Goal: Information Seeking & Learning: Learn about a topic

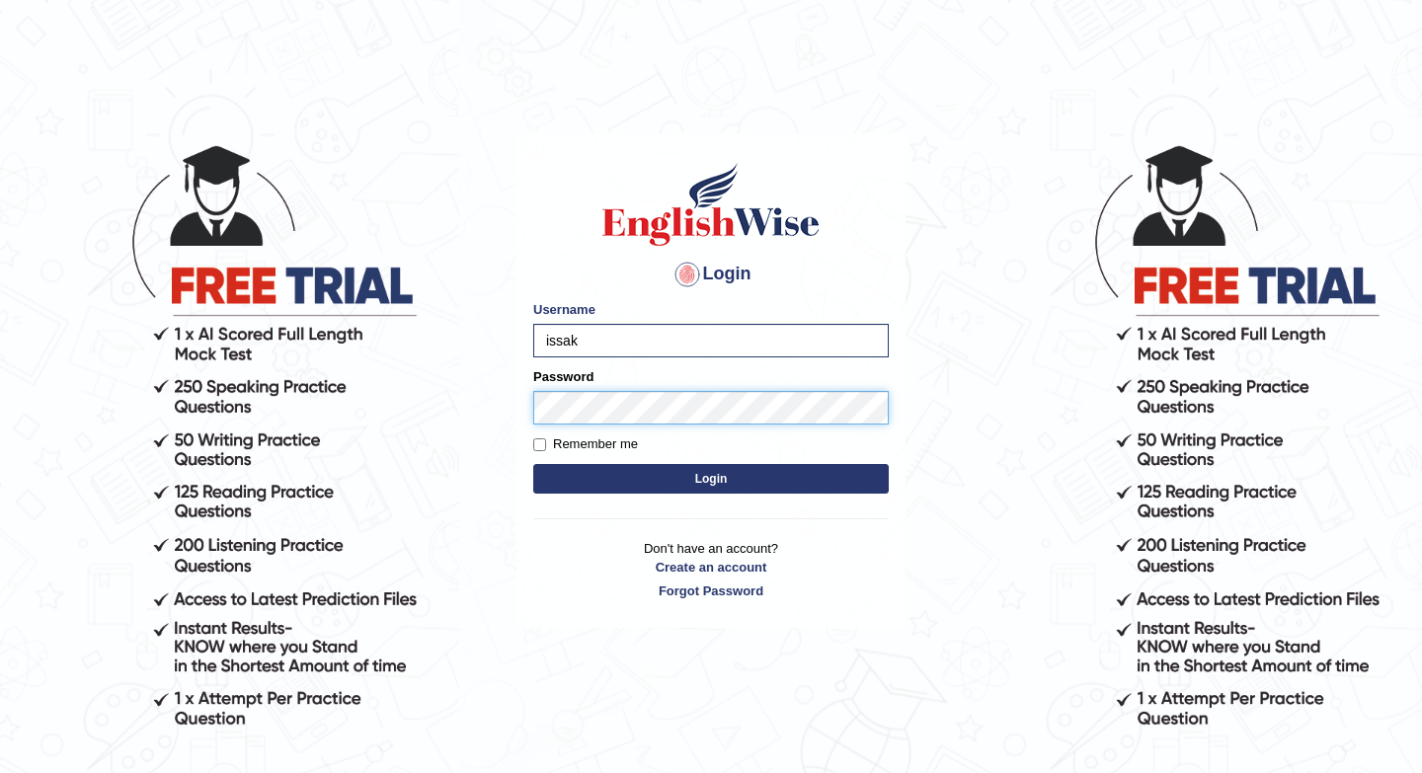
click at [533, 464] on button "Login" at bounding box center [710, 479] width 355 height 30
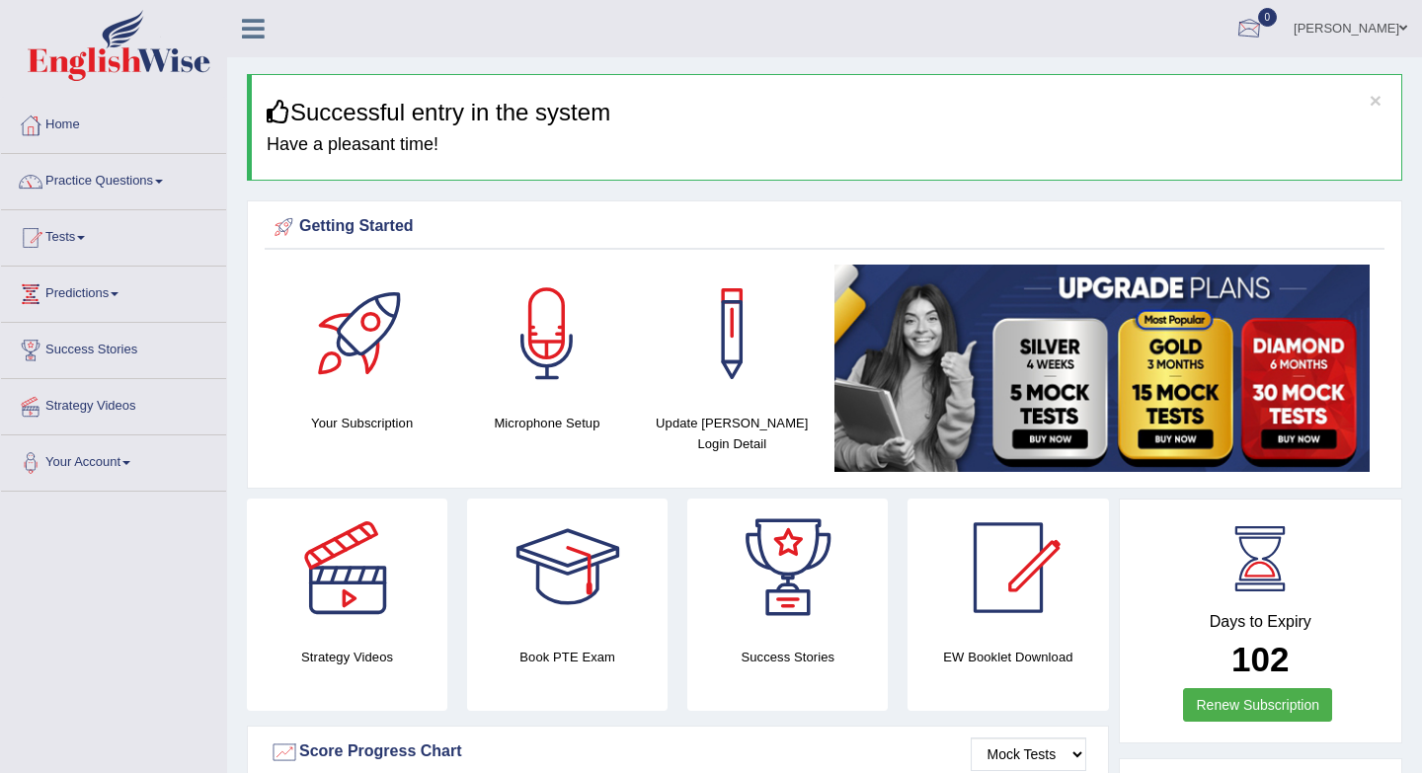
click at [1264, 25] on div at bounding box center [1249, 30] width 30 height 30
click at [1160, 77] on strong "See All Alerts" at bounding box center [1124, 83] width 88 height 16
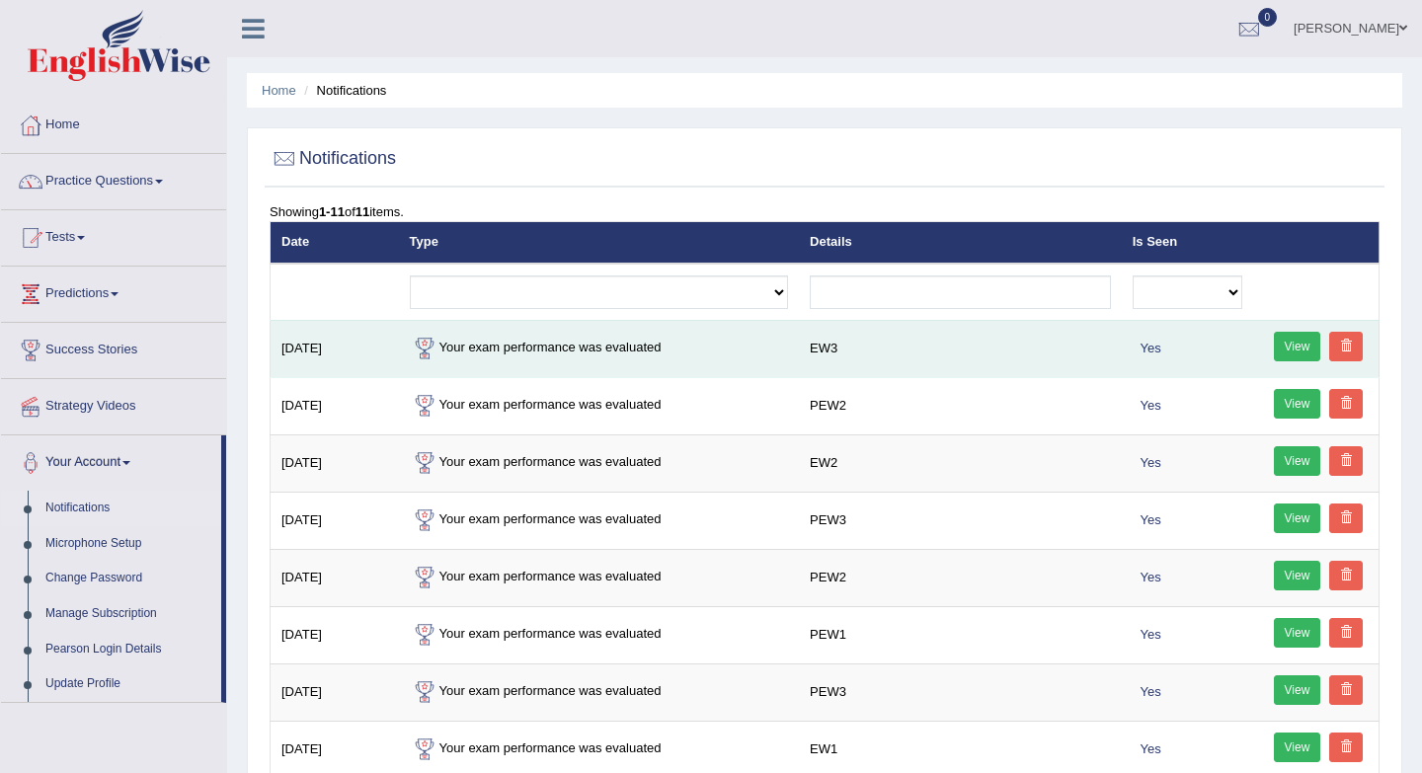
click at [1275, 347] on link "View" at bounding box center [1297, 347] width 47 height 30
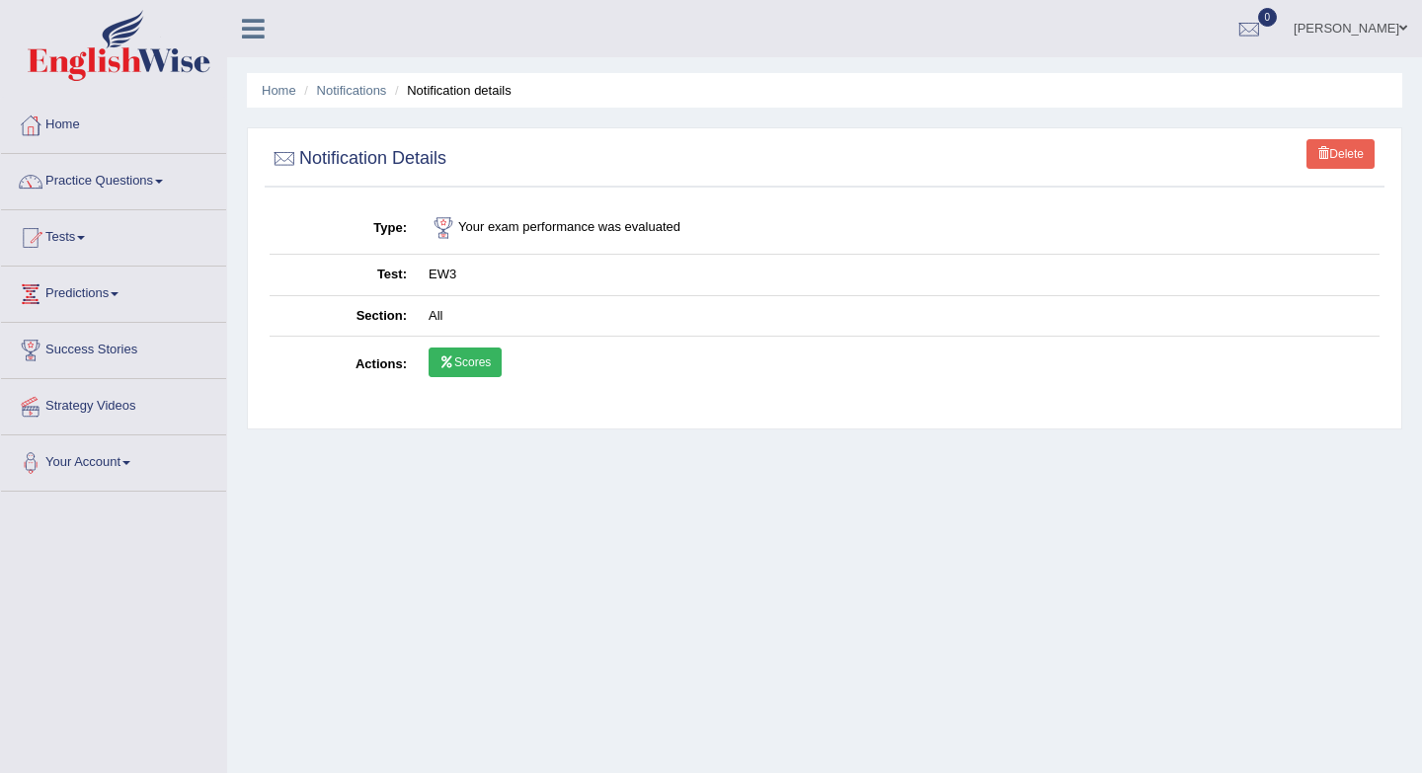
click at [471, 368] on link "Scores" at bounding box center [464, 362] width 73 height 30
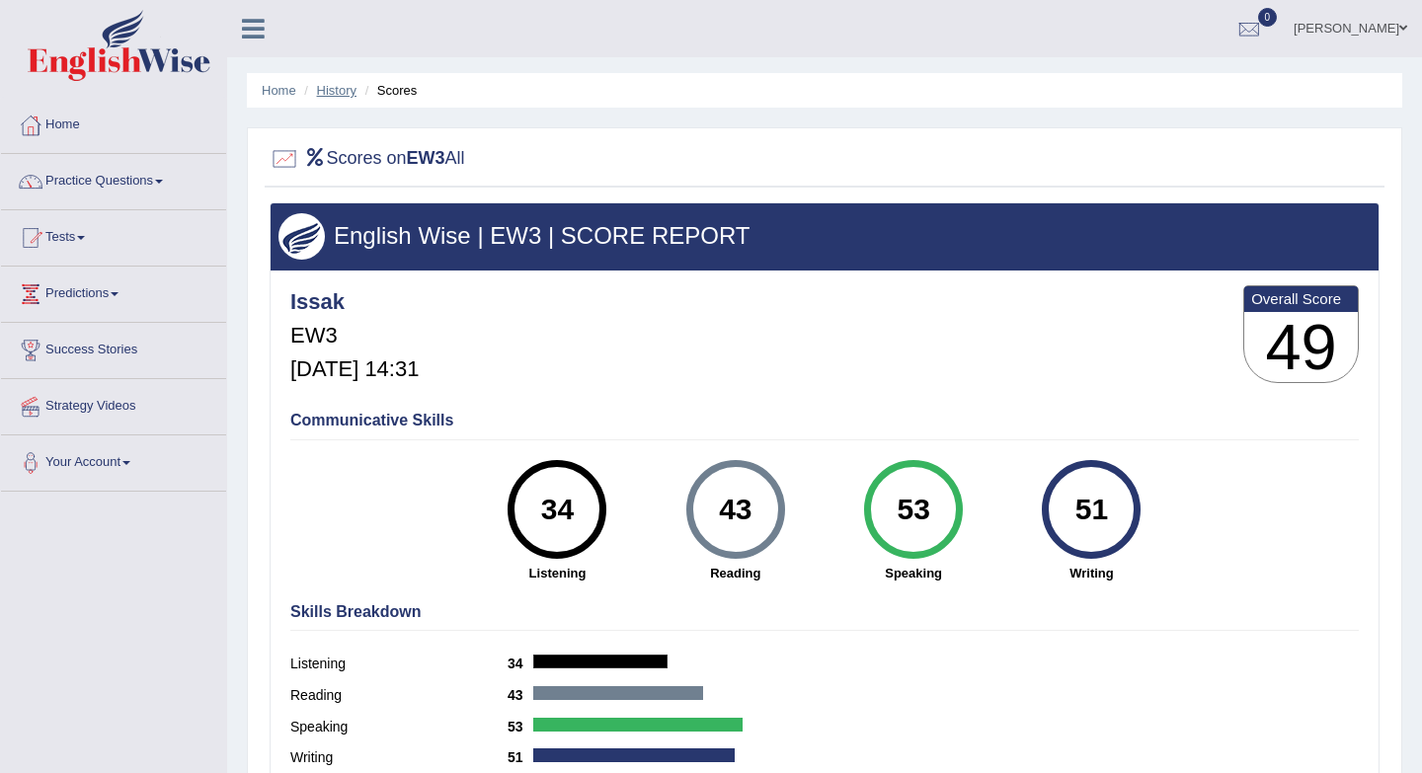
click at [335, 93] on link "History" at bounding box center [336, 90] width 39 height 15
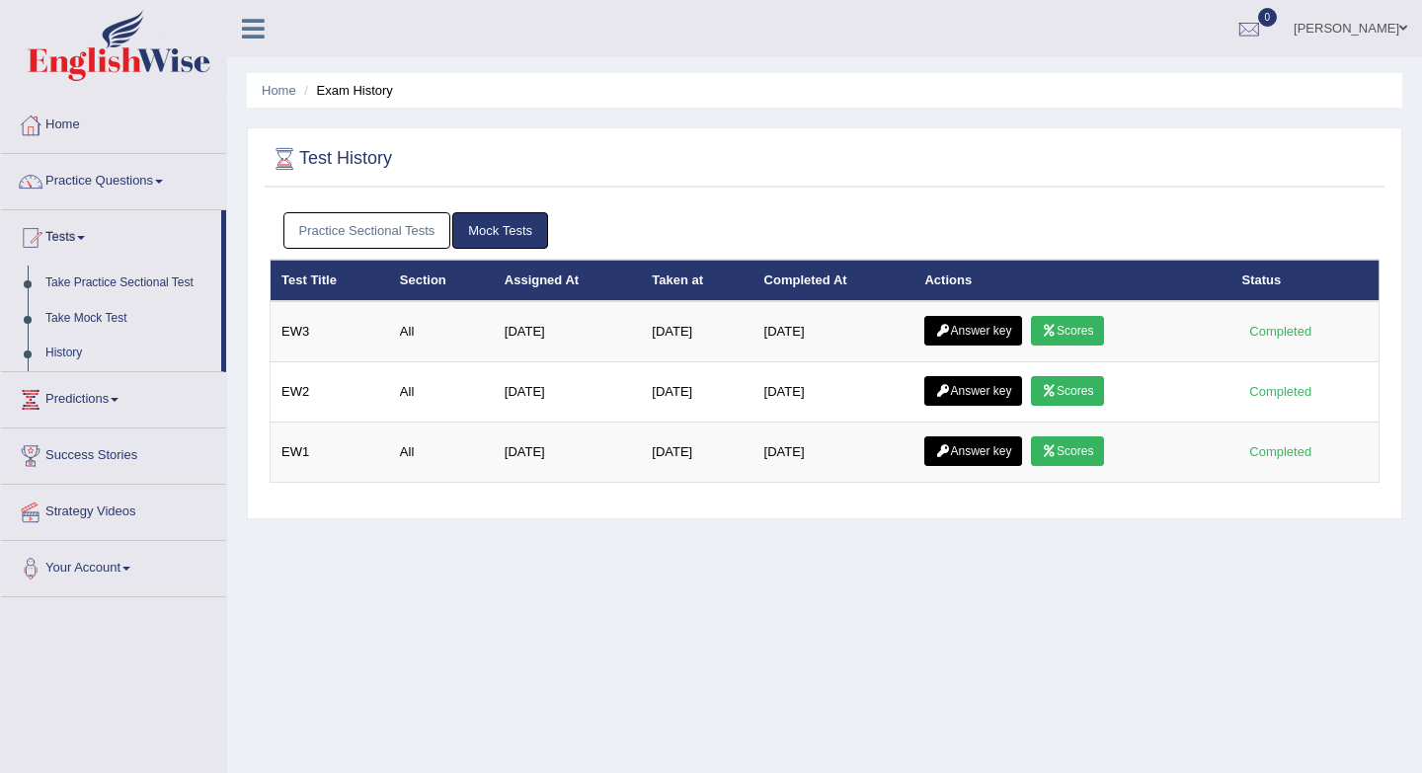
click at [519, 227] on link "Mock Tests" at bounding box center [500, 230] width 96 height 37
click at [475, 235] on link "Mock Tests" at bounding box center [500, 230] width 96 height 37
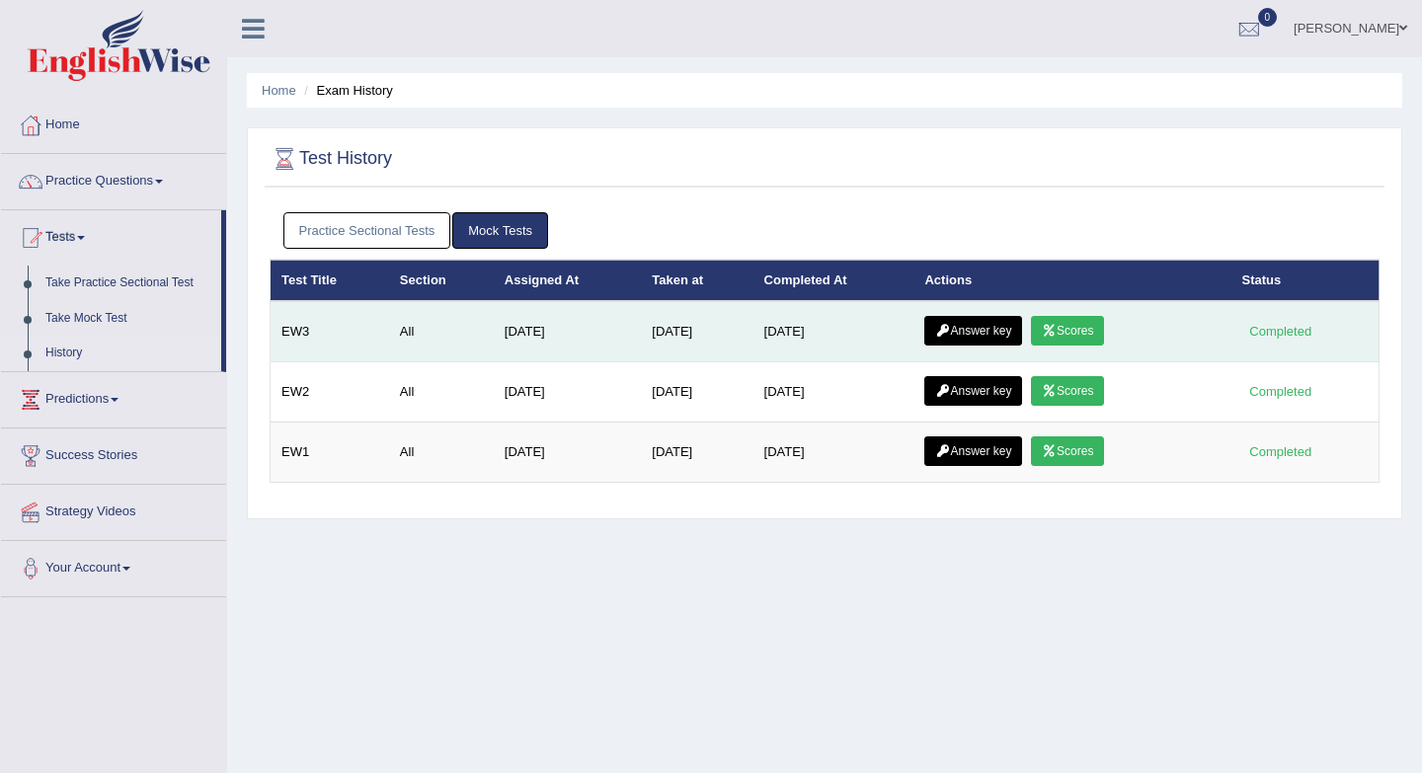
click at [986, 321] on link "Answer key" at bounding box center [973, 331] width 98 height 30
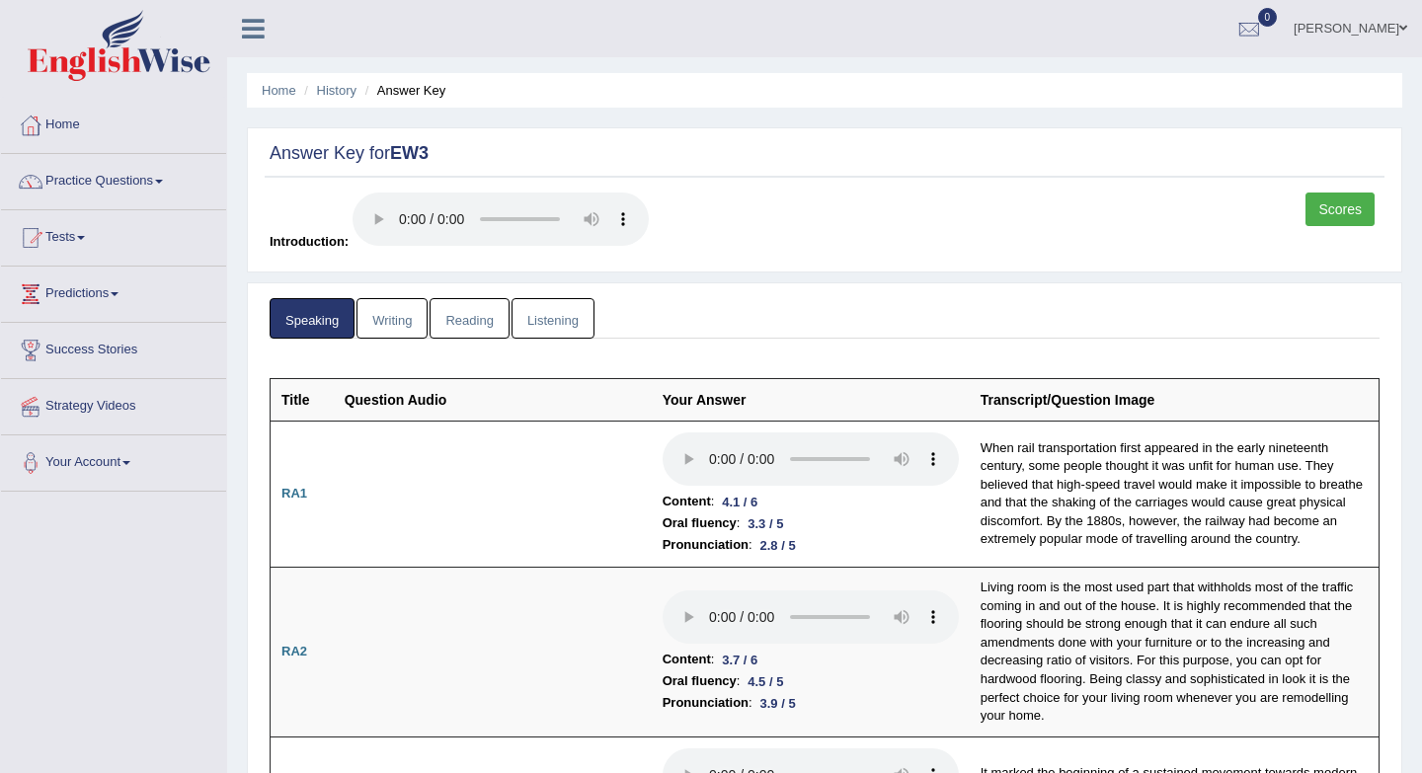
click at [391, 333] on link "Writing" at bounding box center [391, 318] width 71 height 40
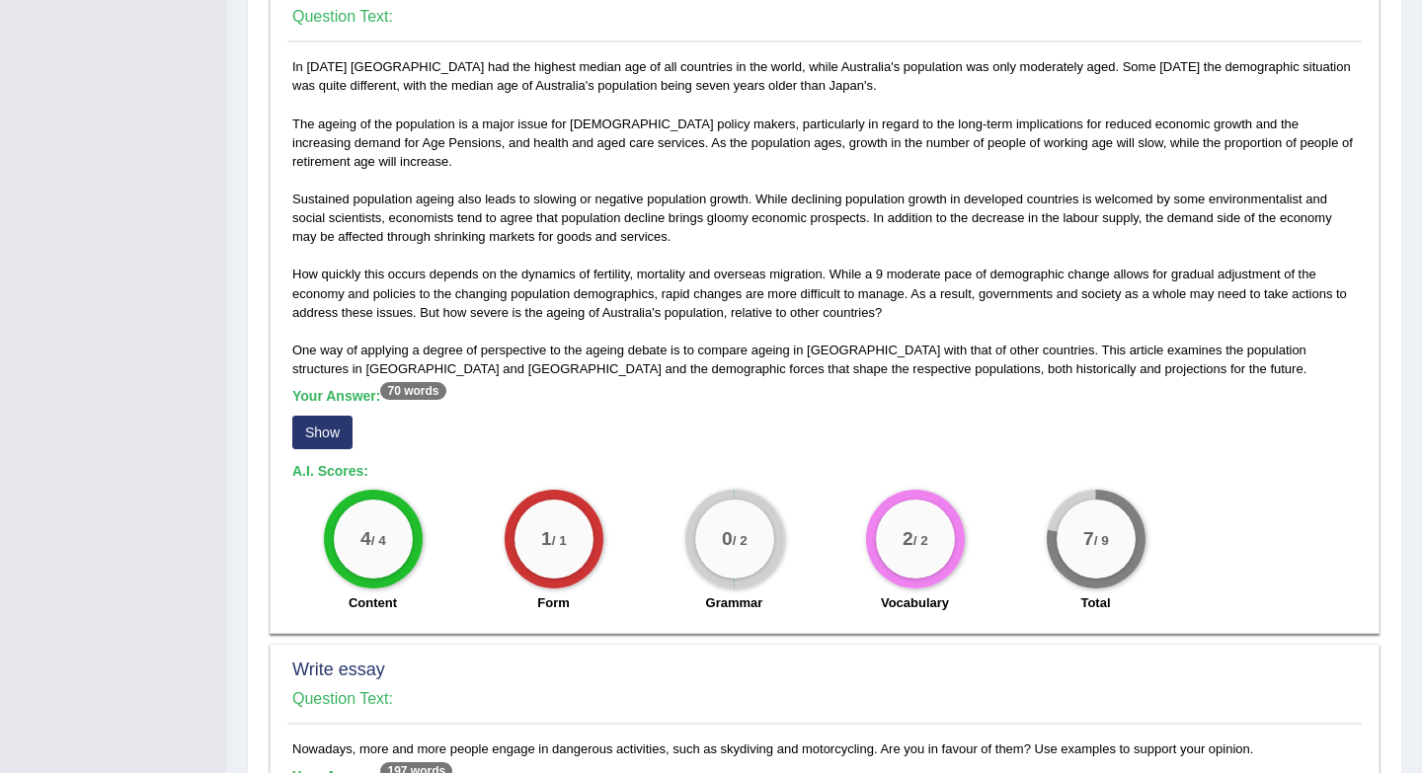
scroll to position [995, 0]
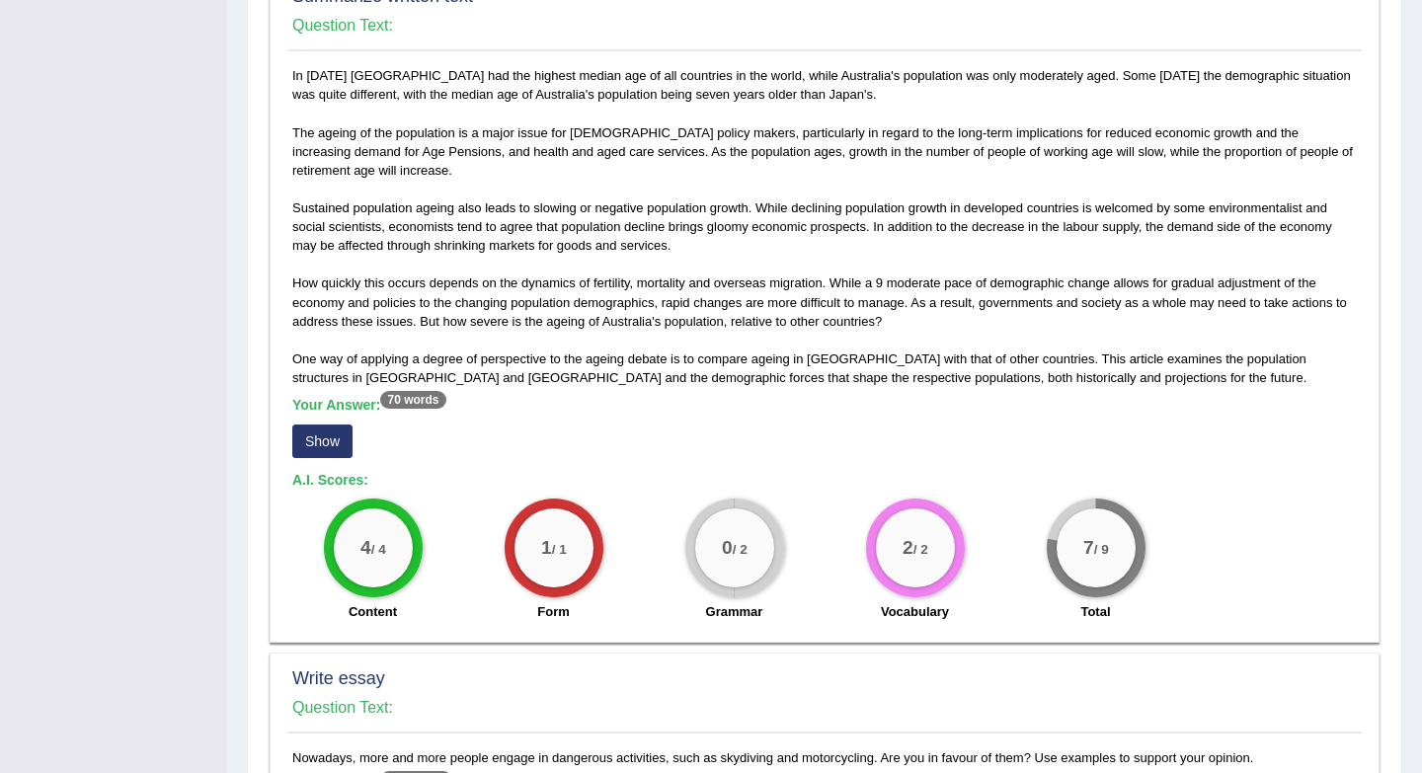
click at [326, 435] on button "Show" at bounding box center [322, 442] width 60 height 34
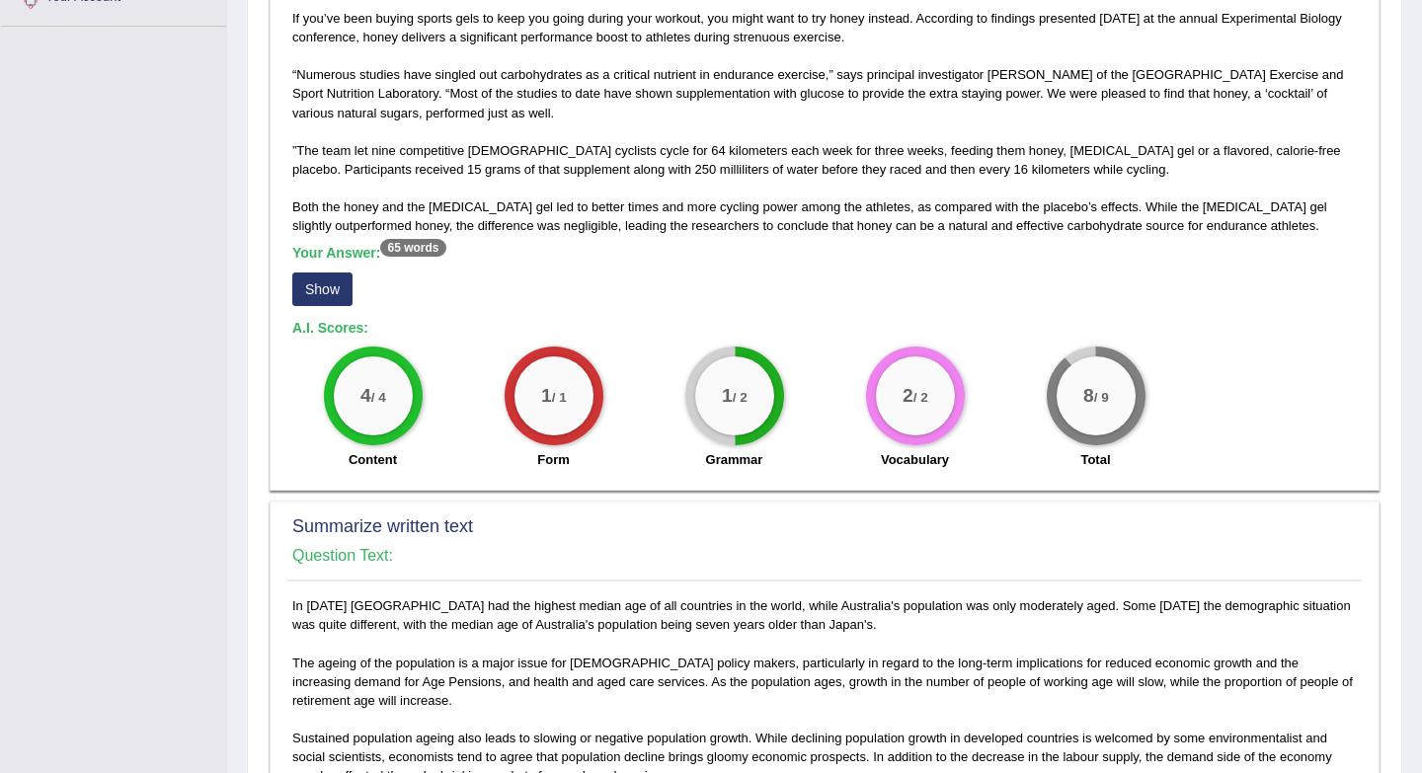
scroll to position [0, 0]
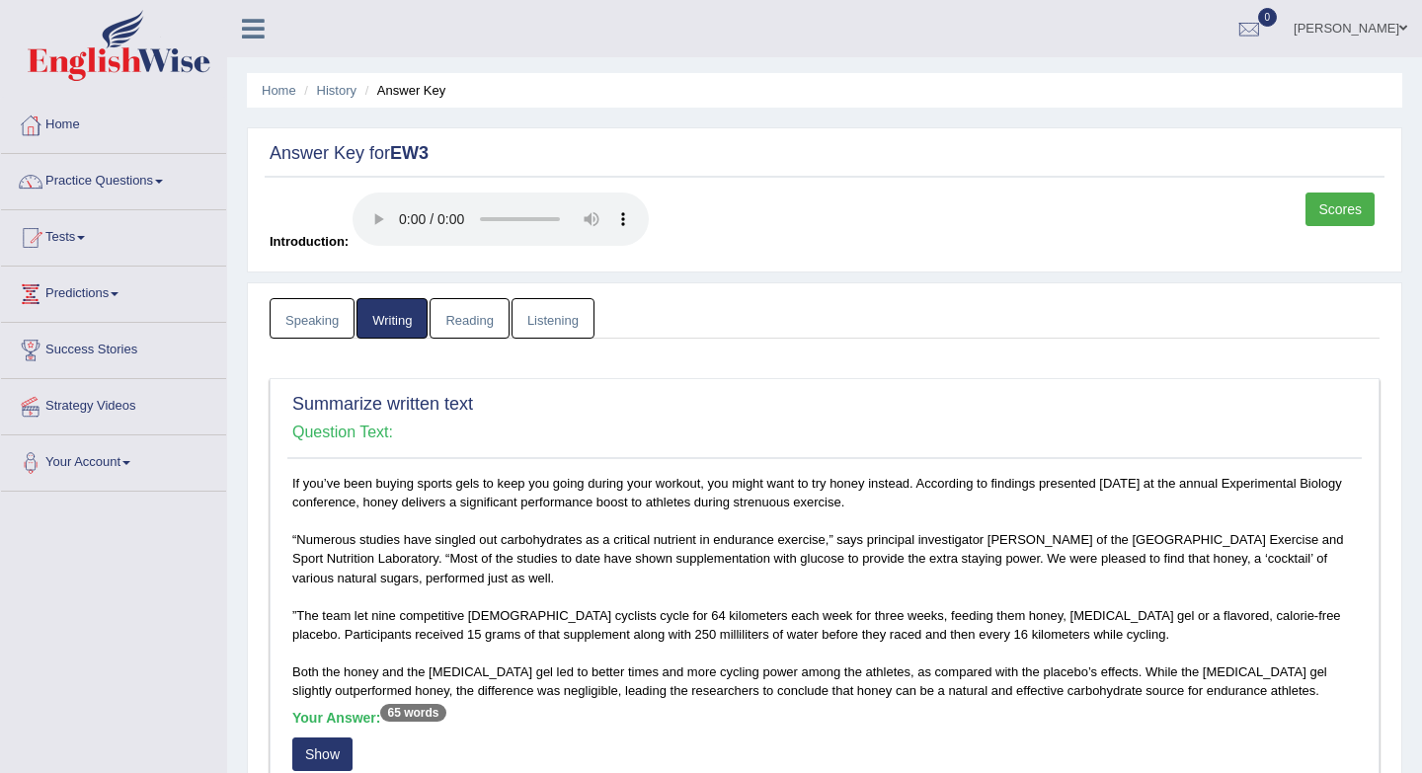
click at [486, 329] on link "Reading" at bounding box center [468, 318] width 79 height 40
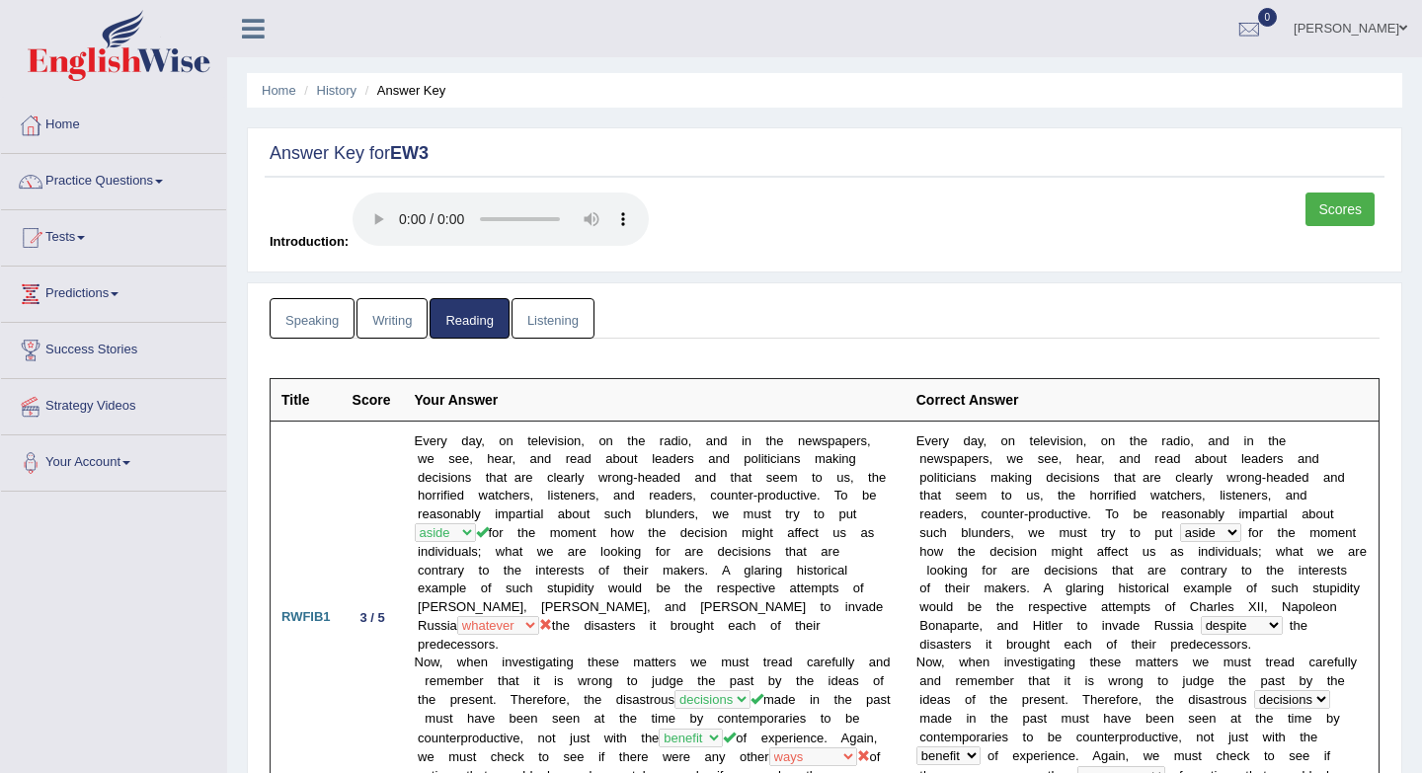
click at [569, 327] on link "Listening" at bounding box center [552, 318] width 83 height 40
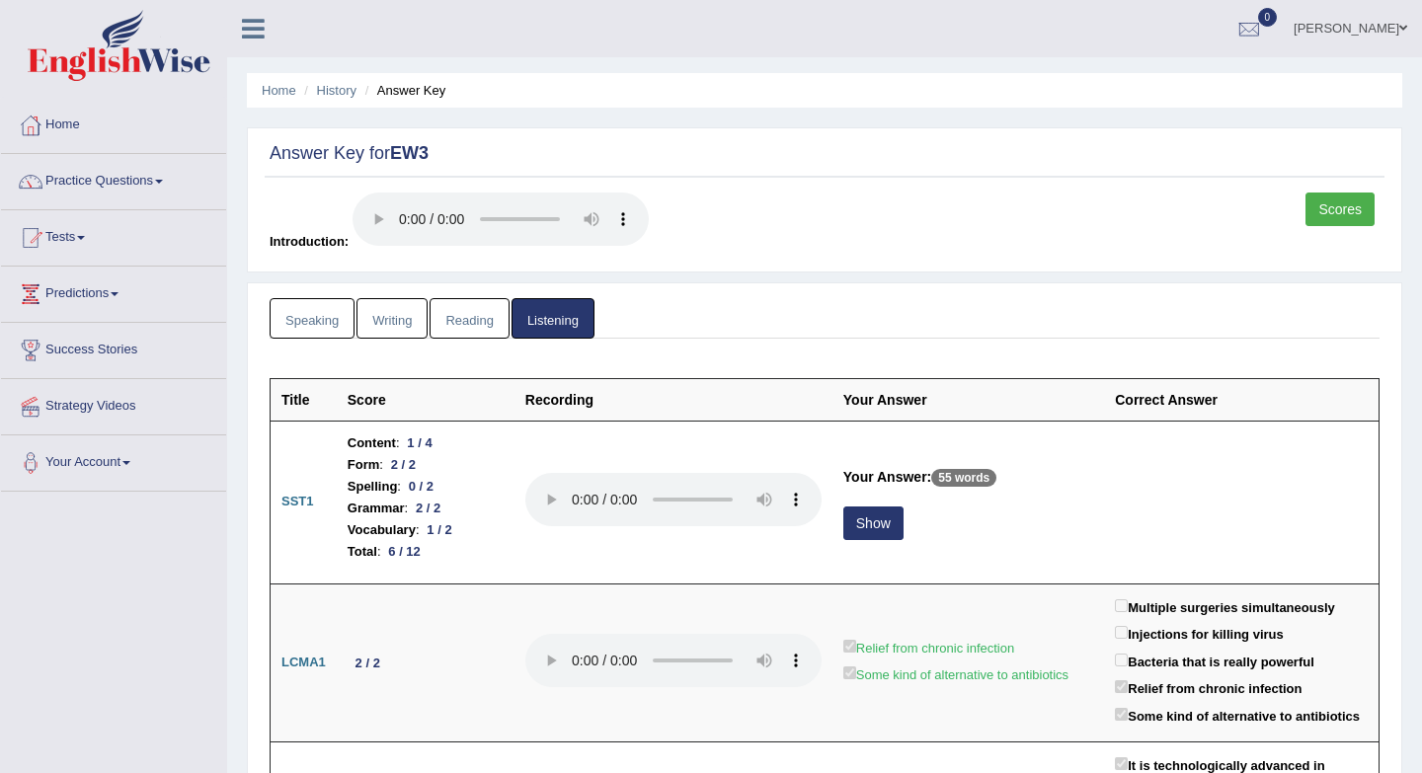
click at [391, 315] on link "Writing" at bounding box center [391, 318] width 71 height 40
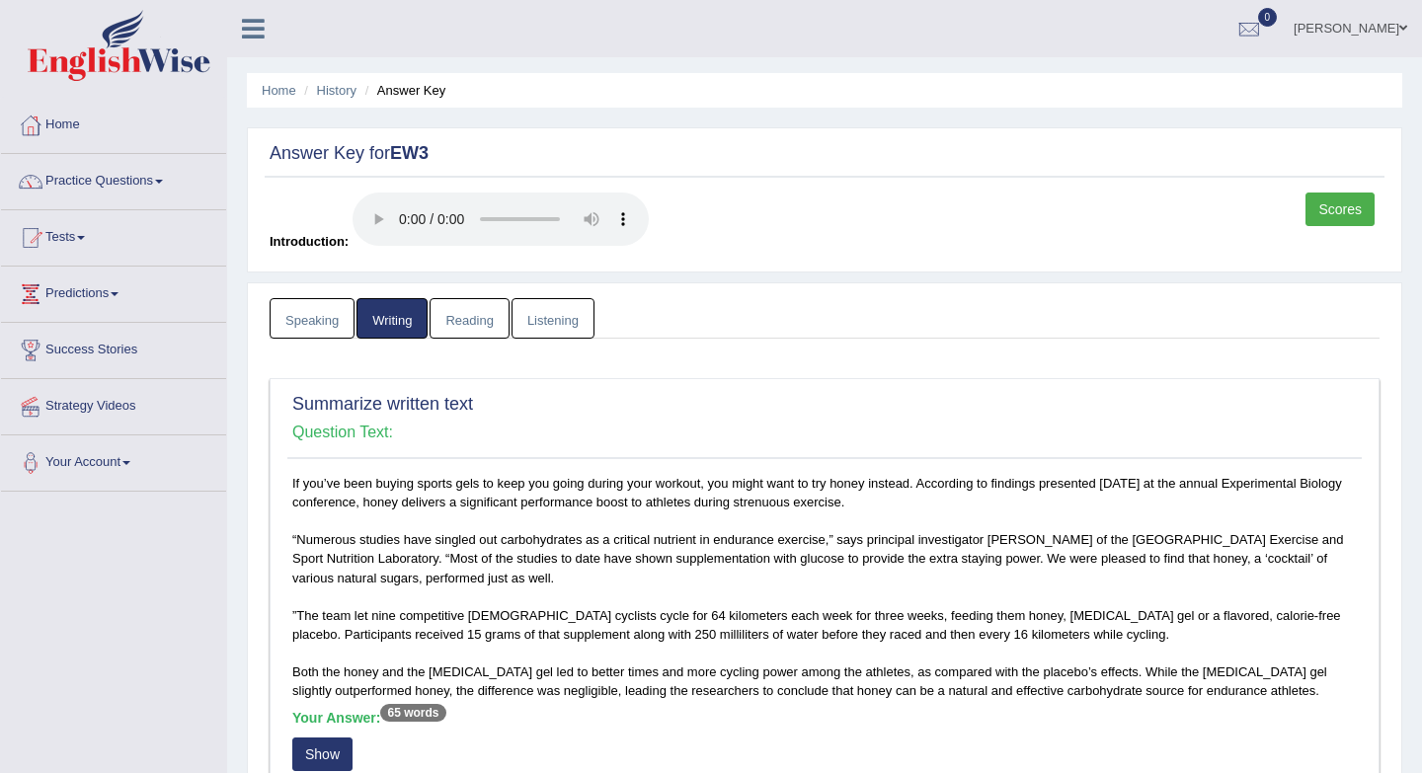
click at [66, 132] on link "Home" at bounding box center [113, 122] width 225 height 49
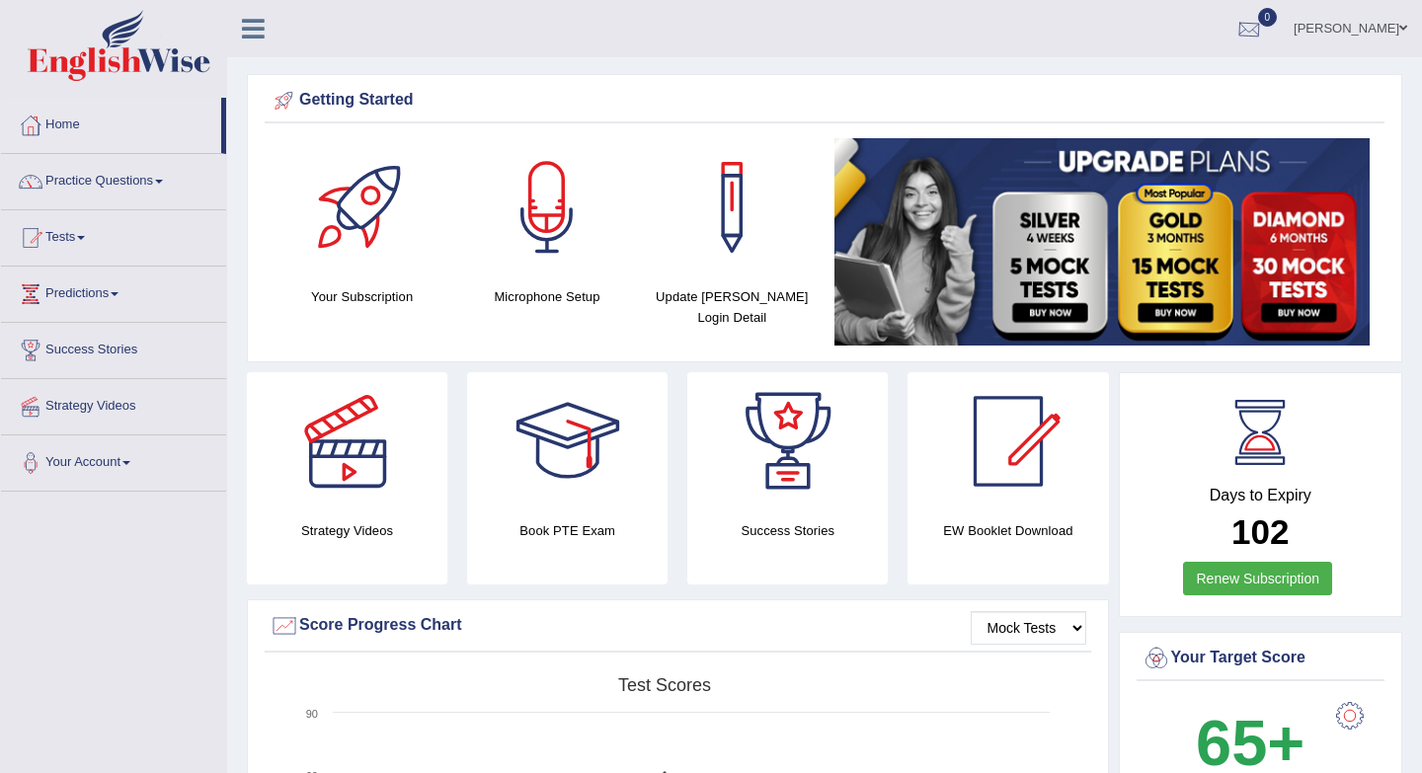
click at [1264, 16] on div at bounding box center [1249, 30] width 30 height 30
click at [1168, 79] on strong "See All Alerts" at bounding box center [1124, 83] width 88 height 16
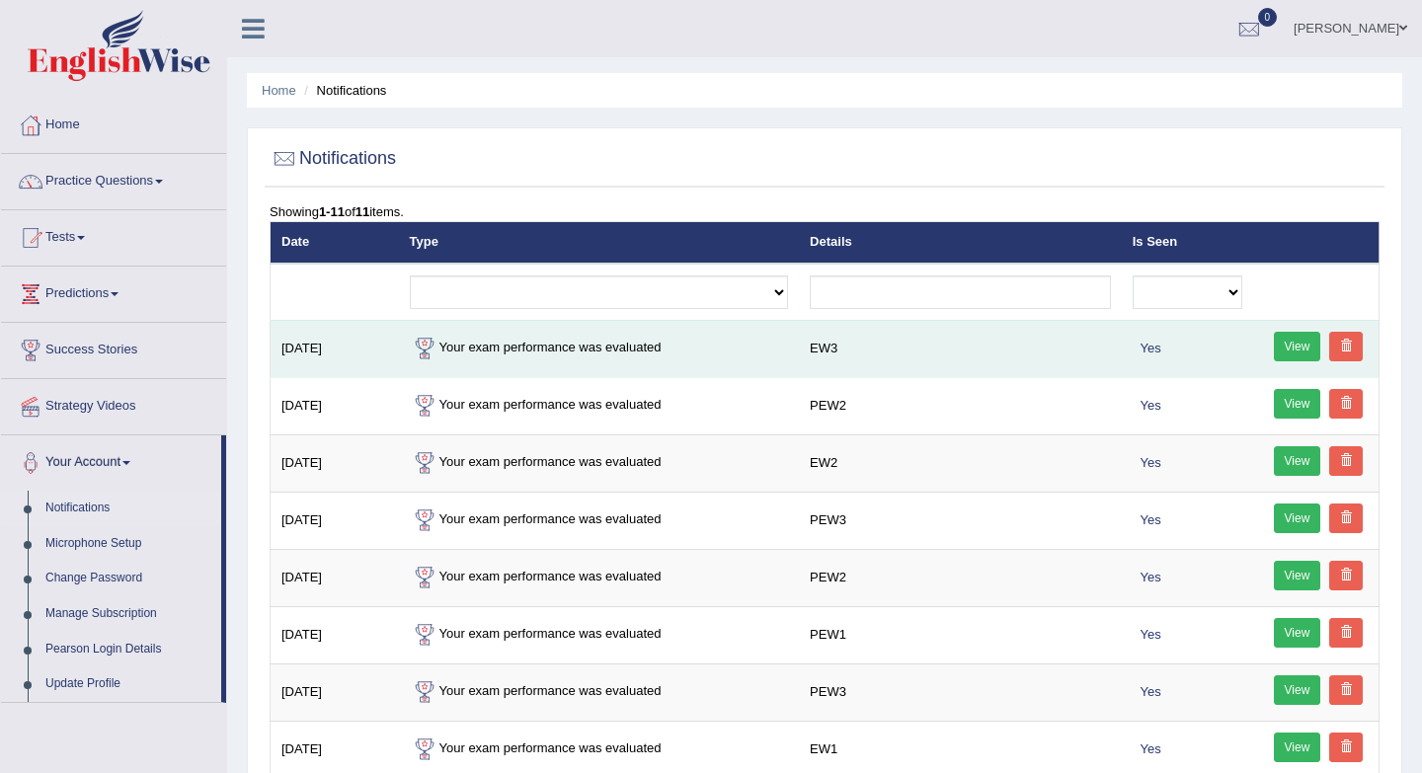
click at [1287, 336] on link "View" at bounding box center [1297, 347] width 47 height 30
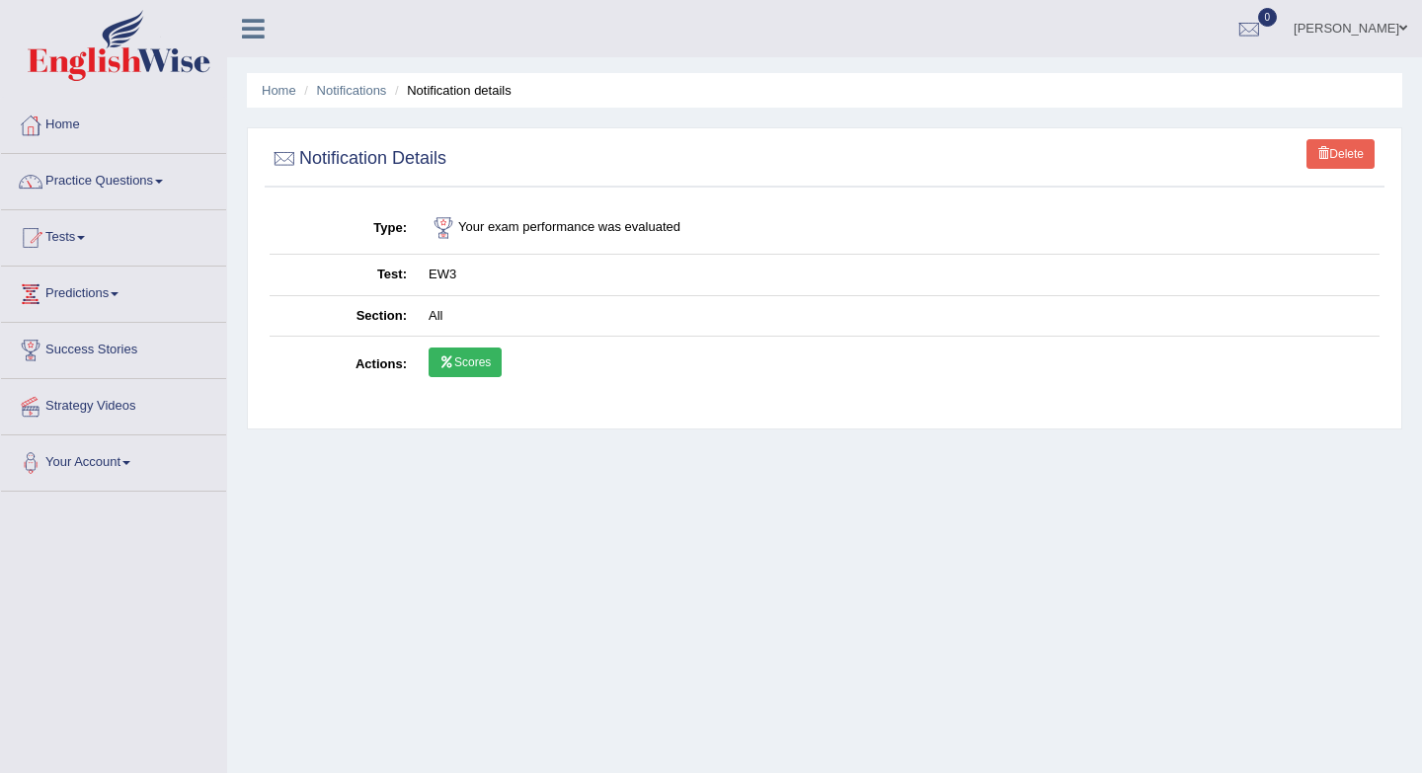
click at [478, 354] on link "Scores" at bounding box center [464, 362] width 73 height 30
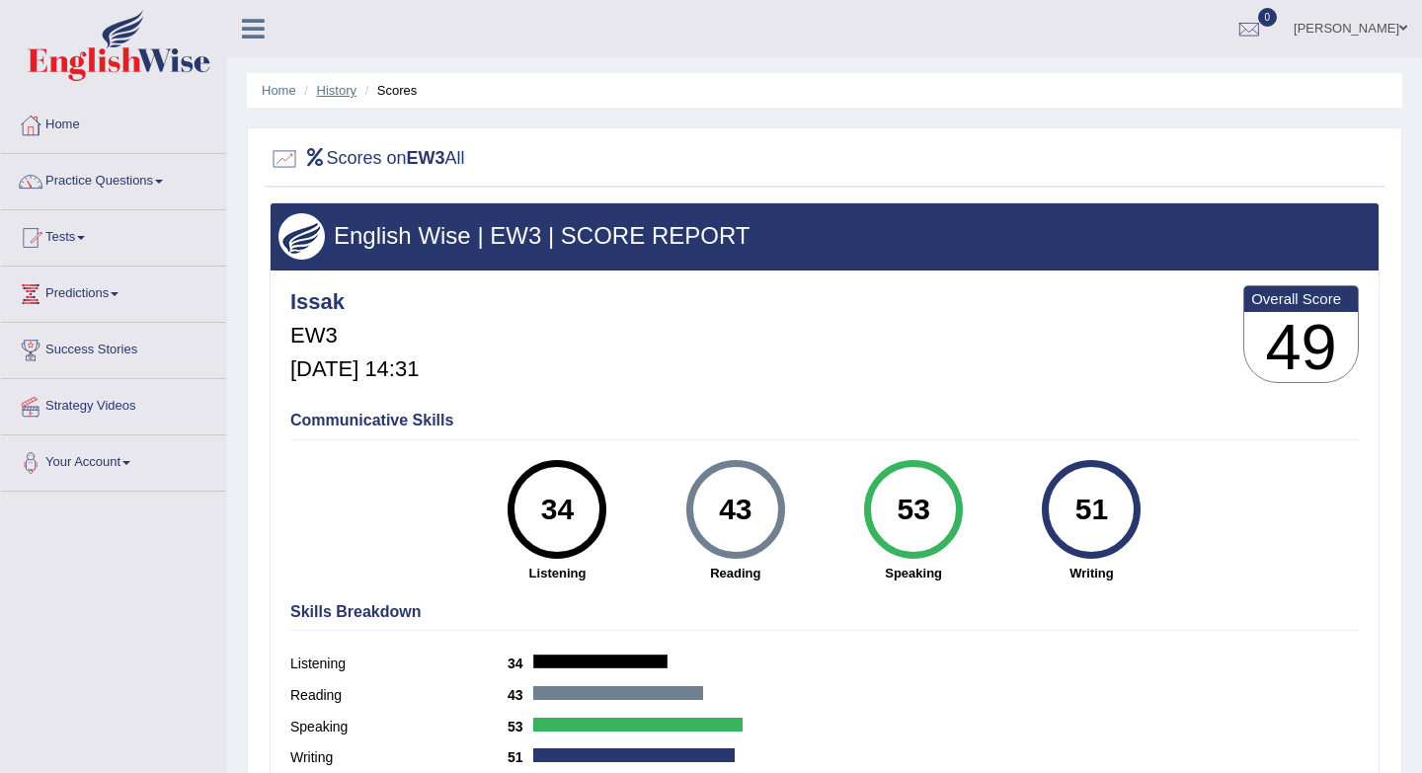
click at [329, 85] on link "History" at bounding box center [336, 90] width 39 height 15
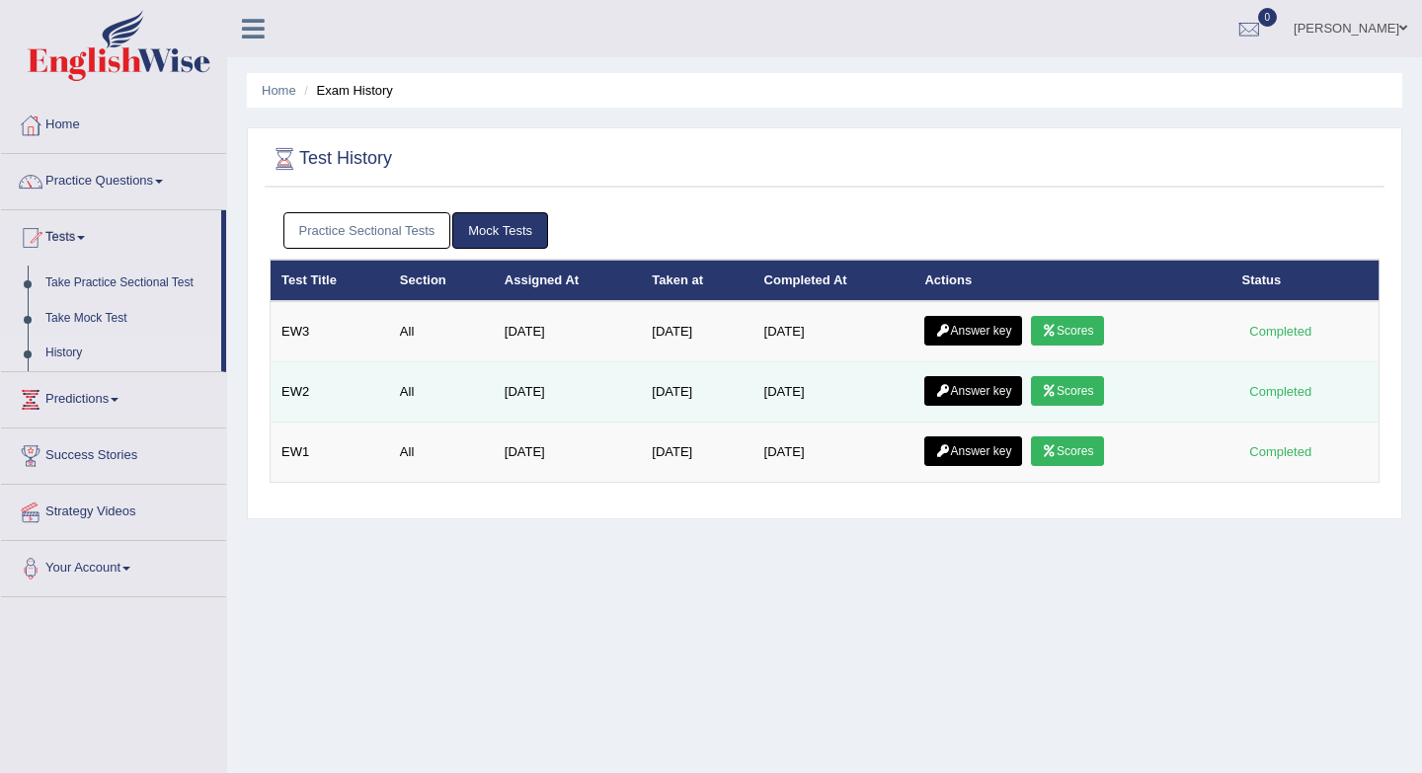
click at [965, 393] on link "Answer key" at bounding box center [973, 391] width 98 height 30
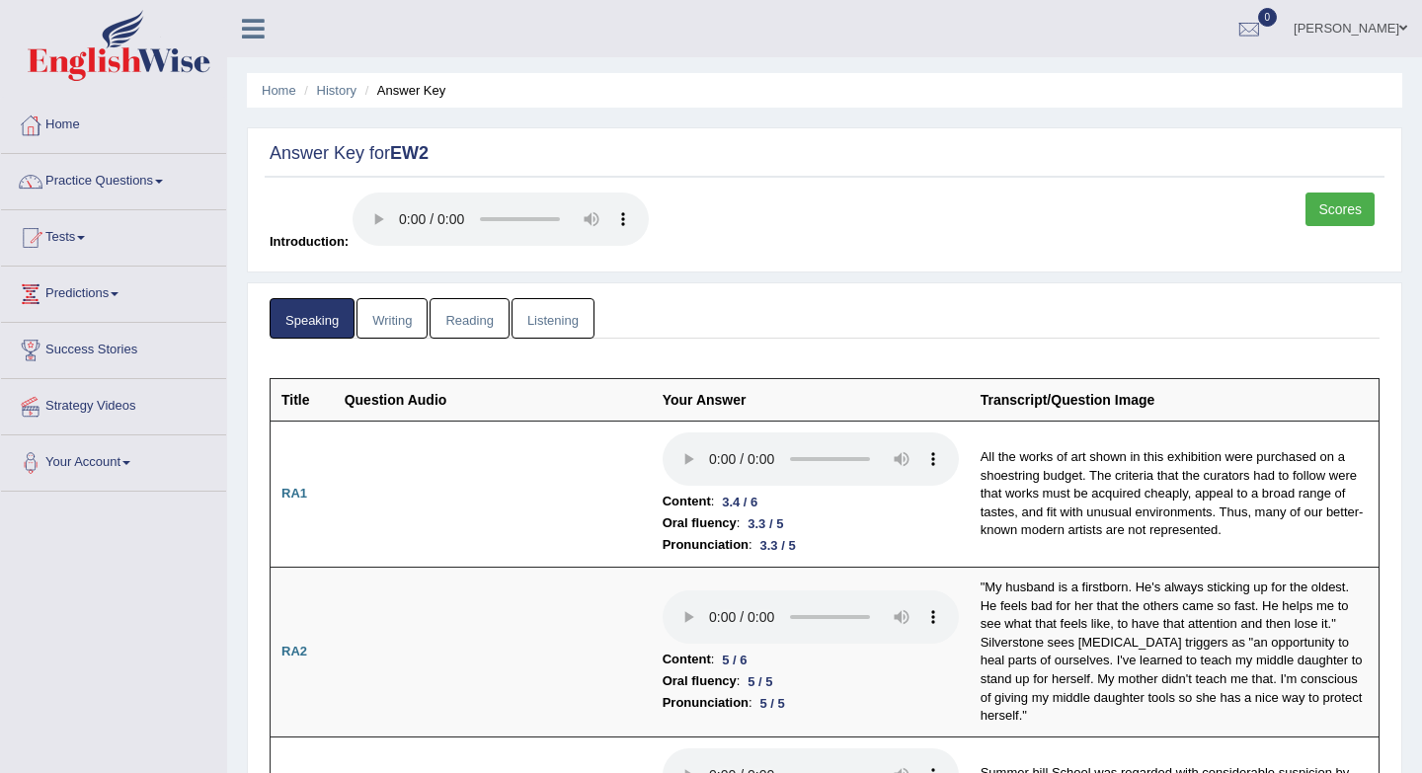
click at [1342, 202] on link "Scores" at bounding box center [1339, 210] width 69 height 34
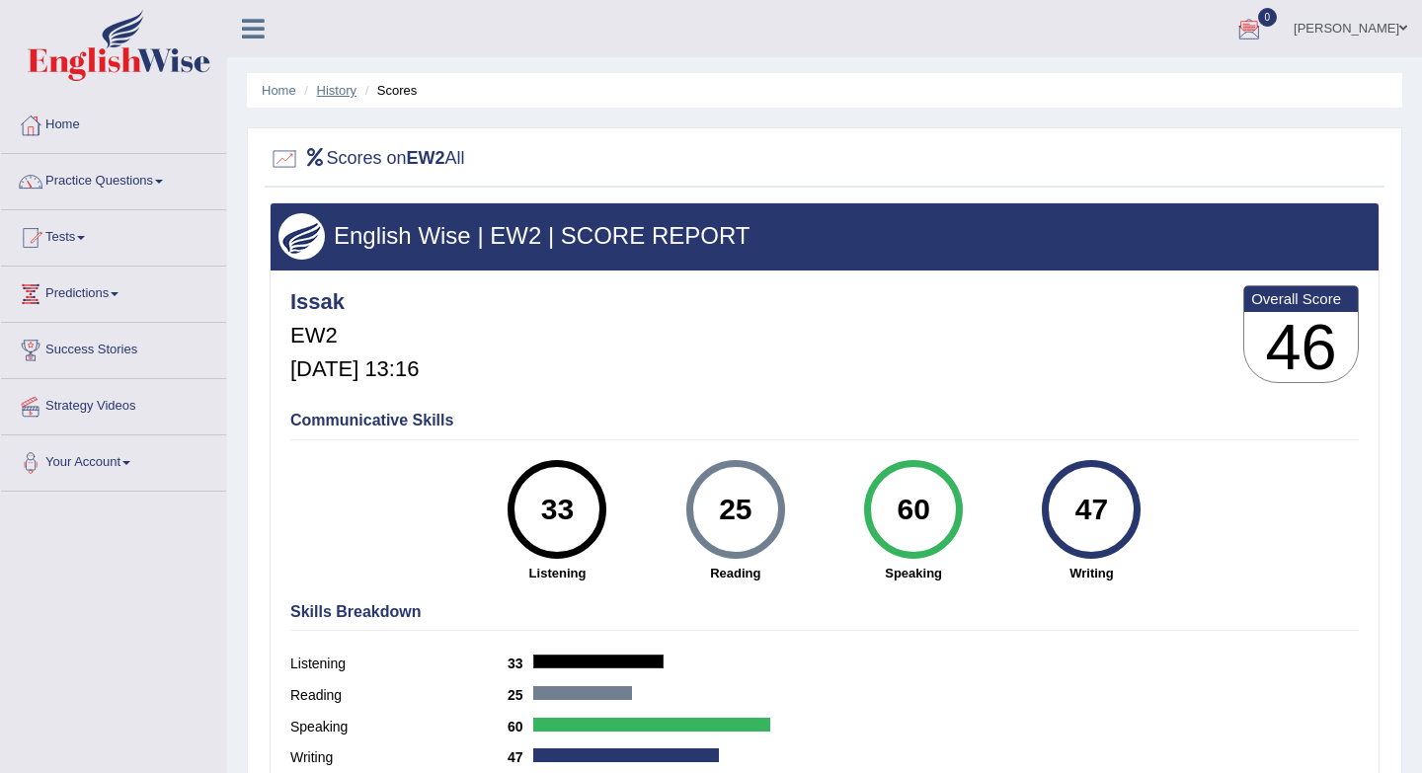
click at [334, 91] on link "History" at bounding box center [336, 90] width 39 height 15
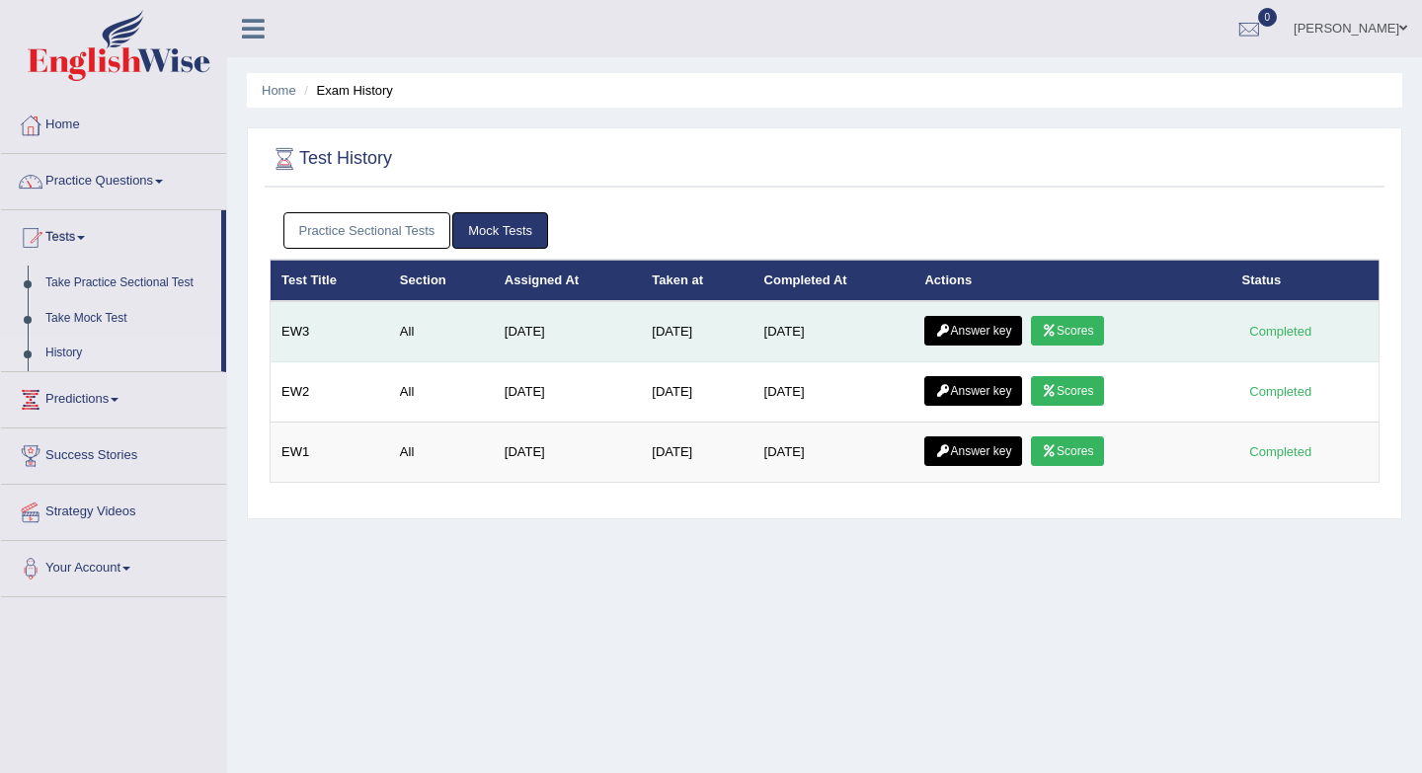
click at [975, 331] on link "Answer key" at bounding box center [973, 331] width 98 height 30
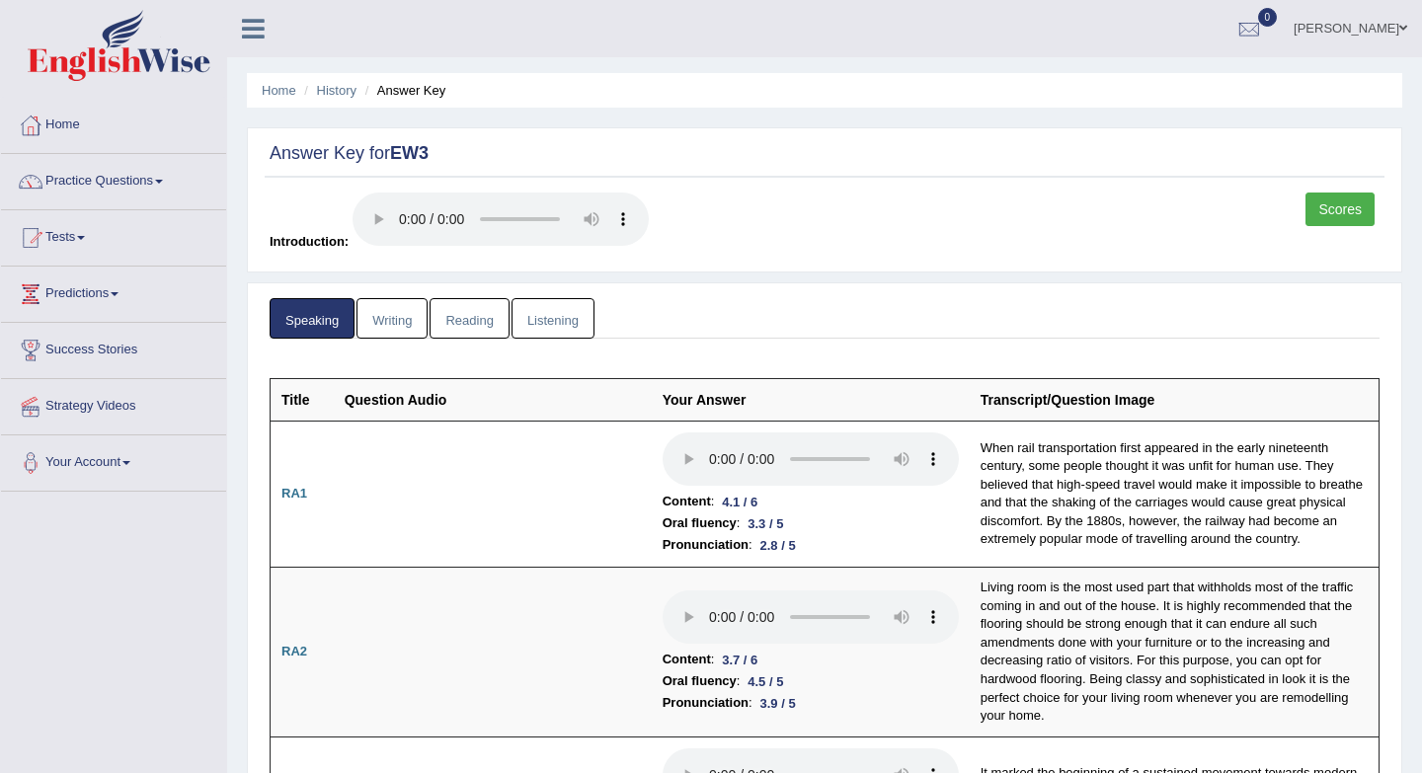
click at [549, 322] on link "Listening" at bounding box center [552, 318] width 83 height 40
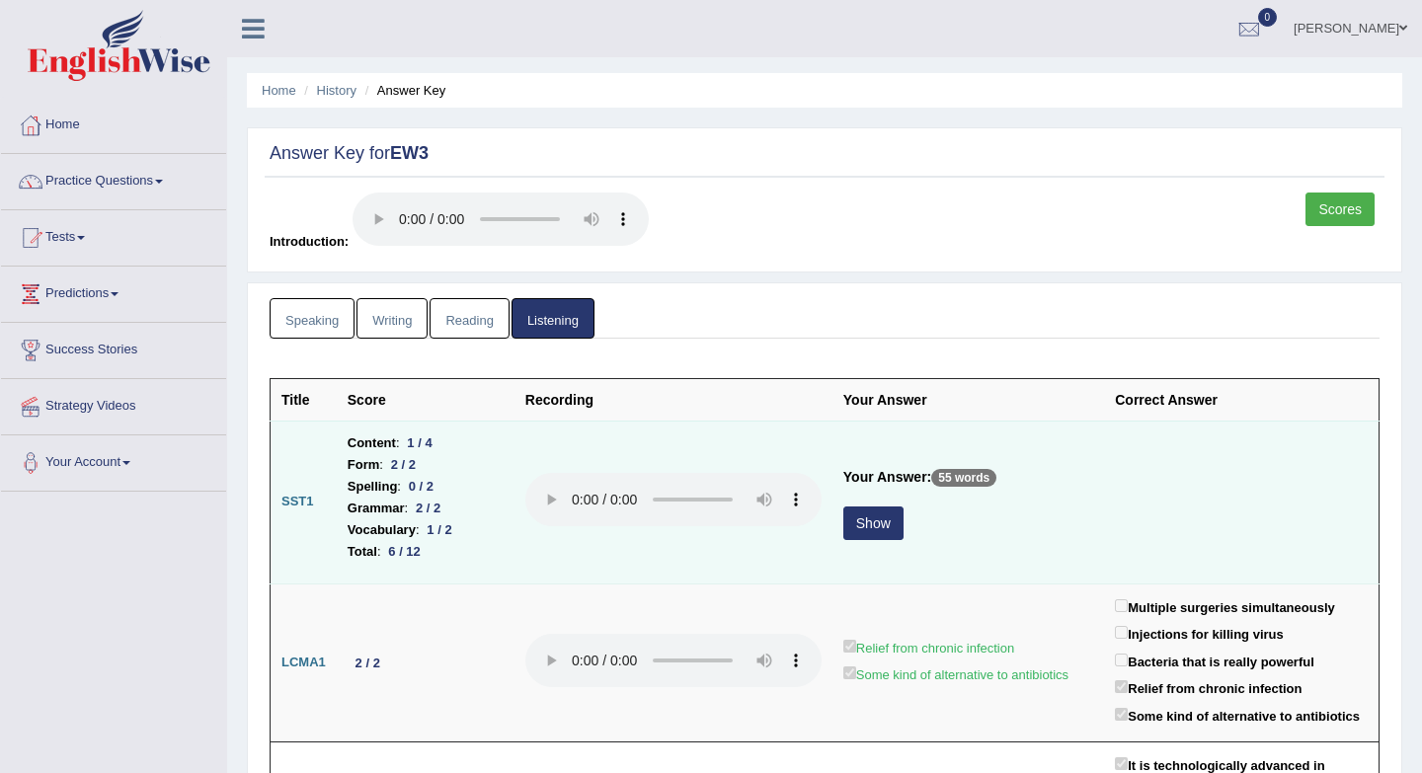
click at [879, 523] on button "Show" at bounding box center [873, 523] width 60 height 34
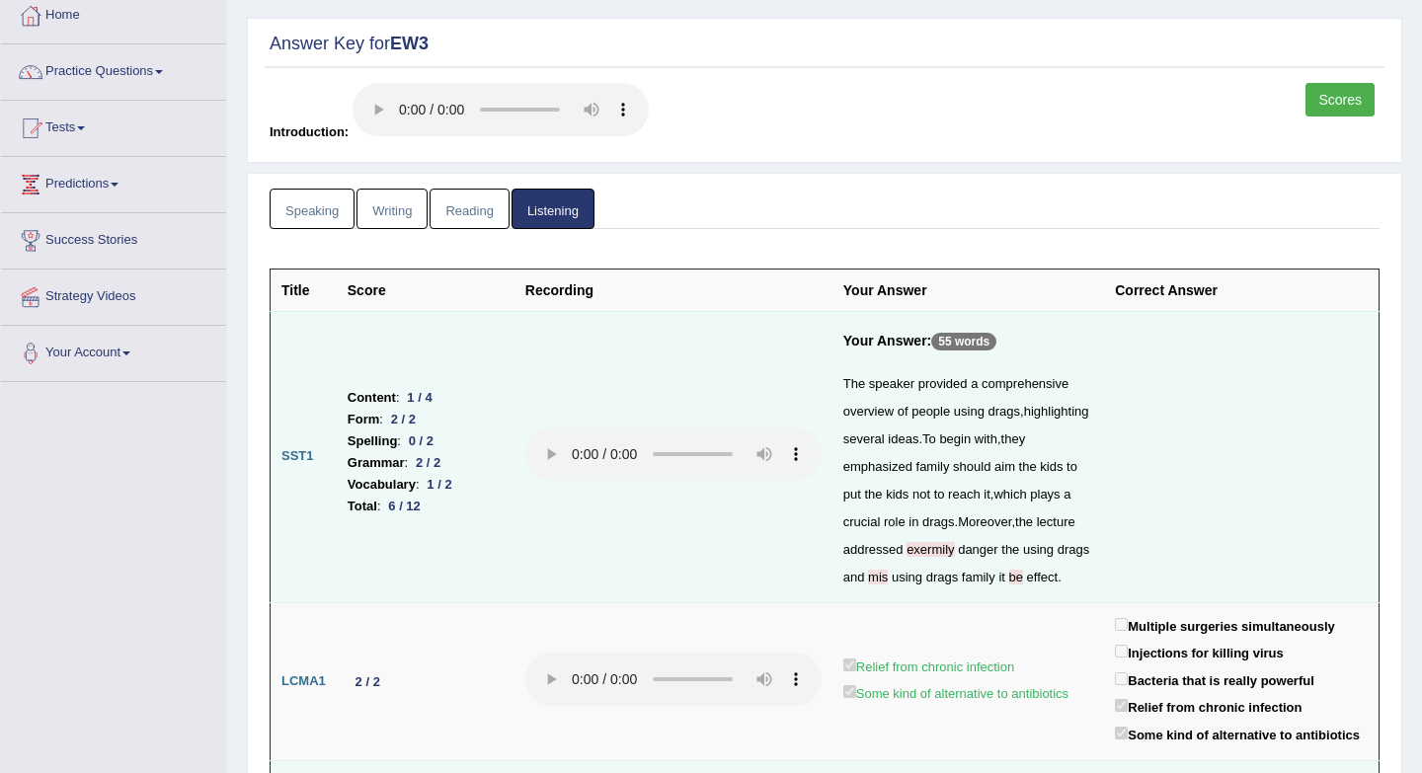
scroll to position [109, 0]
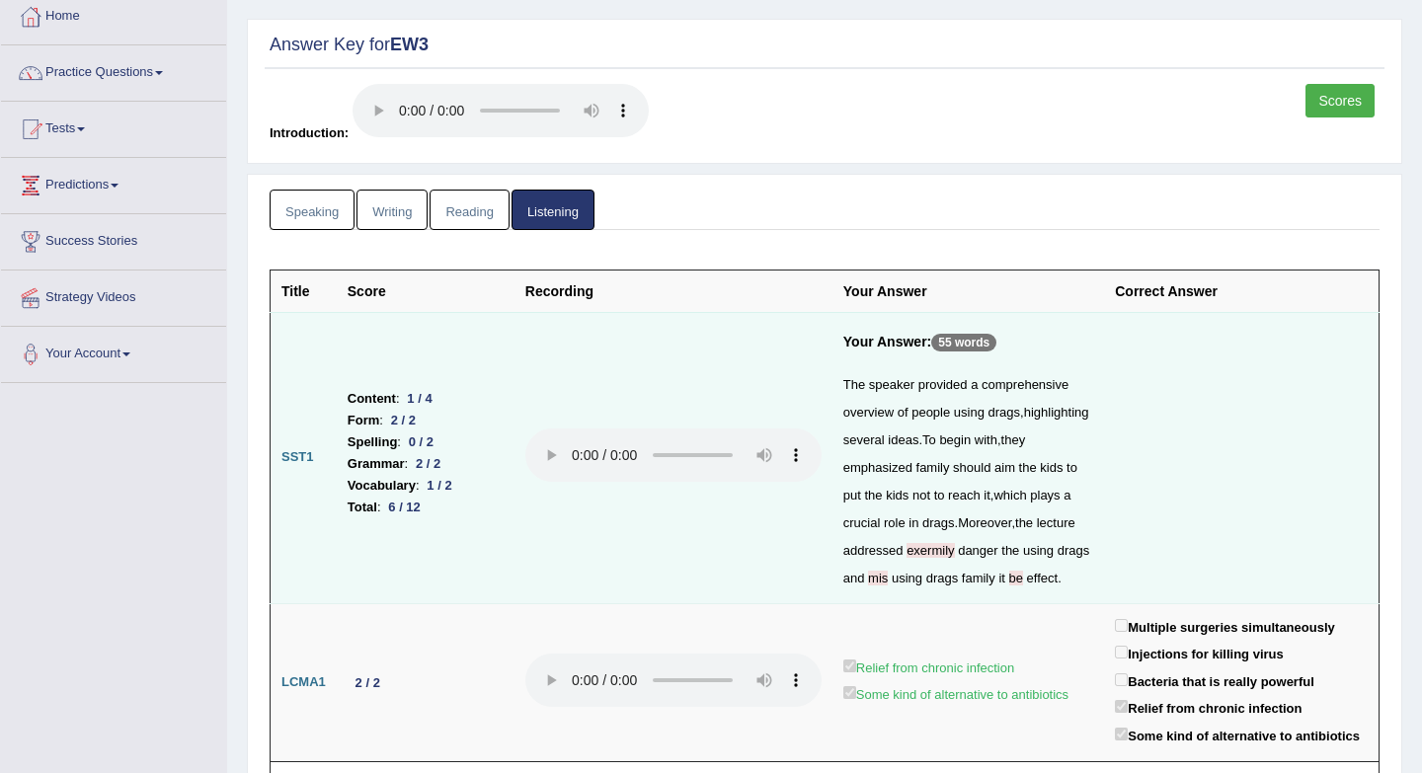
click at [1343, 94] on link "Scores" at bounding box center [1339, 101] width 69 height 34
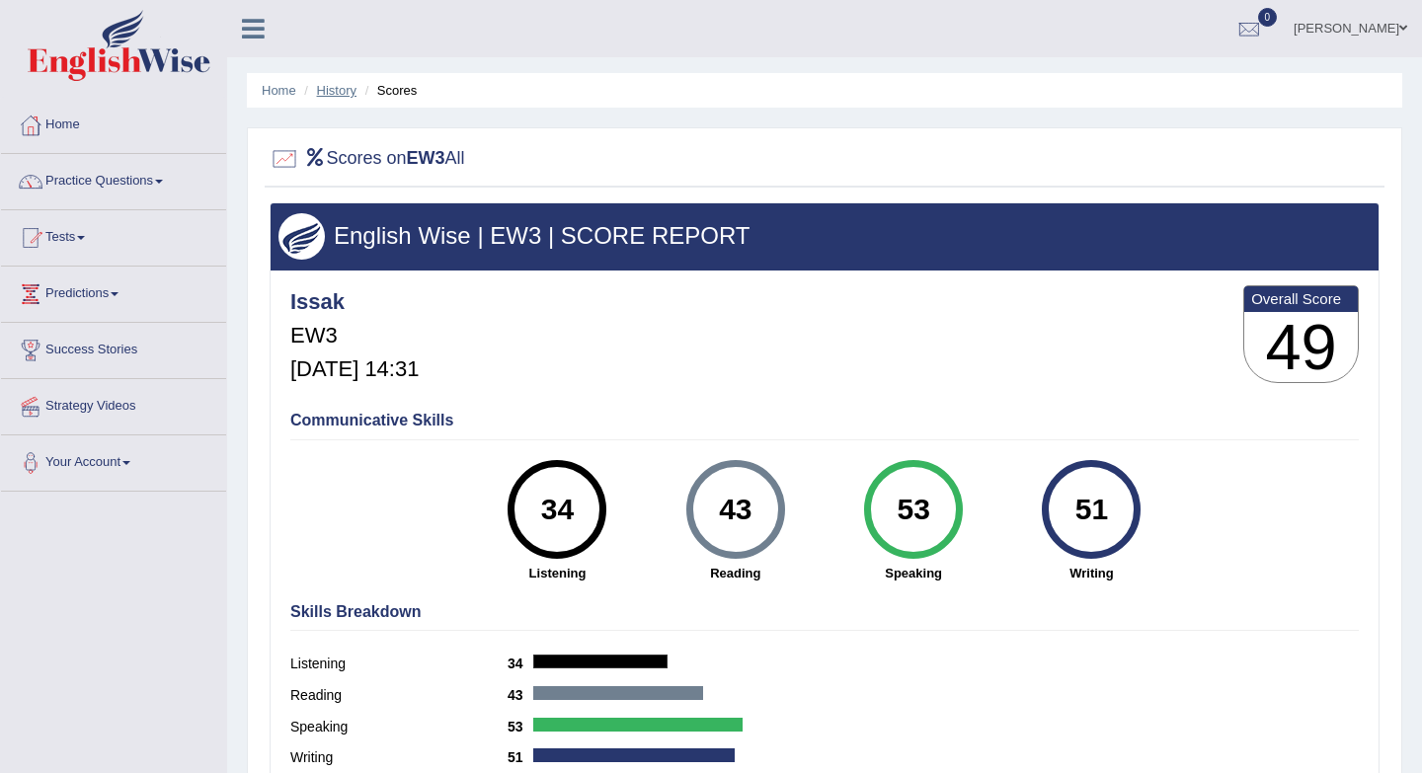
click at [335, 94] on link "History" at bounding box center [336, 90] width 39 height 15
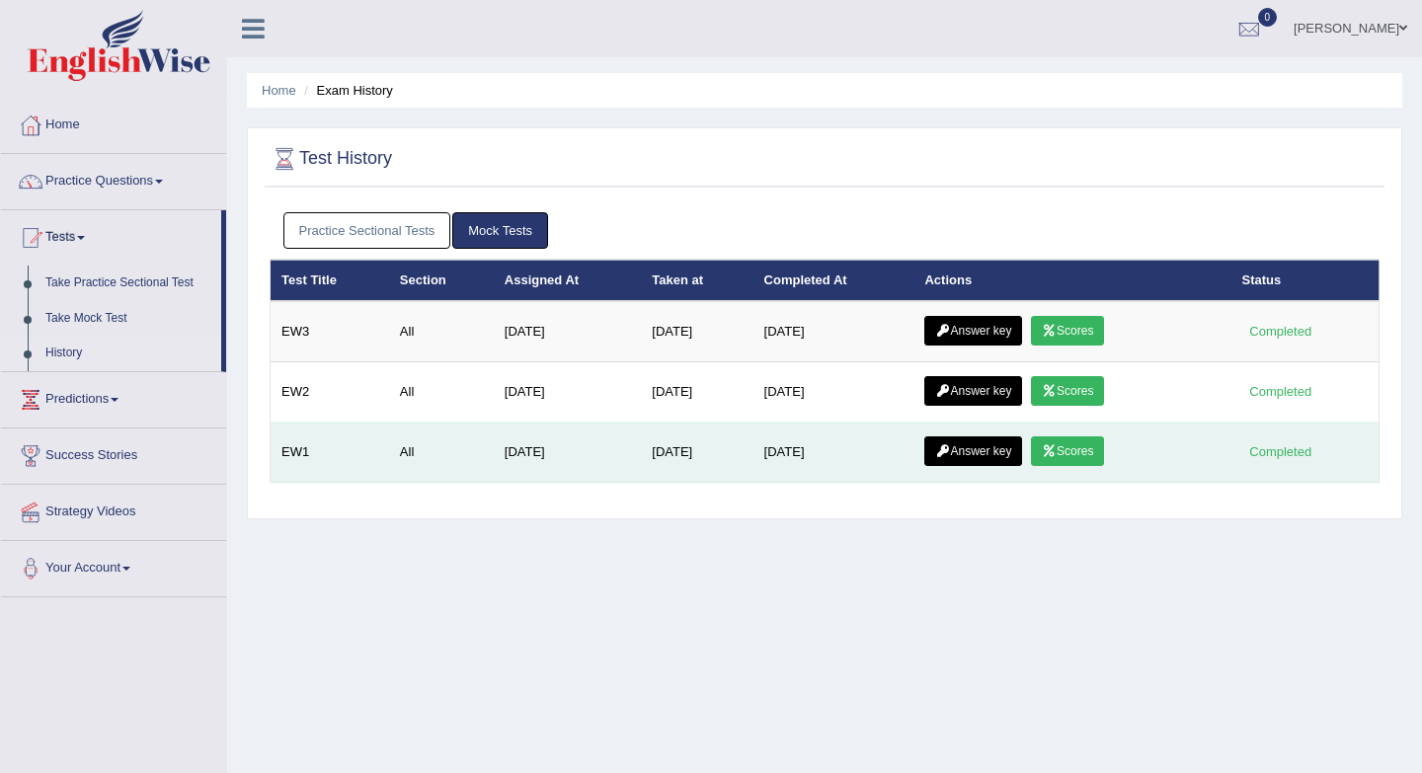
click at [1072, 443] on link "Scores" at bounding box center [1067, 451] width 73 height 30
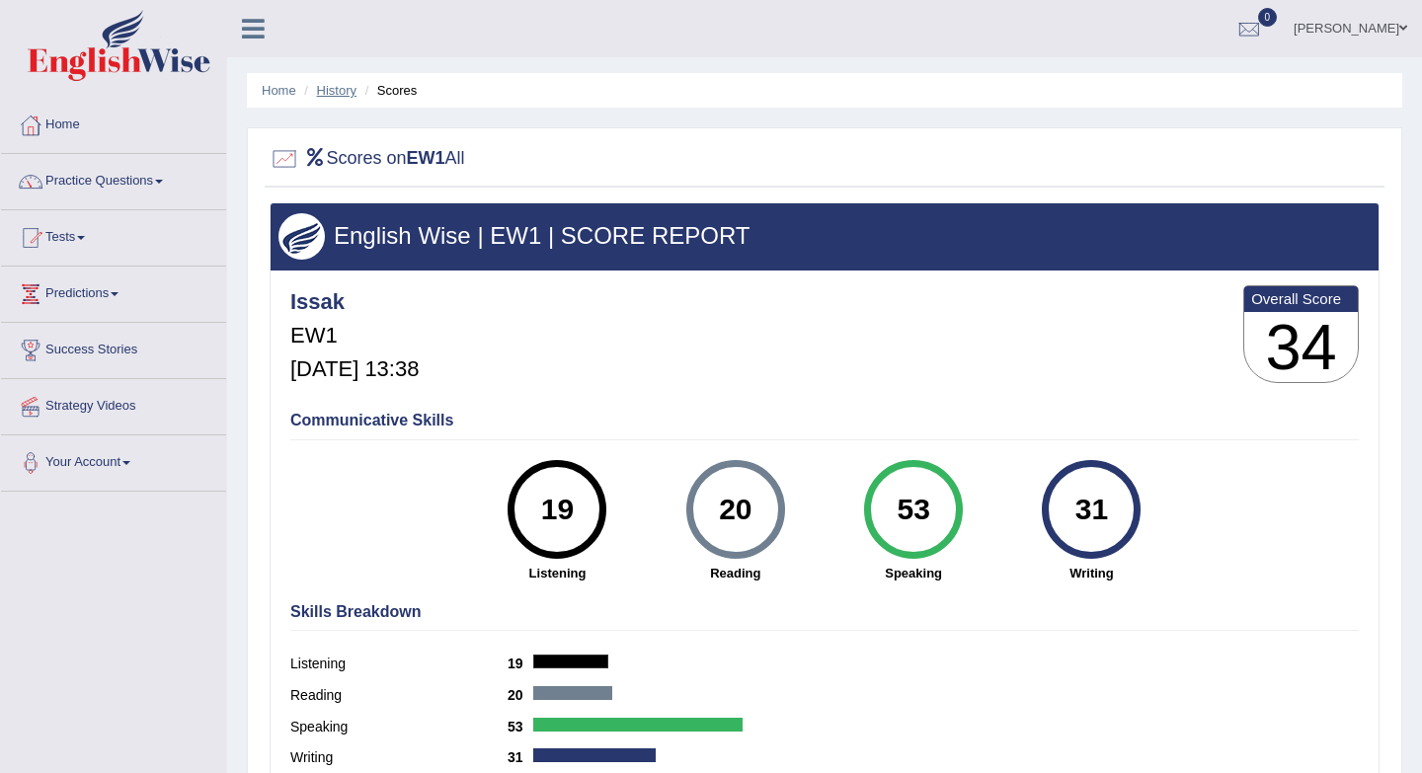
click at [325, 90] on link "History" at bounding box center [336, 90] width 39 height 15
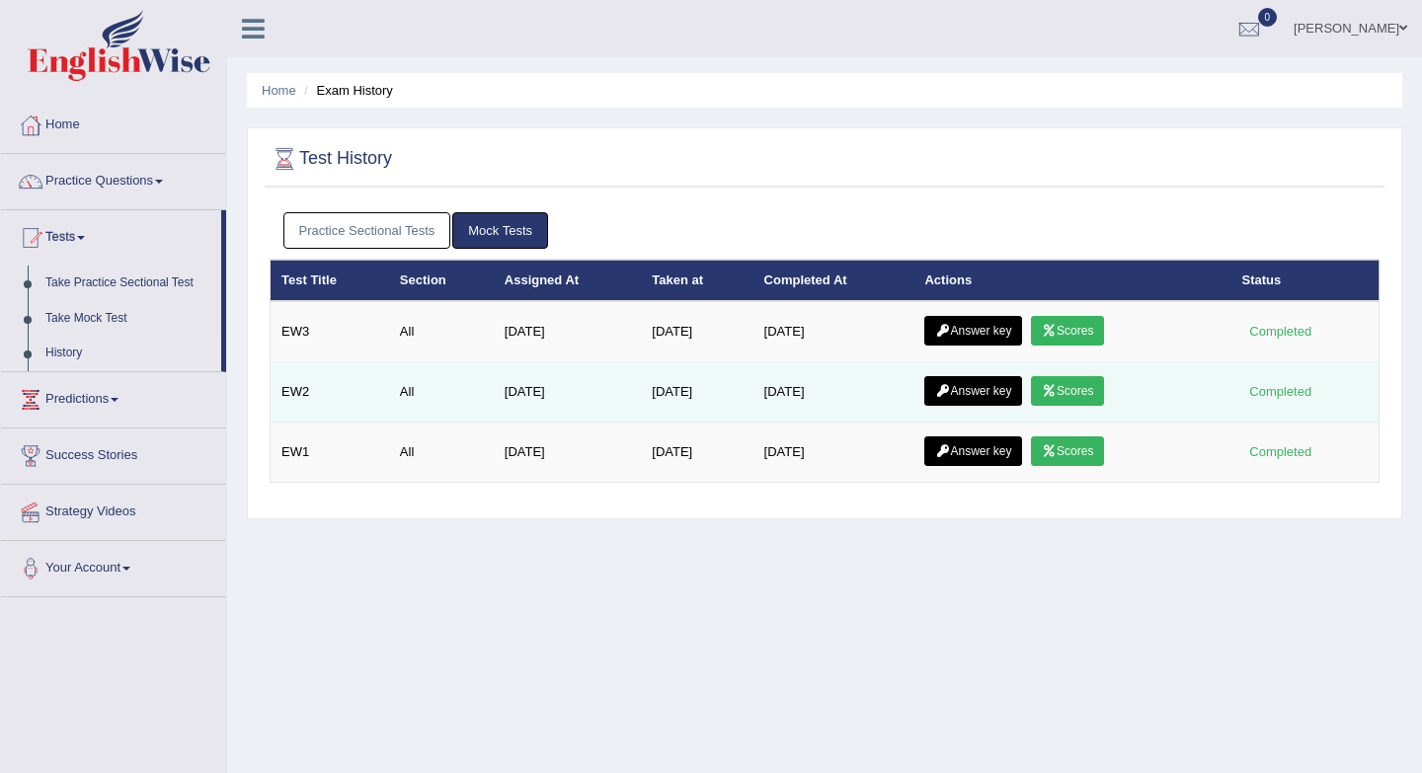
click at [1083, 397] on link "Scores" at bounding box center [1067, 391] width 73 height 30
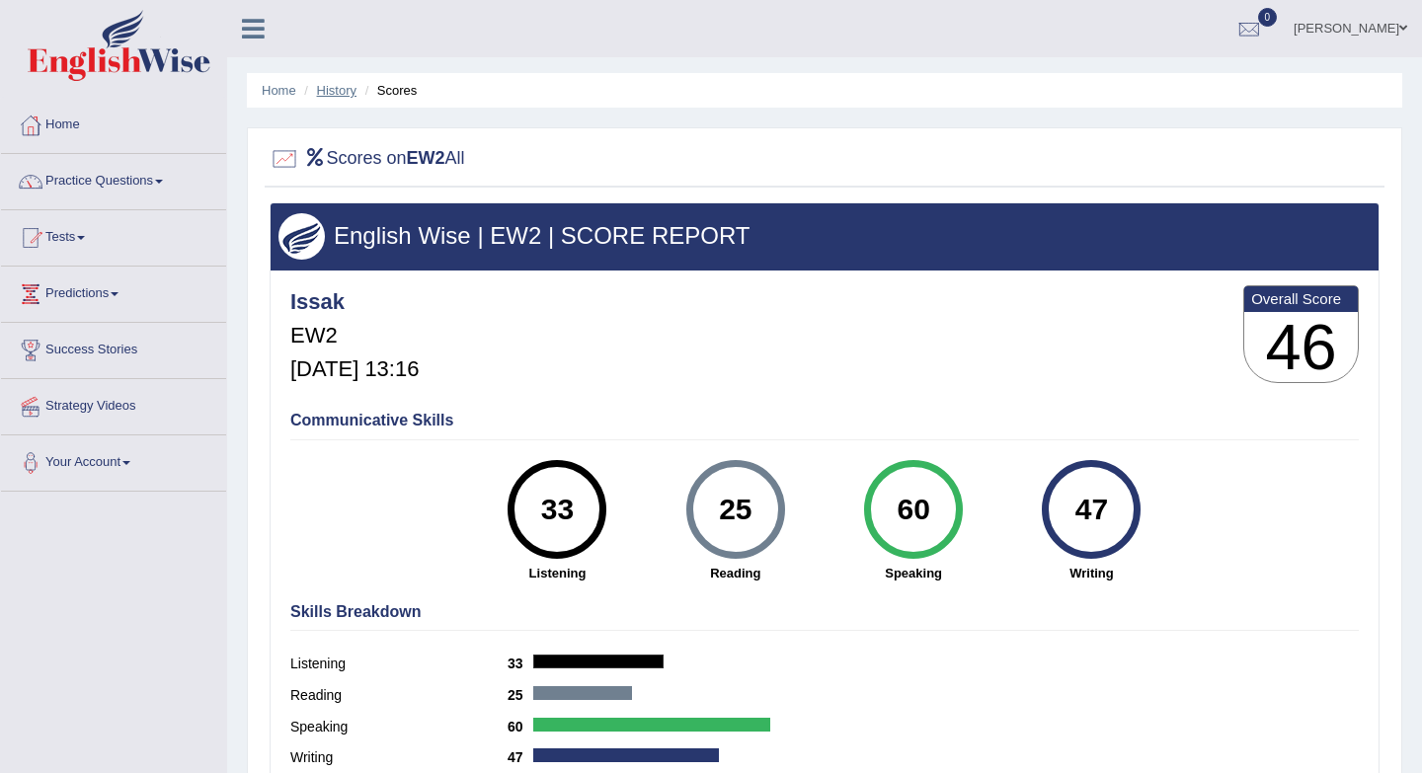
click at [333, 84] on link "History" at bounding box center [336, 90] width 39 height 15
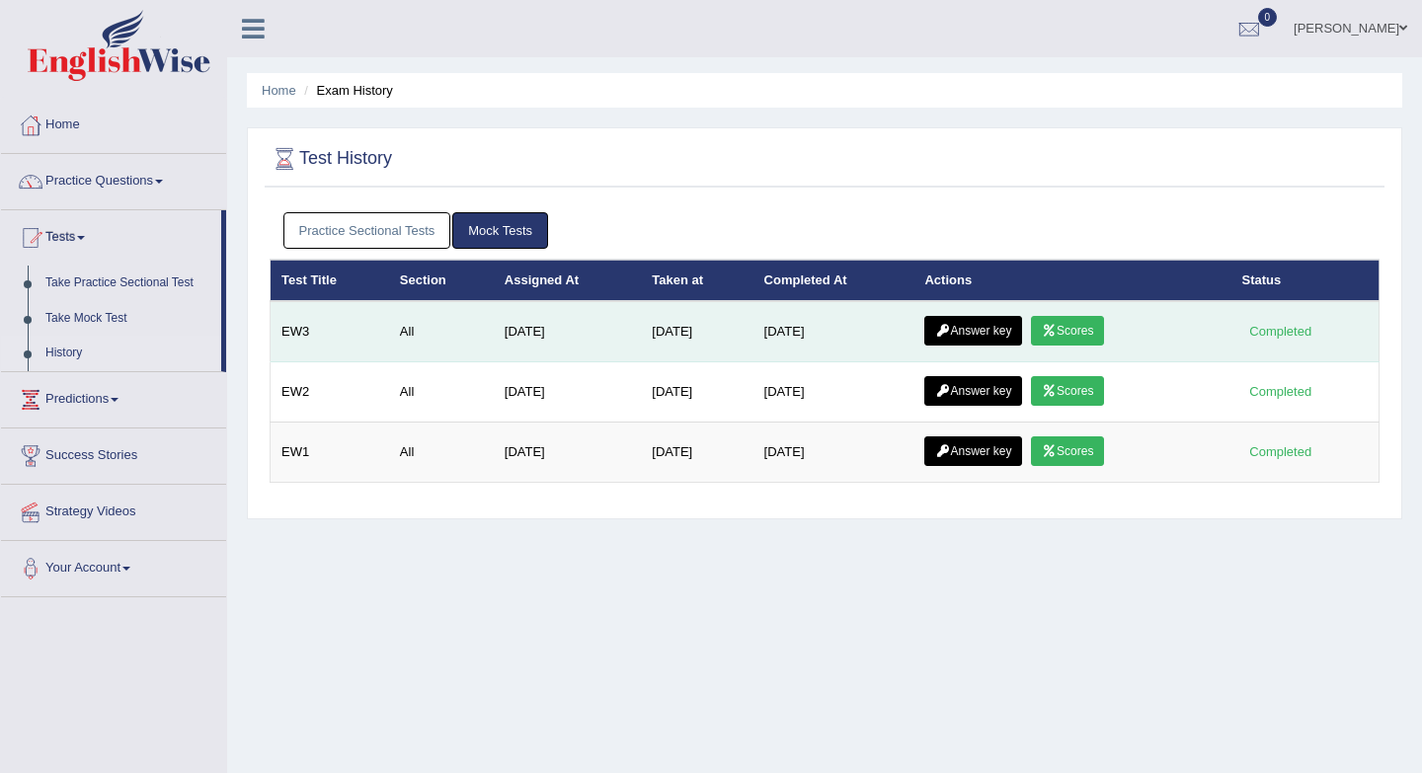
click at [1080, 336] on link "Scores" at bounding box center [1067, 331] width 73 height 30
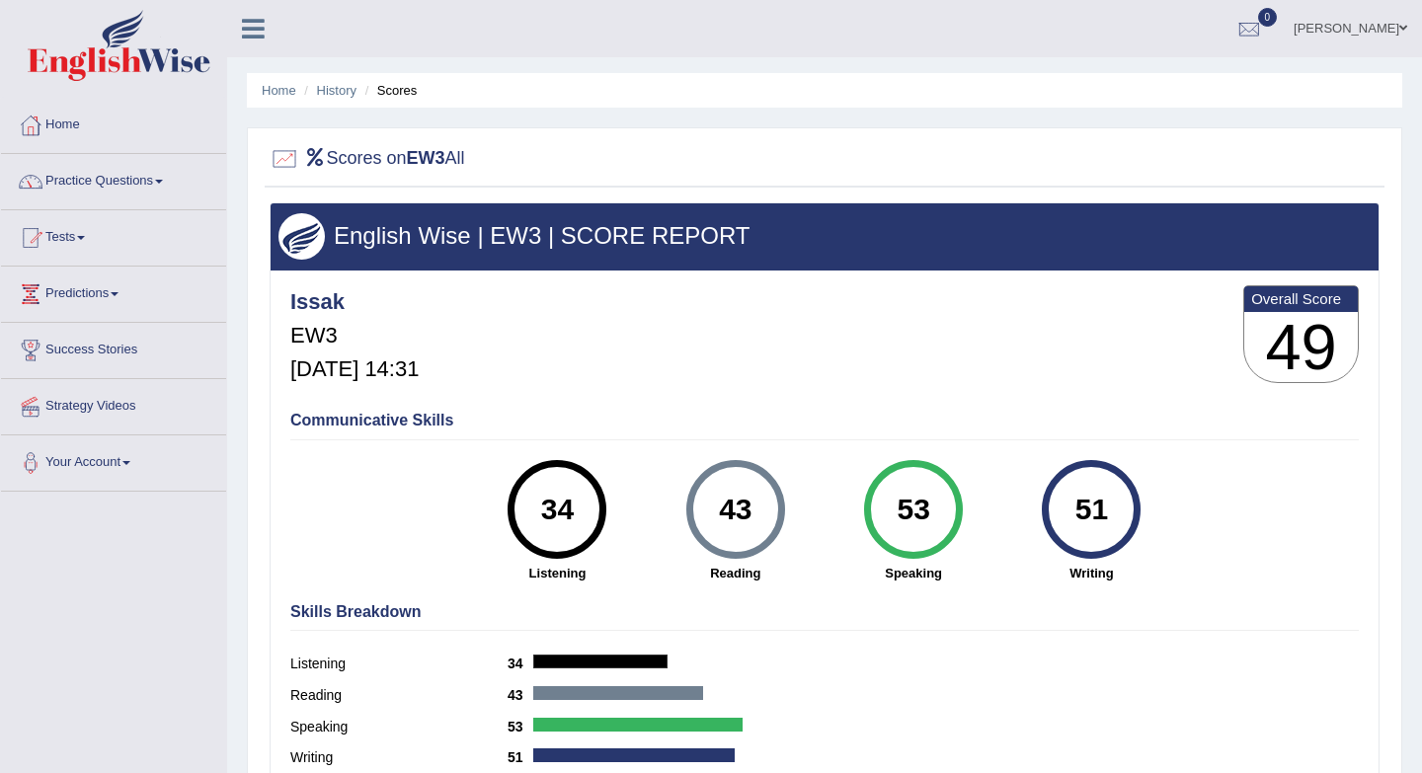
click at [149, 177] on link "Practice Questions" at bounding box center [113, 178] width 225 height 49
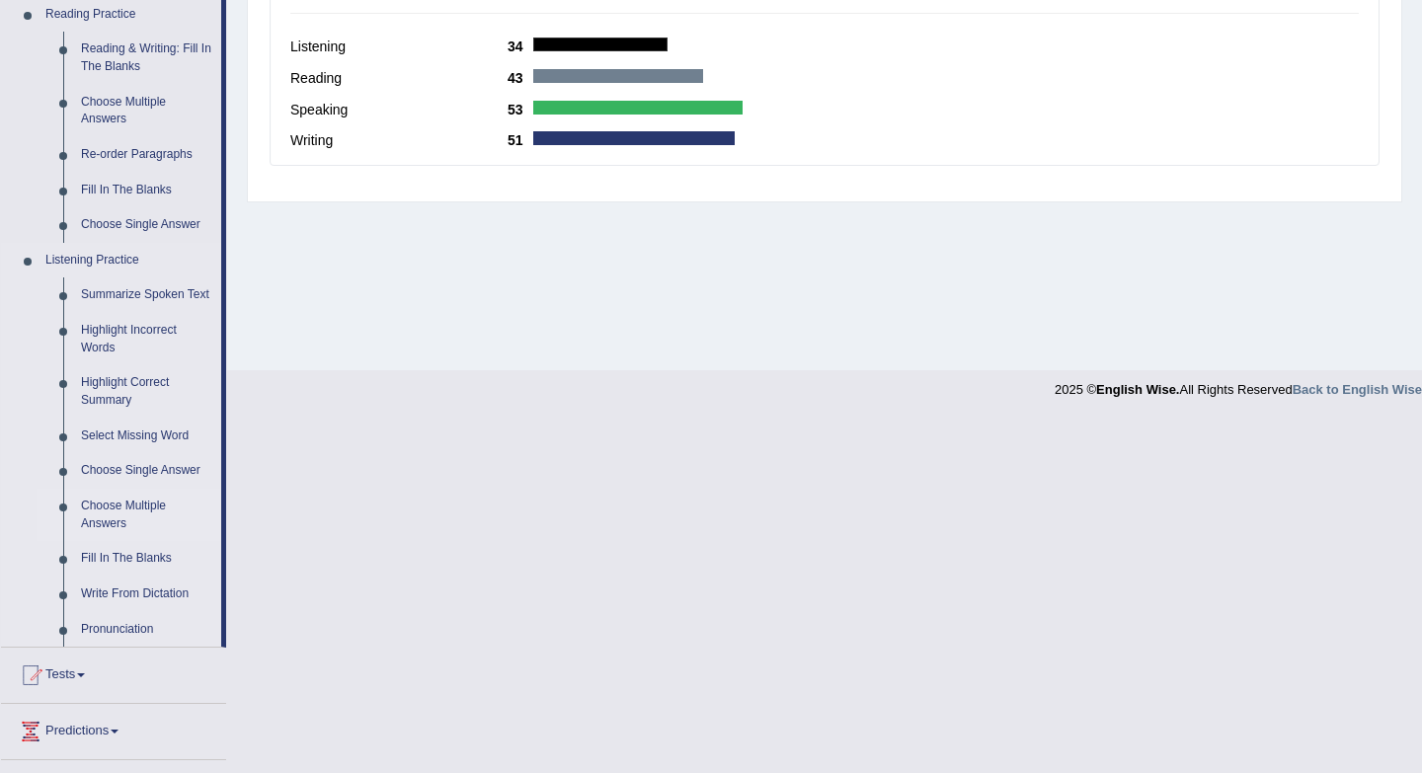
scroll to position [620, 0]
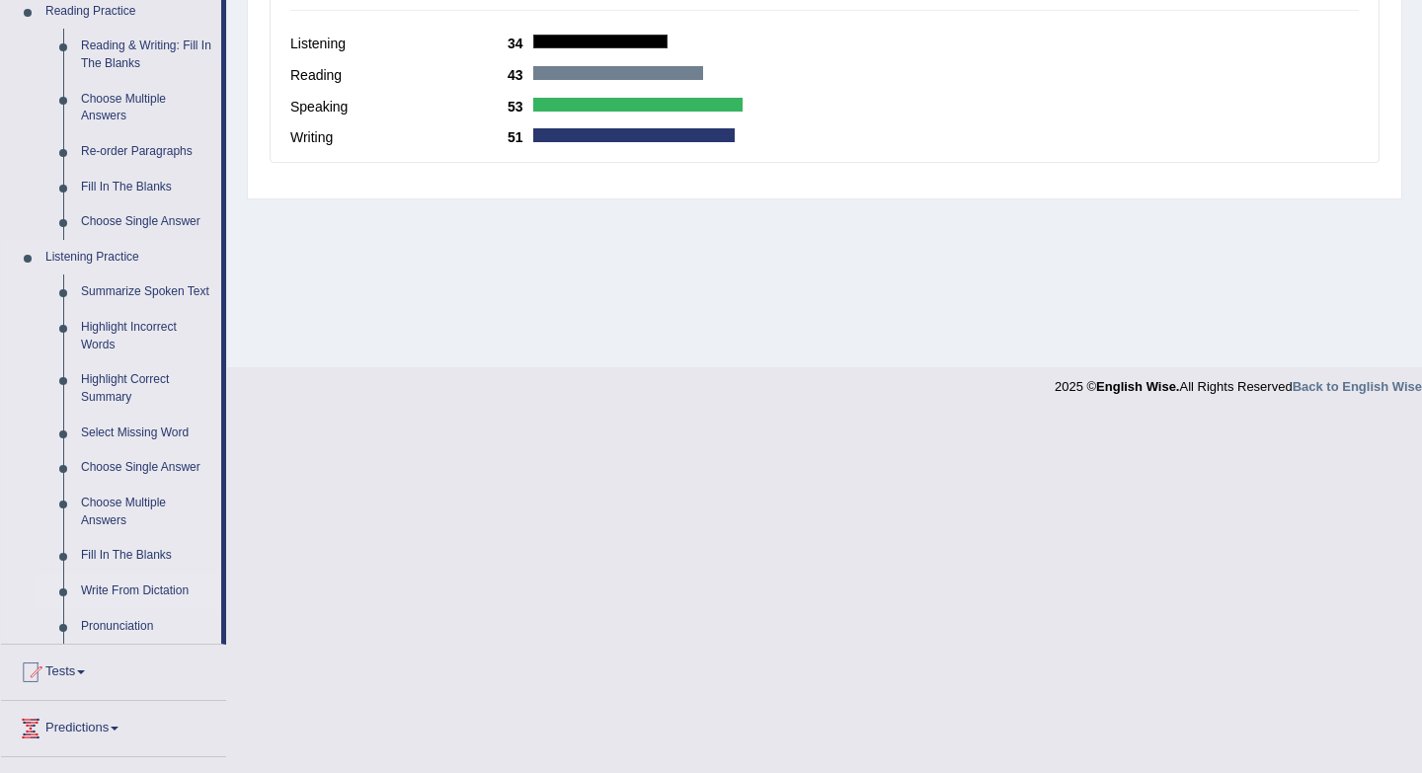
click at [137, 602] on link "Write From Dictation" at bounding box center [146, 592] width 149 height 36
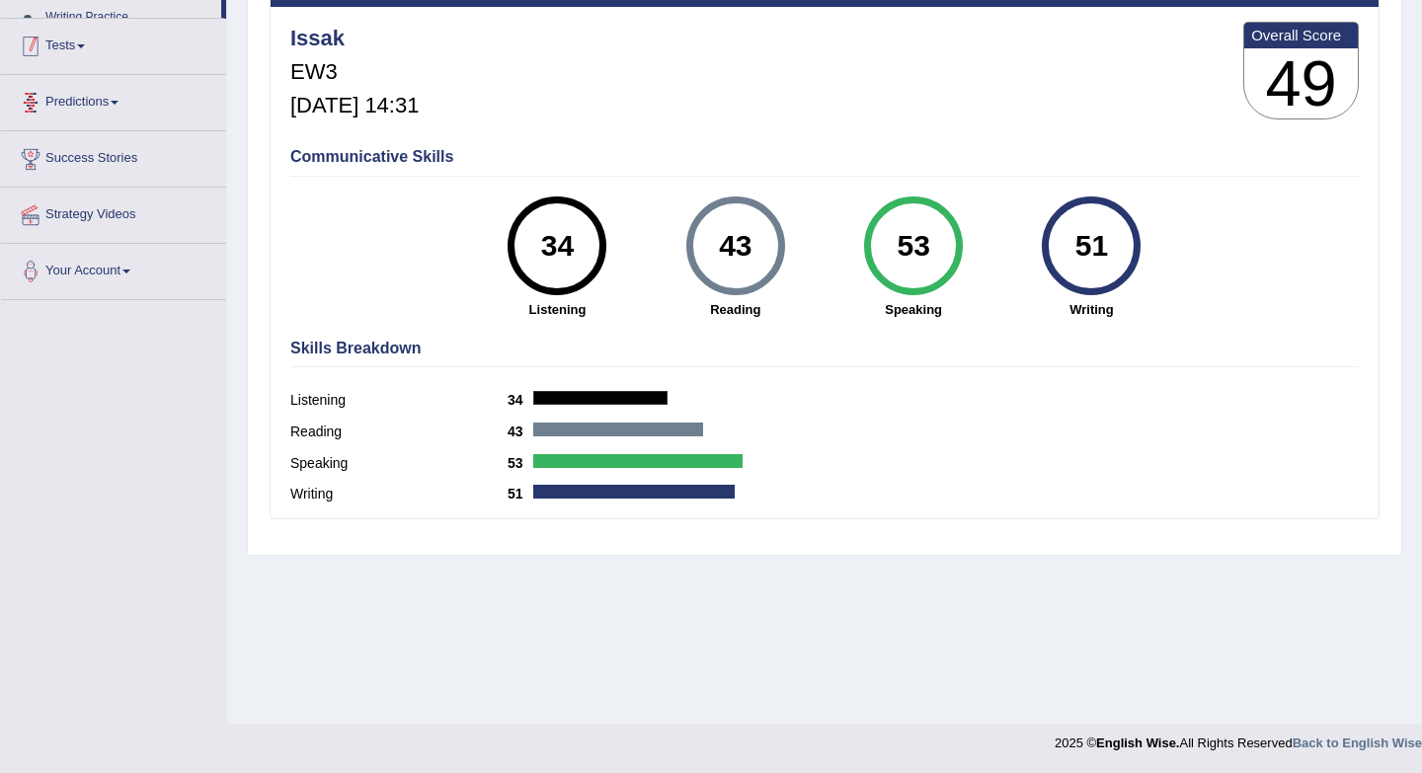
scroll to position [264, 0]
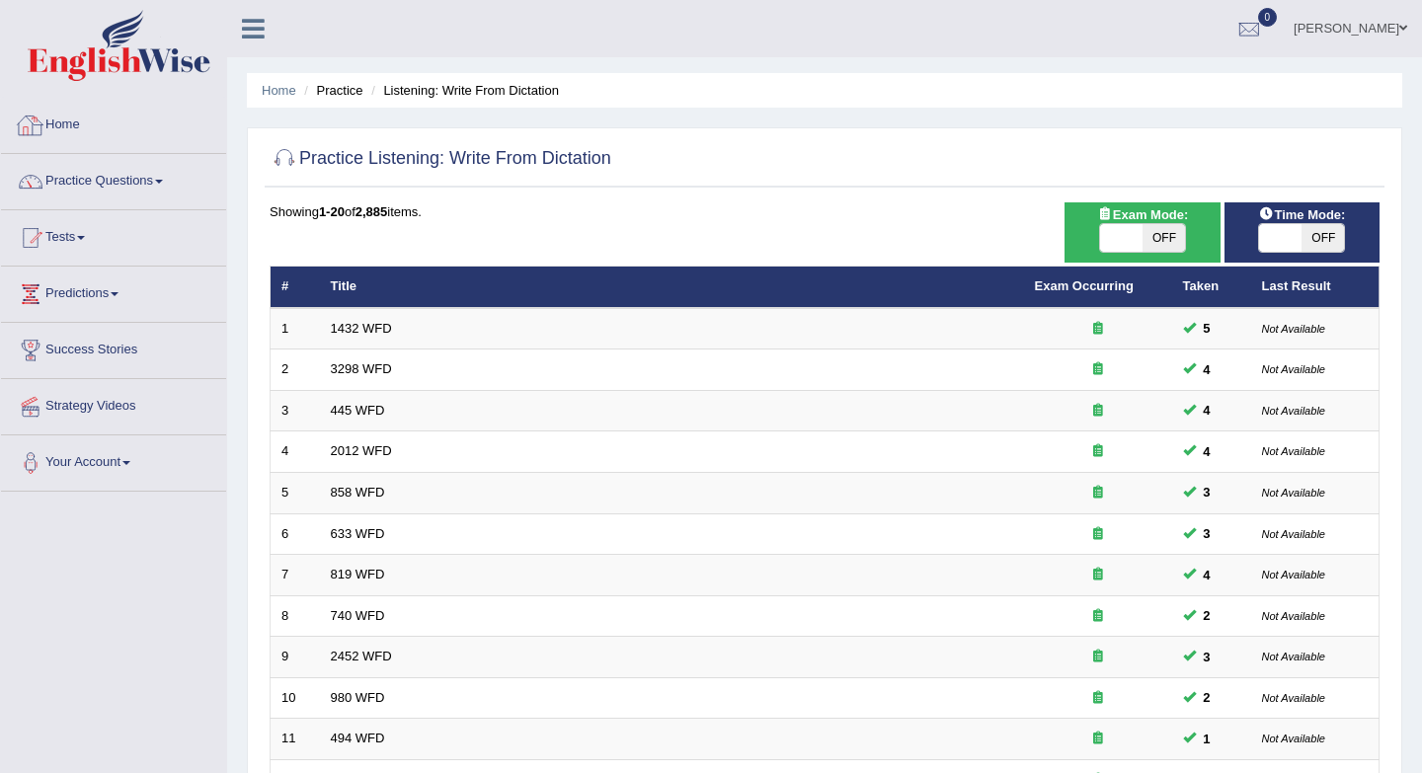
click at [70, 121] on link "Home" at bounding box center [113, 122] width 225 height 49
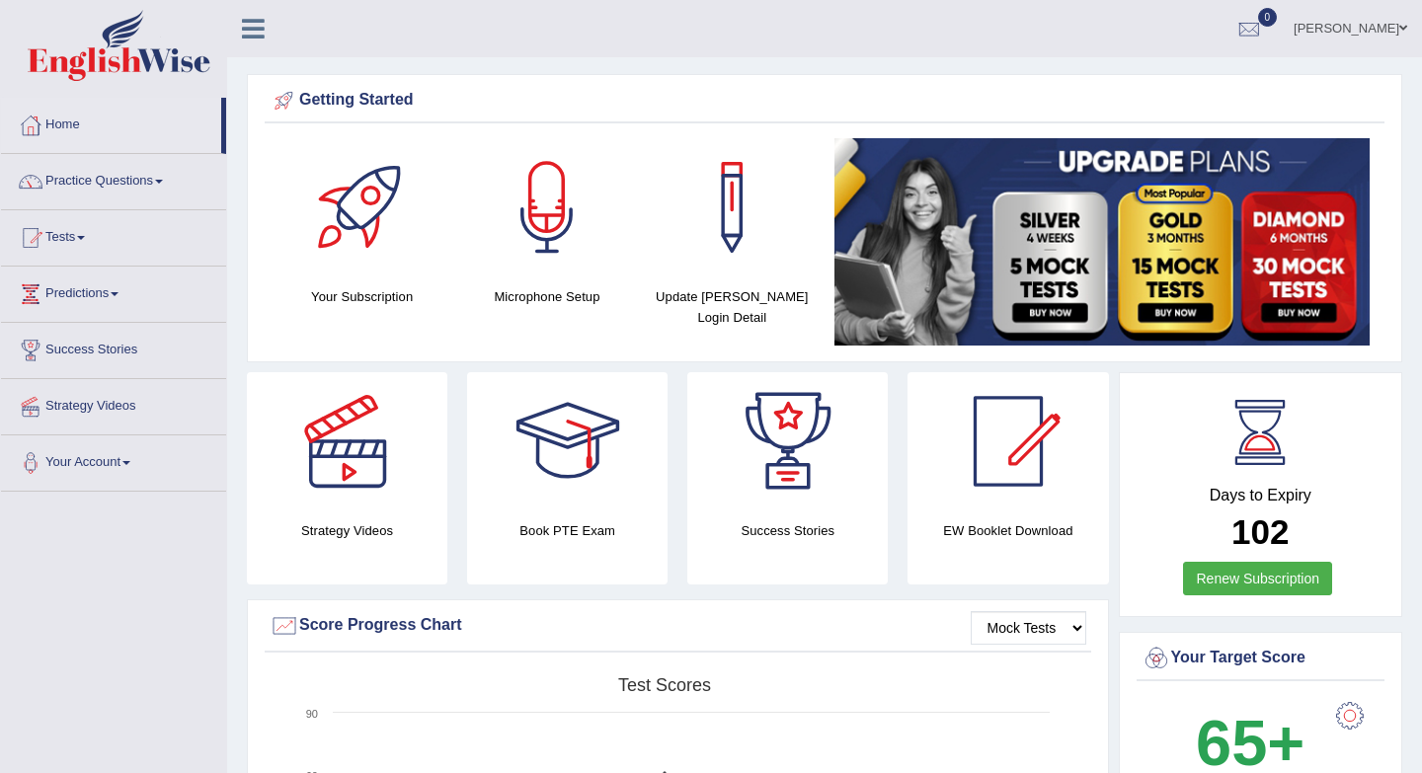
click at [106, 169] on link "Practice Questions" at bounding box center [113, 178] width 225 height 49
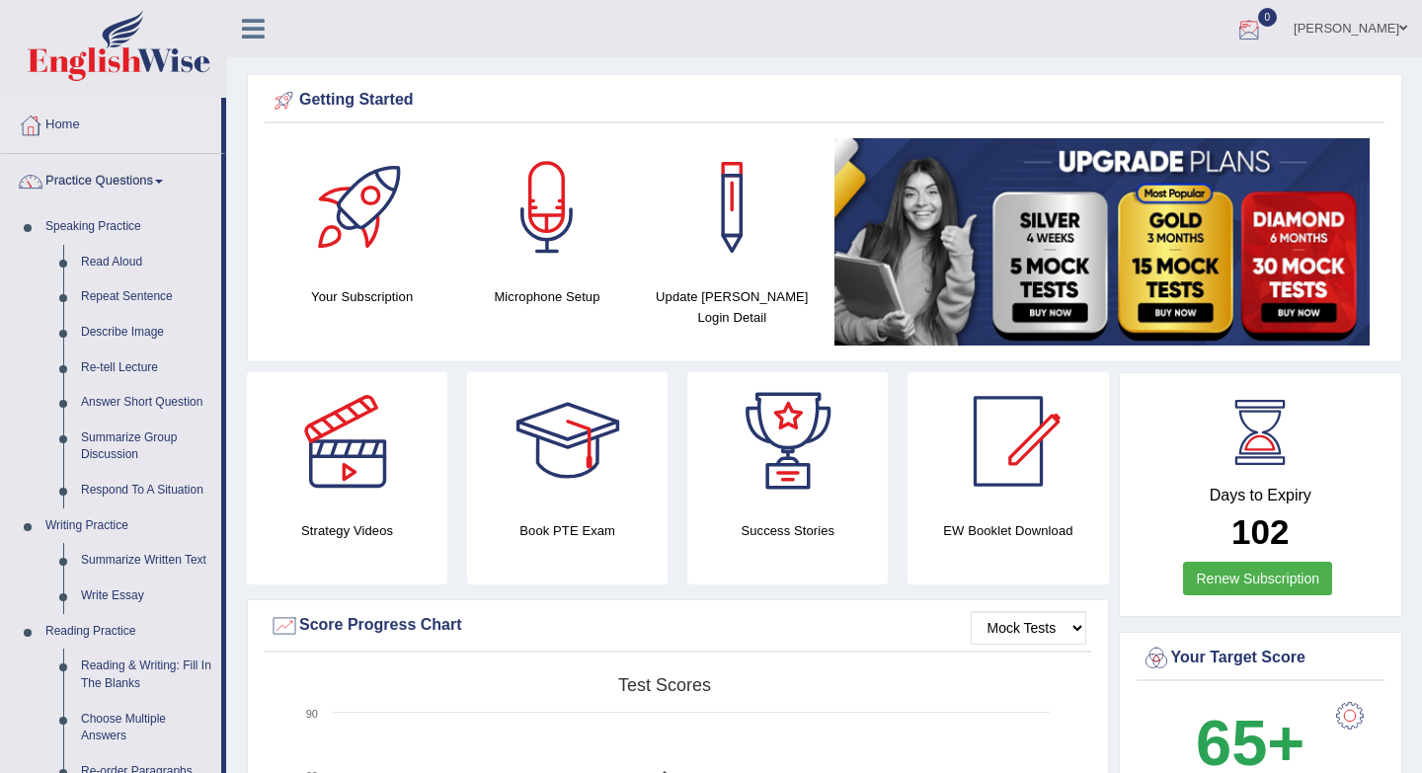
click at [1264, 23] on div at bounding box center [1249, 30] width 30 height 30
click at [1168, 77] on strong "See All Alerts" at bounding box center [1124, 83] width 88 height 16
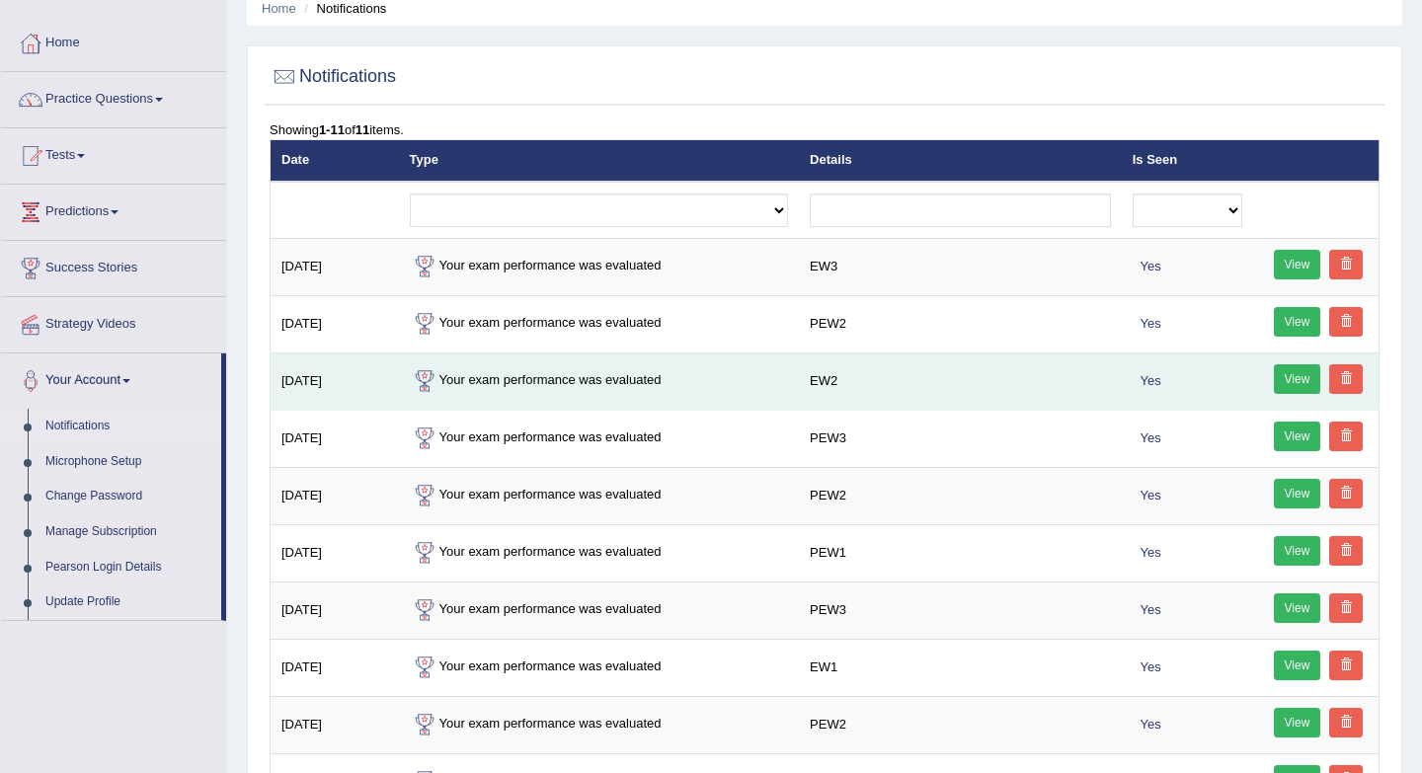
scroll to position [84, 0]
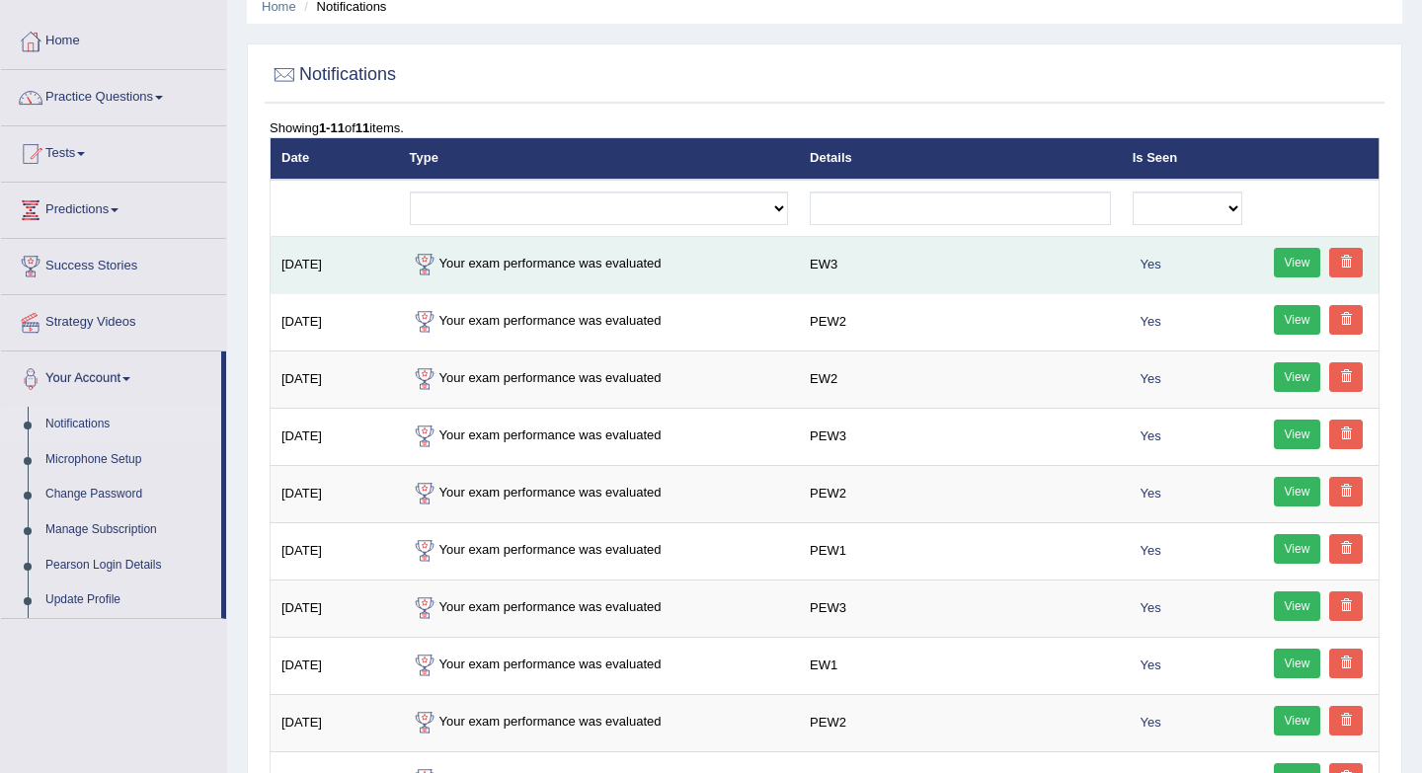
click at [1296, 266] on link "View" at bounding box center [1297, 263] width 47 height 30
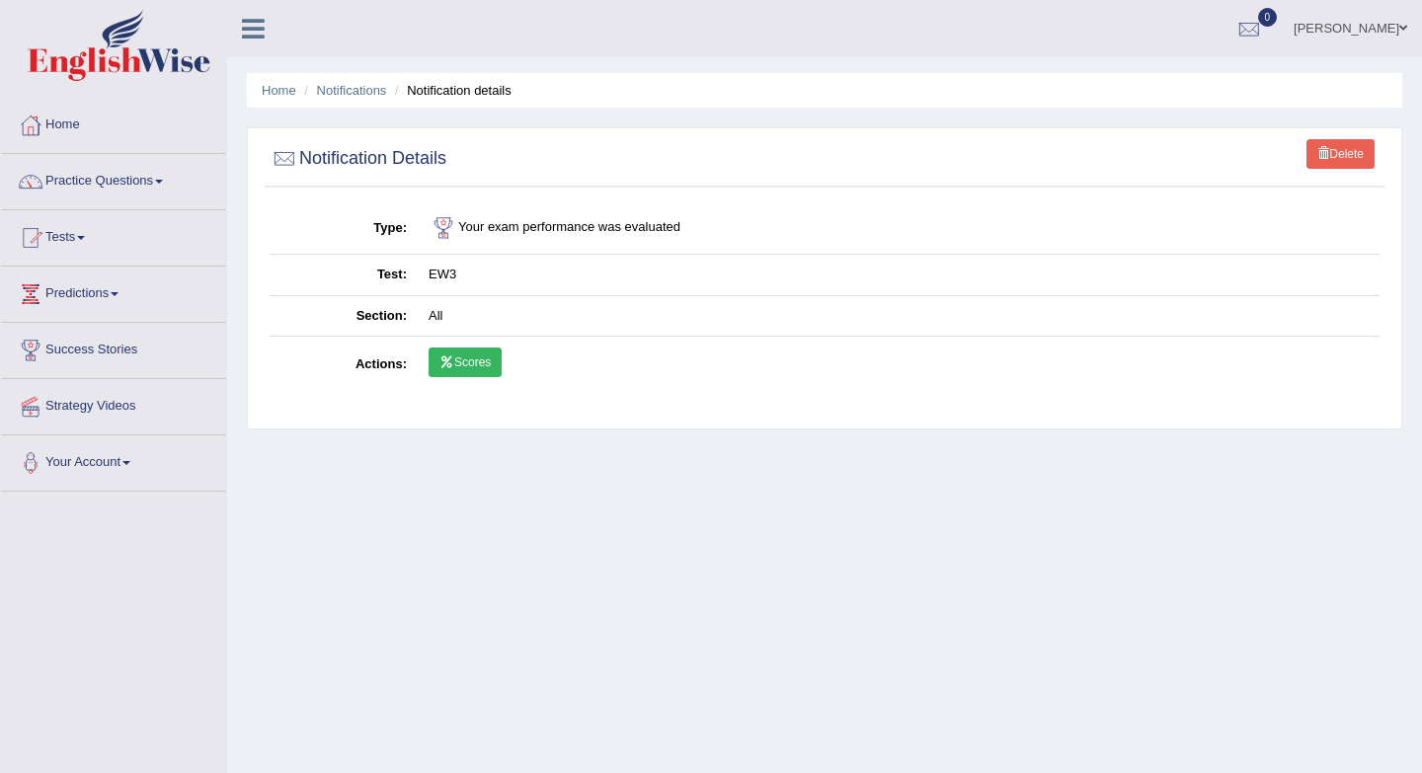
click at [474, 360] on link "Scores" at bounding box center [464, 362] width 73 height 30
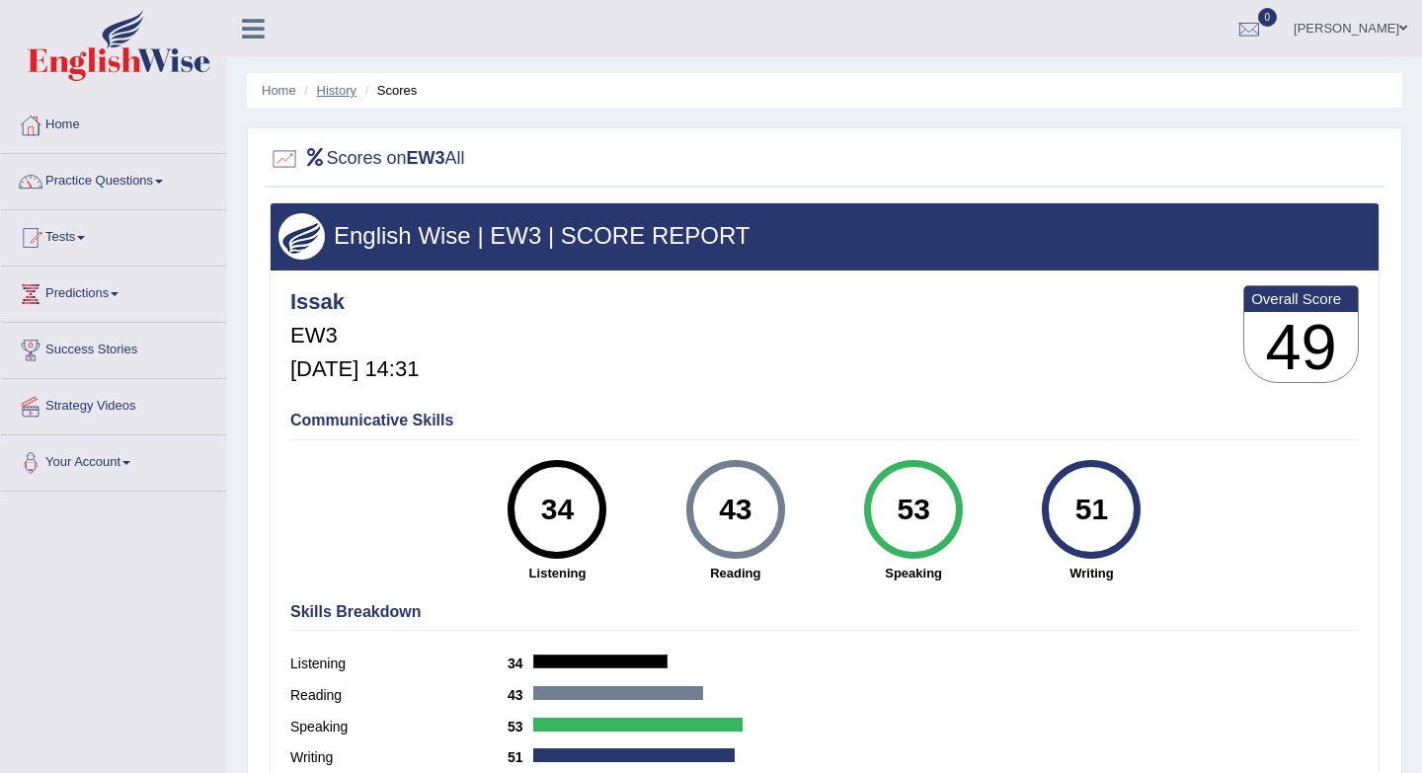
click at [342, 93] on link "History" at bounding box center [336, 90] width 39 height 15
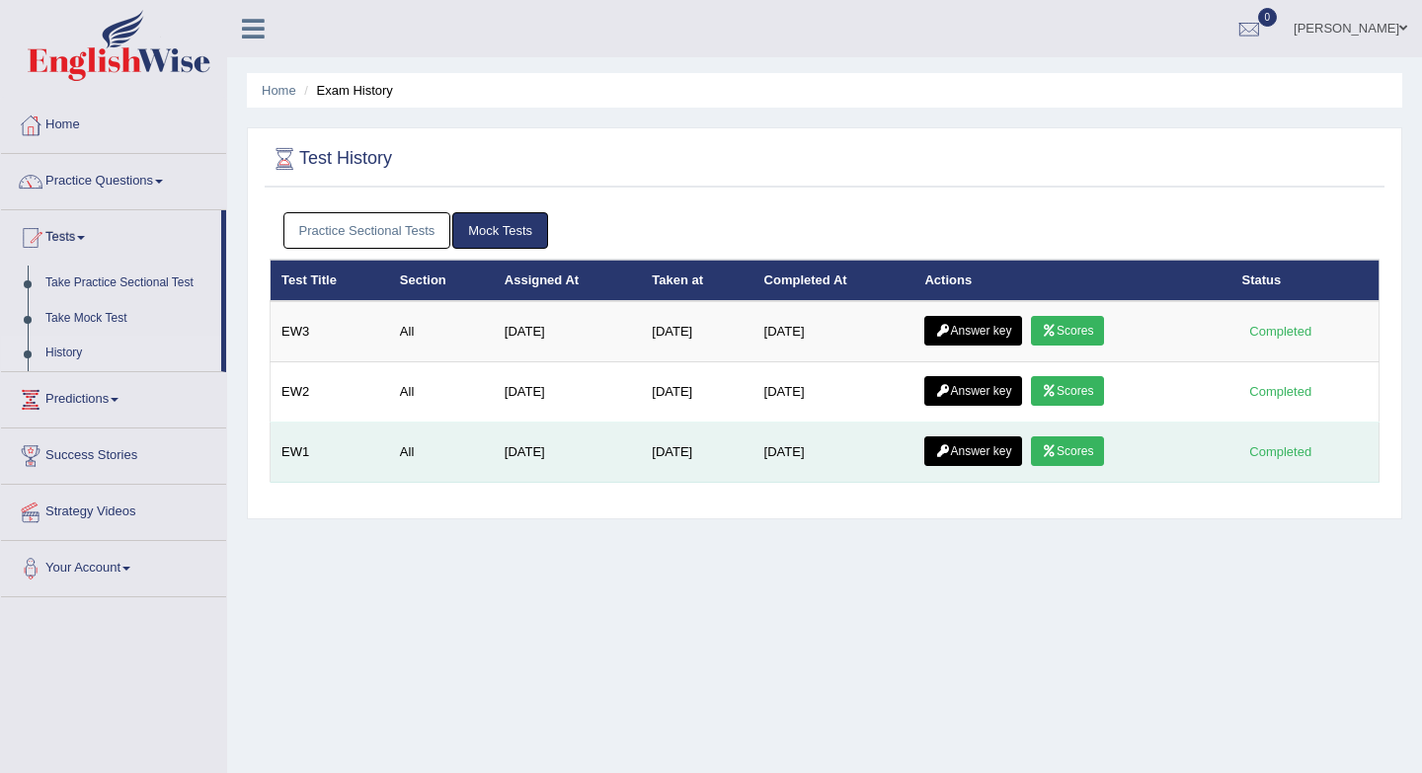
click at [1075, 462] on link "Scores" at bounding box center [1067, 451] width 73 height 30
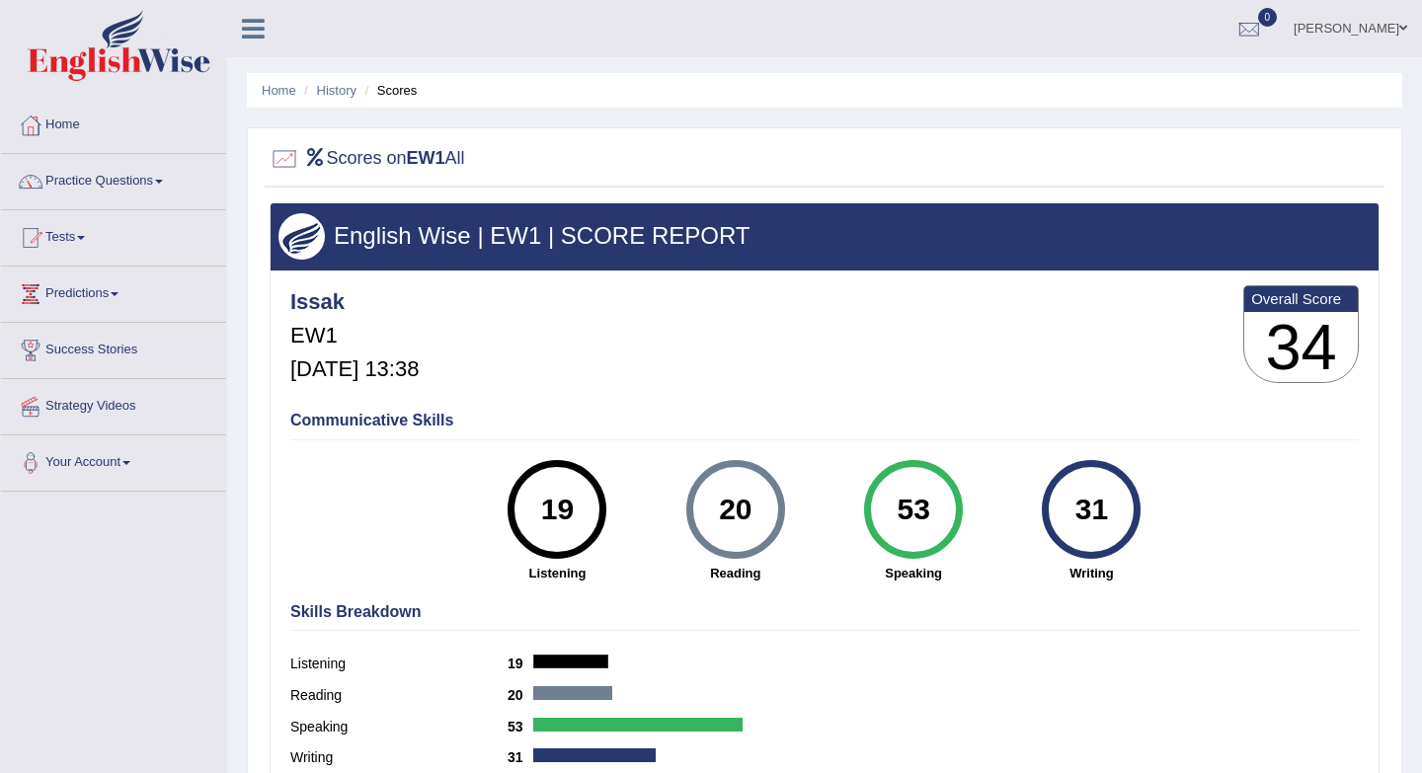
click at [345, 79] on ul "Home History Scores" at bounding box center [824, 90] width 1155 height 35
click at [340, 90] on link "History" at bounding box center [336, 90] width 39 height 15
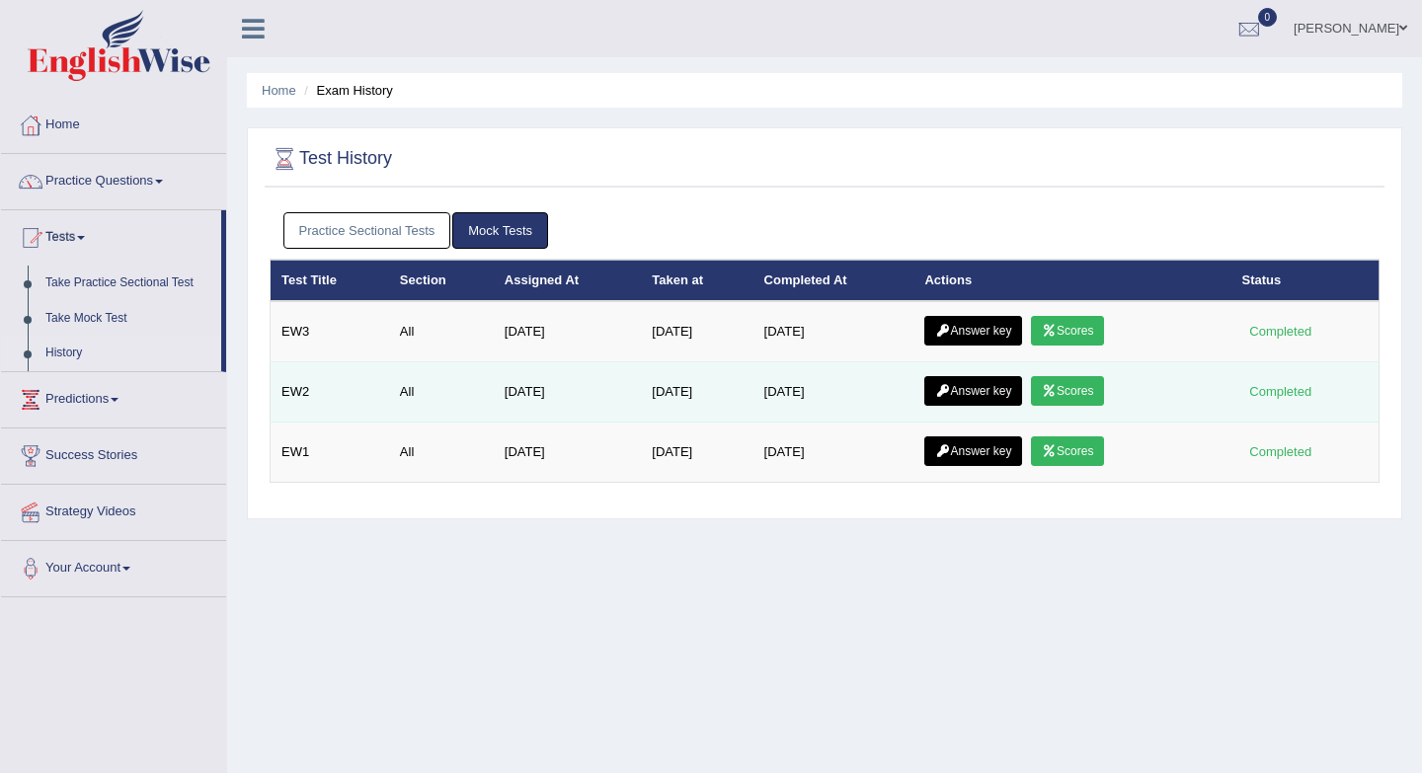
click at [1073, 394] on link "Scores" at bounding box center [1067, 391] width 73 height 30
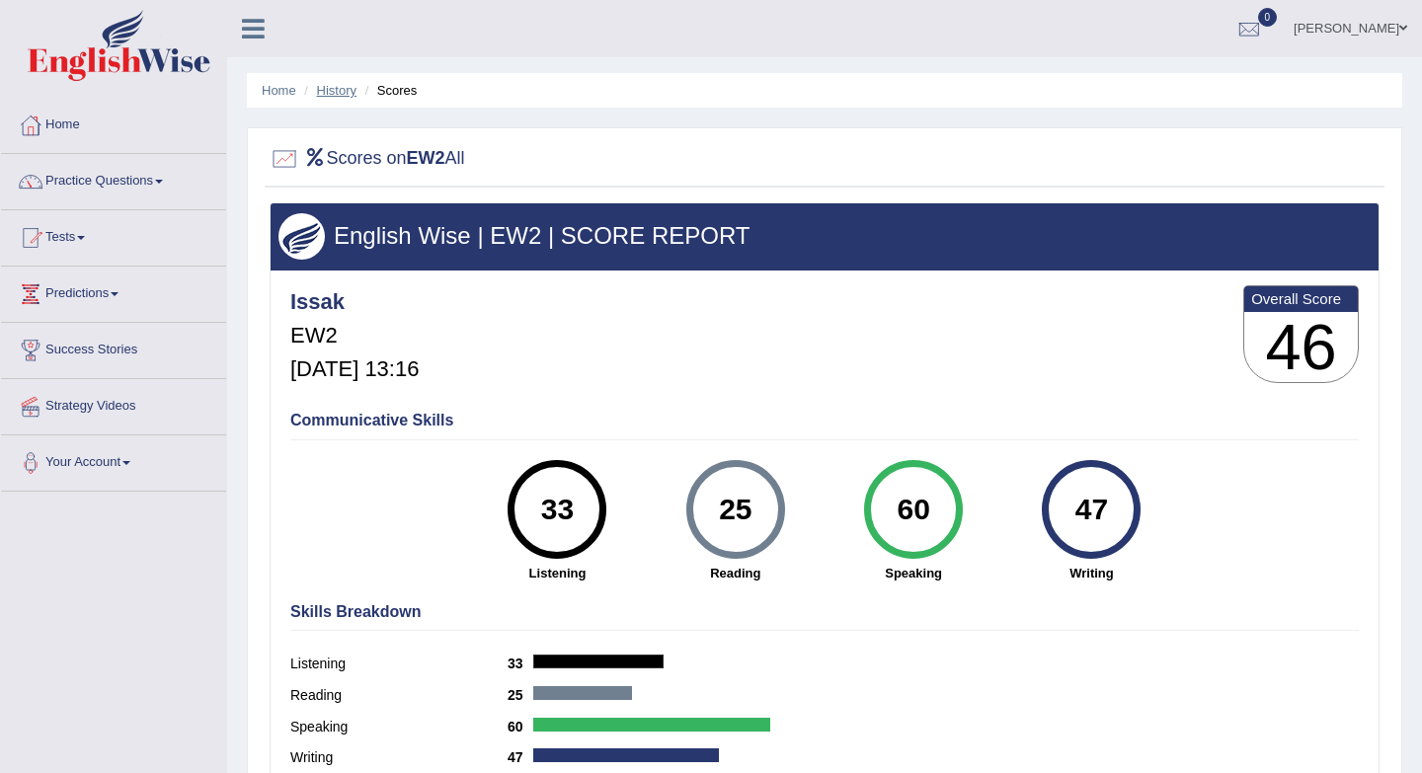
click at [336, 95] on link "History" at bounding box center [336, 90] width 39 height 15
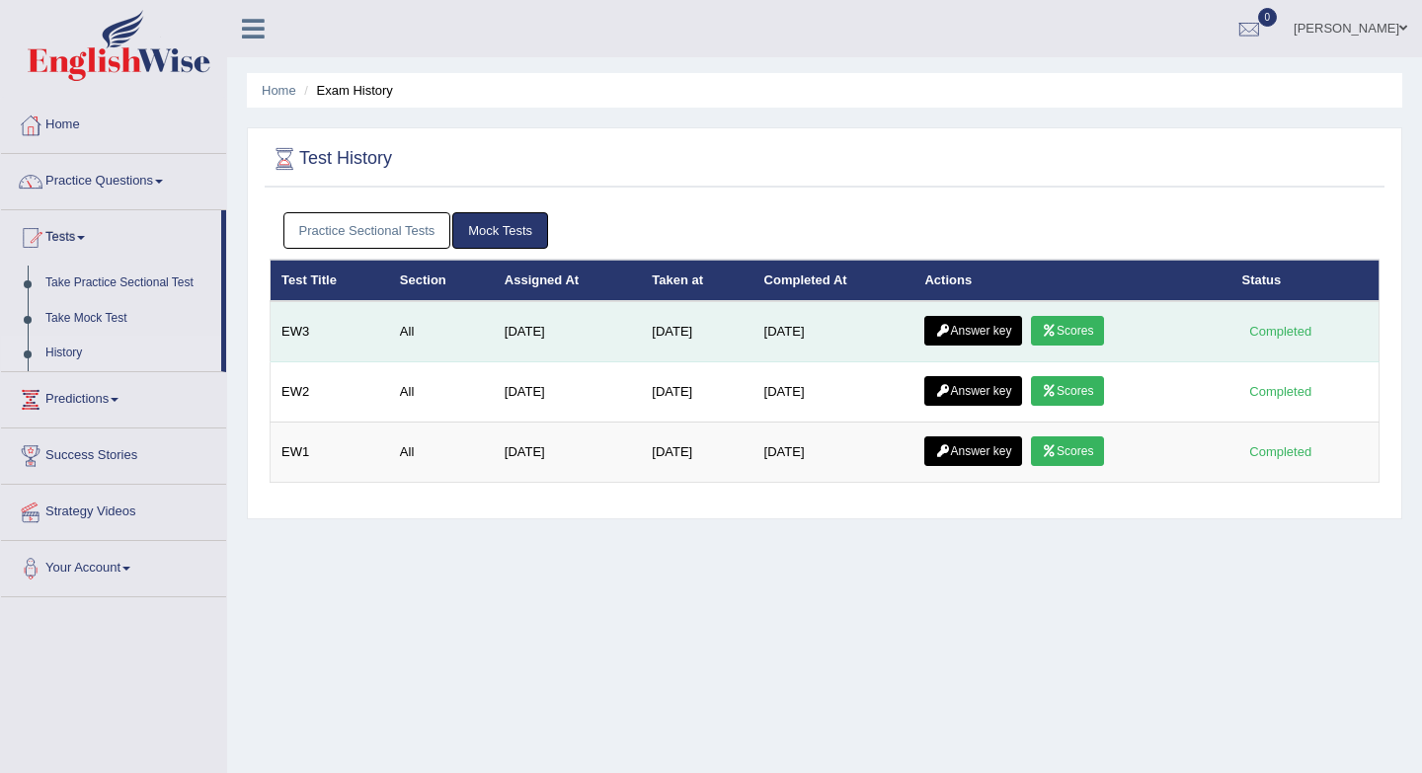
click at [1086, 335] on link "Scores" at bounding box center [1067, 331] width 73 height 30
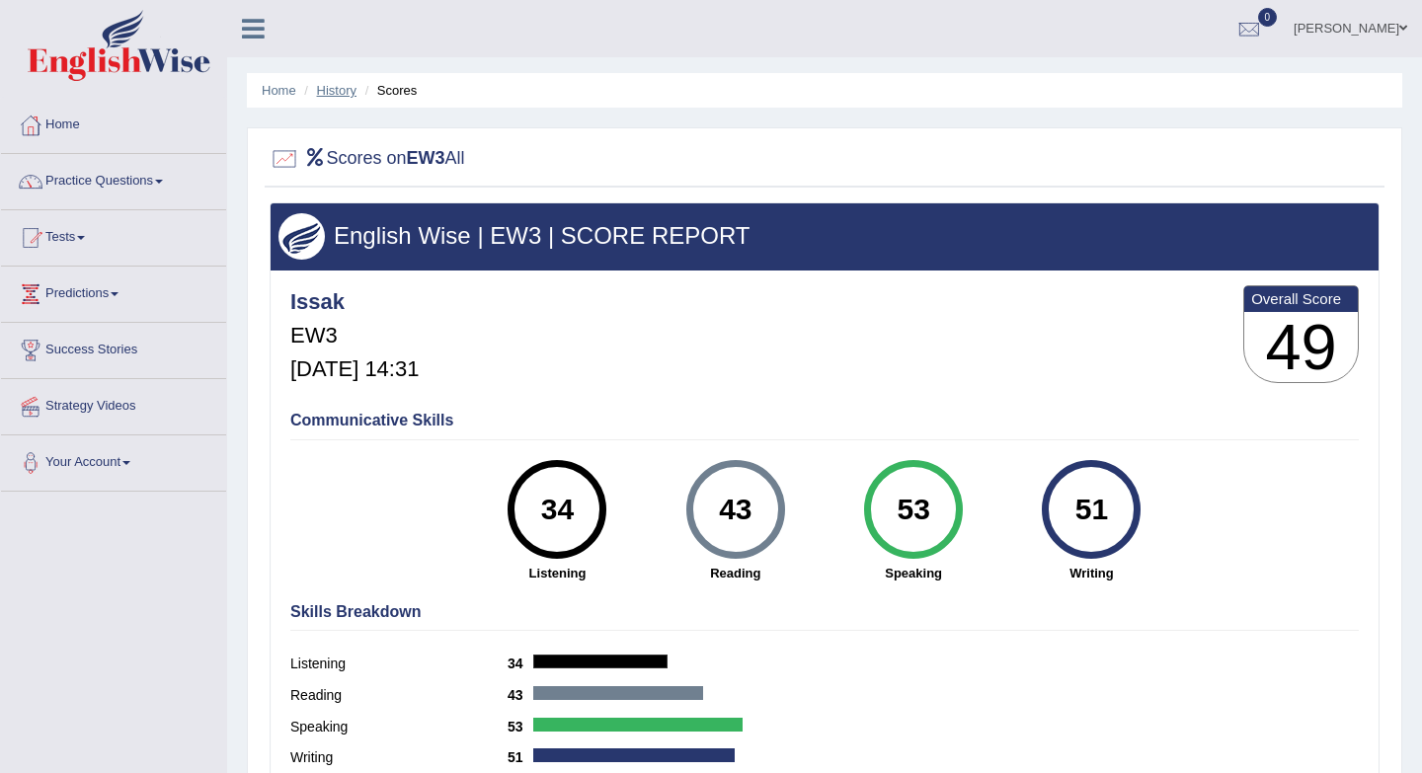
click at [333, 93] on link "History" at bounding box center [336, 90] width 39 height 15
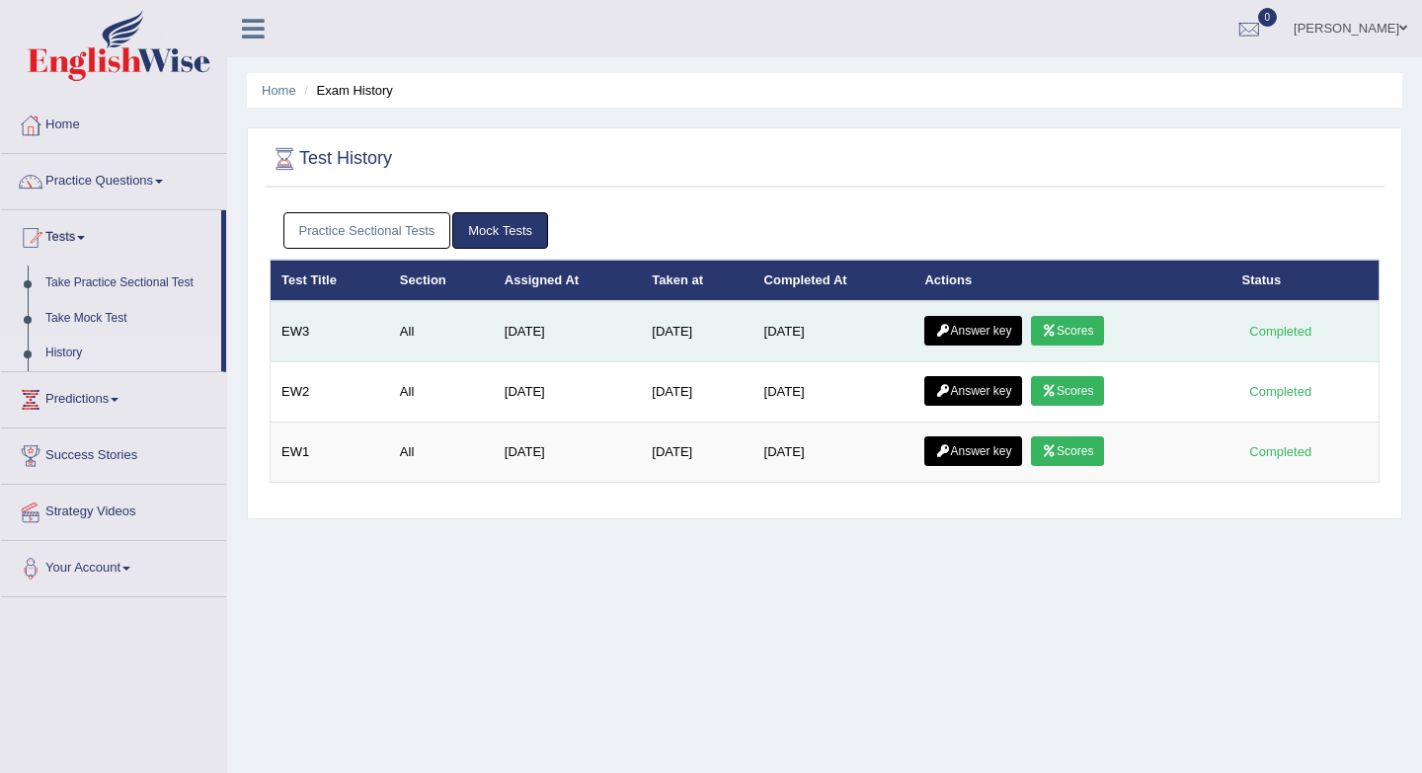
click at [975, 334] on link "Answer key" at bounding box center [973, 331] width 98 height 30
click at [966, 327] on link "Answer key" at bounding box center [973, 331] width 98 height 30
click at [1079, 331] on link "Scores" at bounding box center [1067, 331] width 73 height 30
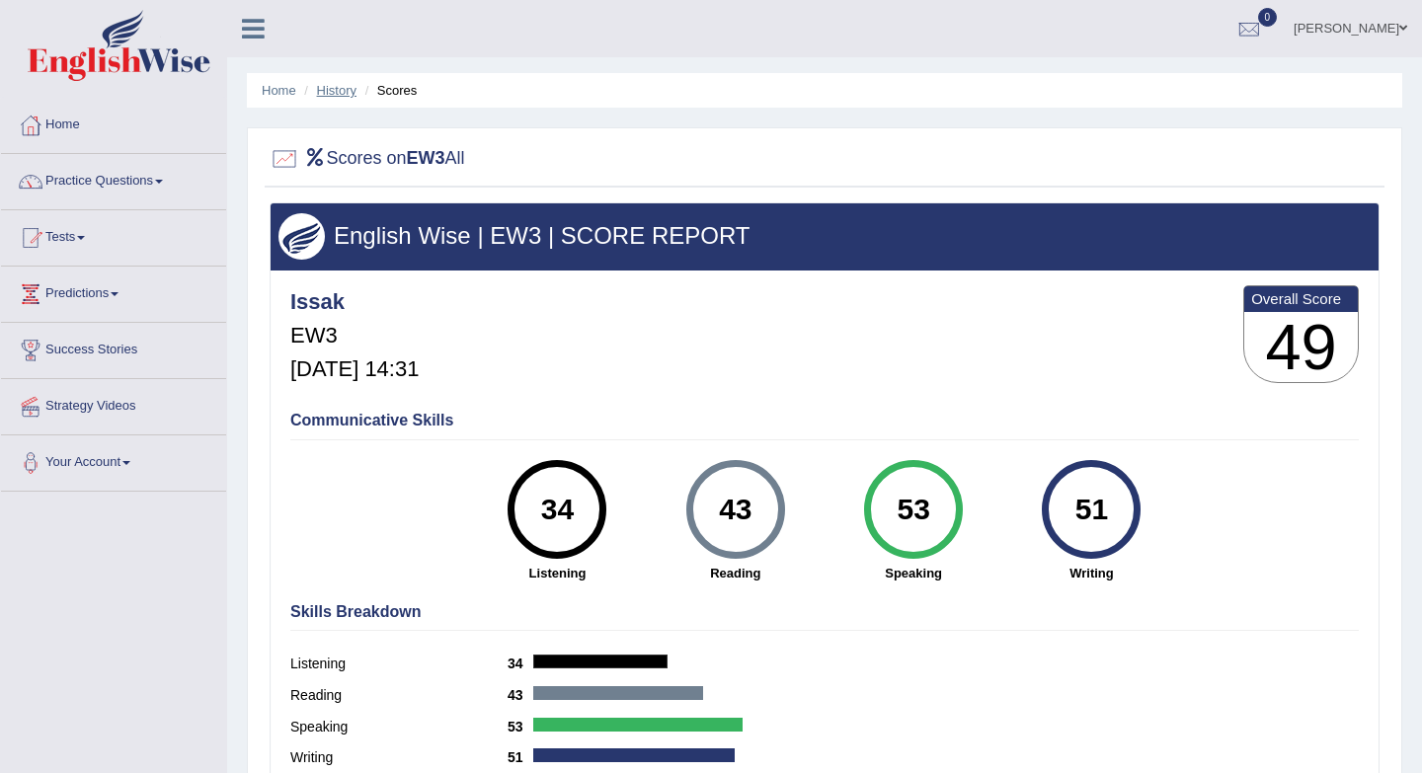
click at [342, 96] on link "History" at bounding box center [336, 90] width 39 height 15
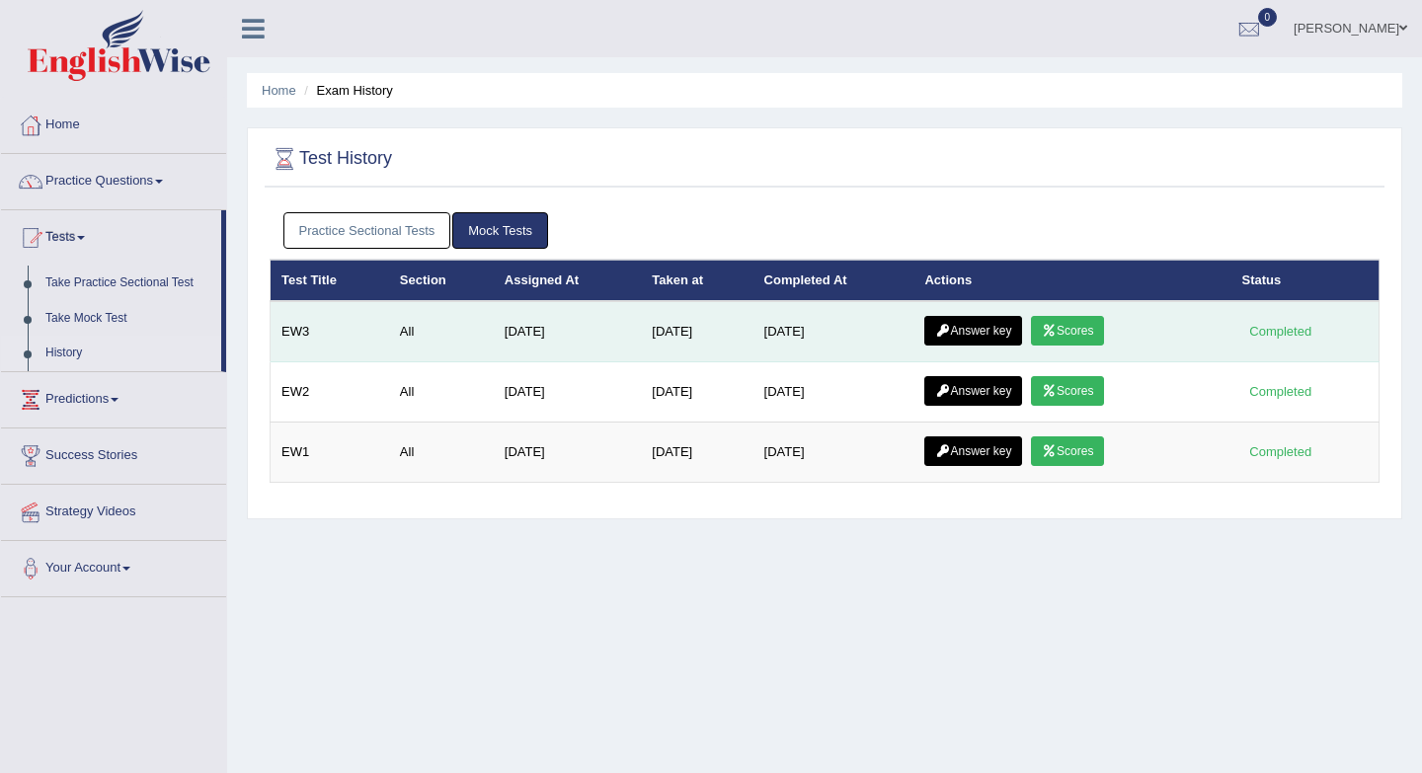
click at [981, 335] on link "Answer key" at bounding box center [973, 331] width 98 height 30
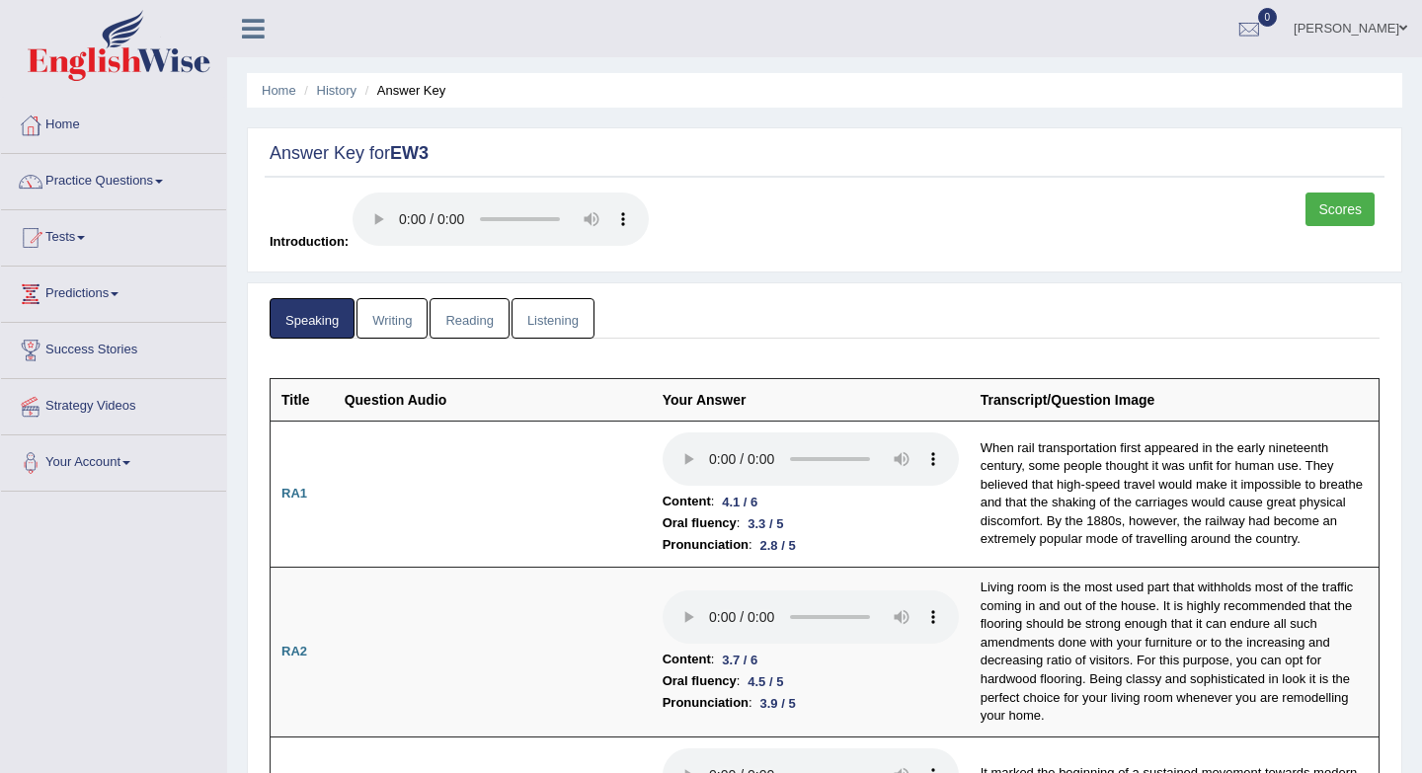
click at [535, 308] on link "Listening" at bounding box center [552, 318] width 83 height 40
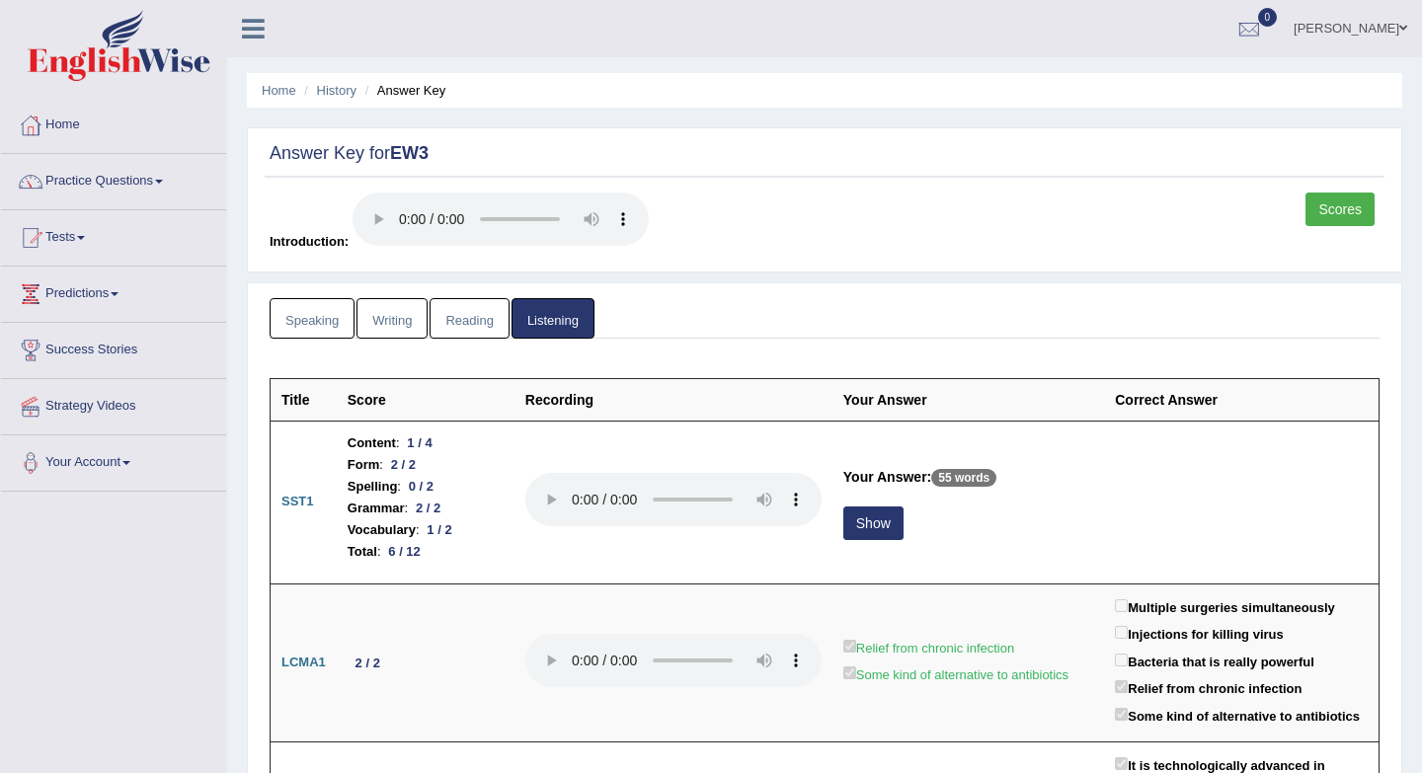
click at [469, 323] on link "Reading" at bounding box center [468, 318] width 79 height 40
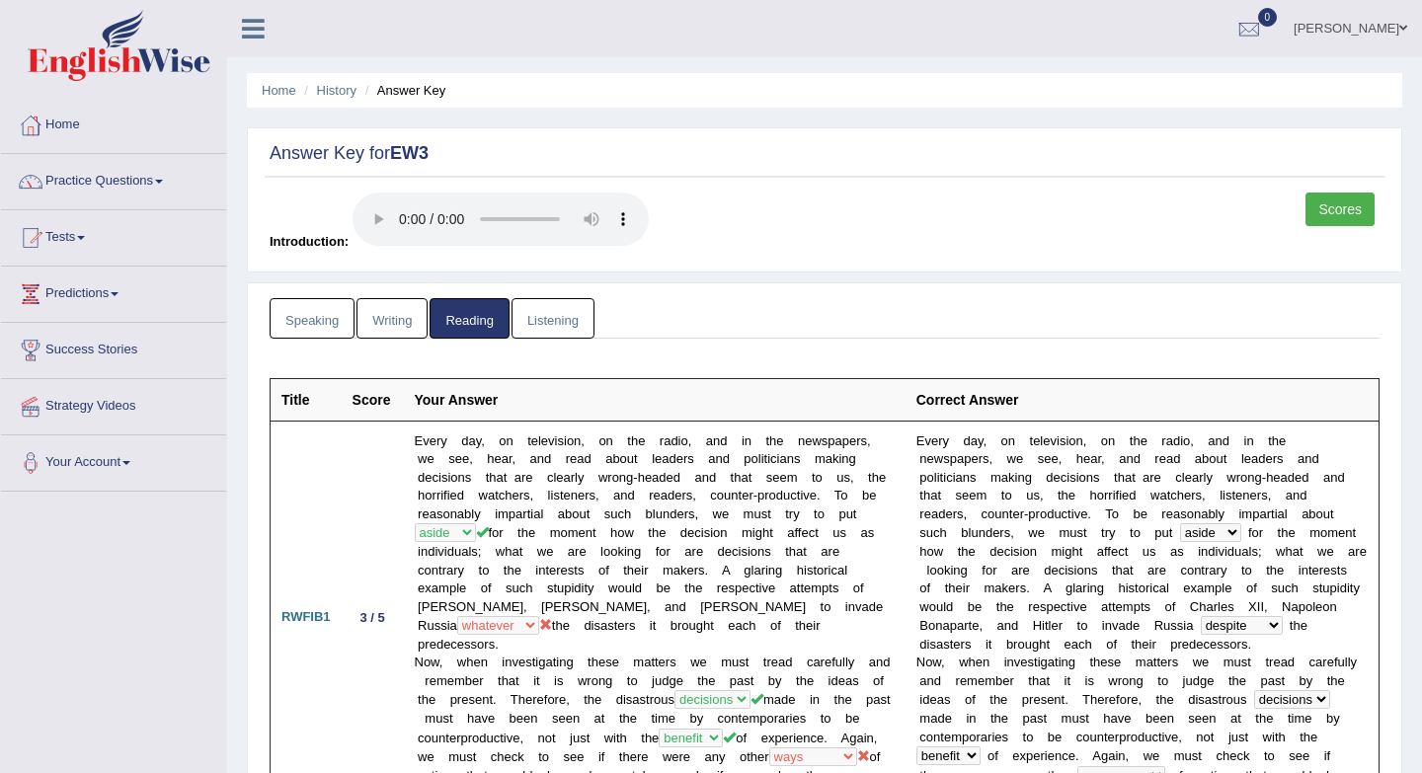
click at [406, 315] on link "Writing" at bounding box center [391, 318] width 71 height 40
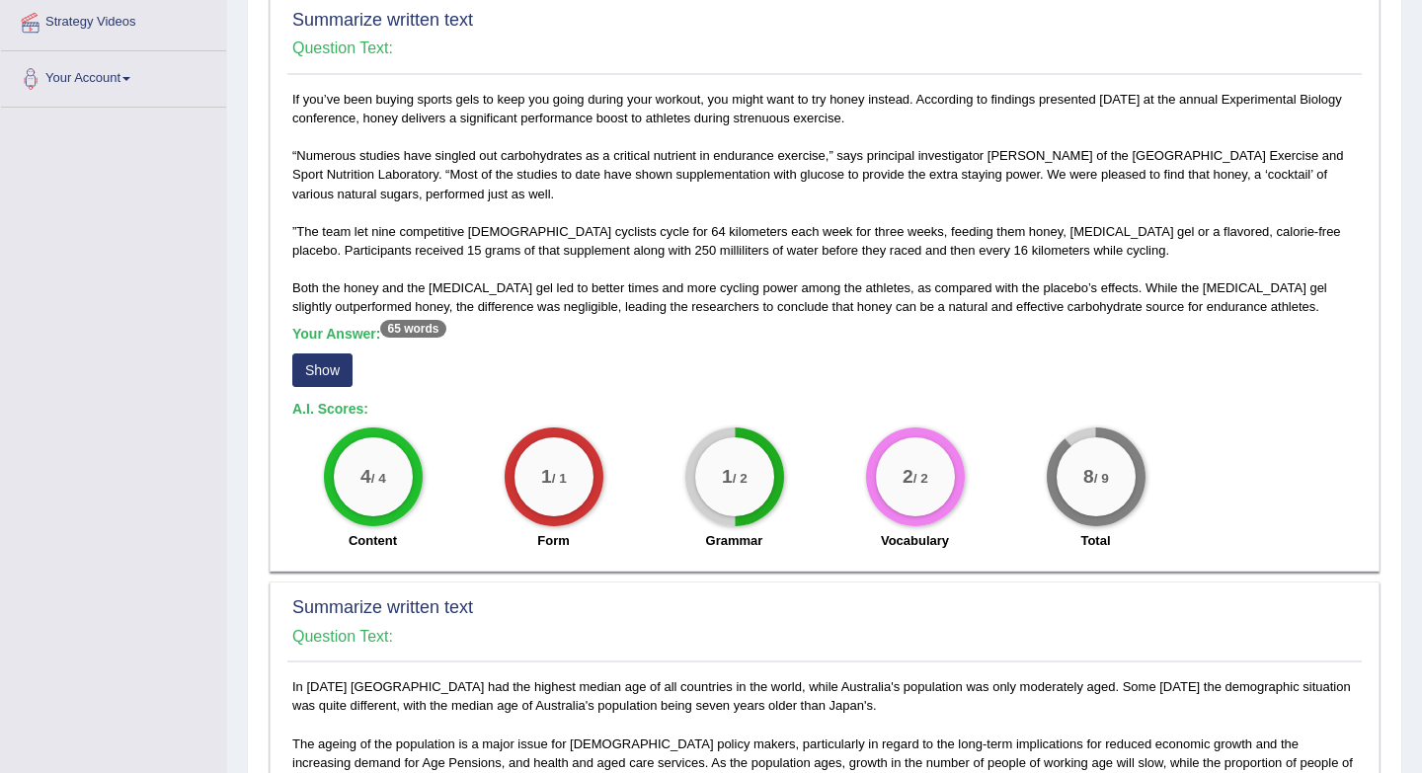
scroll to position [379, 0]
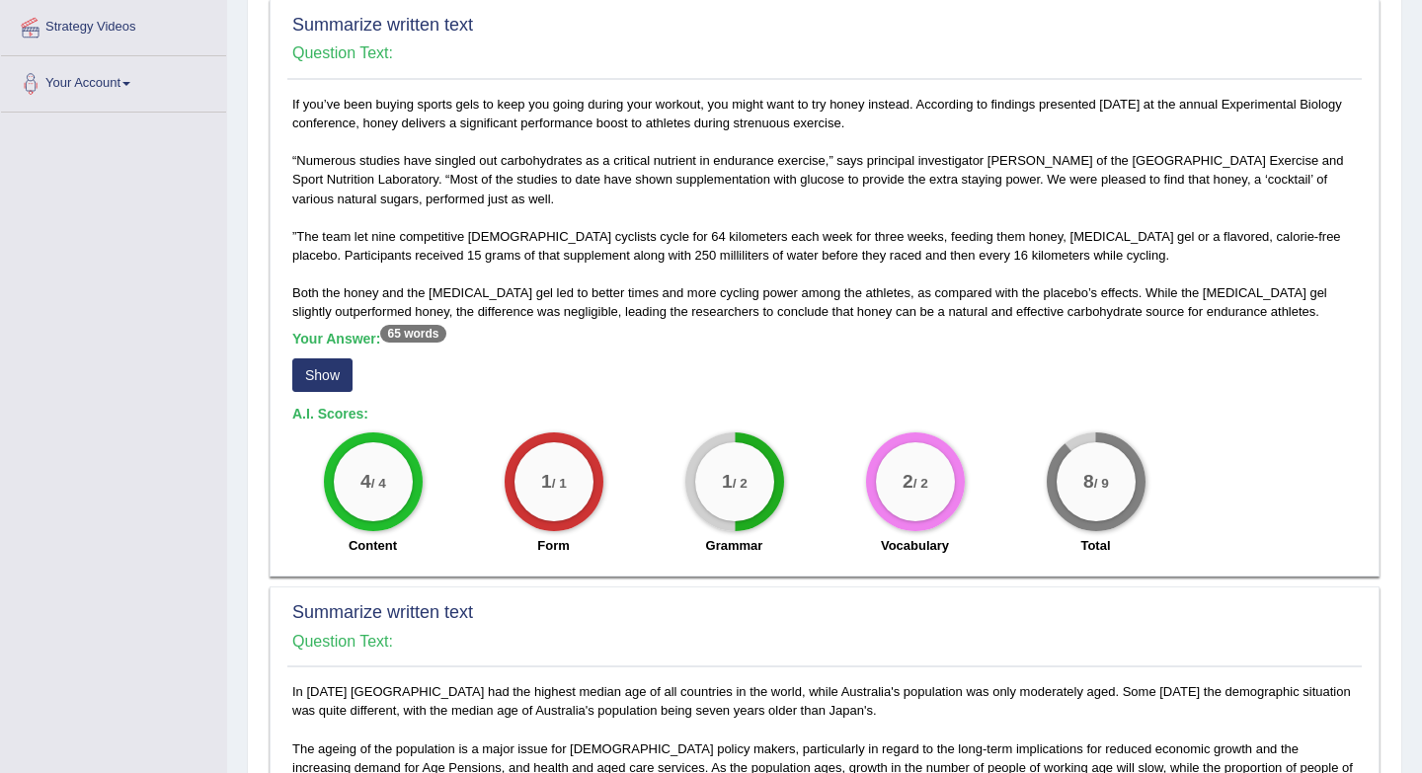
click at [329, 378] on button "Show" at bounding box center [322, 375] width 60 height 34
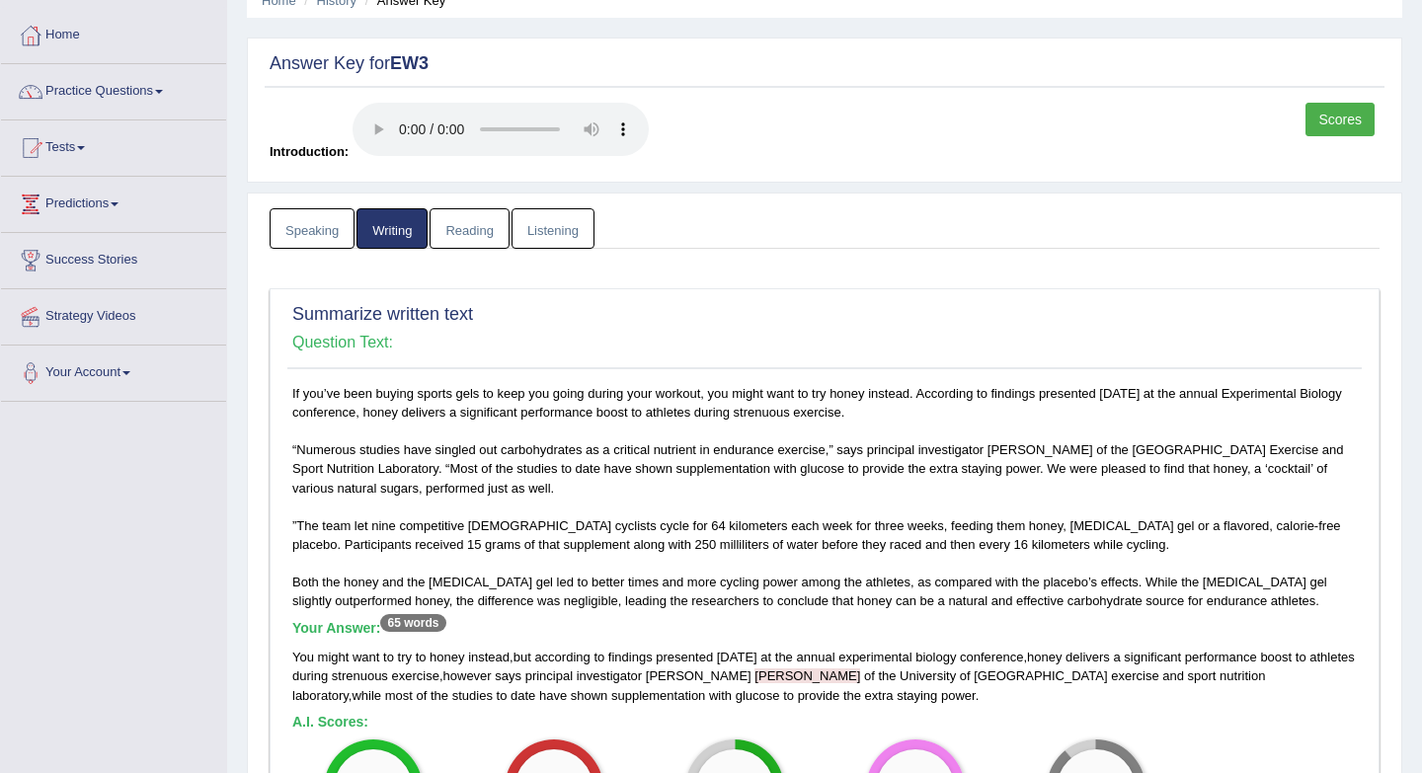
scroll to position [0, 0]
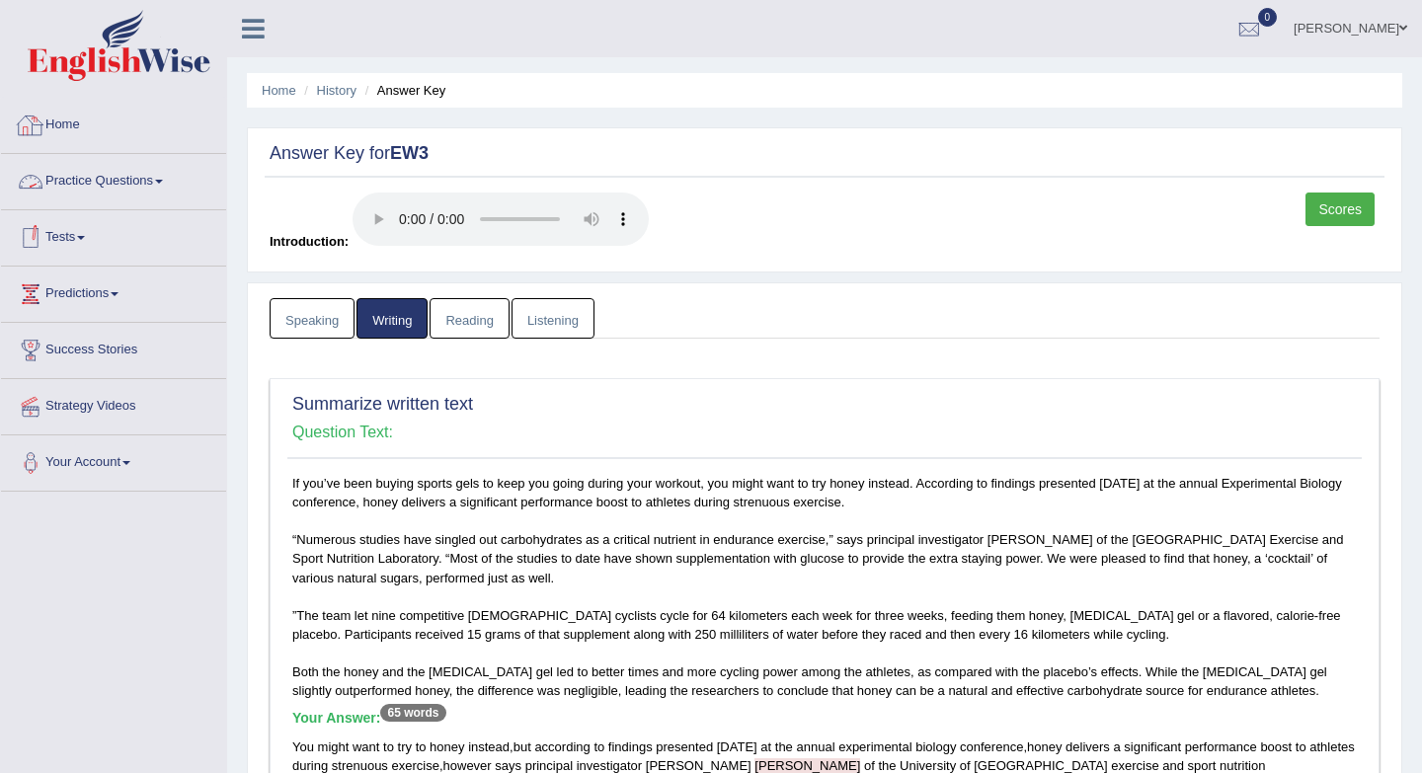
click at [81, 124] on link "Home" at bounding box center [113, 122] width 225 height 49
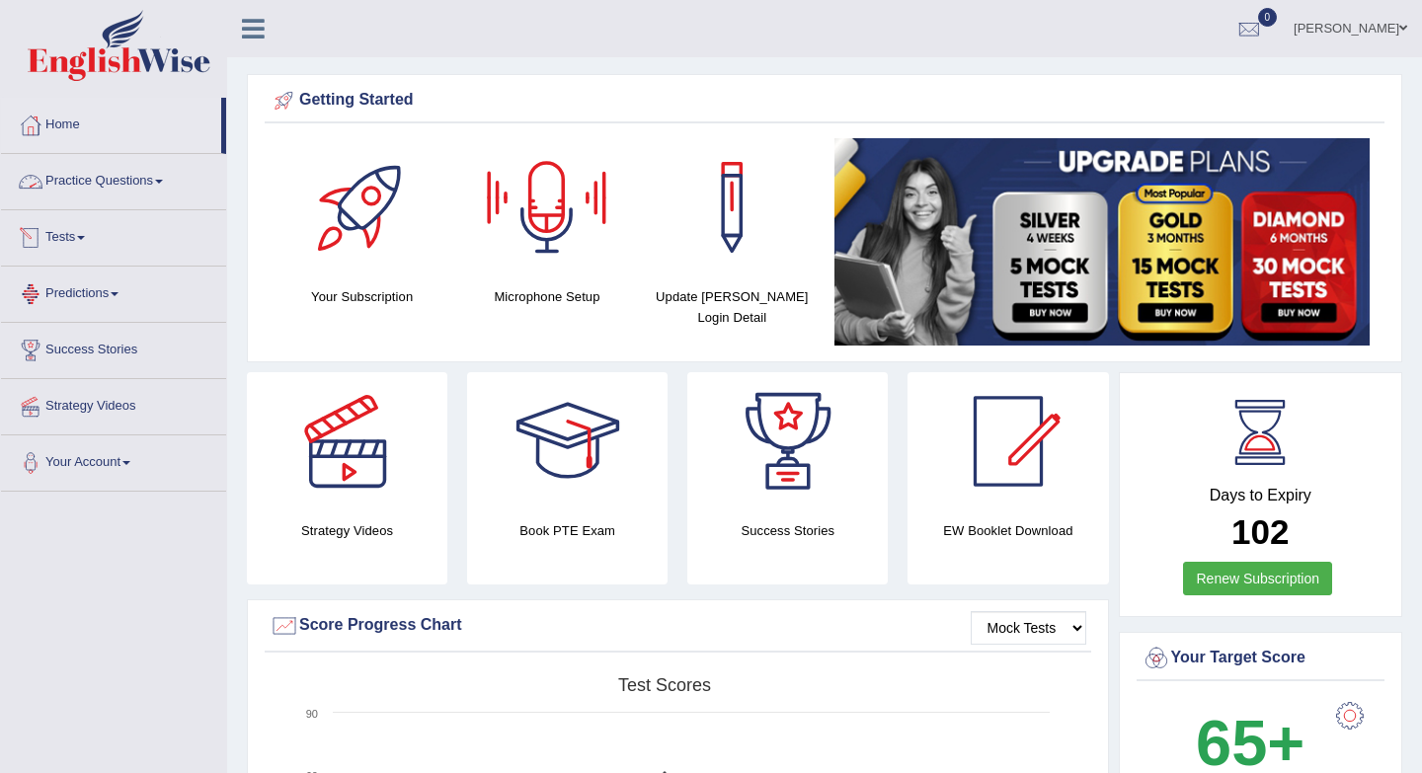
click at [130, 175] on link "Practice Questions" at bounding box center [113, 178] width 225 height 49
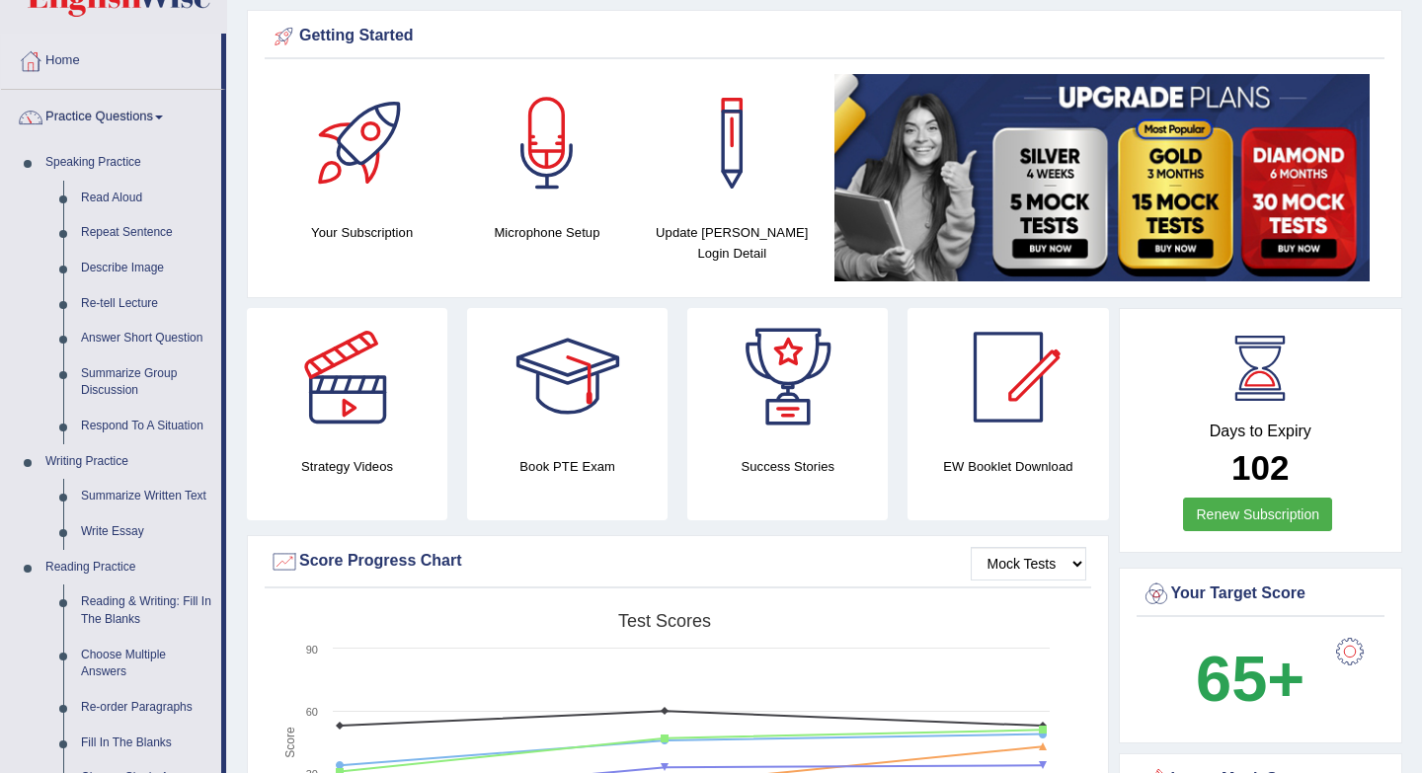
scroll to position [62, 0]
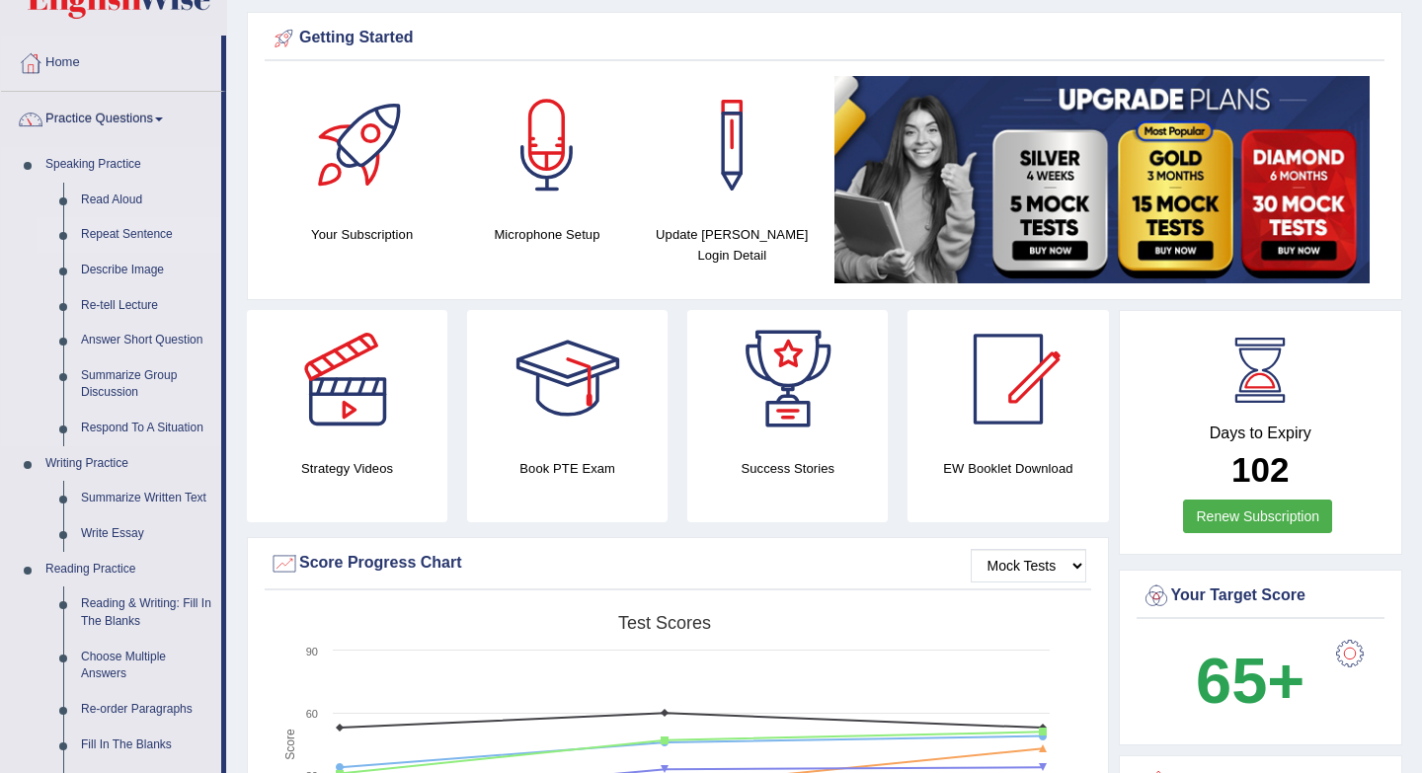
click at [121, 233] on link "Repeat Sentence" at bounding box center [146, 235] width 149 height 36
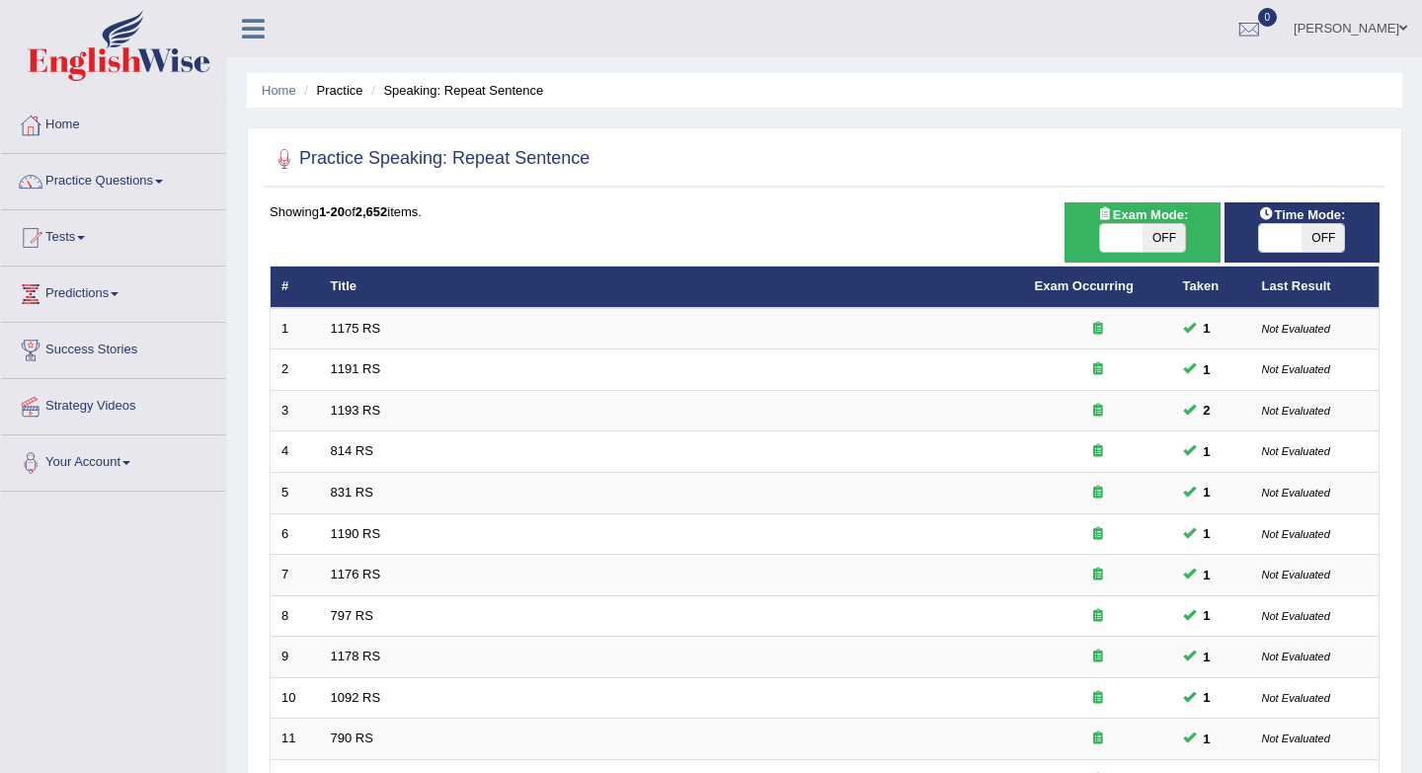
click at [1281, 243] on span at bounding box center [1280, 238] width 42 height 28
checkbox input "true"
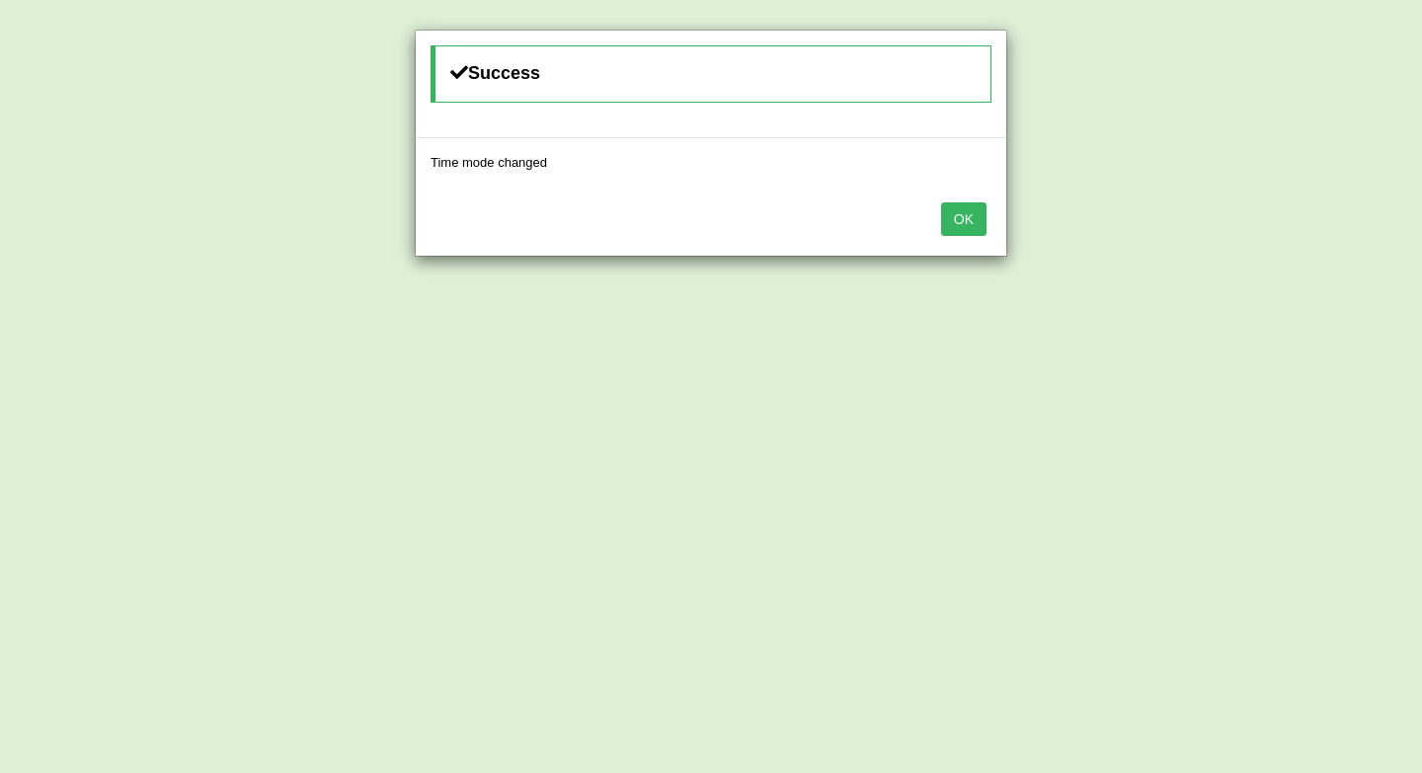
click at [964, 220] on button "OK" at bounding box center [963, 219] width 45 height 34
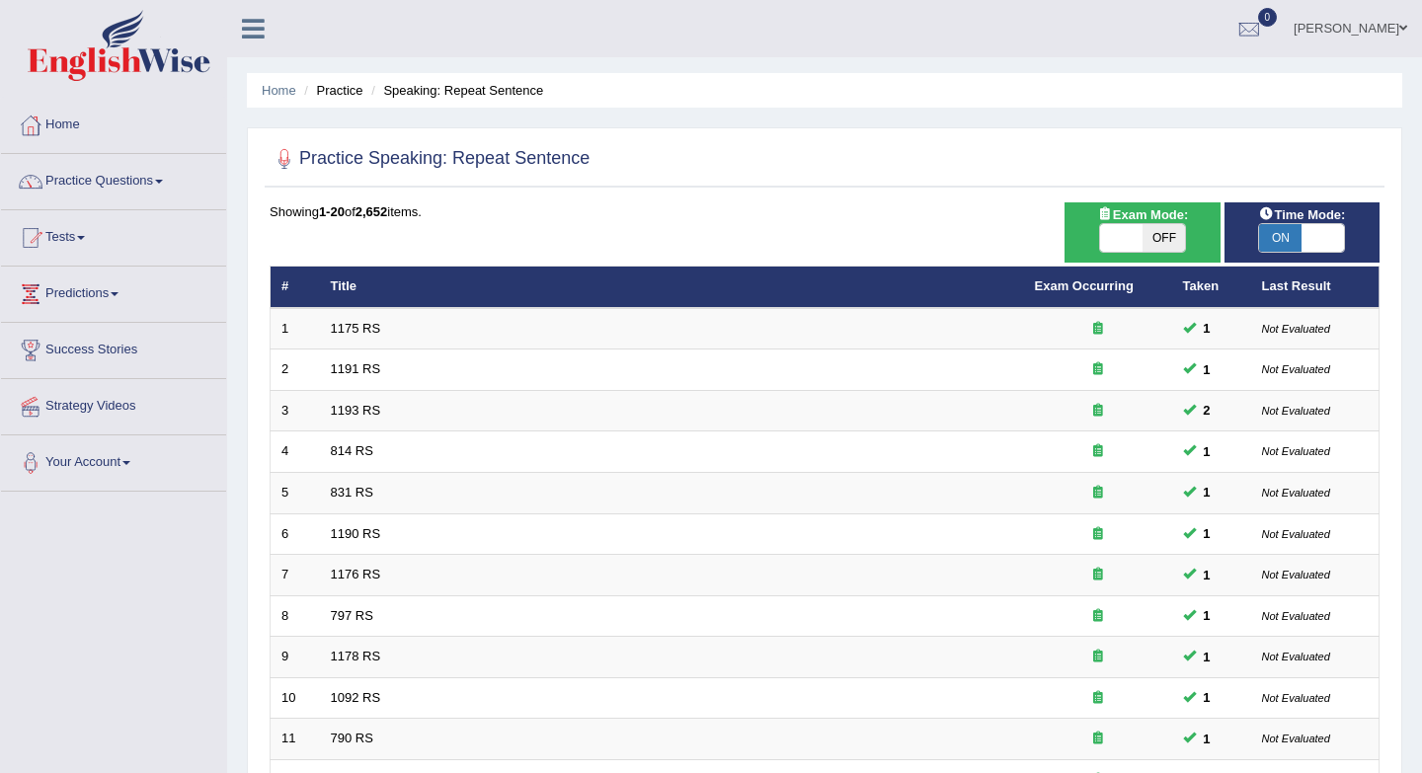
click at [1165, 235] on span "OFF" at bounding box center [1163, 238] width 42 height 28
checkbox input "true"
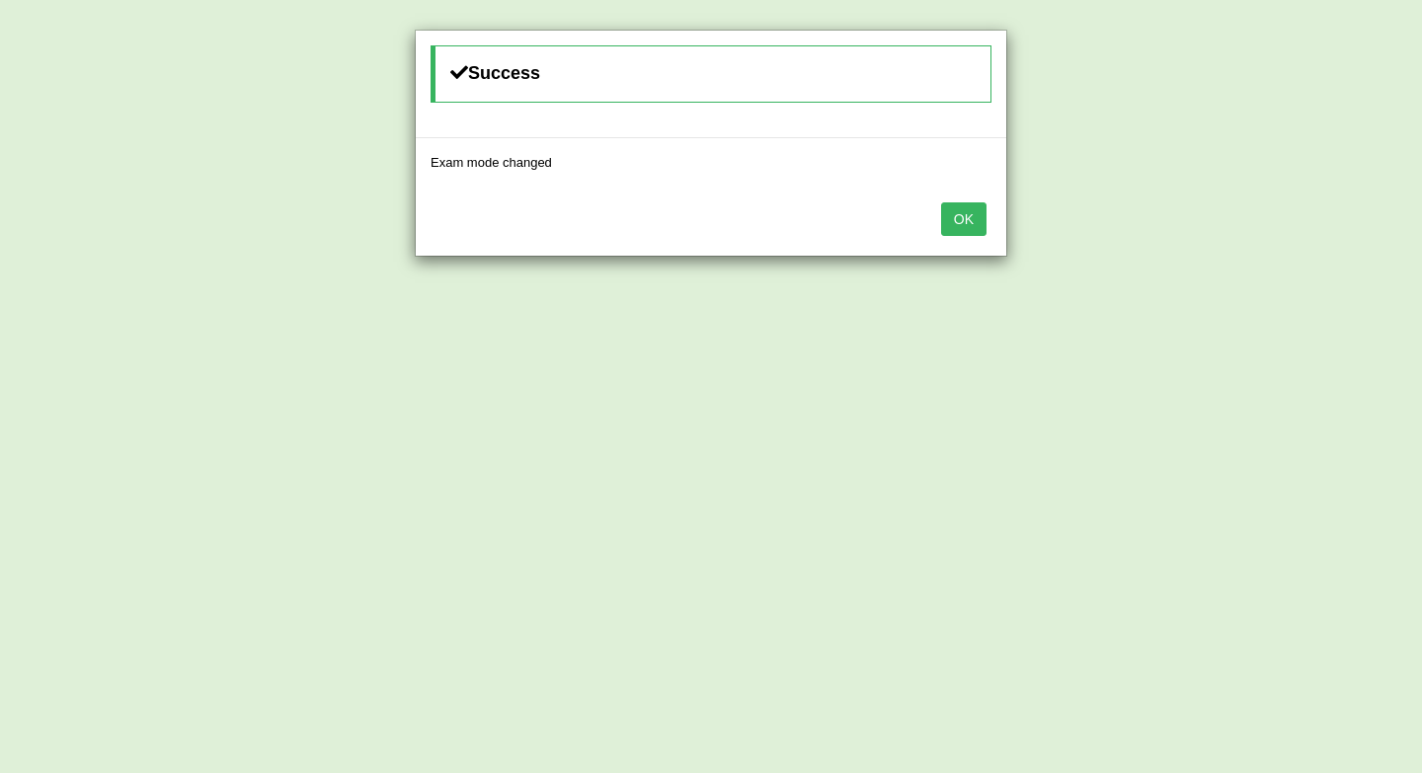
click at [962, 218] on button "OK" at bounding box center [963, 219] width 45 height 34
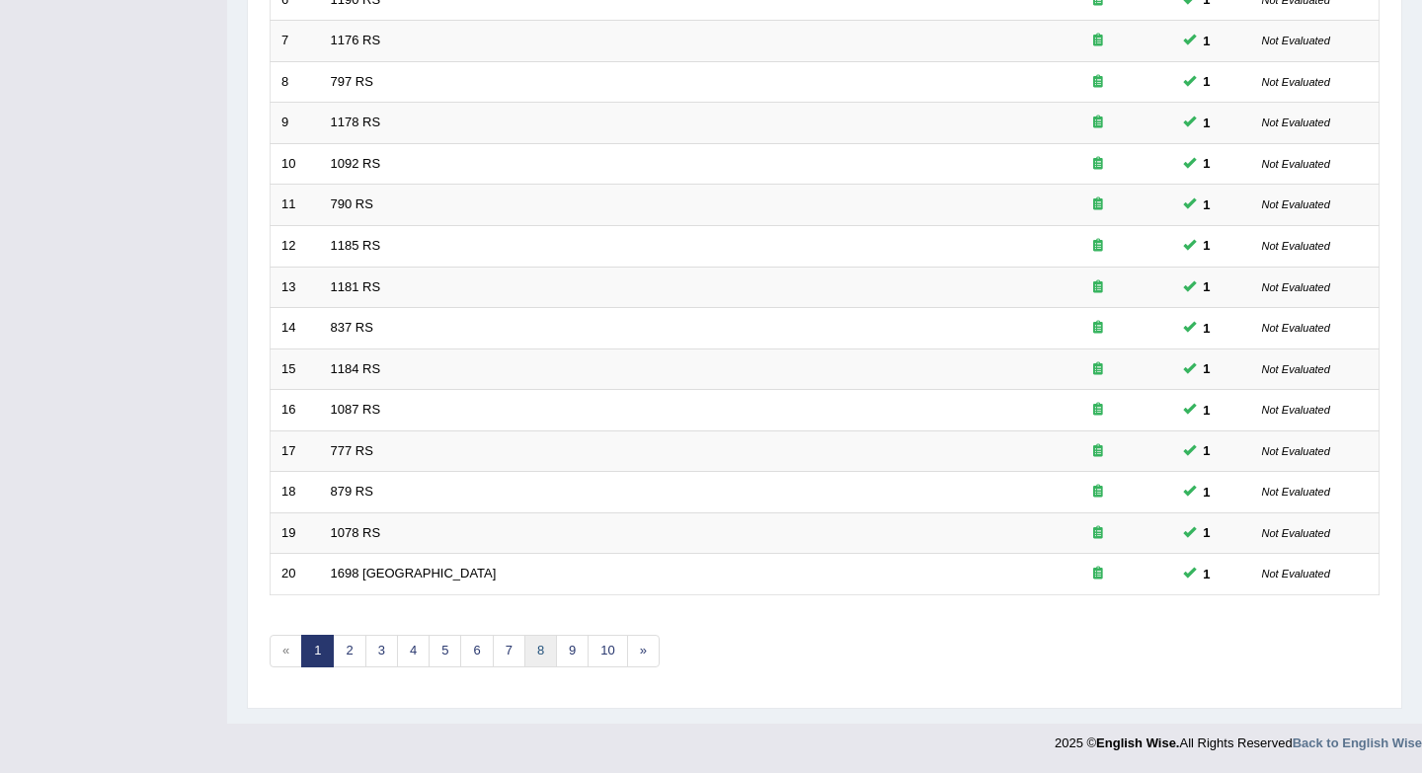
click at [534, 657] on link "8" at bounding box center [540, 651] width 33 height 33
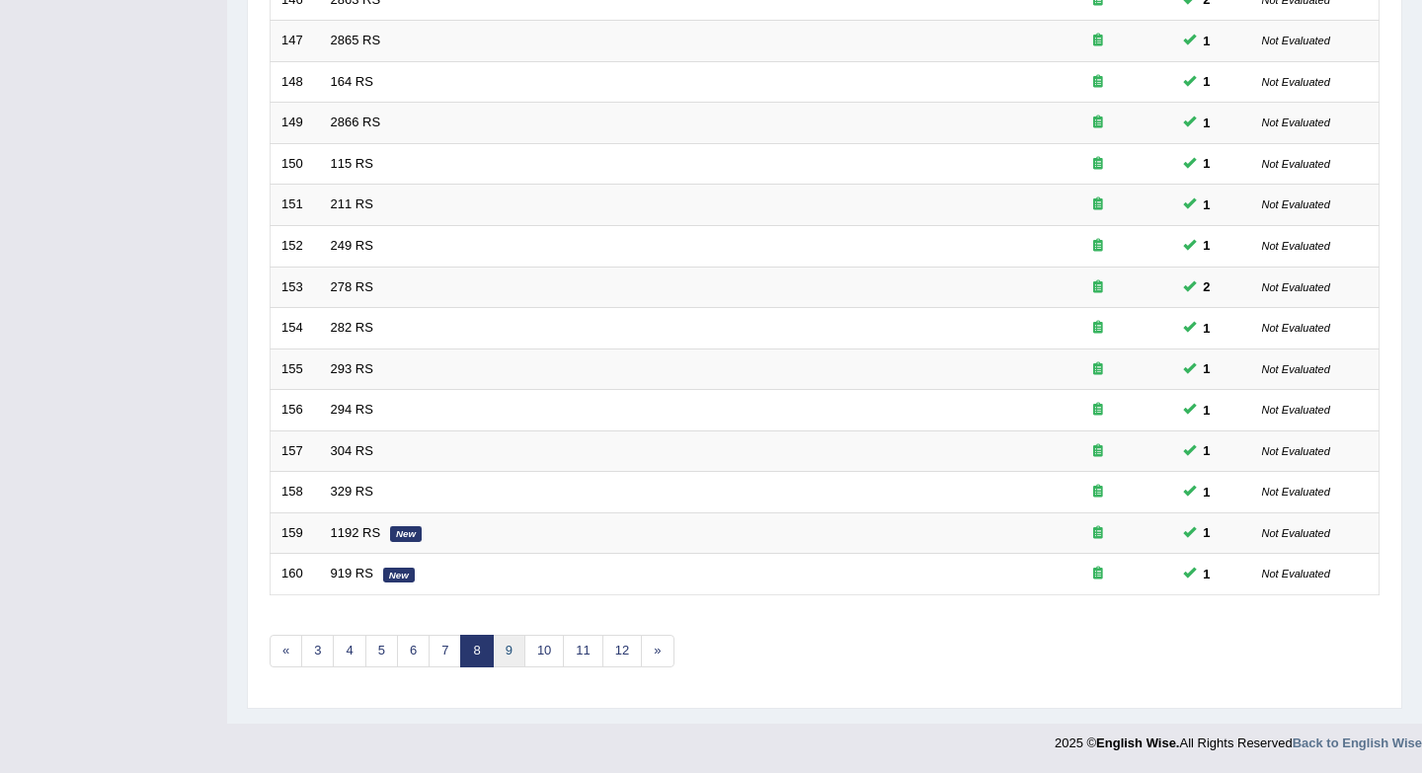
click at [512, 653] on link "9" at bounding box center [509, 651] width 33 height 33
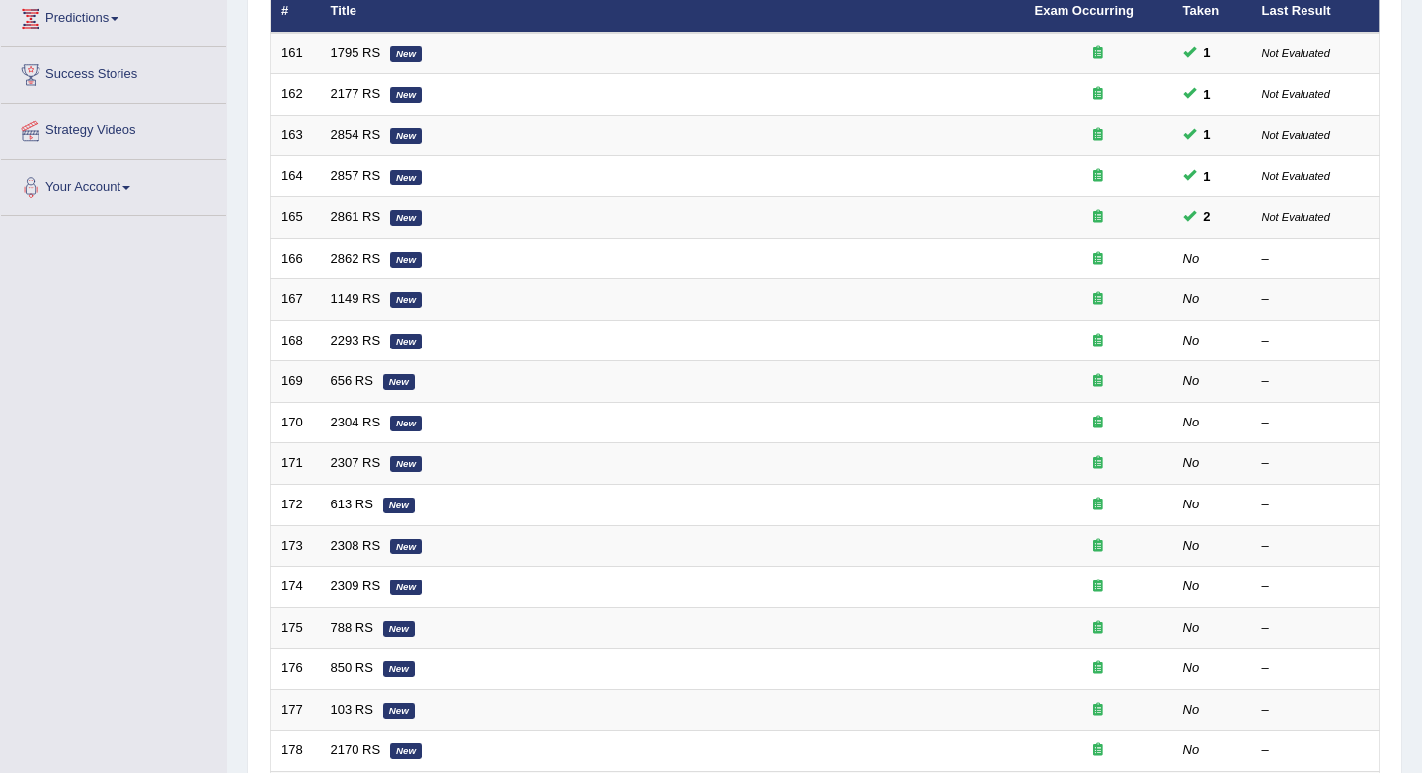
scroll to position [264, 0]
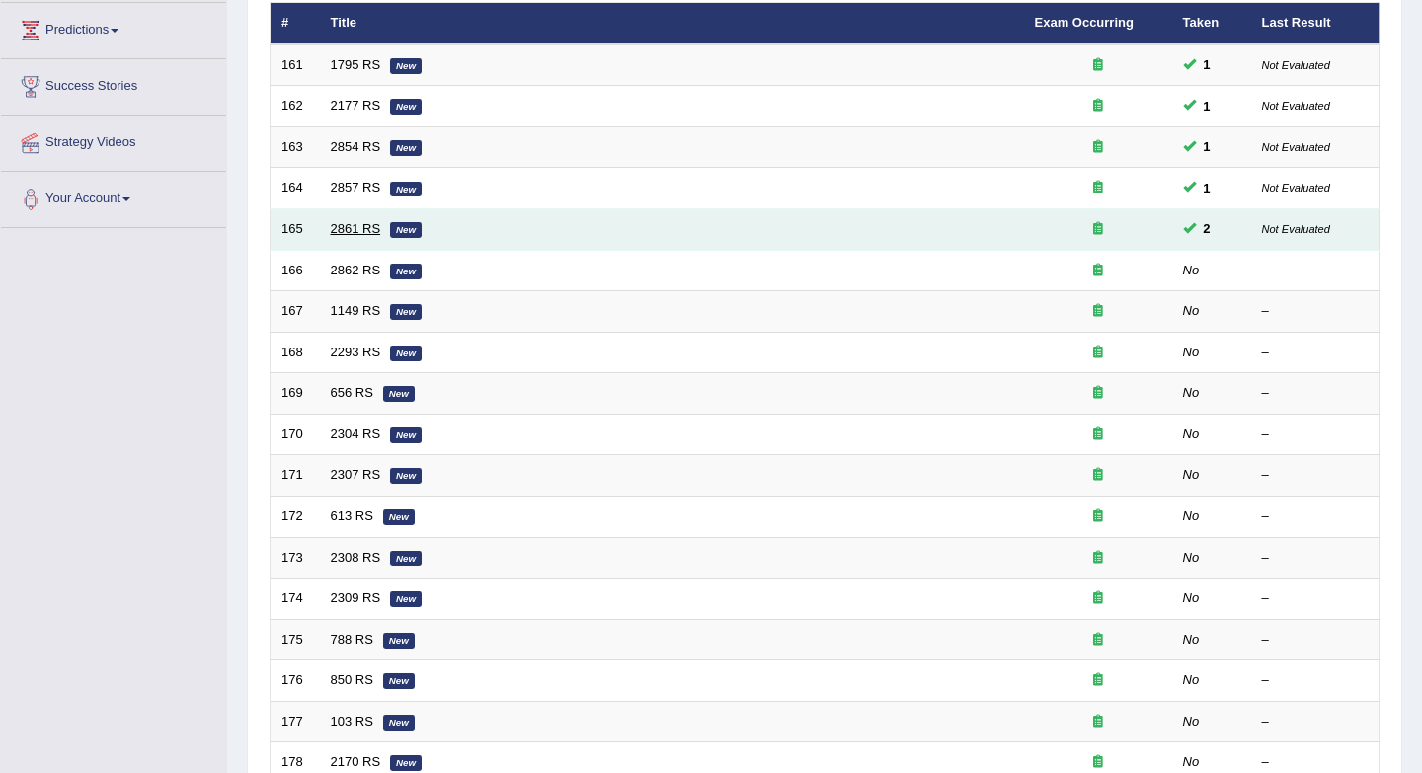
click at [352, 232] on link "2861 RS" at bounding box center [356, 228] width 50 height 15
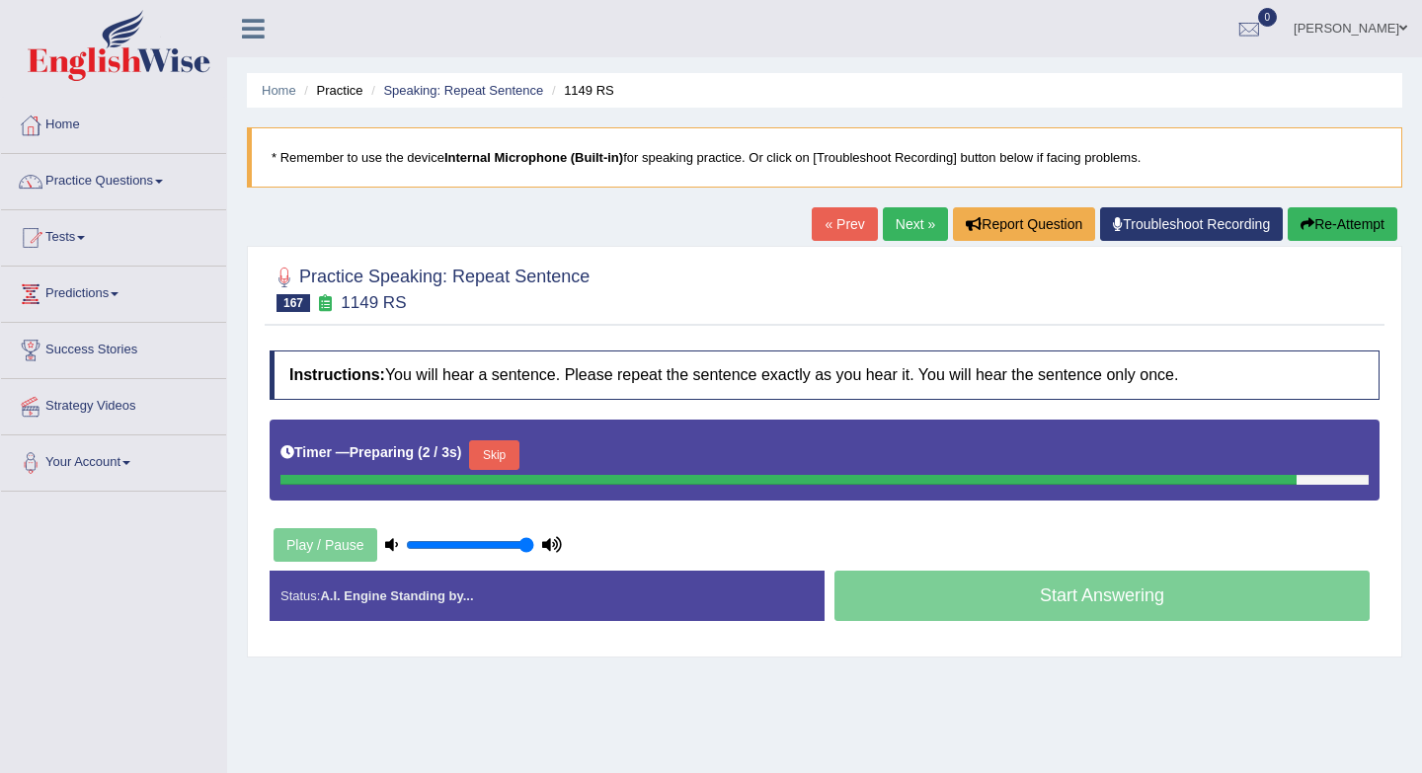
click at [414, 450] on b "Preparing" at bounding box center [381, 452] width 64 height 16
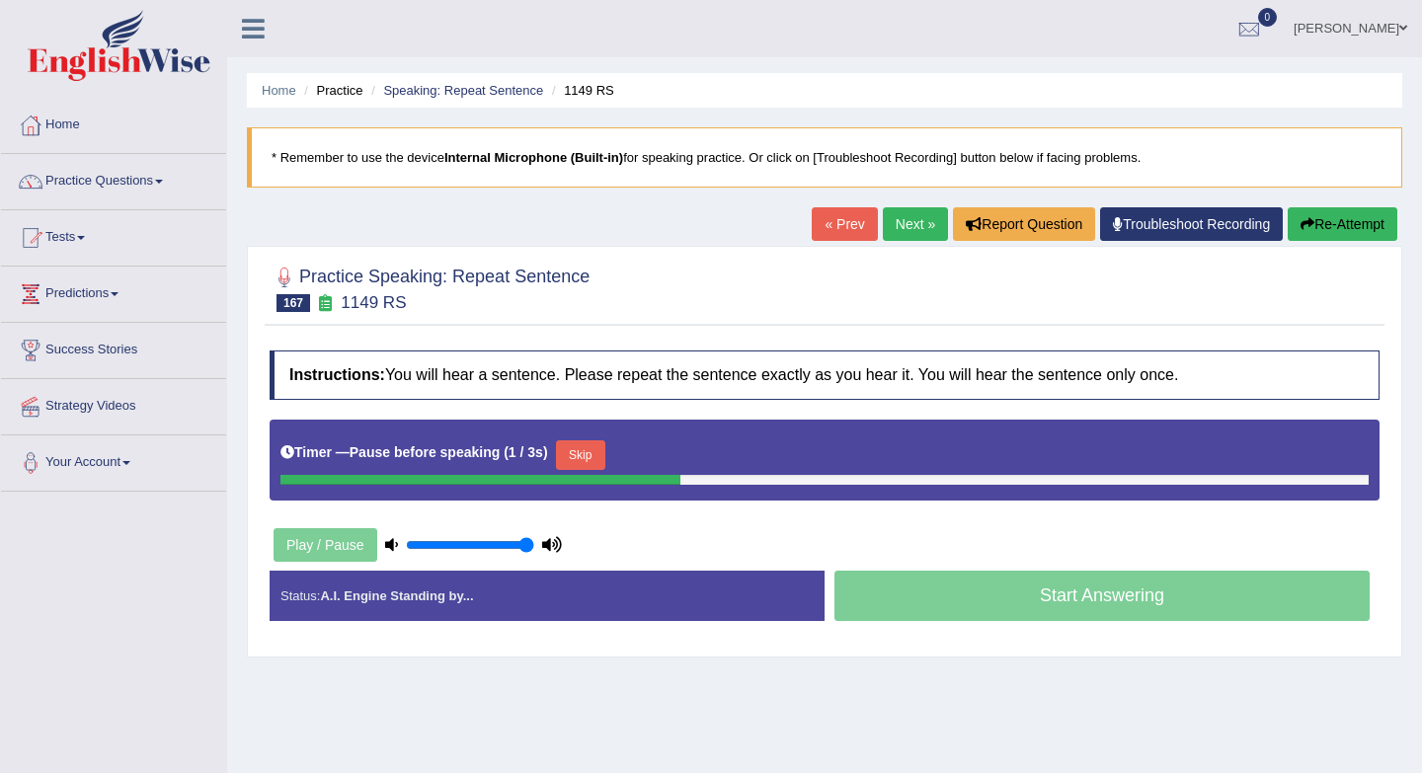
click at [575, 450] on button "Skip" at bounding box center [580, 455] width 49 height 30
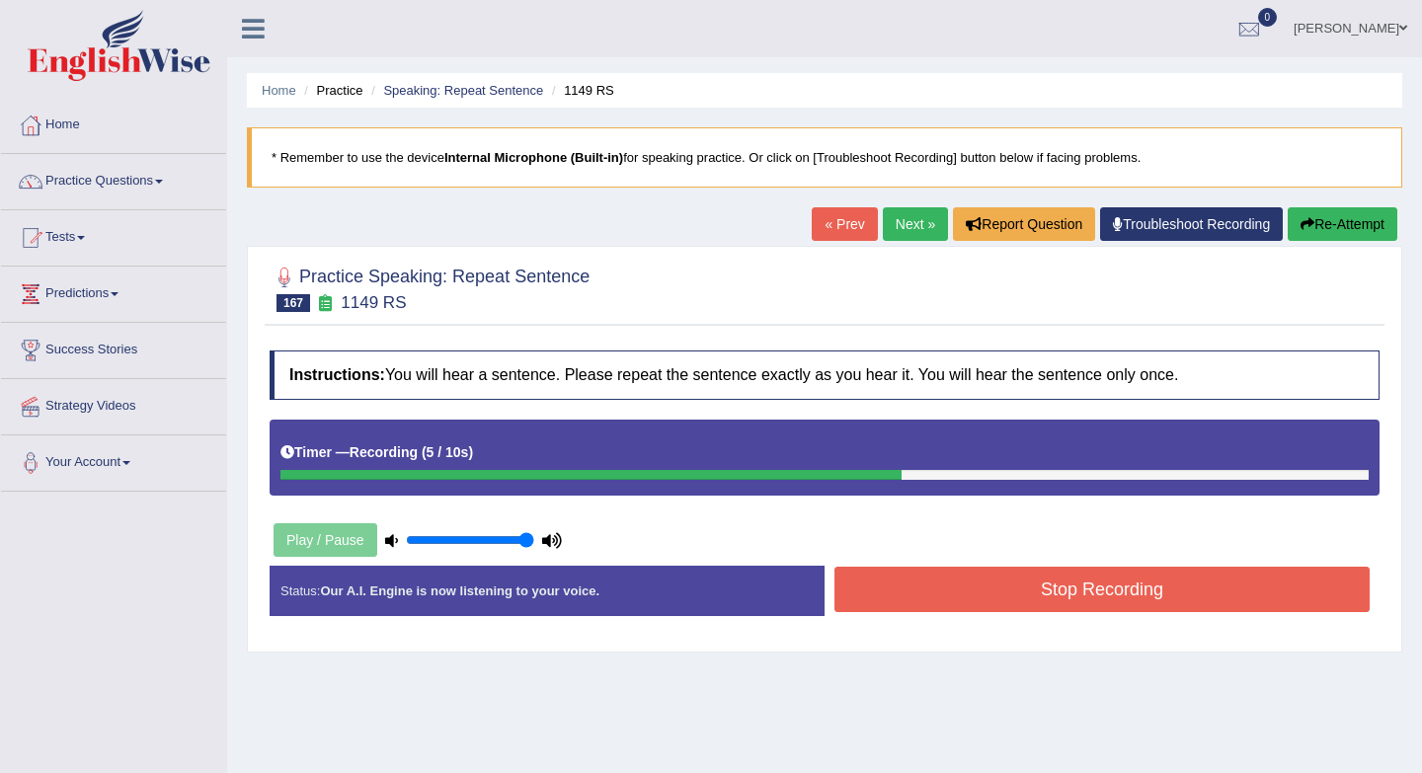
click at [974, 613] on div "Stop Recording" at bounding box center [1101, 592] width 555 height 50
click at [968, 591] on button "Stop Recording" at bounding box center [1101, 589] width 535 height 45
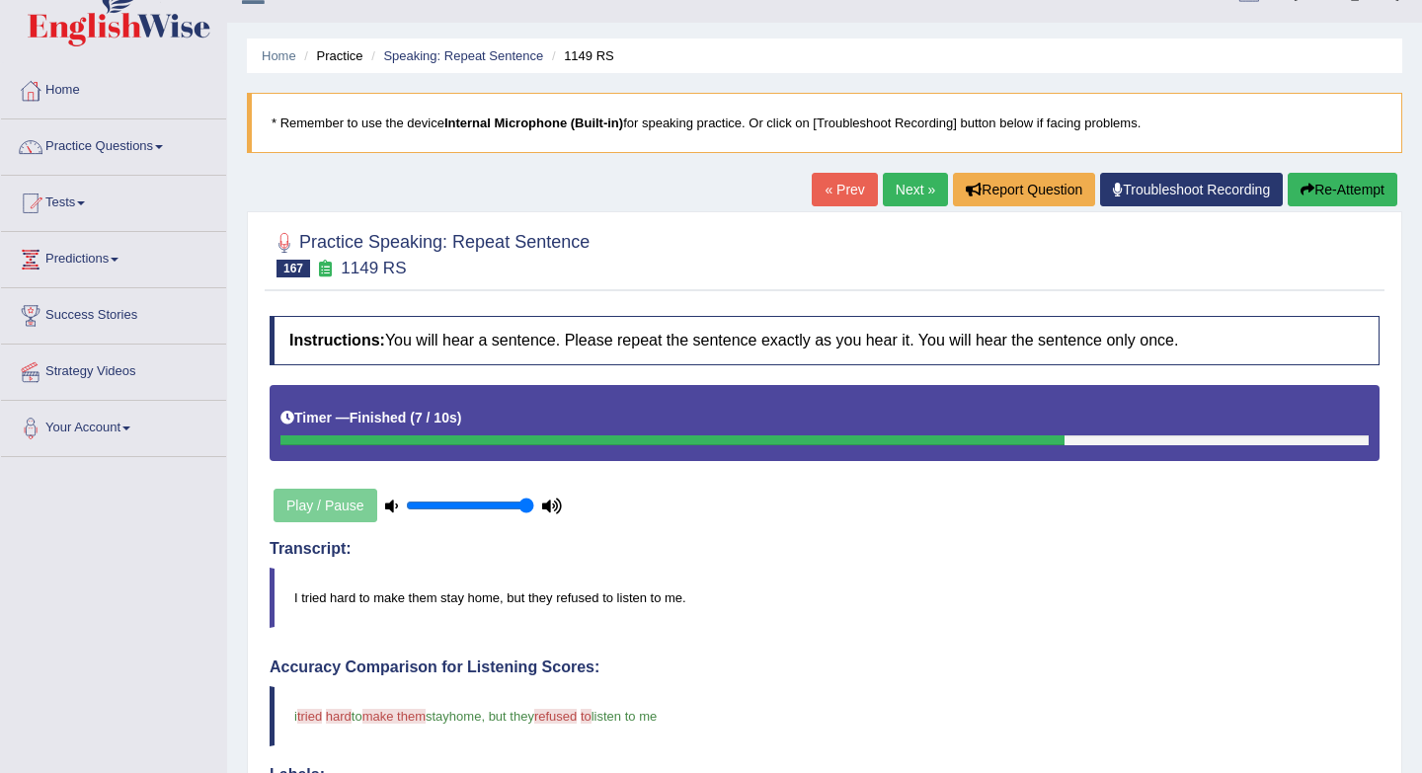
scroll to position [29, 0]
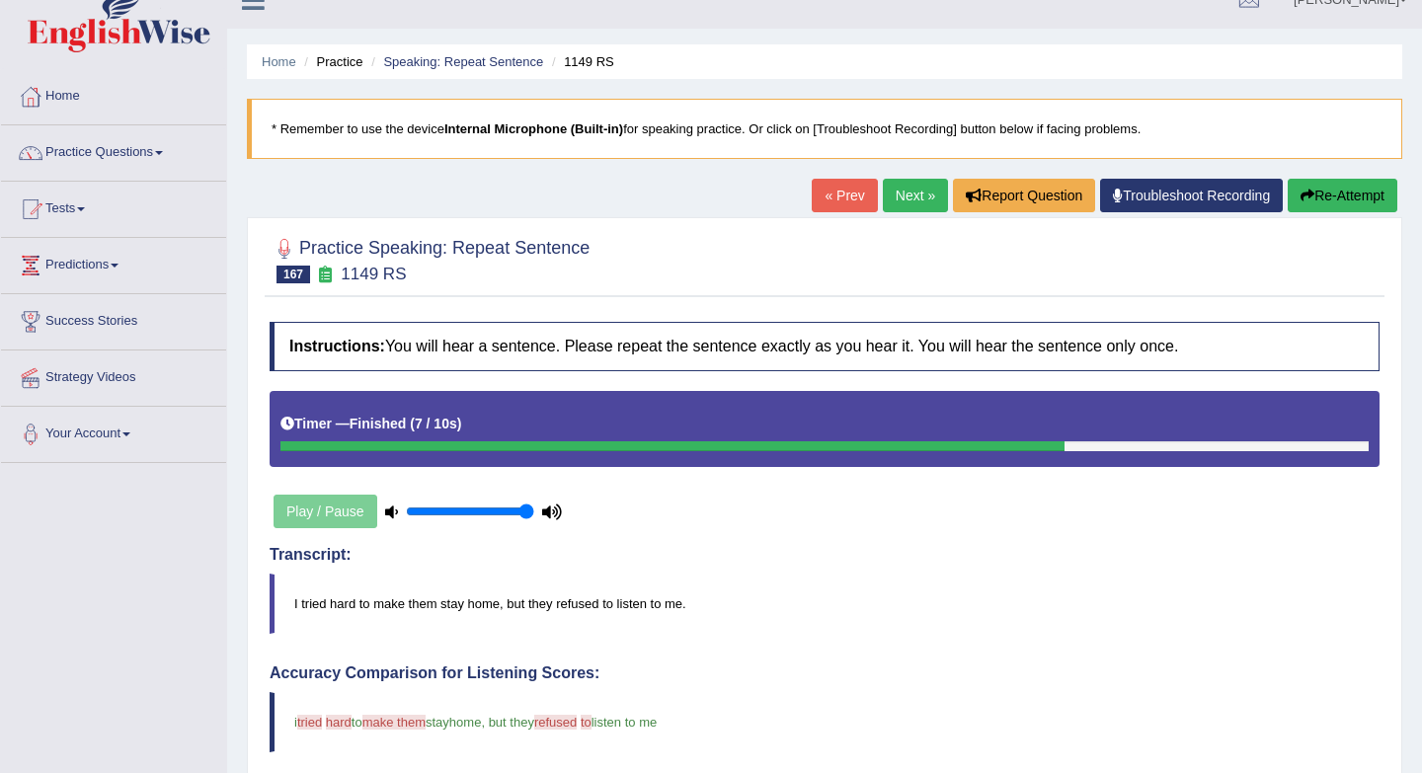
click at [919, 193] on link "Next »" at bounding box center [915, 196] width 65 height 34
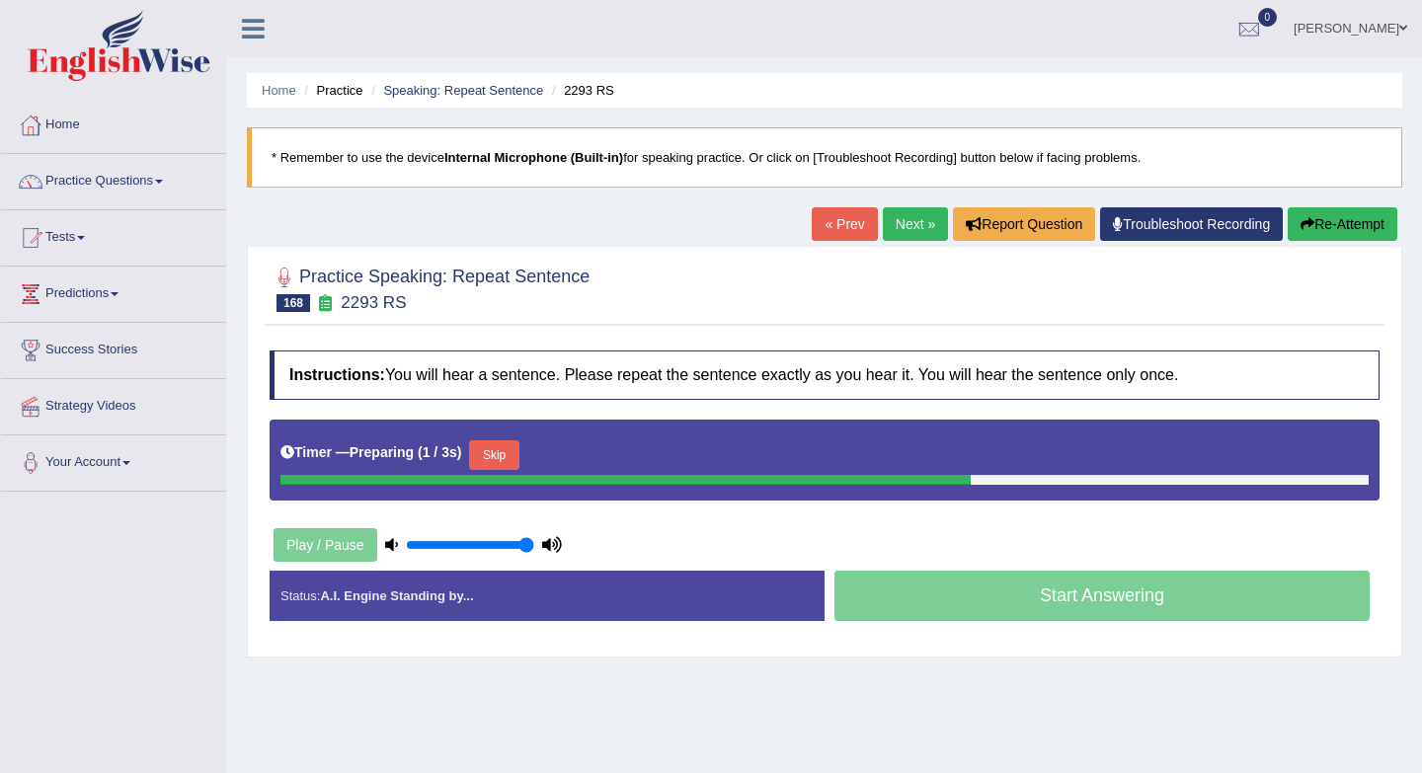
click at [502, 468] on button "Skip" at bounding box center [493, 455] width 49 height 30
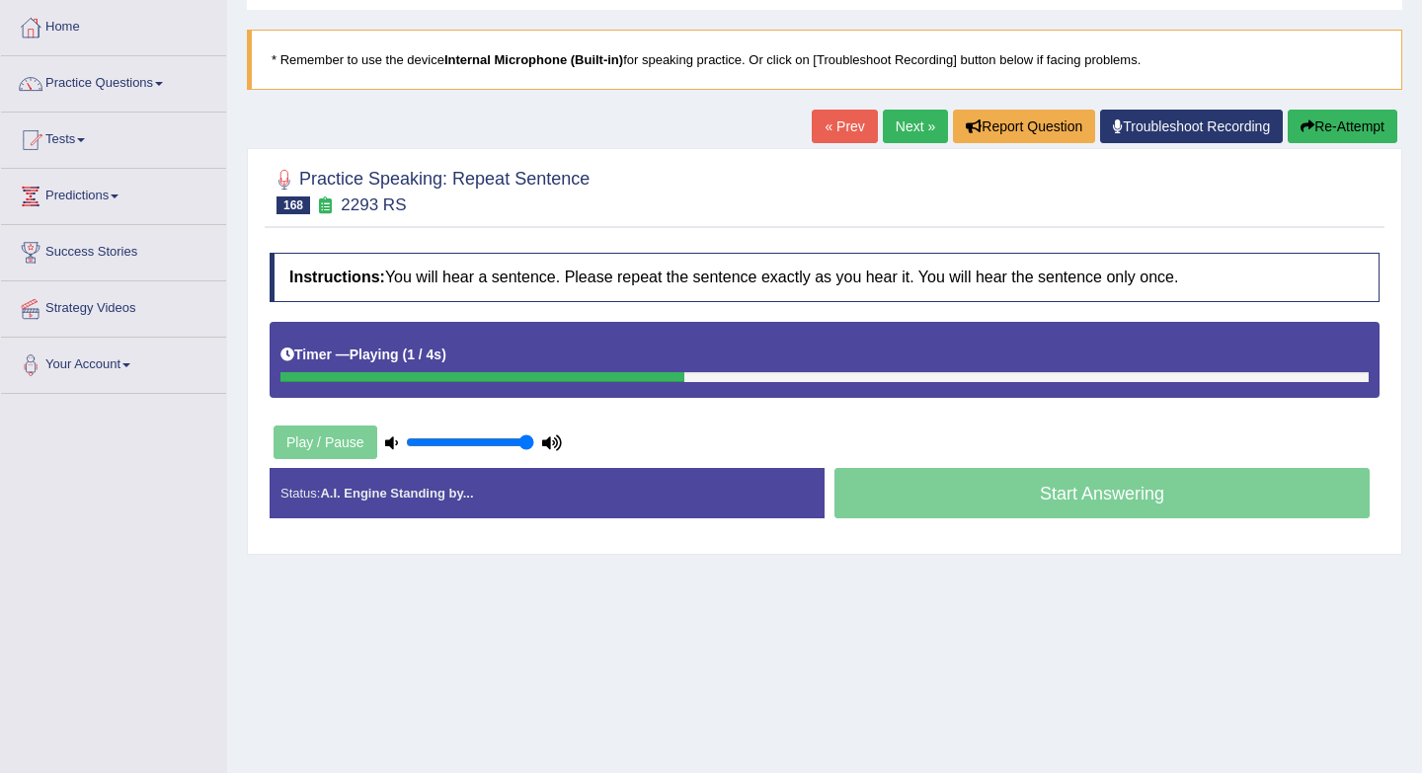
scroll to position [115, 0]
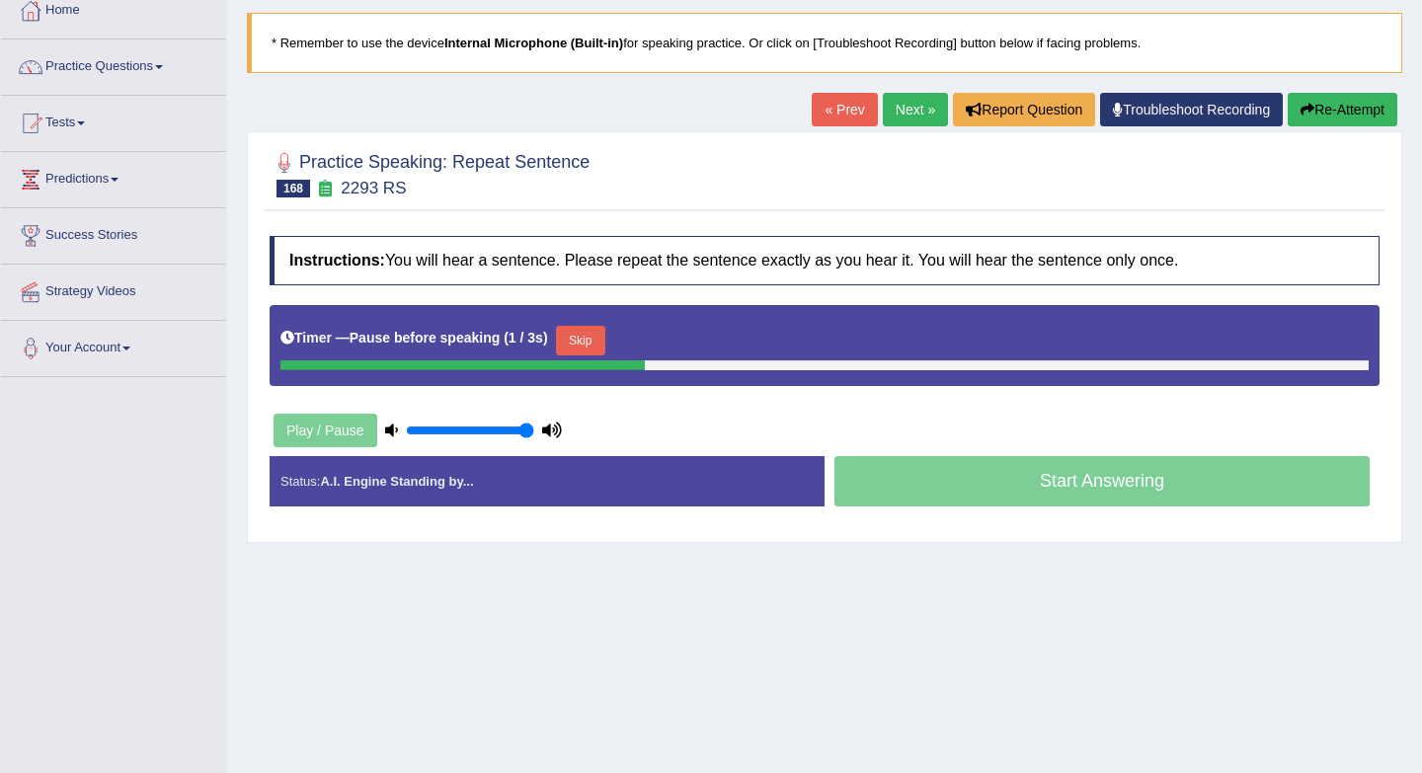
click at [584, 336] on button "Skip" at bounding box center [580, 341] width 49 height 30
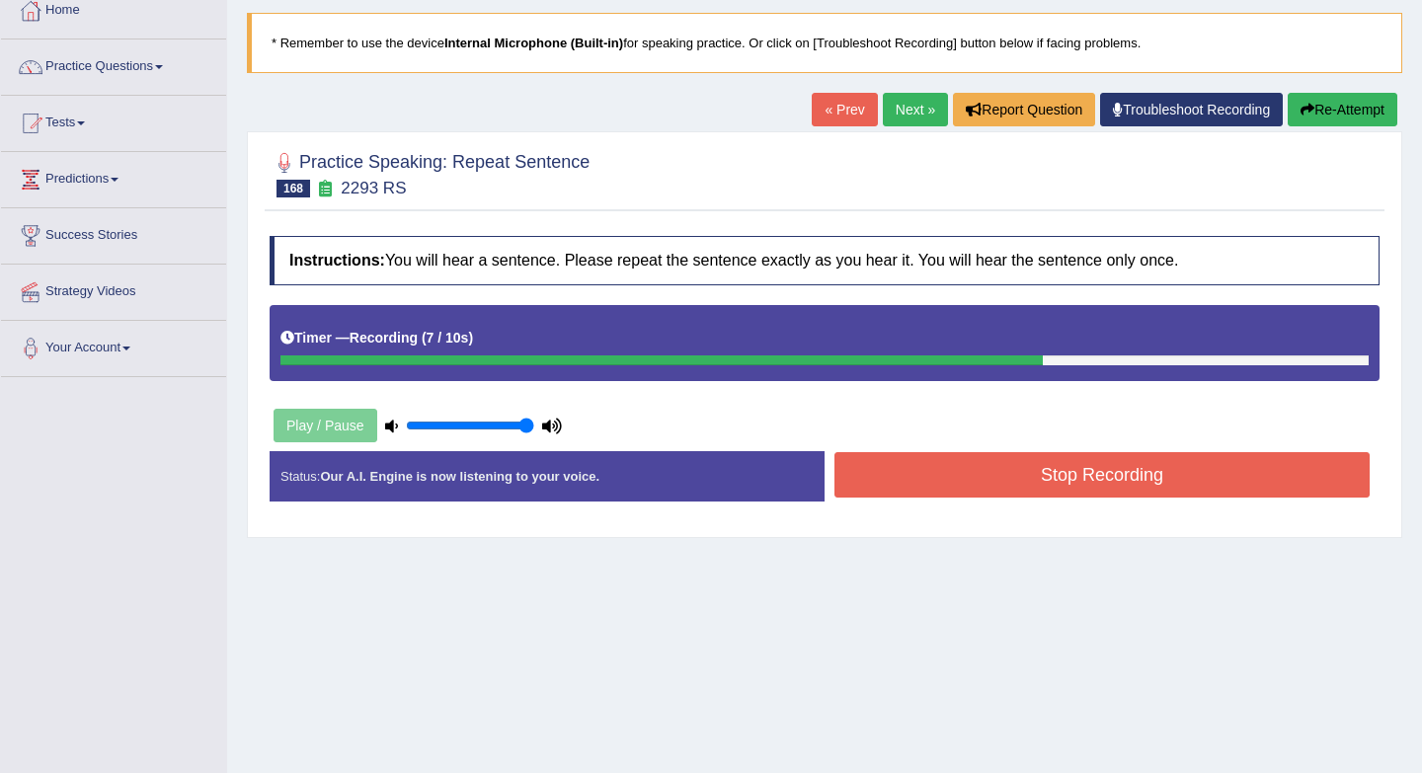
click at [930, 483] on button "Stop Recording" at bounding box center [1101, 474] width 535 height 45
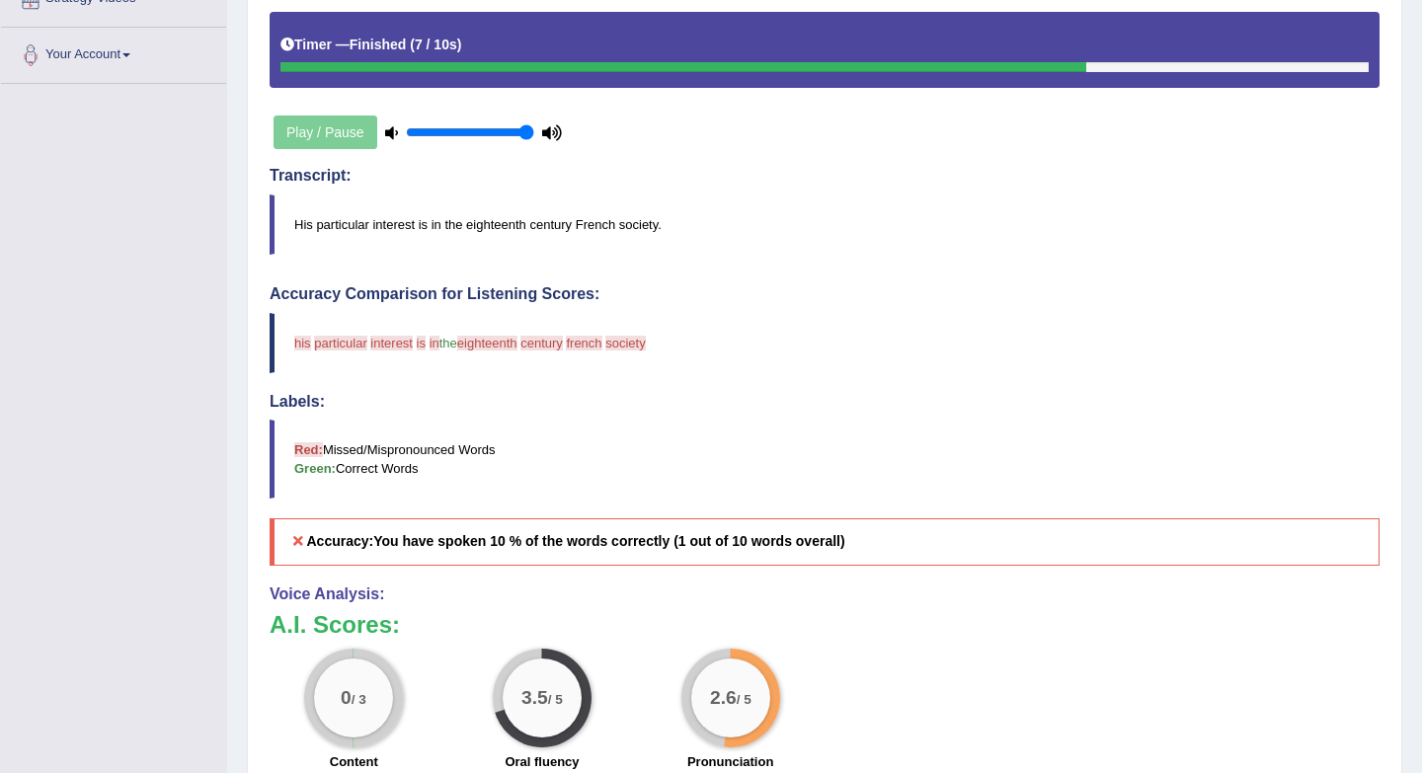
scroll to position [0, 0]
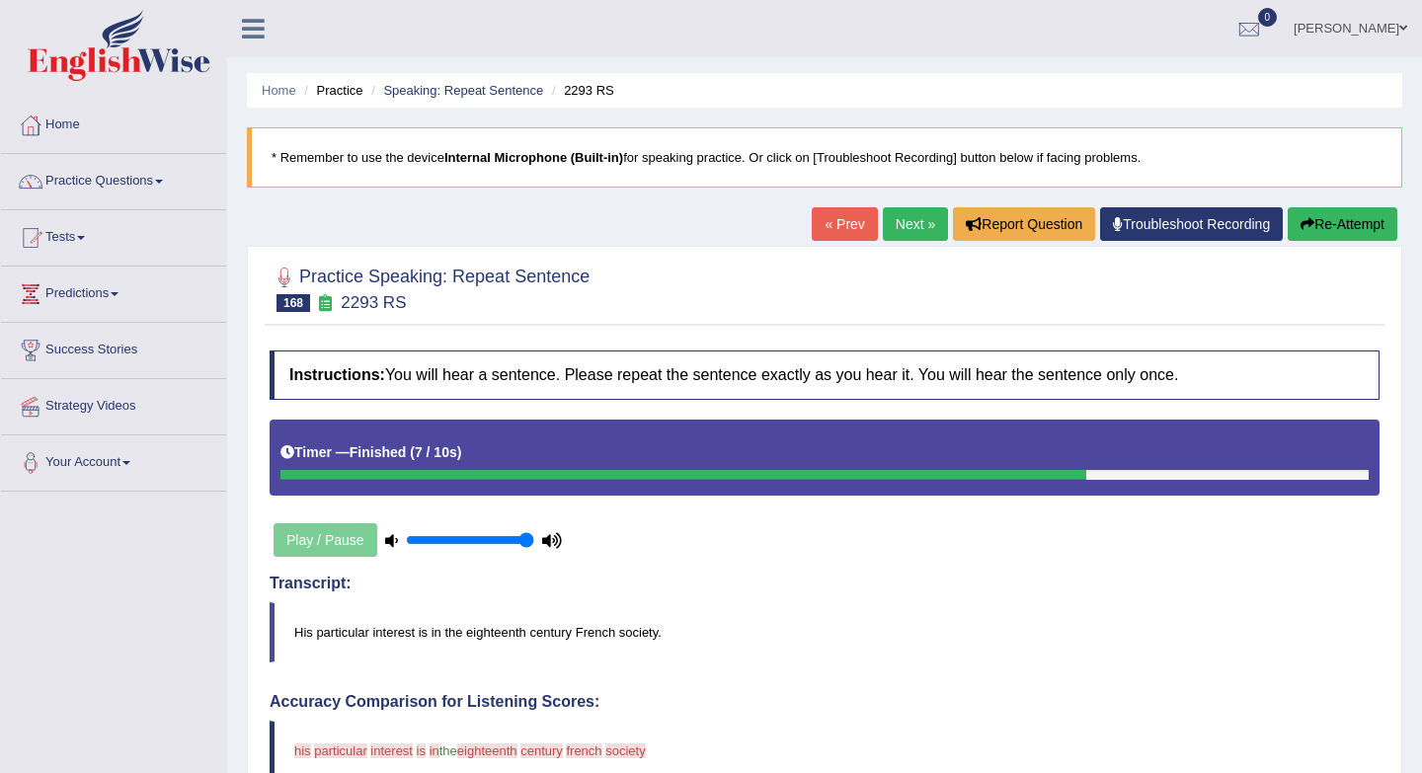
click at [822, 222] on link "« Prev" at bounding box center [843, 224] width 65 height 34
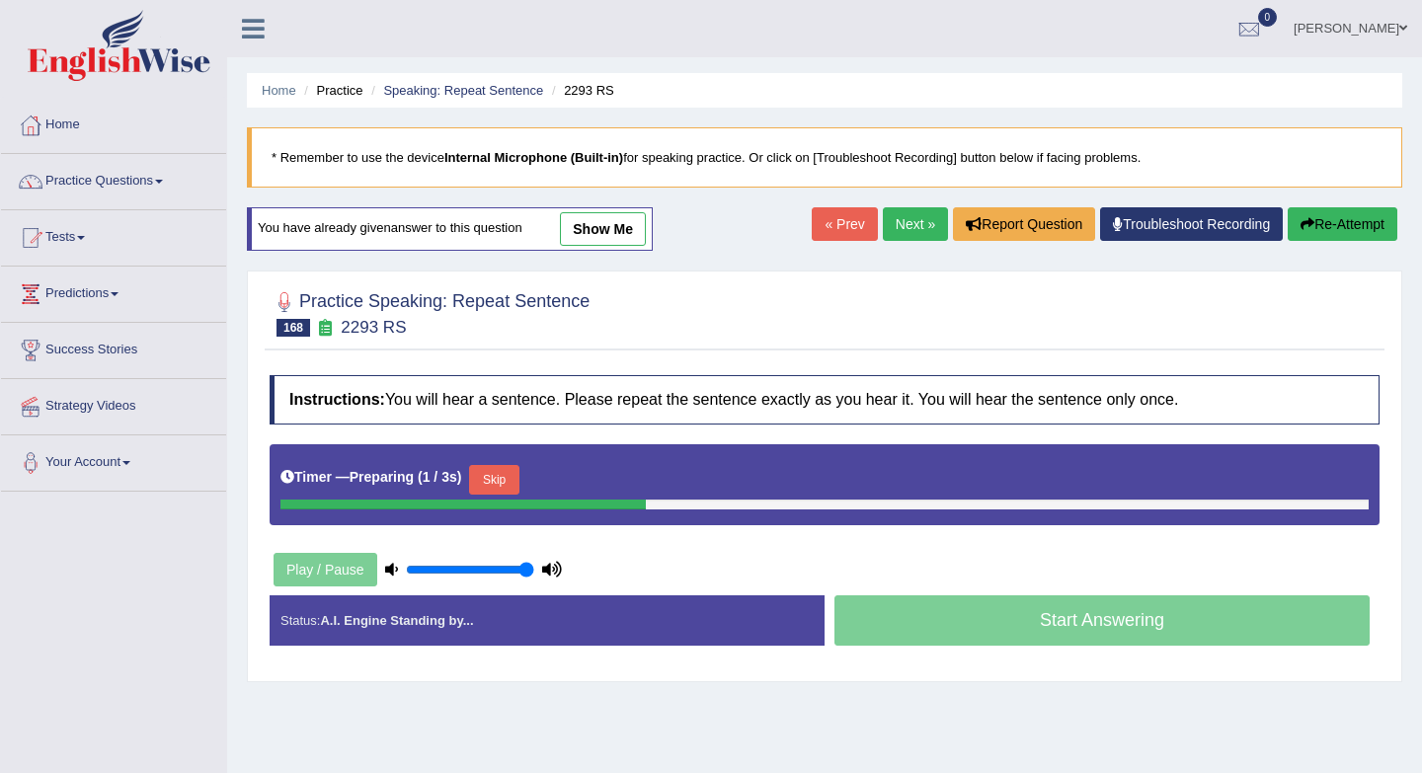
click at [514, 476] on button "Skip" at bounding box center [493, 480] width 49 height 30
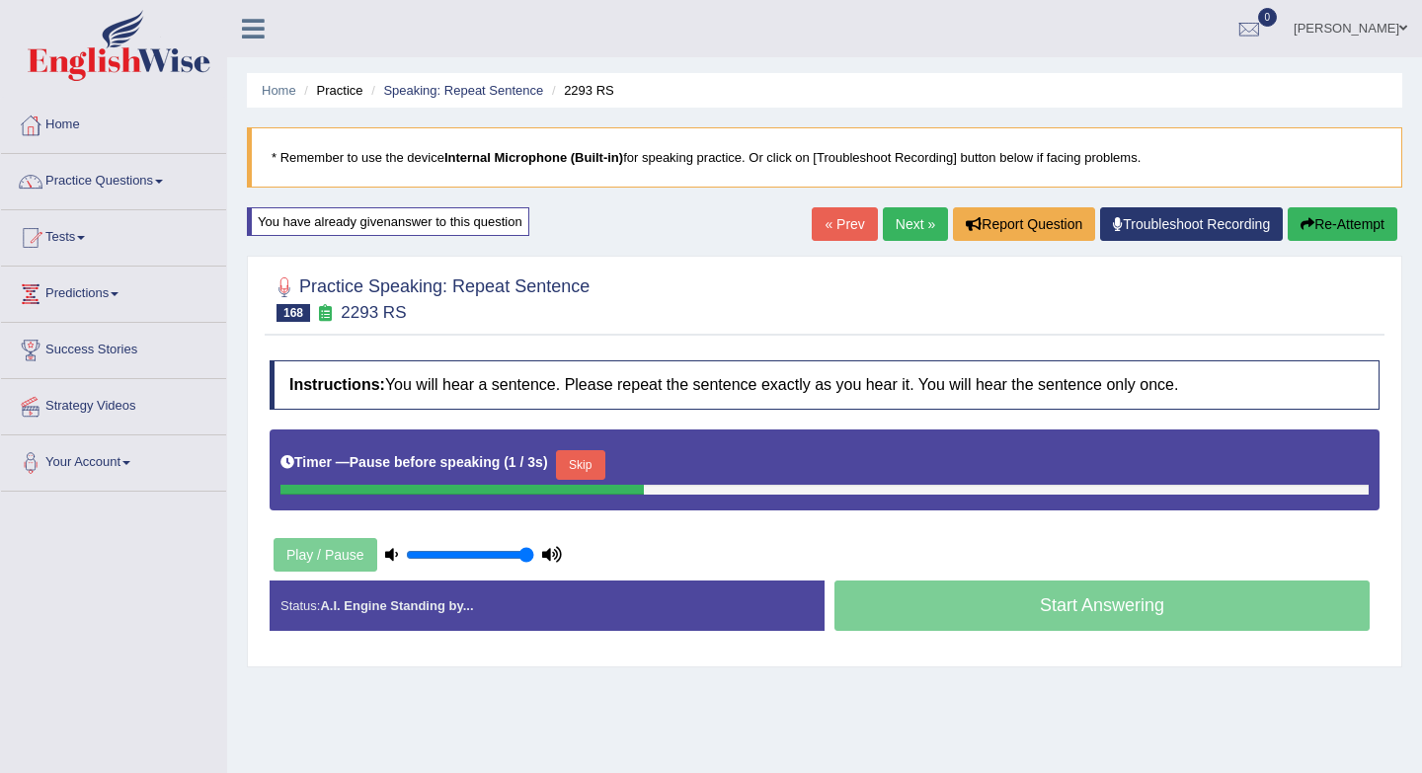
click at [589, 462] on button "Skip" at bounding box center [580, 465] width 49 height 30
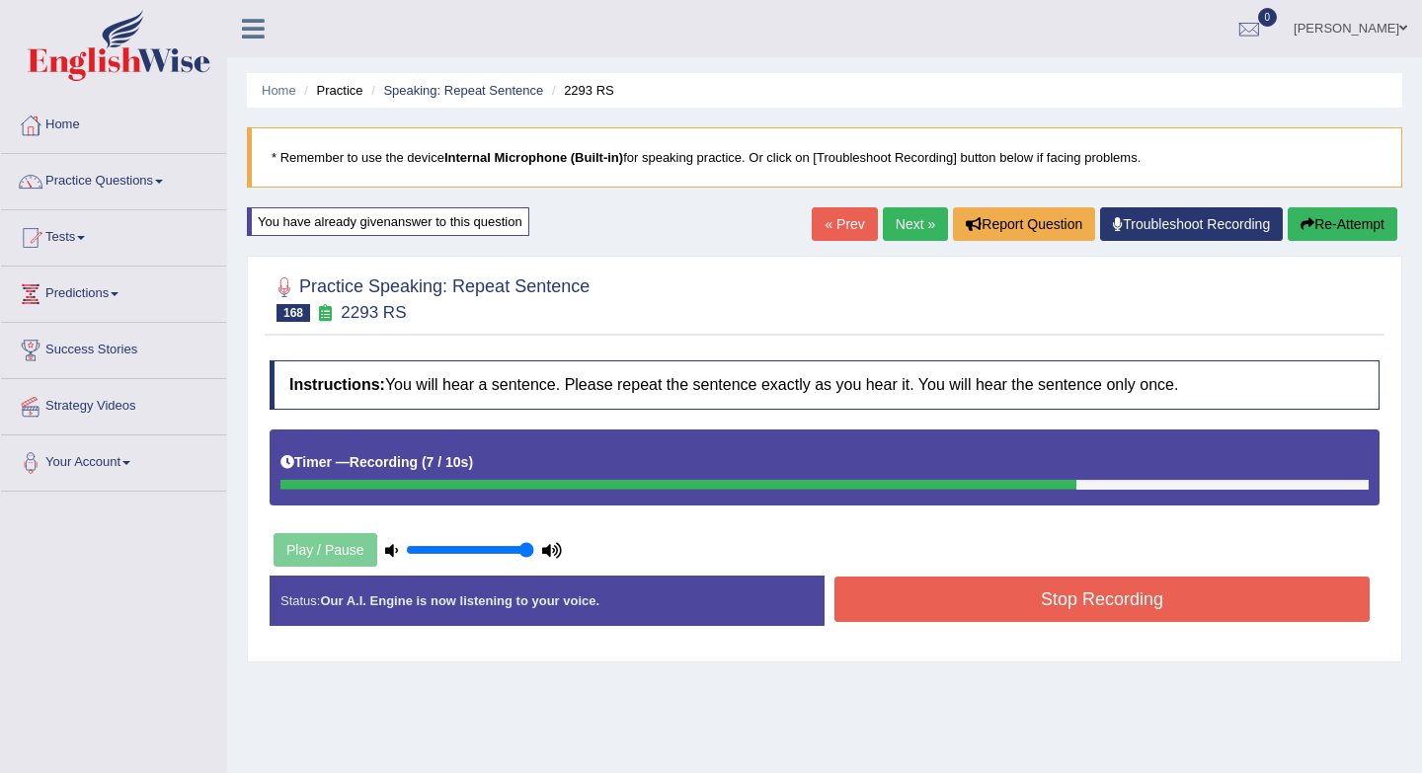
click at [885, 612] on button "Stop Recording" at bounding box center [1101, 599] width 535 height 45
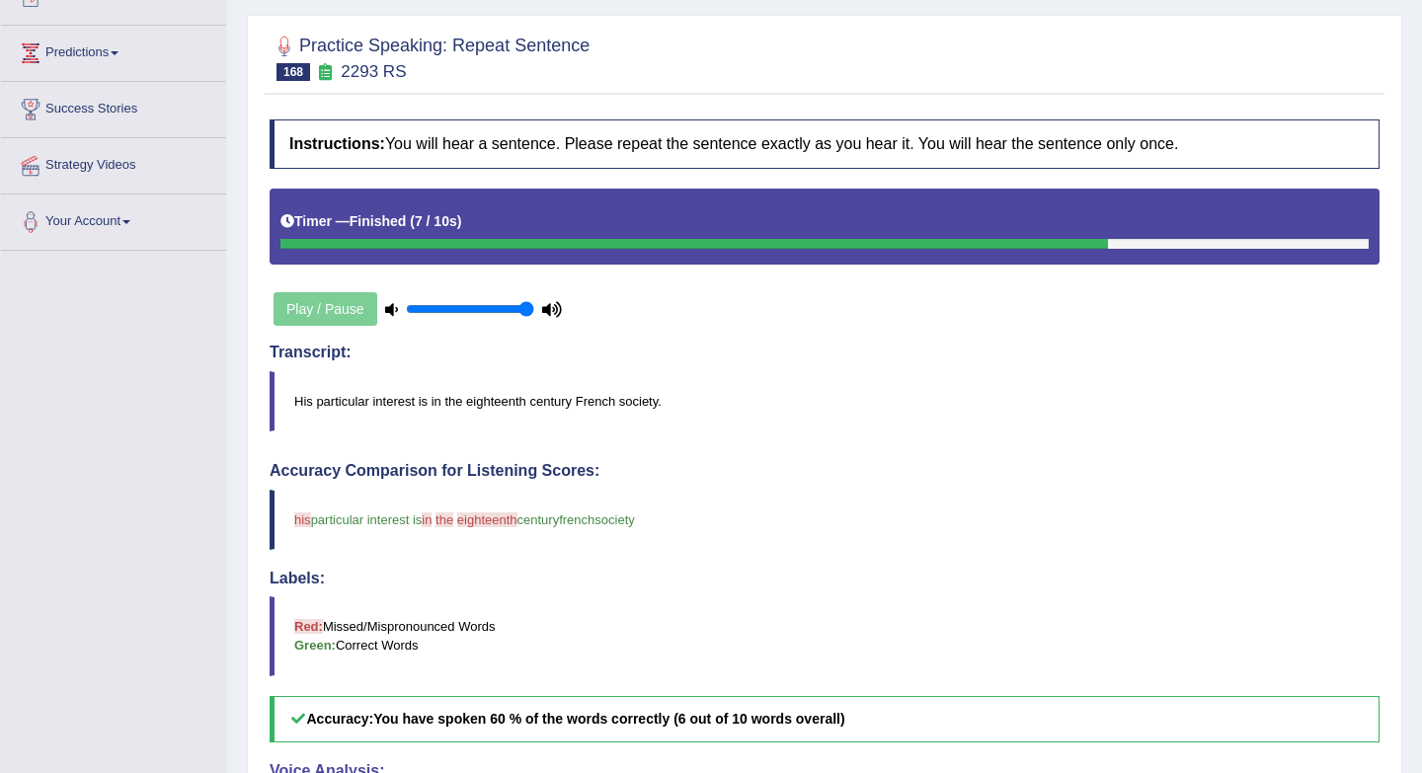
scroll to position [161, 0]
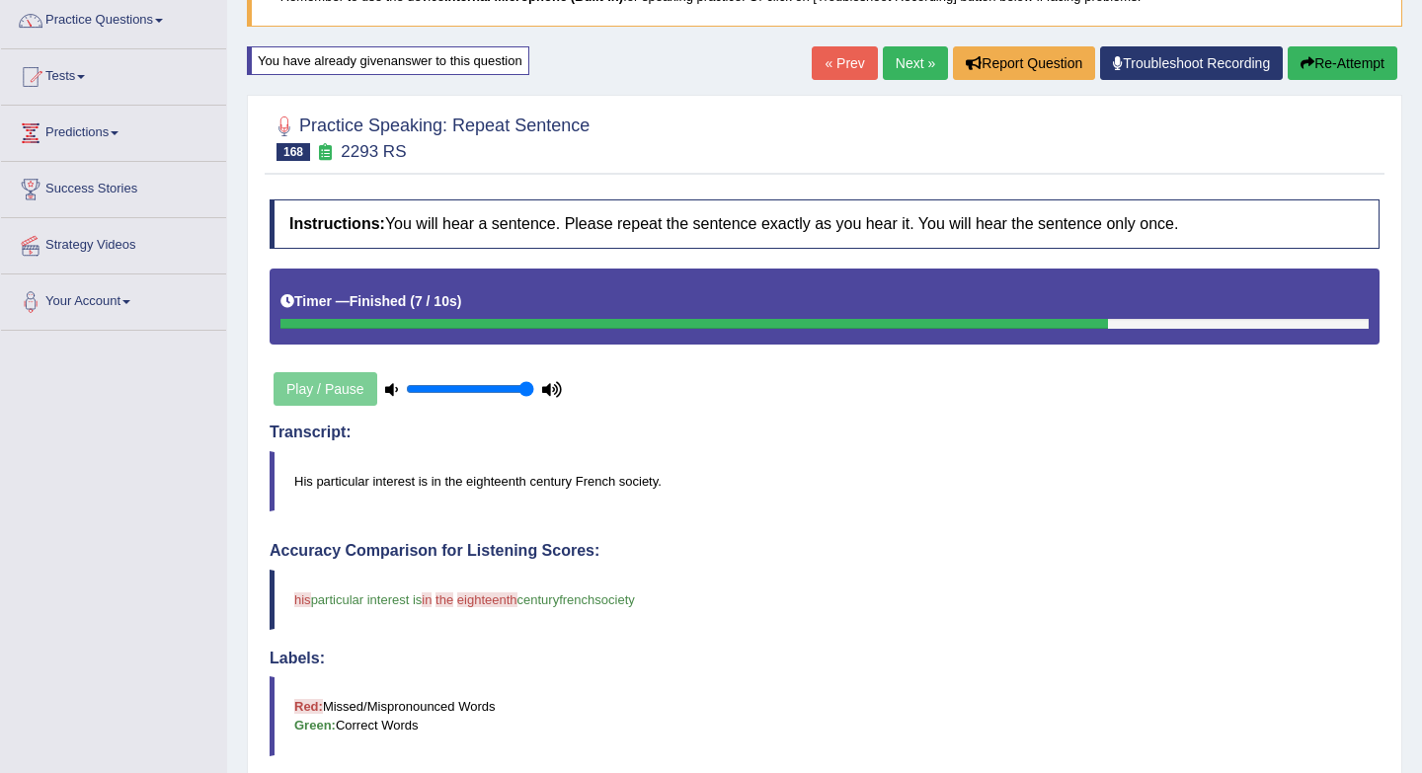
click at [907, 71] on link "Next »" at bounding box center [915, 63] width 65 height 34
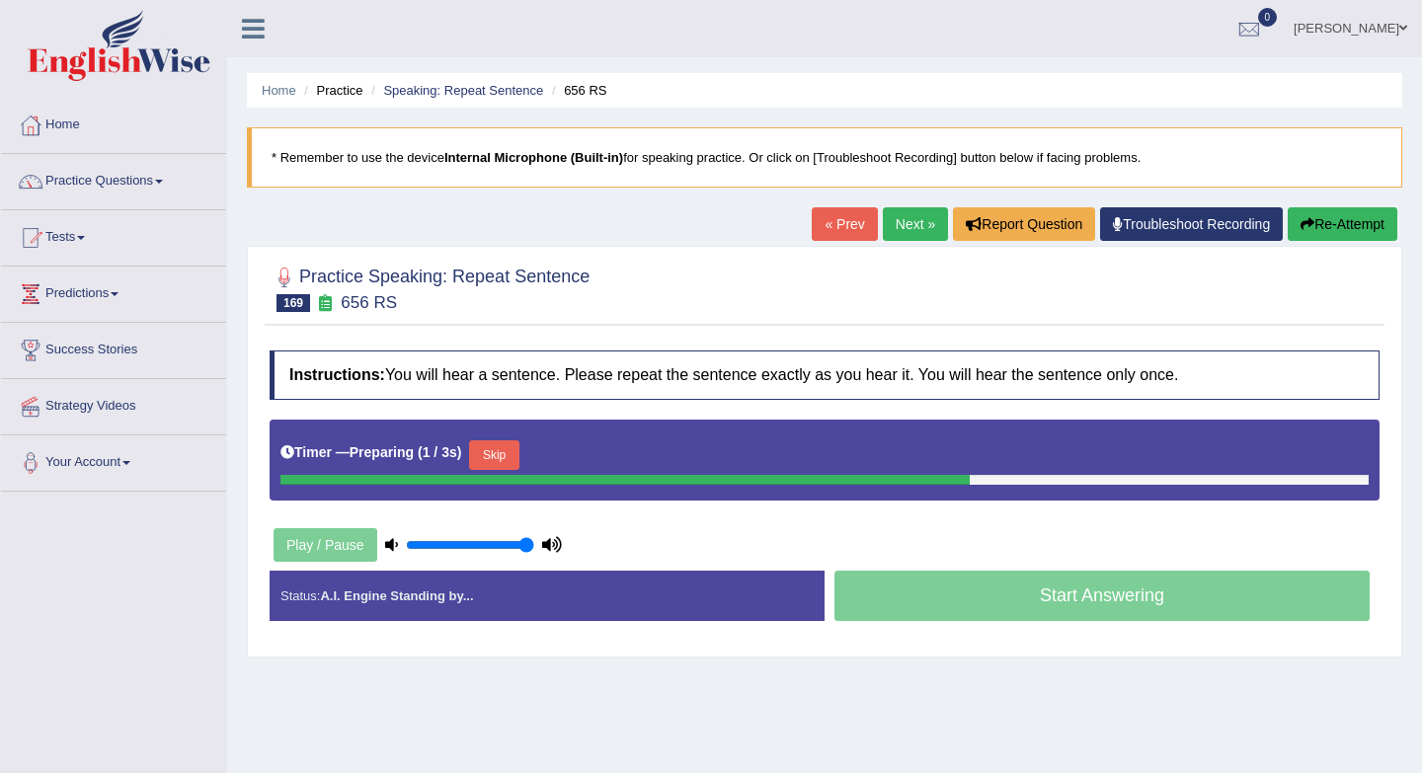
click at [517, 449] on button "Skip" at bounding box center [493, 455] width 49 height 30
click at [601, 458] on button "Skip" at bounding box center [580, 455] width 49 height 30
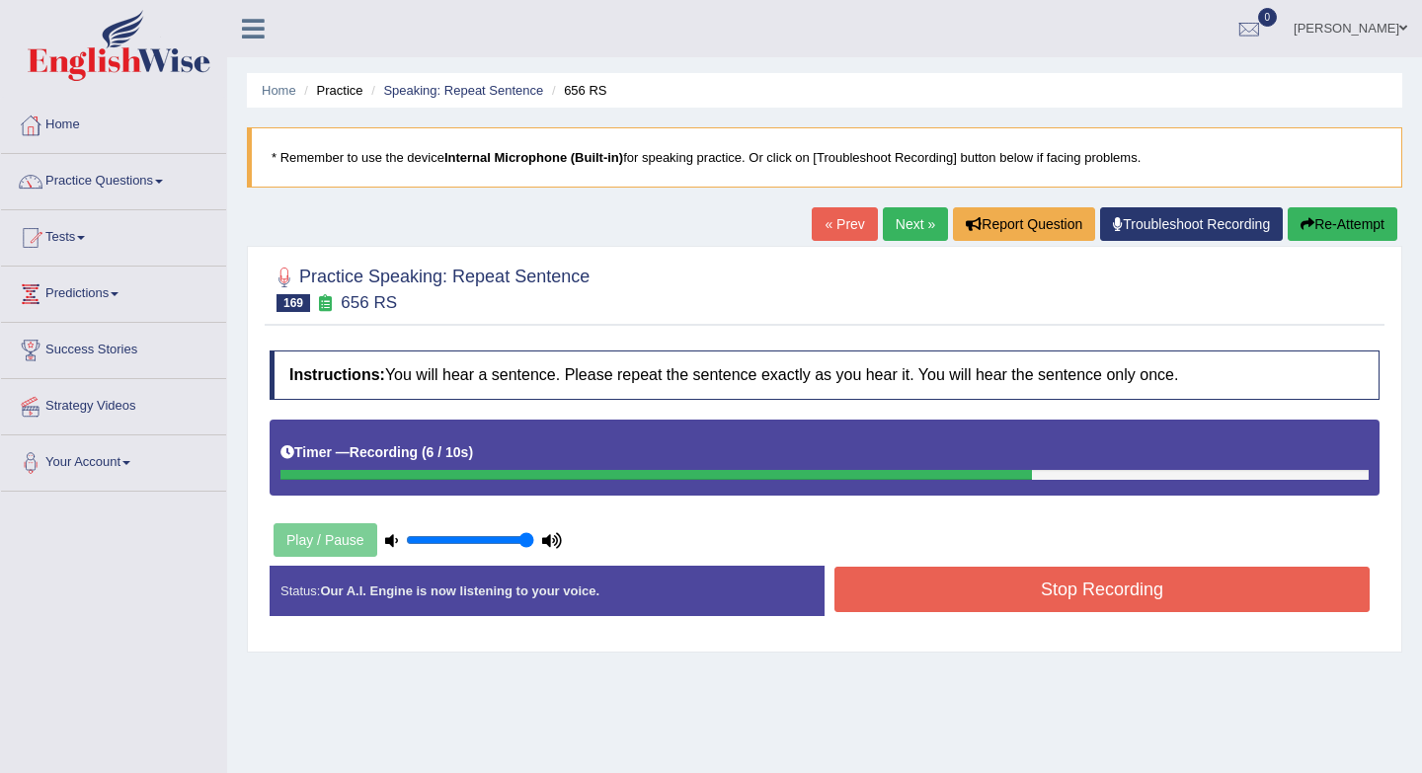
click at [880, 594] on button "Stop Recording" at bounding box center [1101, 589] width 535 height 45
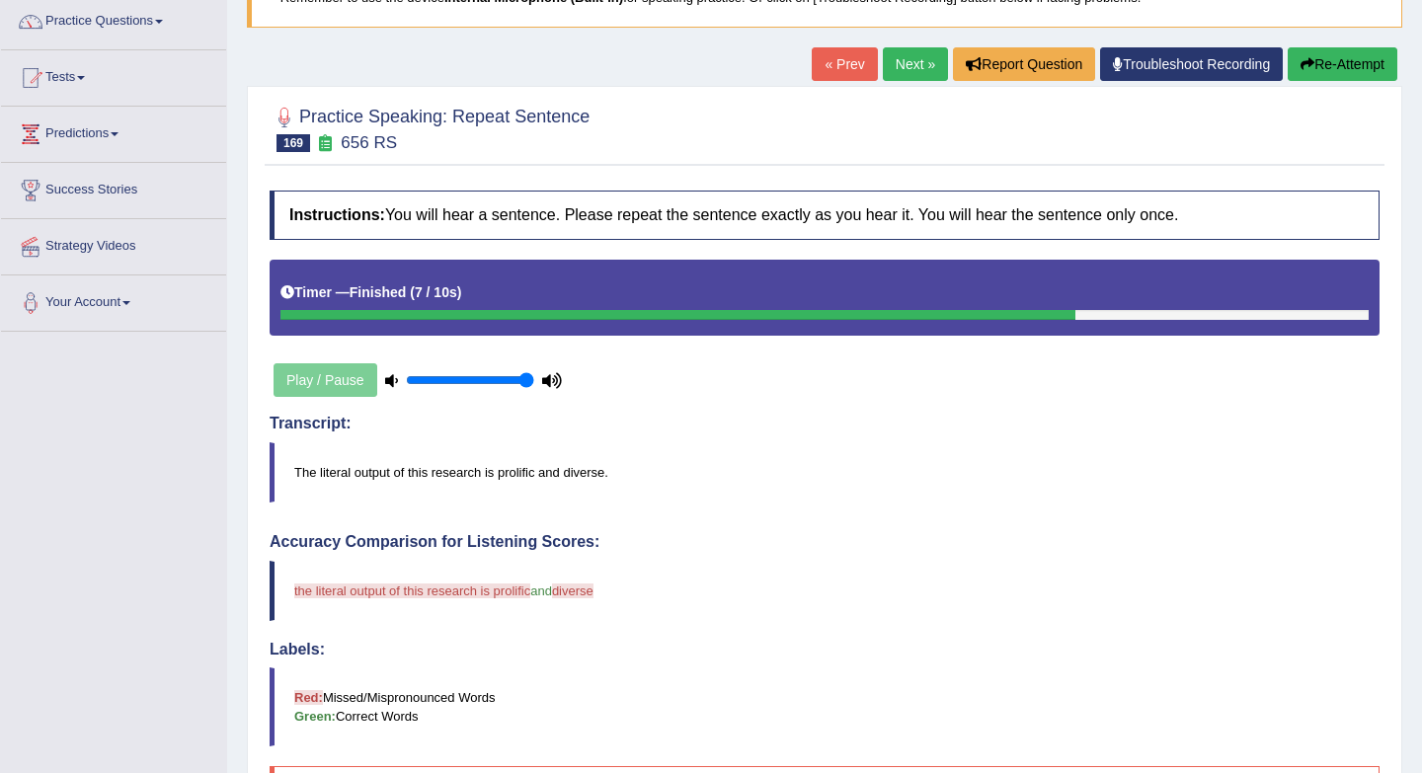
scroll to position [155, 0]
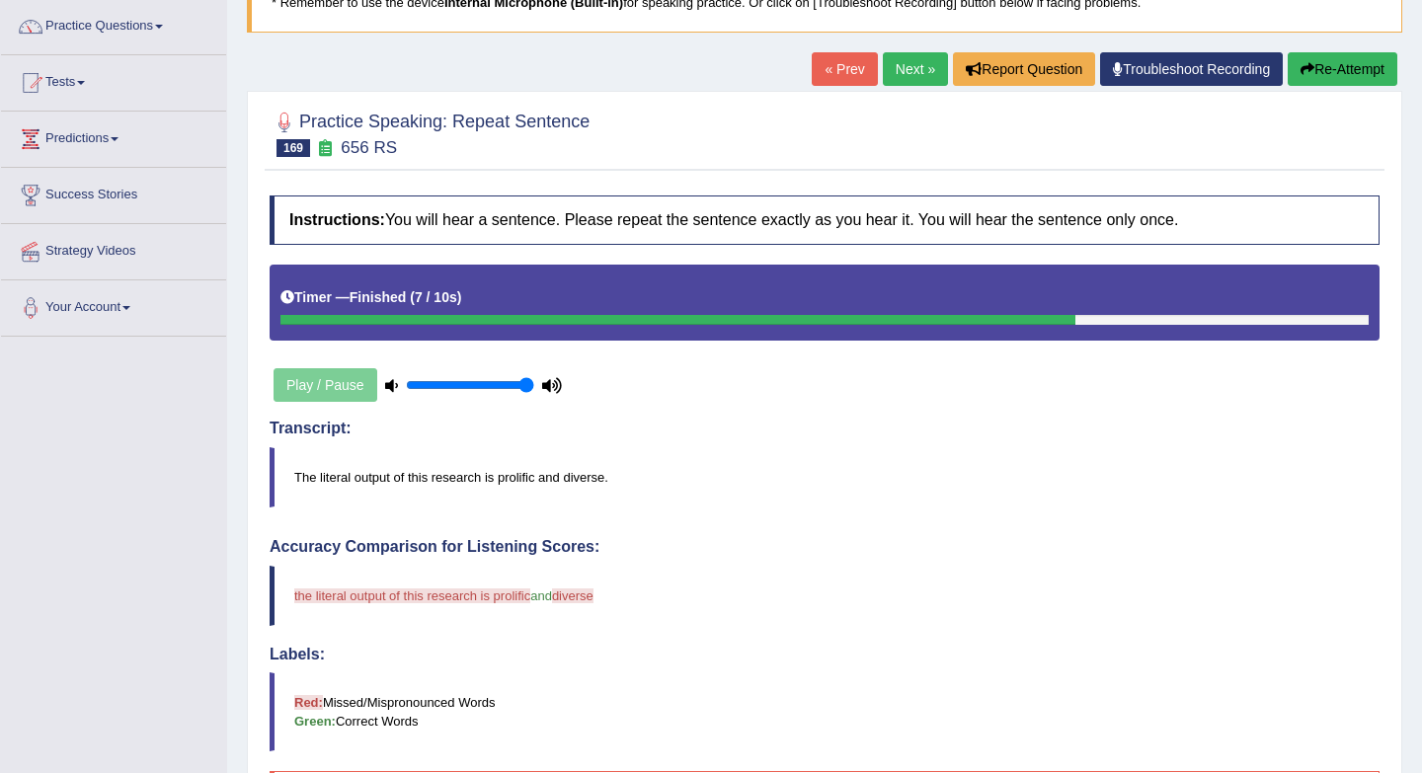
click at [908, 80] on link "Next »" at bounding box center [915, 69] width 65 height 34
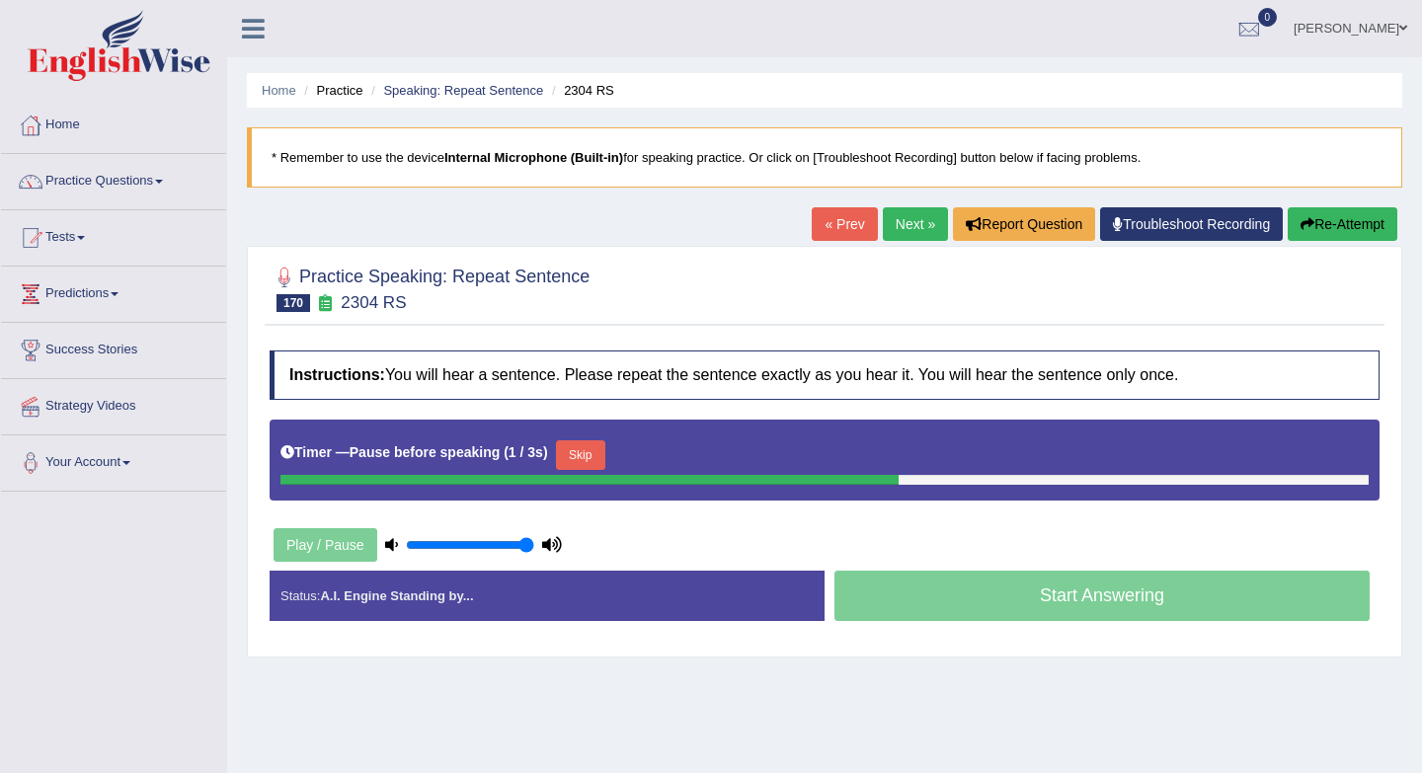
click at [579, 452] on button "Skip" at bounding box center [580, 455] width 49 height 30
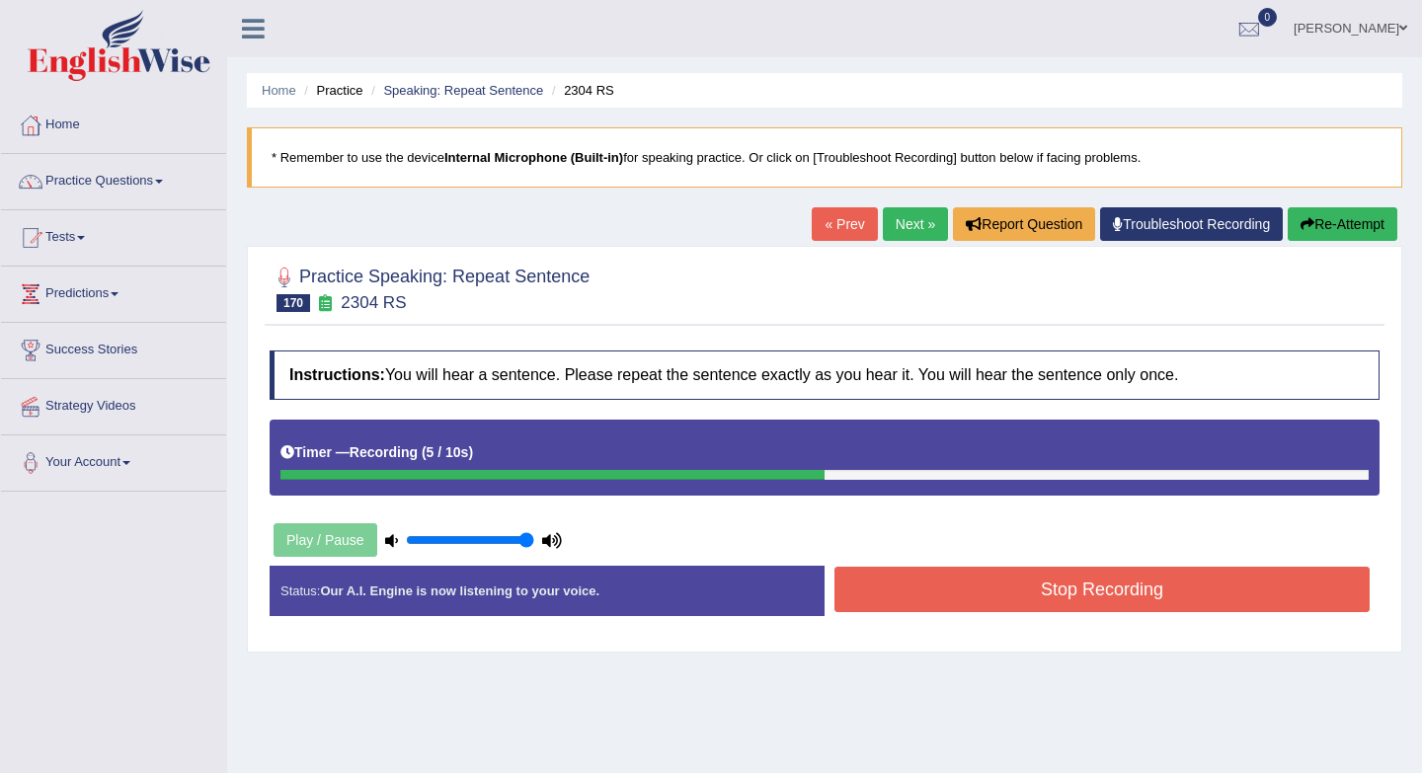
click at [874, 586] on button "Stop Recording" at bounding box center [1101, 589] width 535 height 45
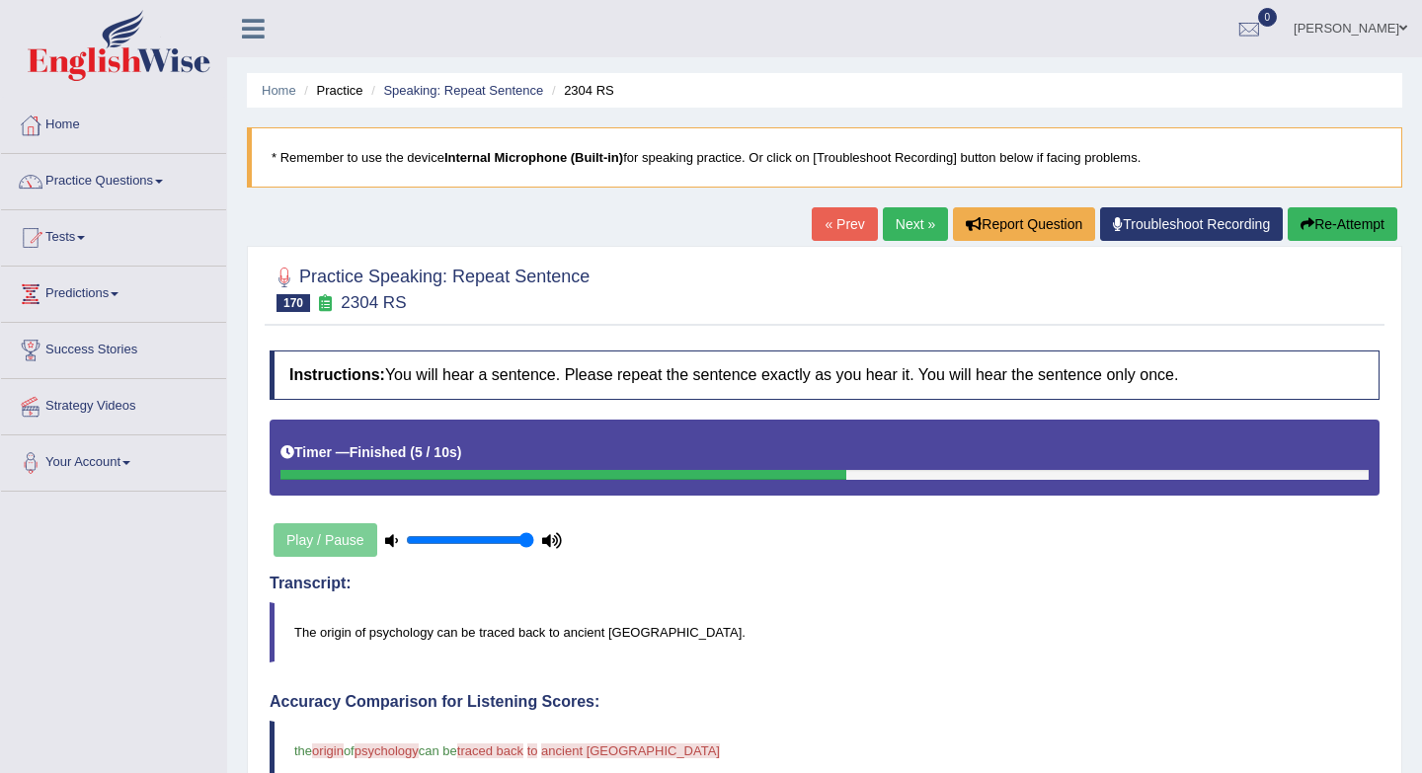
click at [907, 232] on link "Next »" at bounding box center [915, 224] width 65 height 34
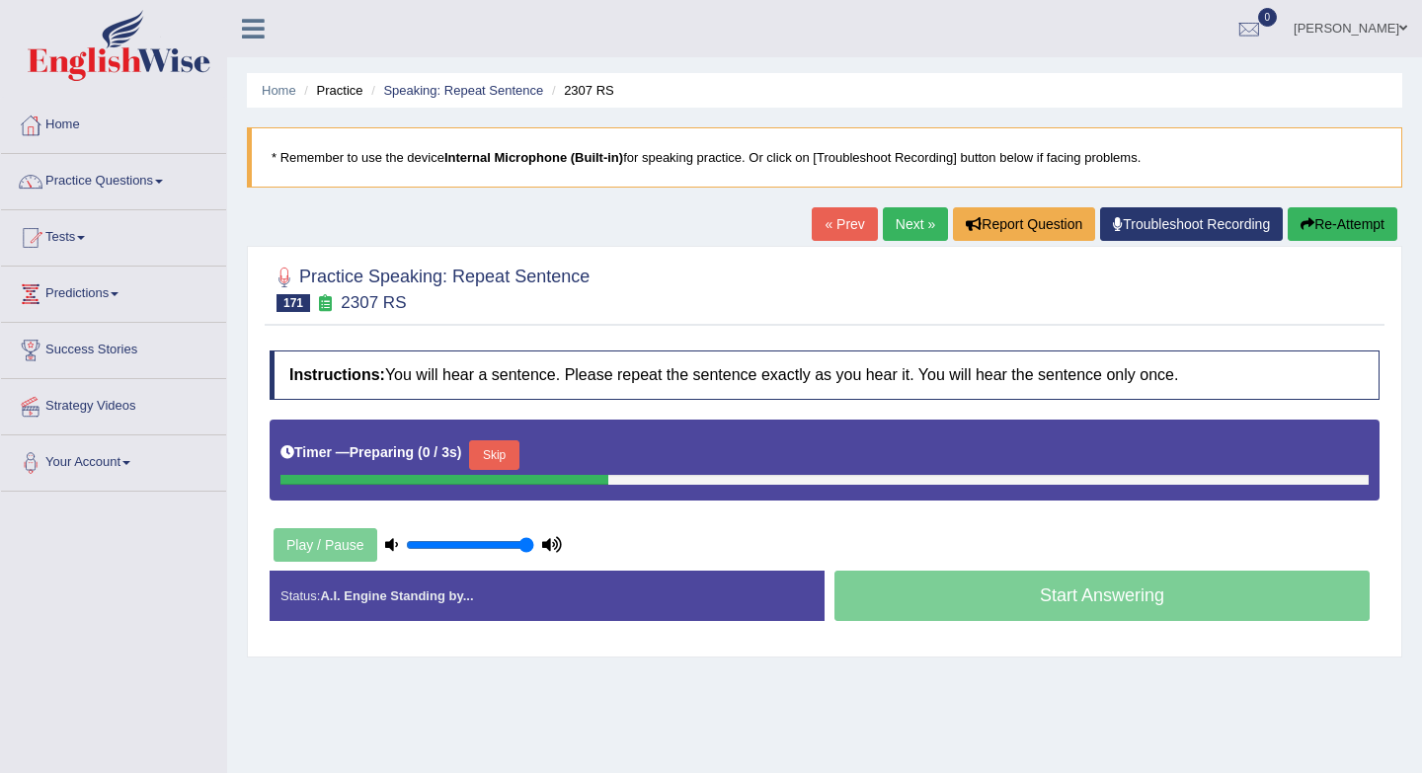
click at [502, 456] on button "Skip" at bounding box center [493, 455] width 49 height 30
click at [595, 450] on button "Skip" at bounding box center [580, 455] width 49 height 30
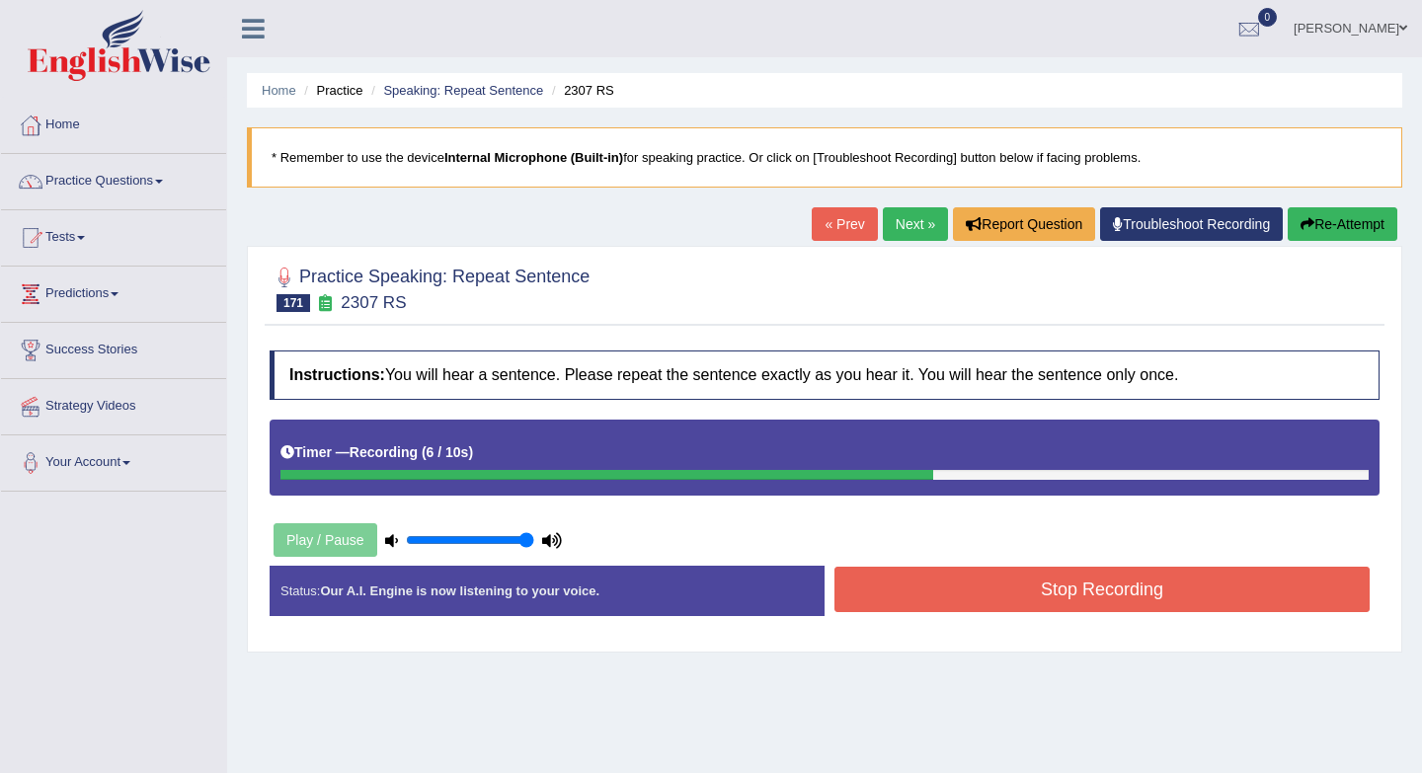
click at [1037, 603] on button "Stop Recording" at bounding box center [1101, 589] width 535 height 45
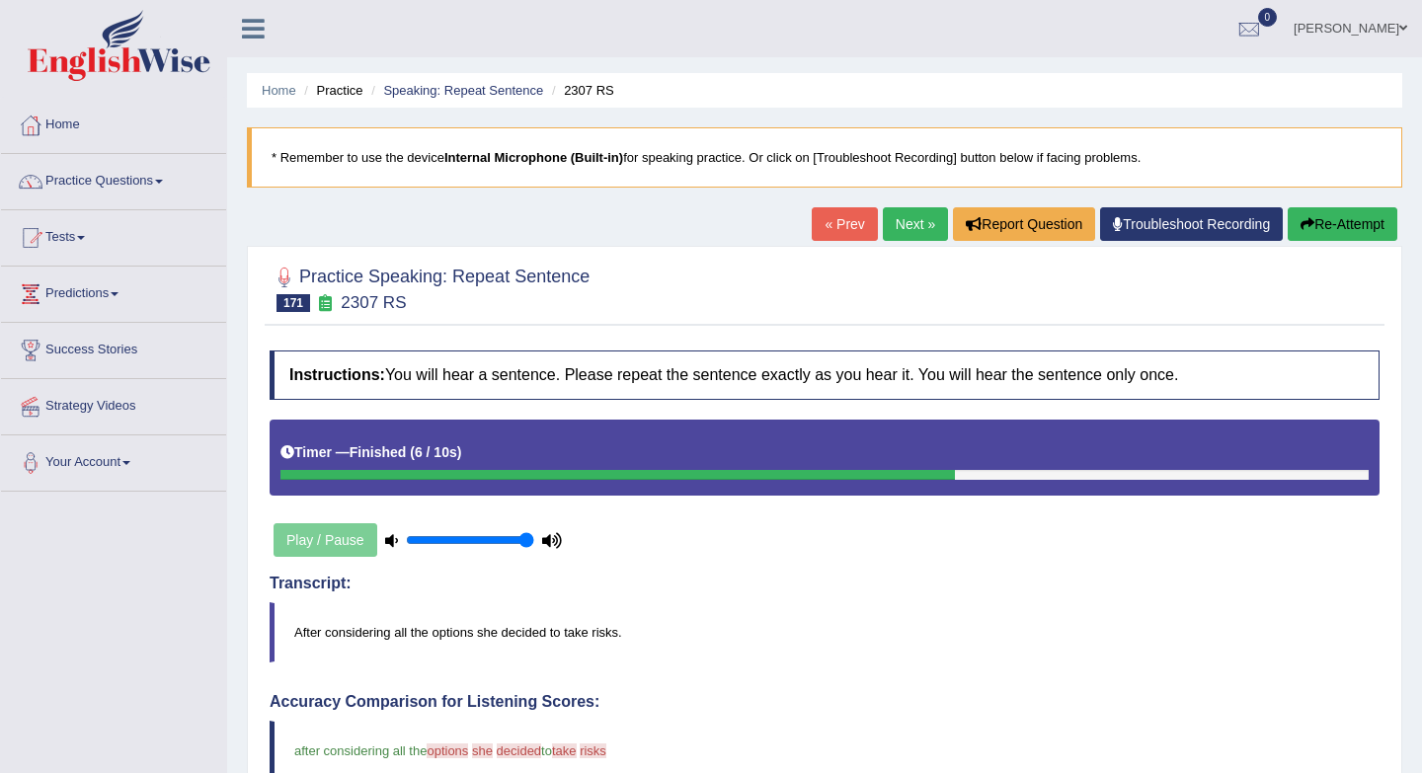
click at [892, 237] on link "Next »" at bounding box center [915, 224] width 65 height 34
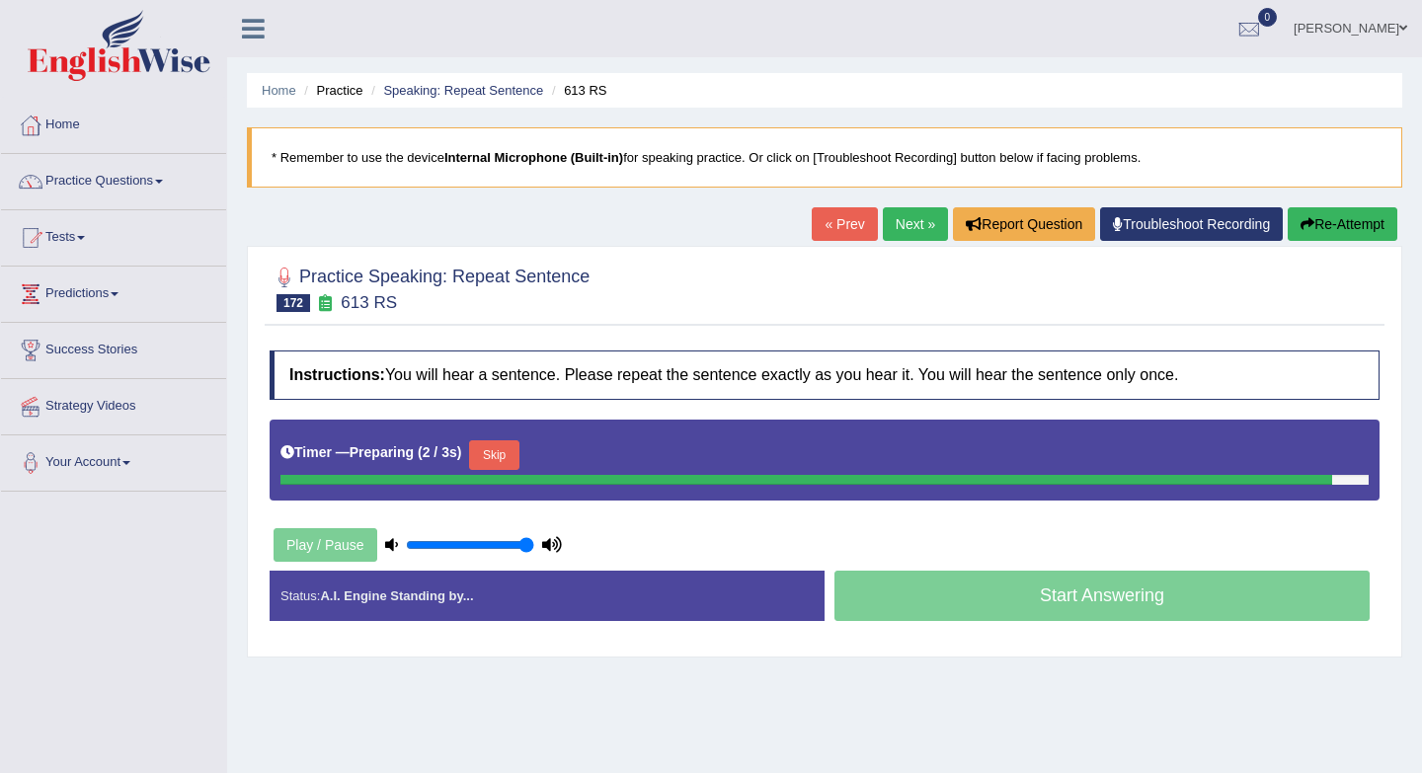
click at [488, 470] on button "Skip" at bounding box center [493, 455] width 49 height 30
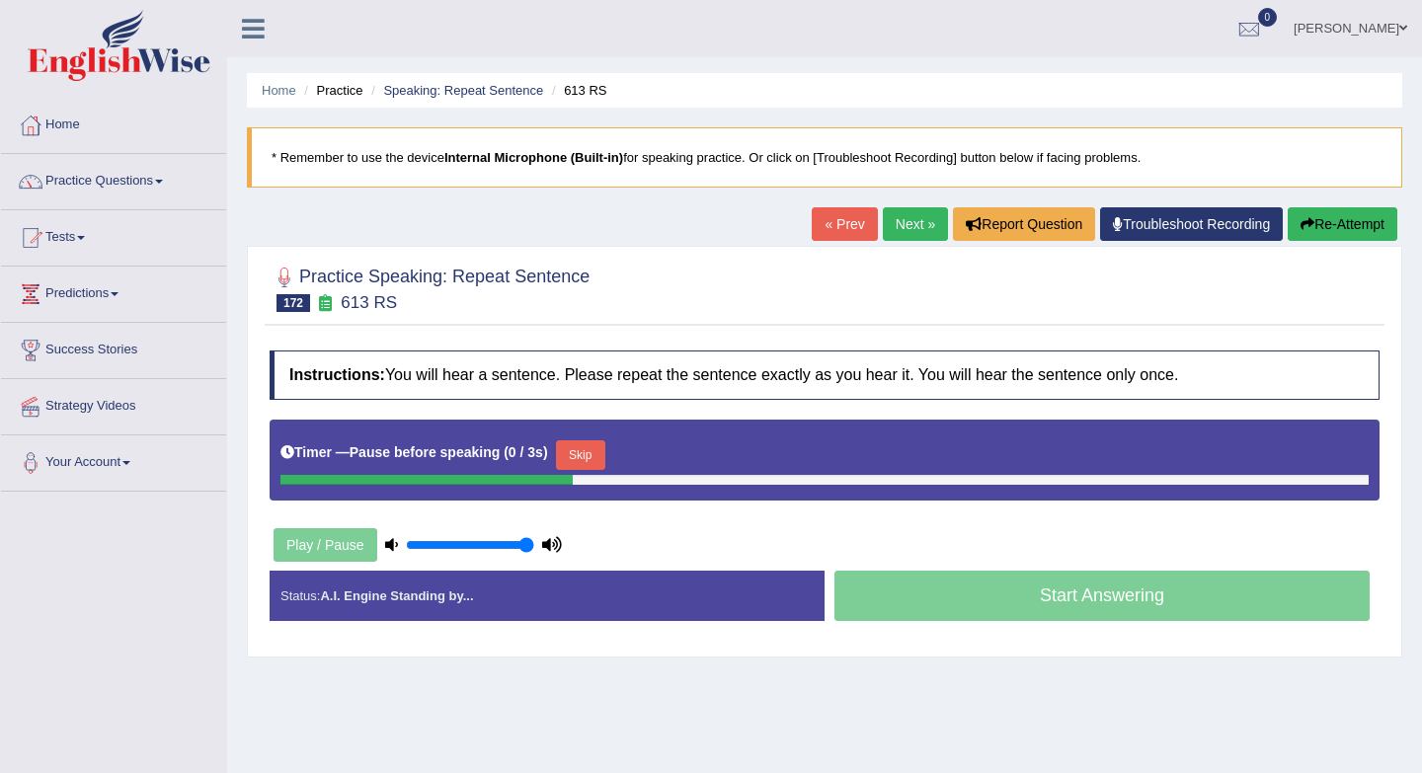
click at [592, 458] on button "Skip" at bounding box center [580, 455] width 49 height 30
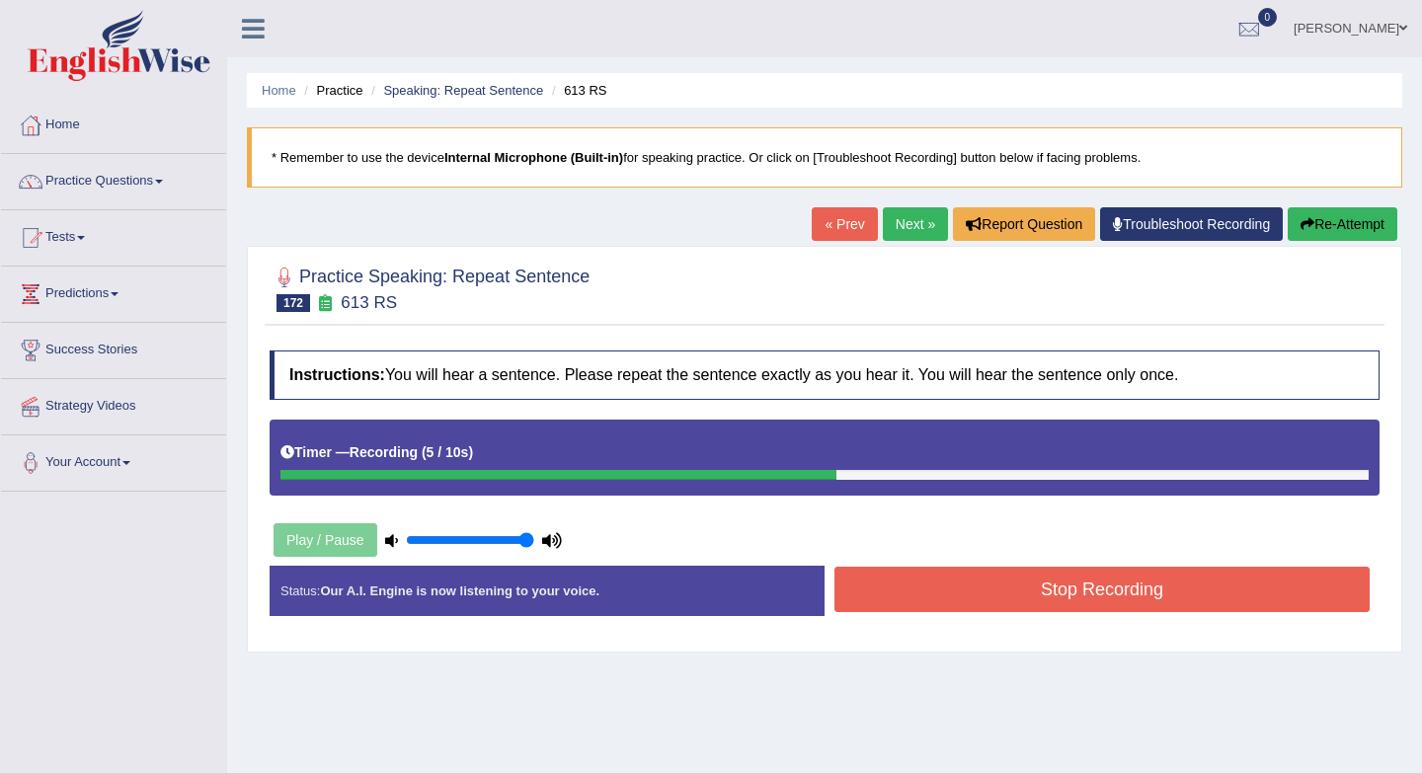
click at [959, 582] on button "Stop Recording" at bounding box center [1101, 589] width 535 height 45
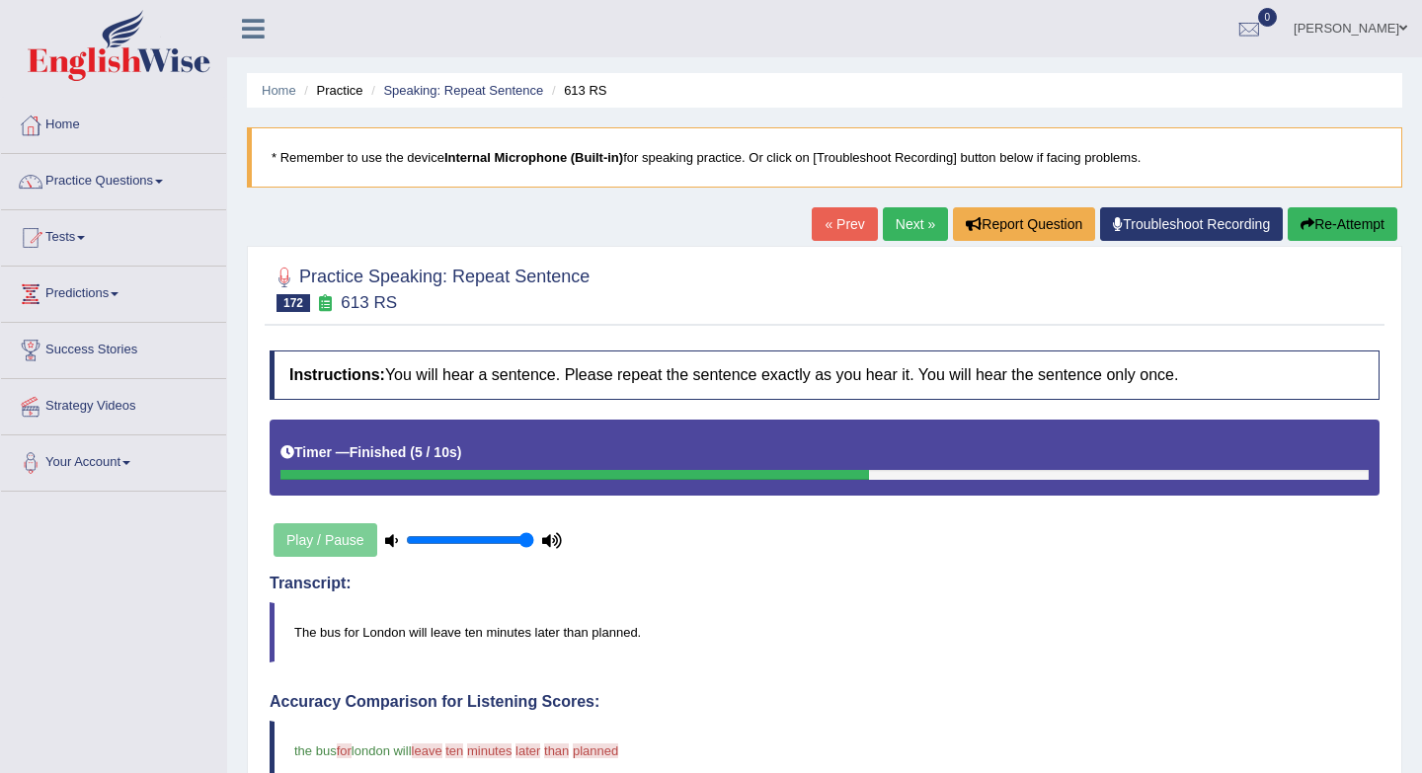
click at [815, 227] on link "« Prev" at bounding box center [843, 224] width 65 height 34
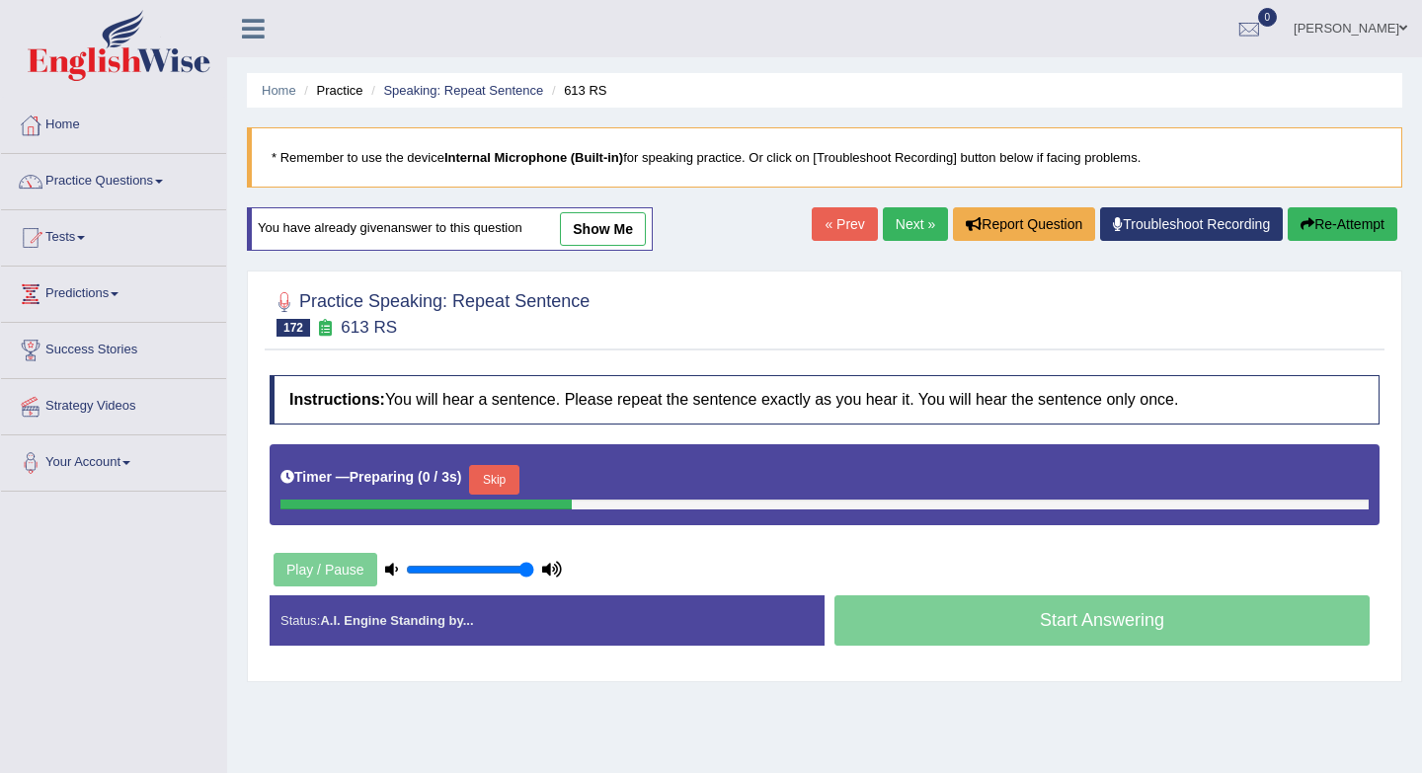
click at [914, 224] on link "Next »" at bounding box center [915, 224] width 65 height 34
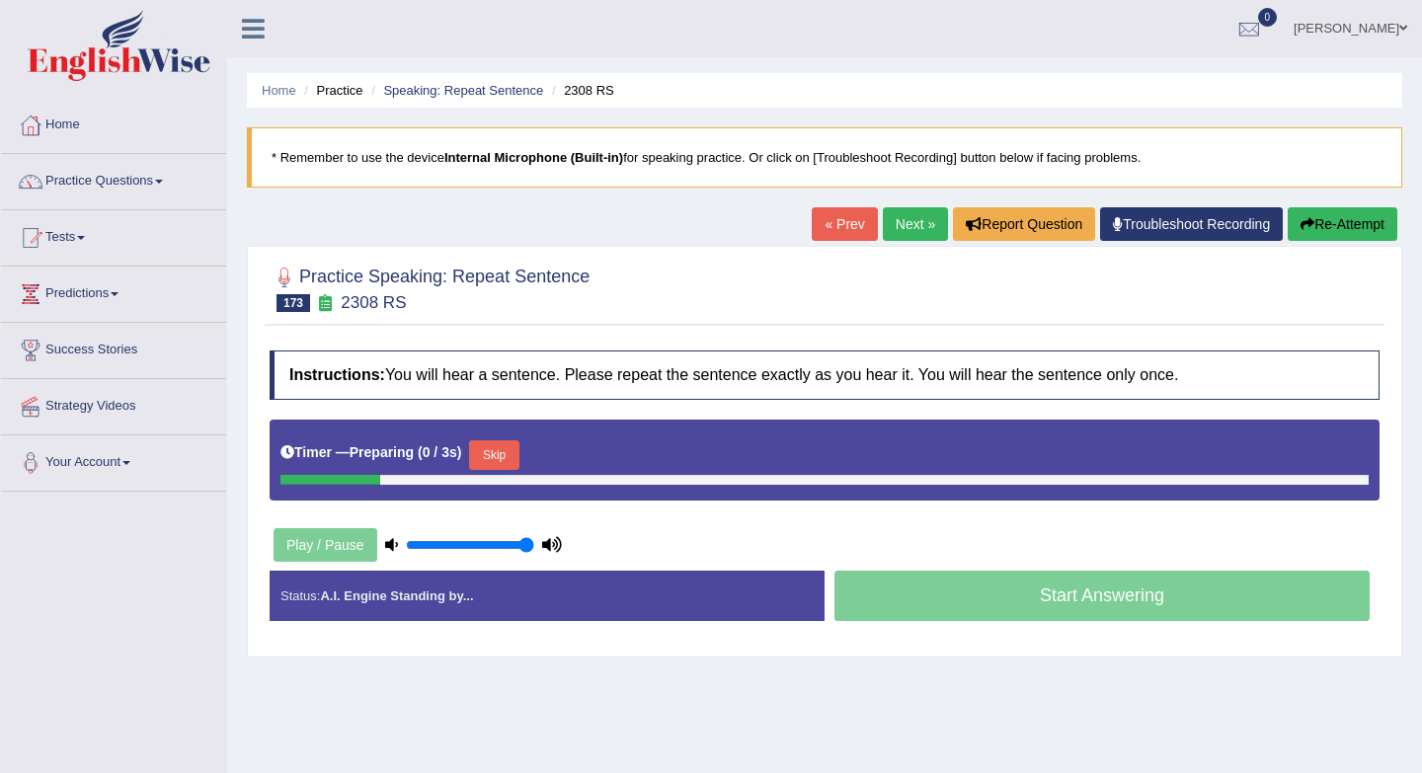
click at [499, 450] on button "Skip" at bounding box center [493, 455] width 49 height 30
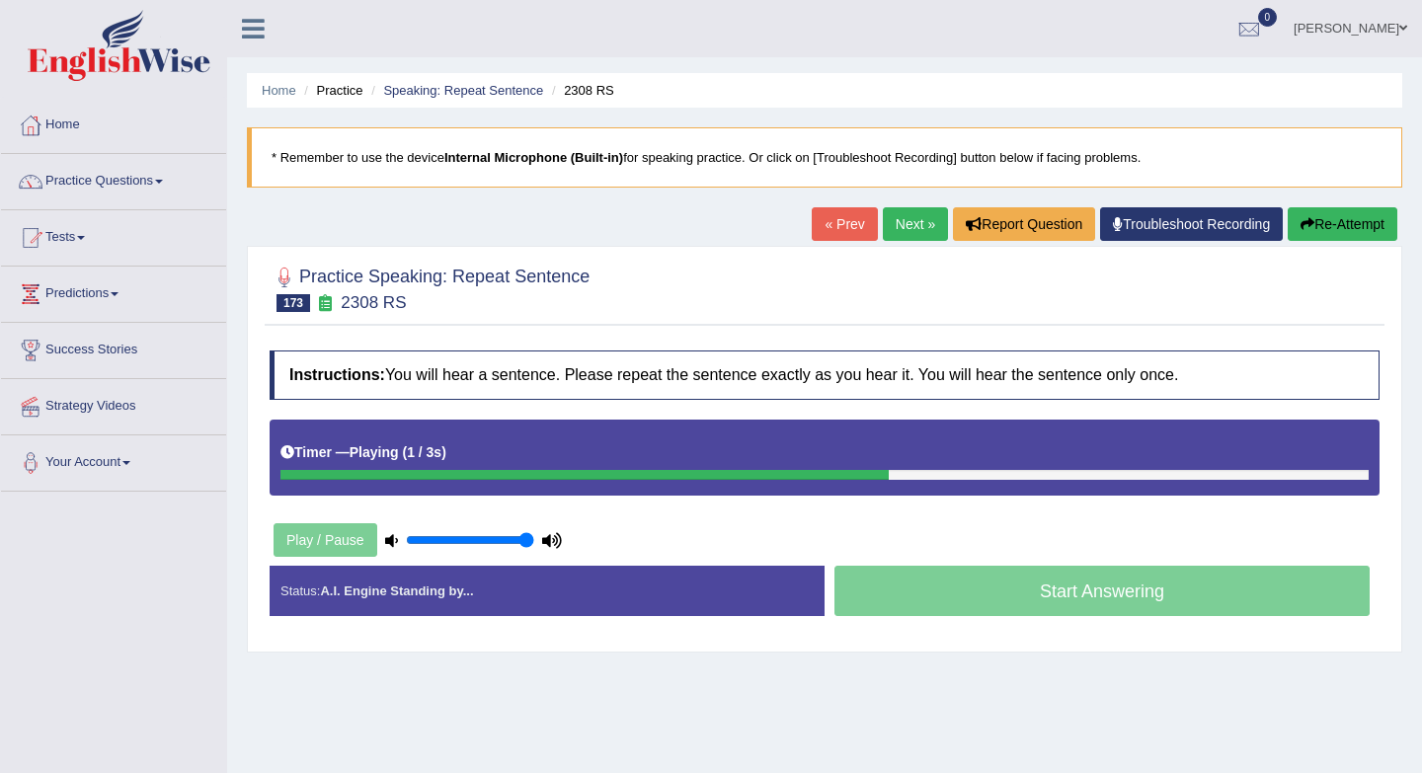
click at [828, 230] on link "« Prev" at bounding box center [843, 224] width 65 height 34
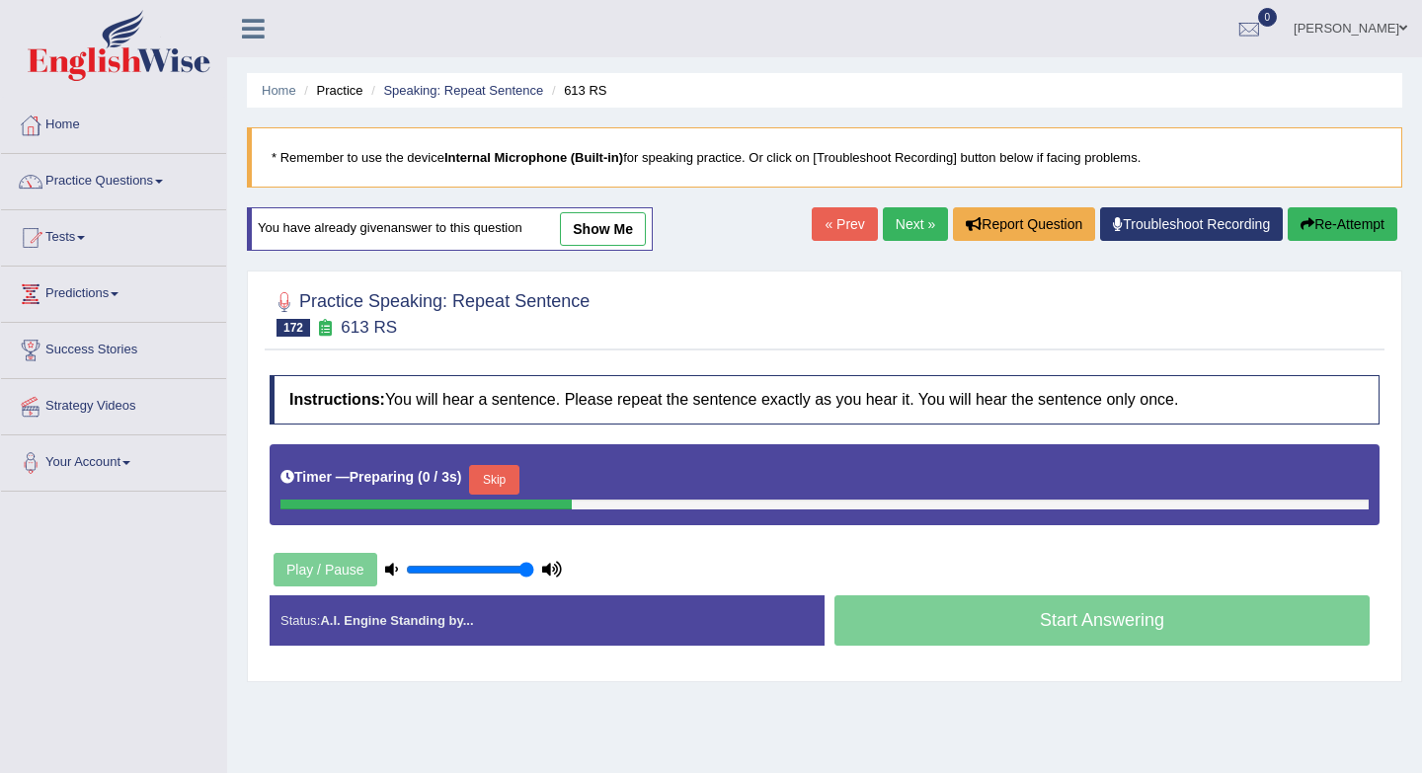
click at [496, 493] on button "Skip" at bounding box center [493, 480] width 49 height 30
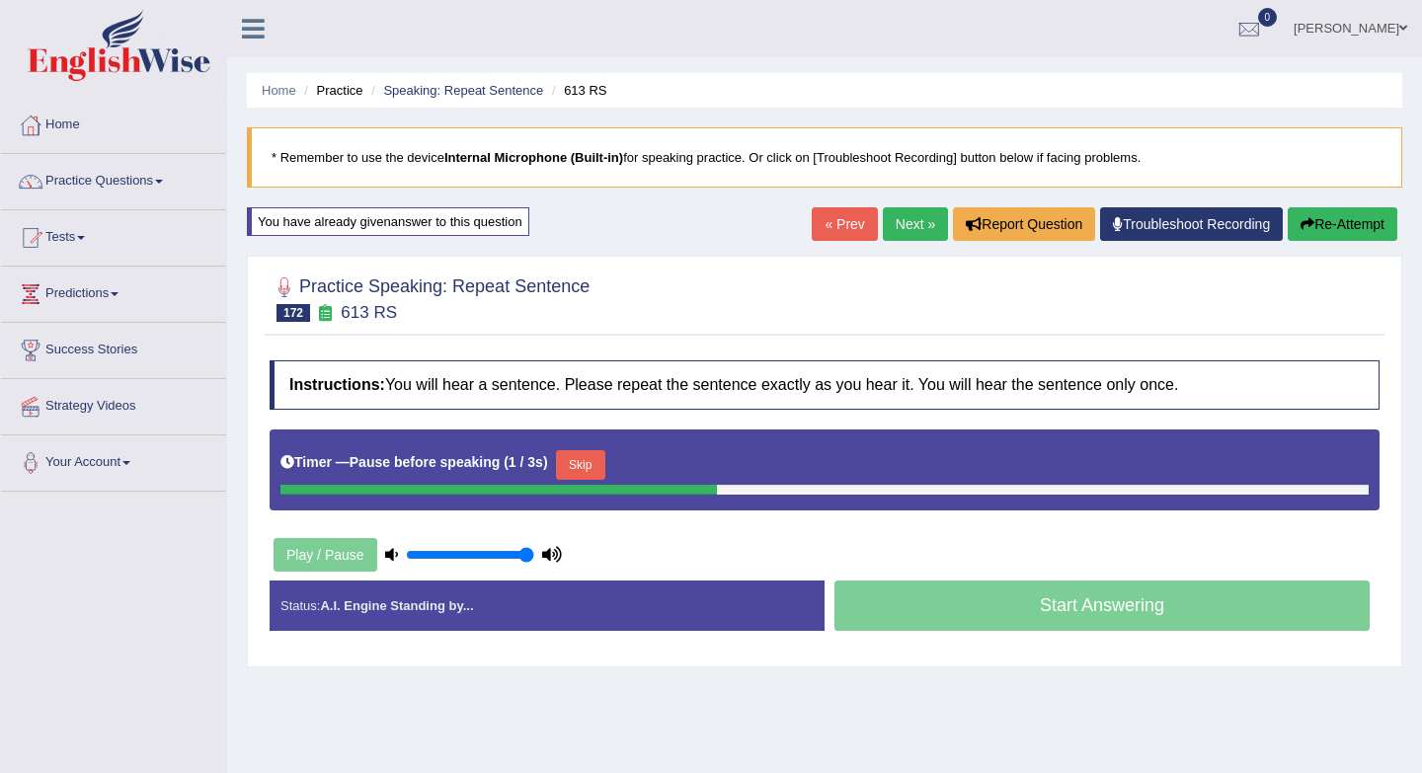
click at [574, 454] on button "Skip" at bounding box center [580, 465] width 49 height 30
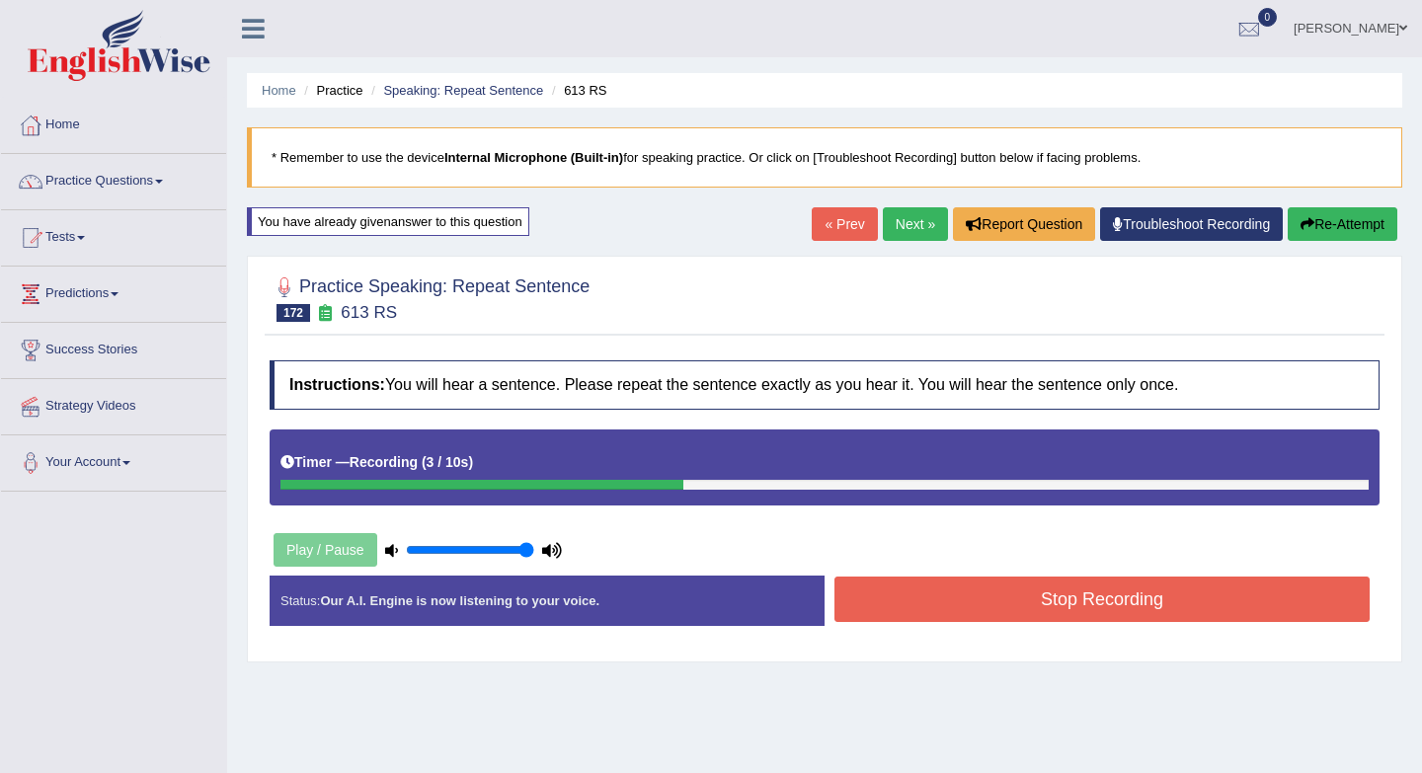
click at [843, 236] on link "« Prev" at bounding box center [843, 224] width 65 height 34
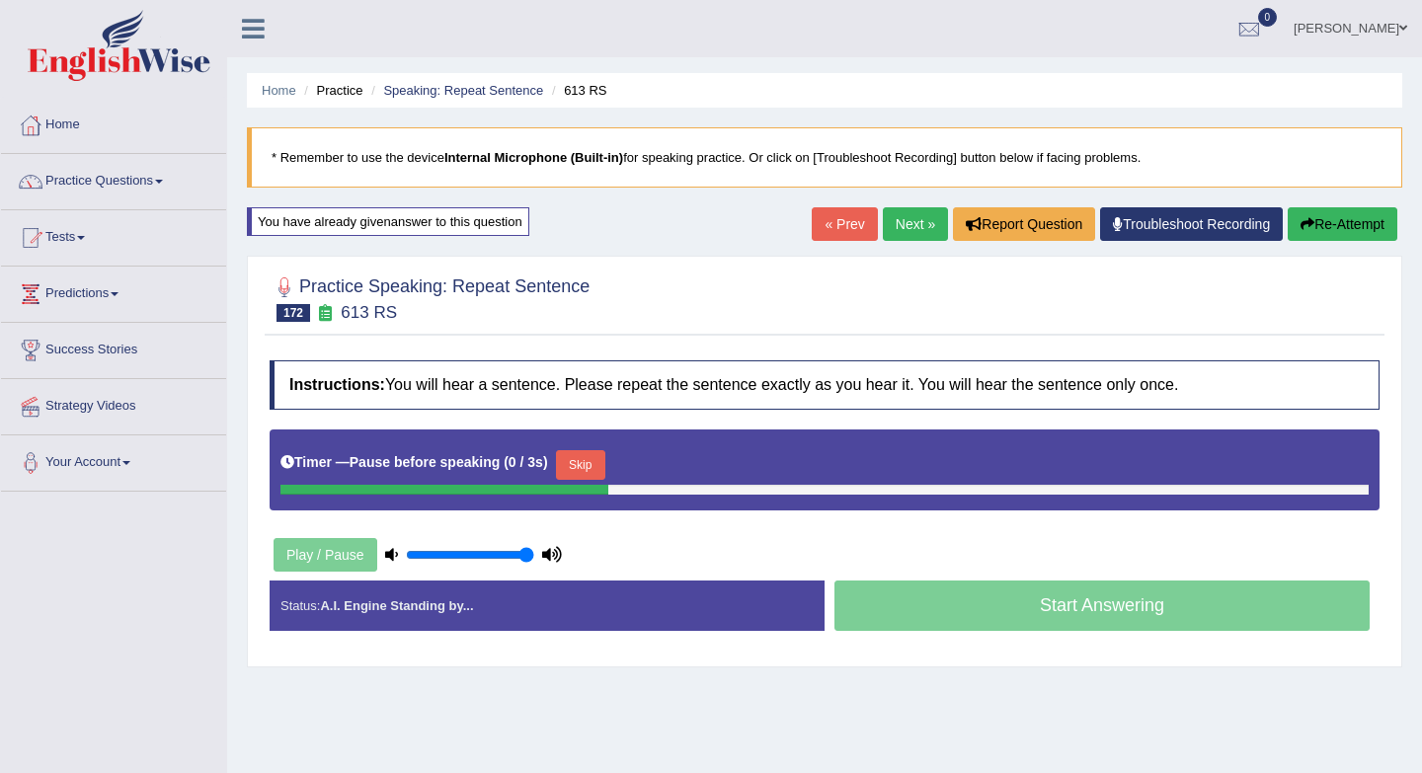
click at [593, 466] on button "Skip" at bounding box center [580, 465] width 49 height 30
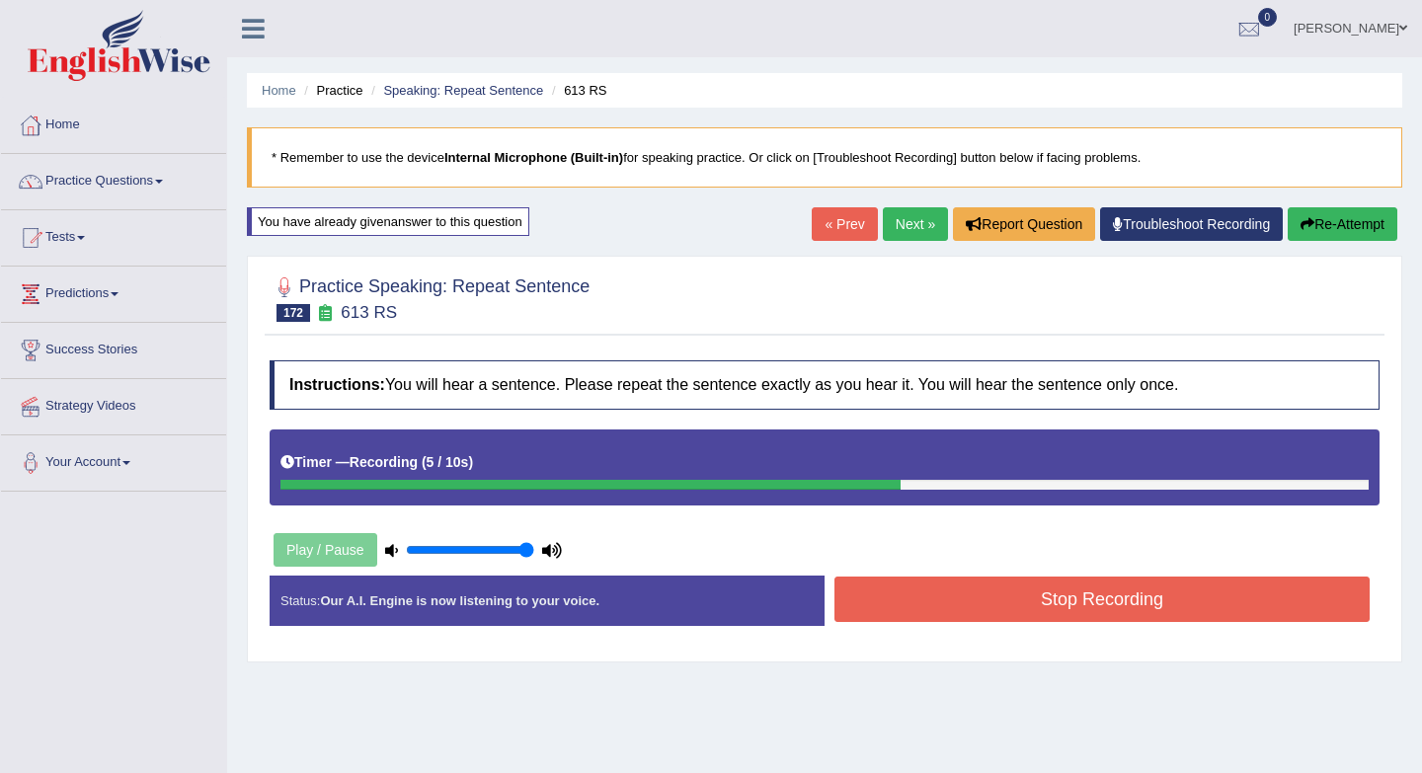
click at [1009, 606] on button "Stop Recording" at bounding box center [1101, 599] width 535 height 45
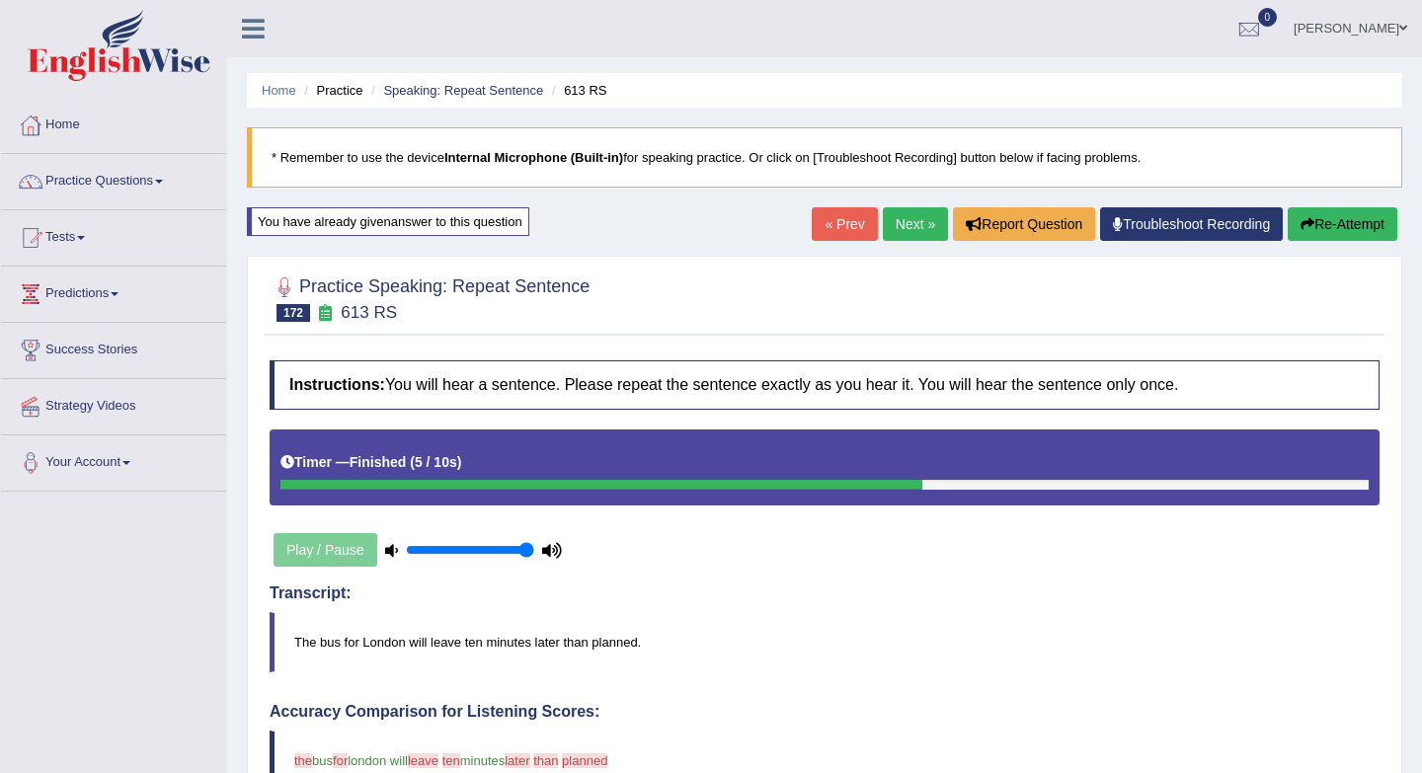
click at [900, 224] on link "Next »" at bounding box center [915, 224] width 65 height 34
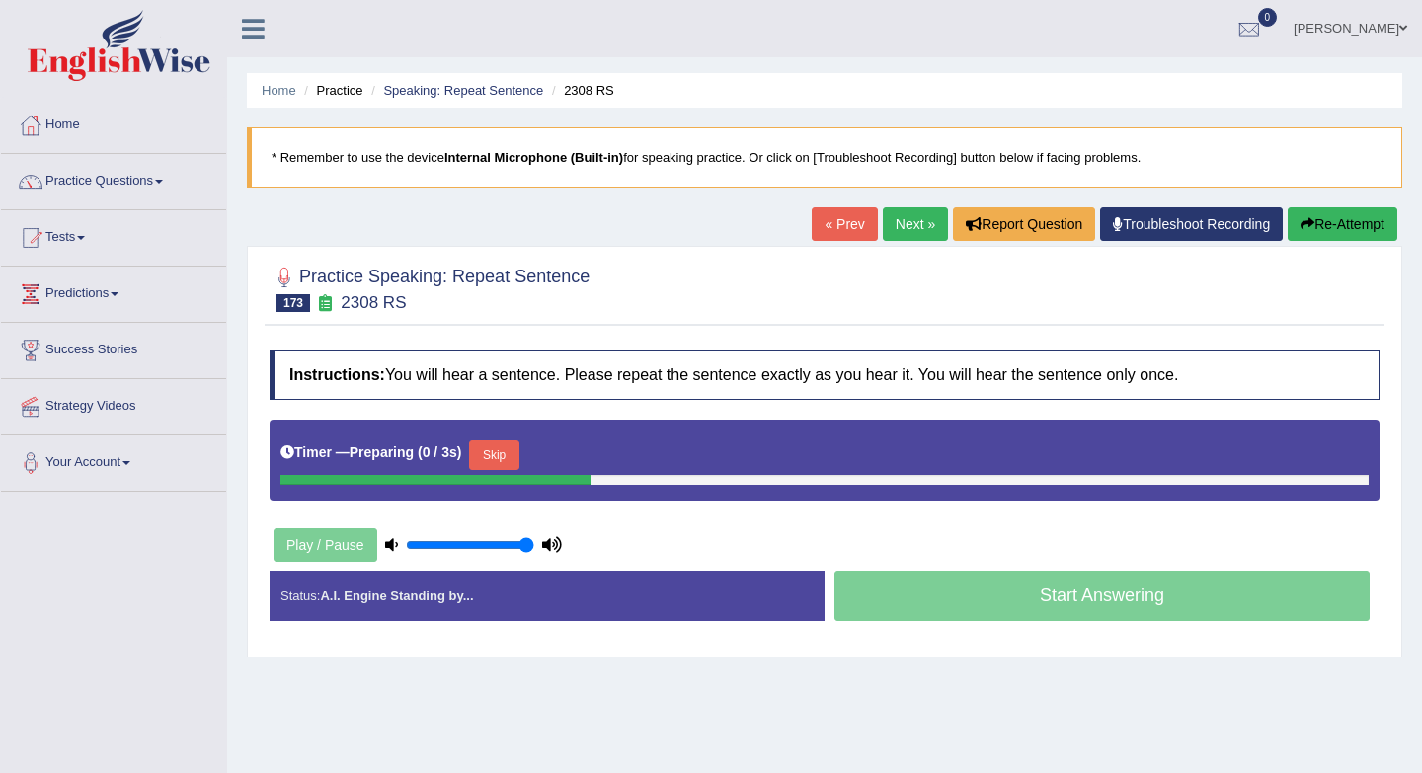
click at [502, 464] on button "Skip" at bounding box center [493, 455] width 49 height 30
click at [593, 451] on button "Skip" at bounding box center [580, 455] width 49 height 30
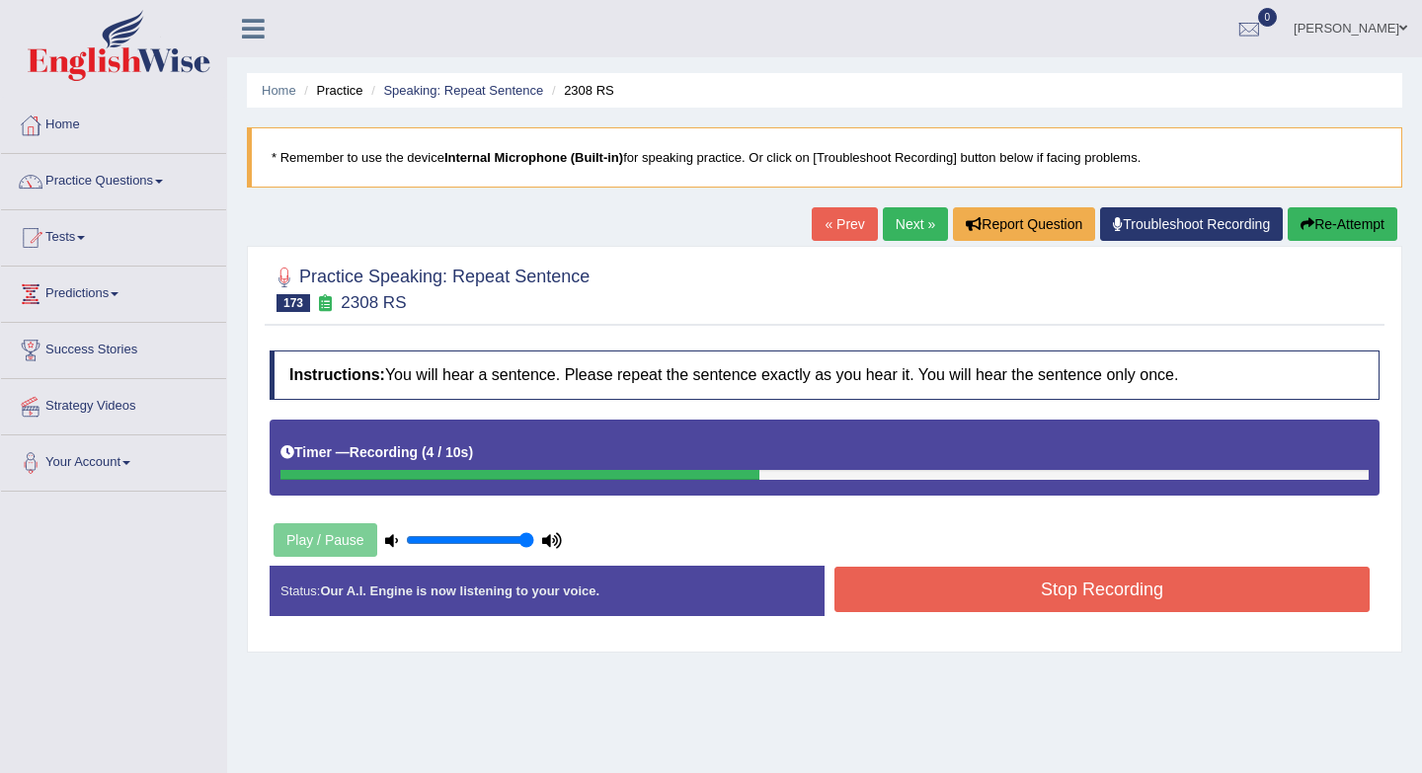
click at [1121, 603] on button "Stop Recording" at bounding box center [1101, 589] width 535 height 45
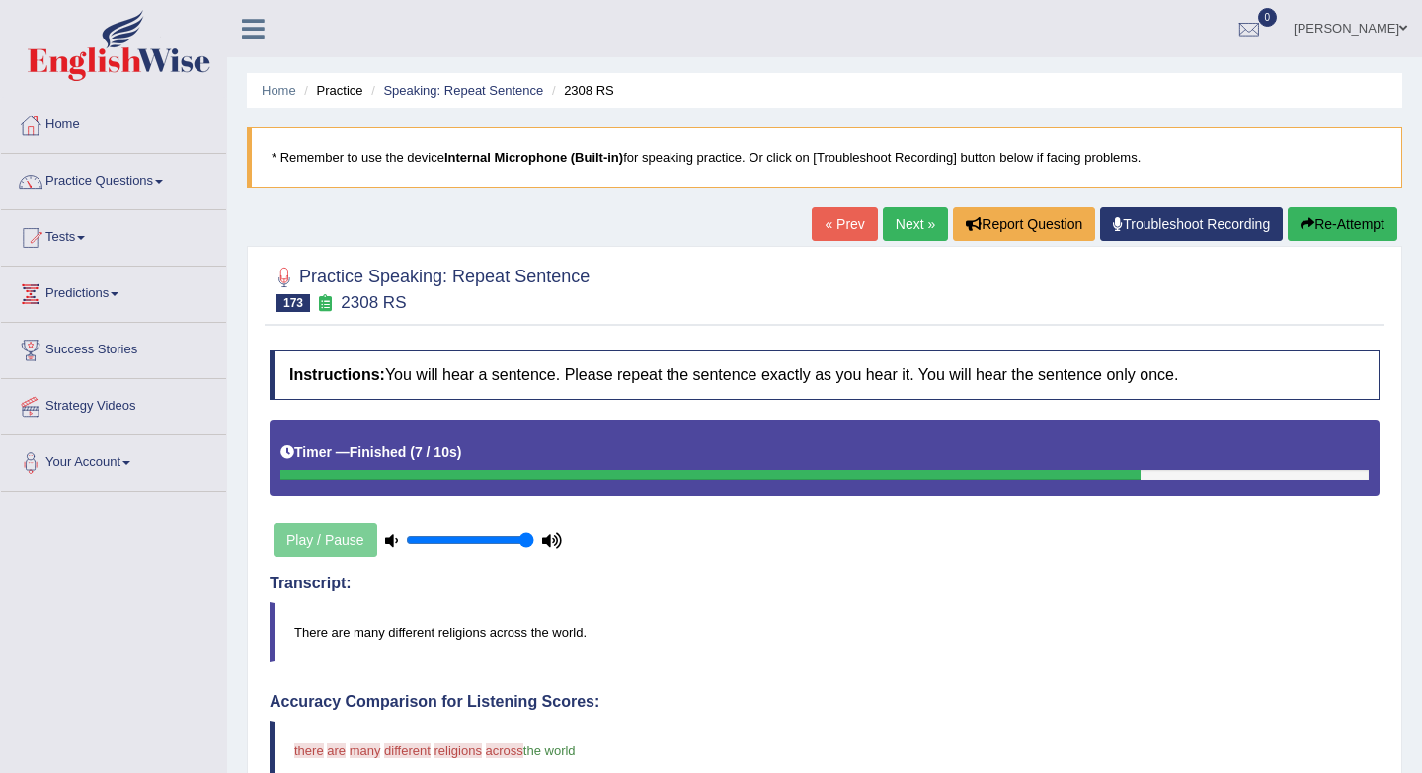
click at [824, 232] on link "« Prev" at bounding box center [843, 224] width 65 height 34
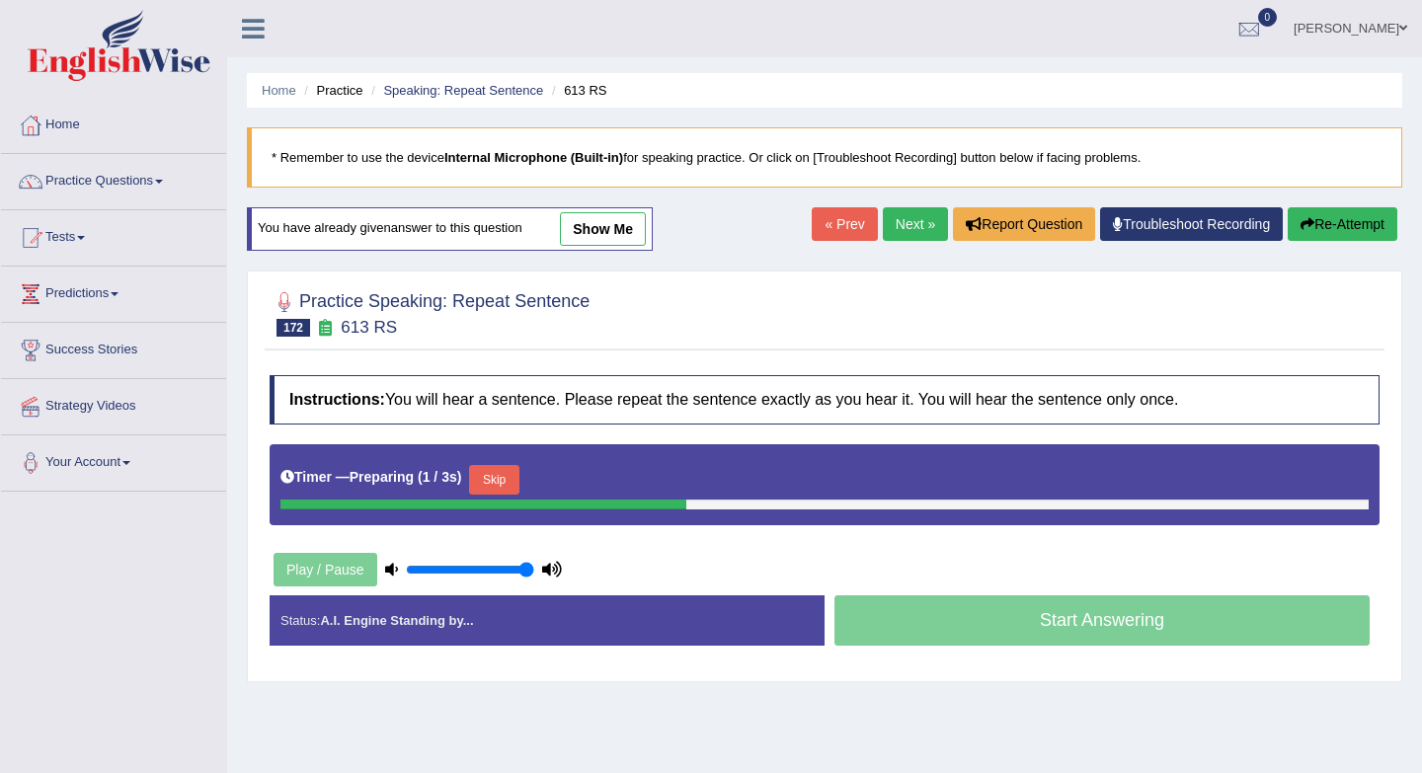
click at [500, 486] on button "Skip" at bounding box center [493, 480] width 49 height 30
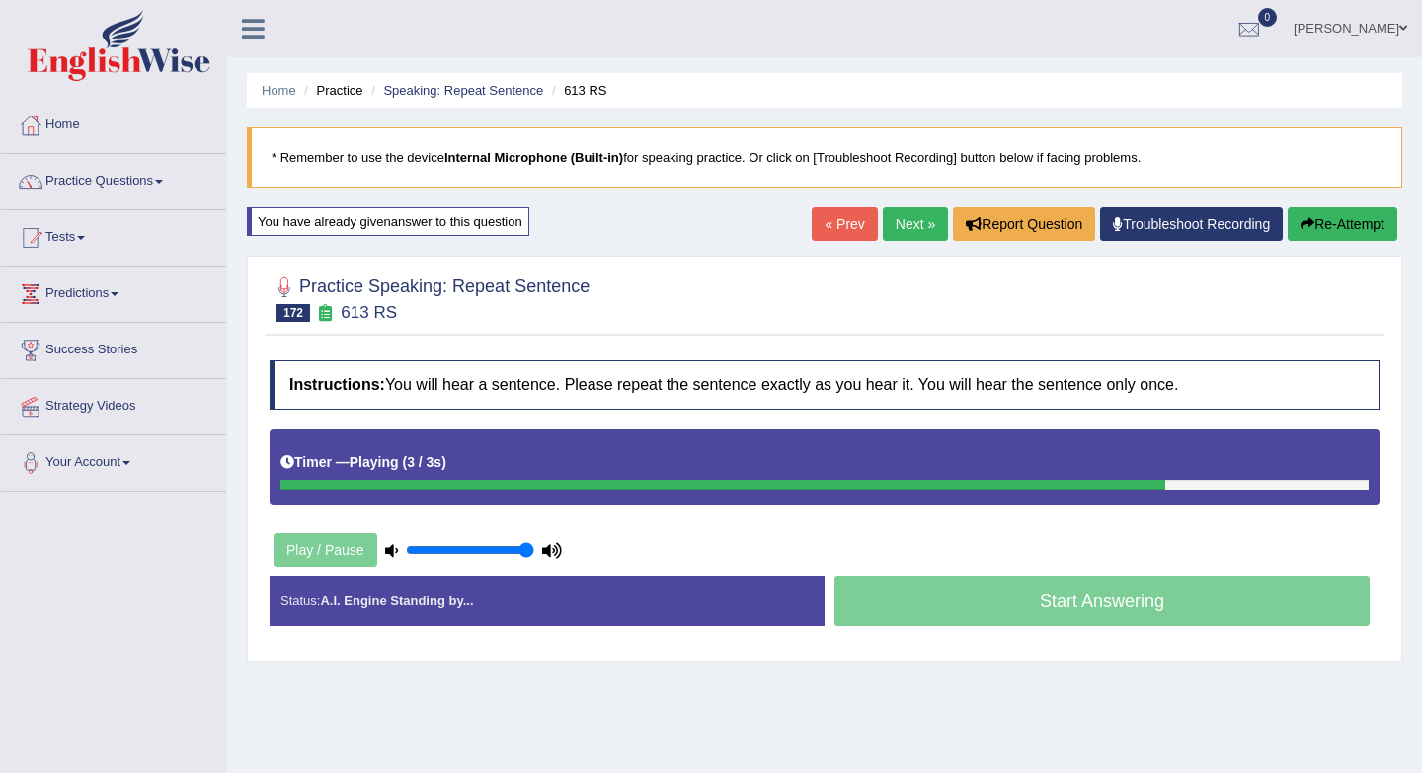
click at [885, 224] on link "Next »" at bounding box center [915, 224] width 65 height 34
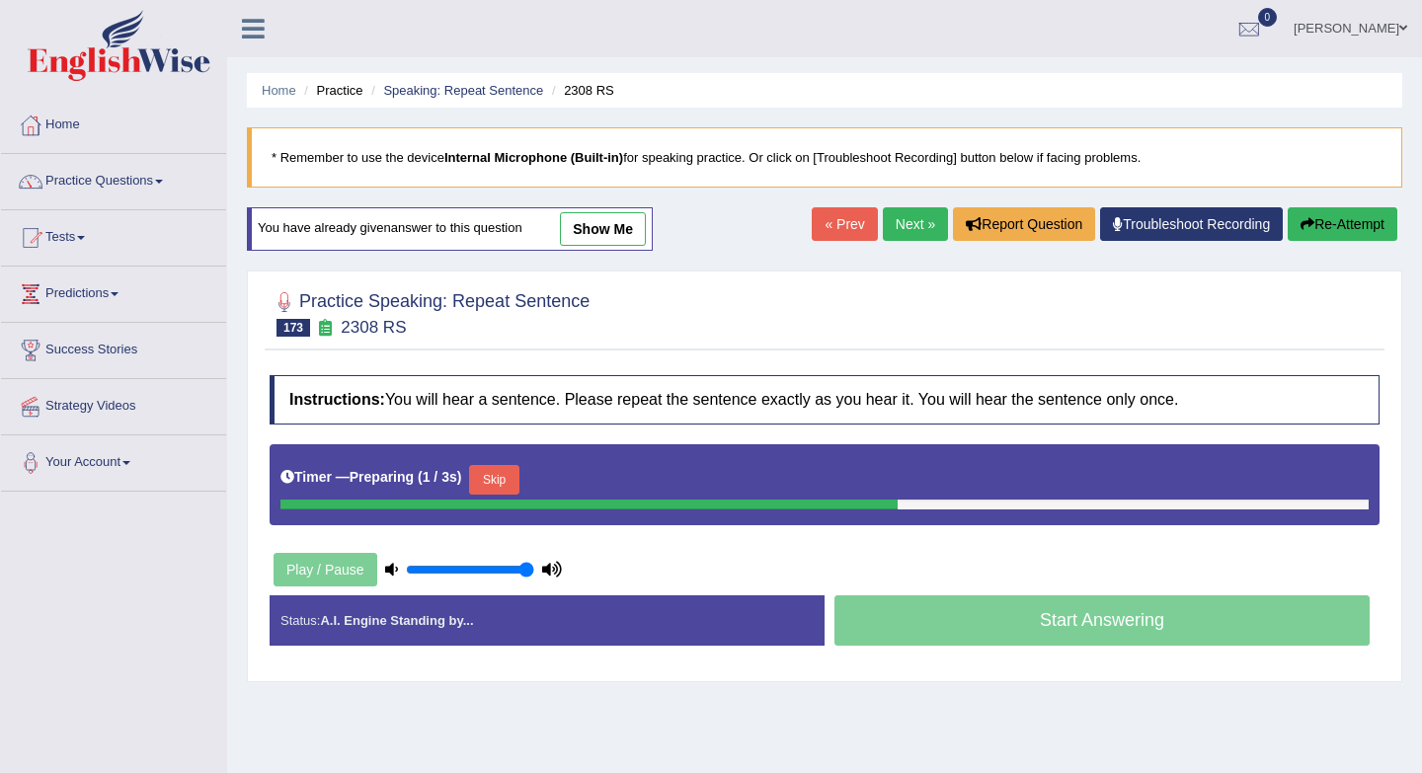
click at [502, 494] on button "Skip" at bounding box center [493, 480] width 49 height 30
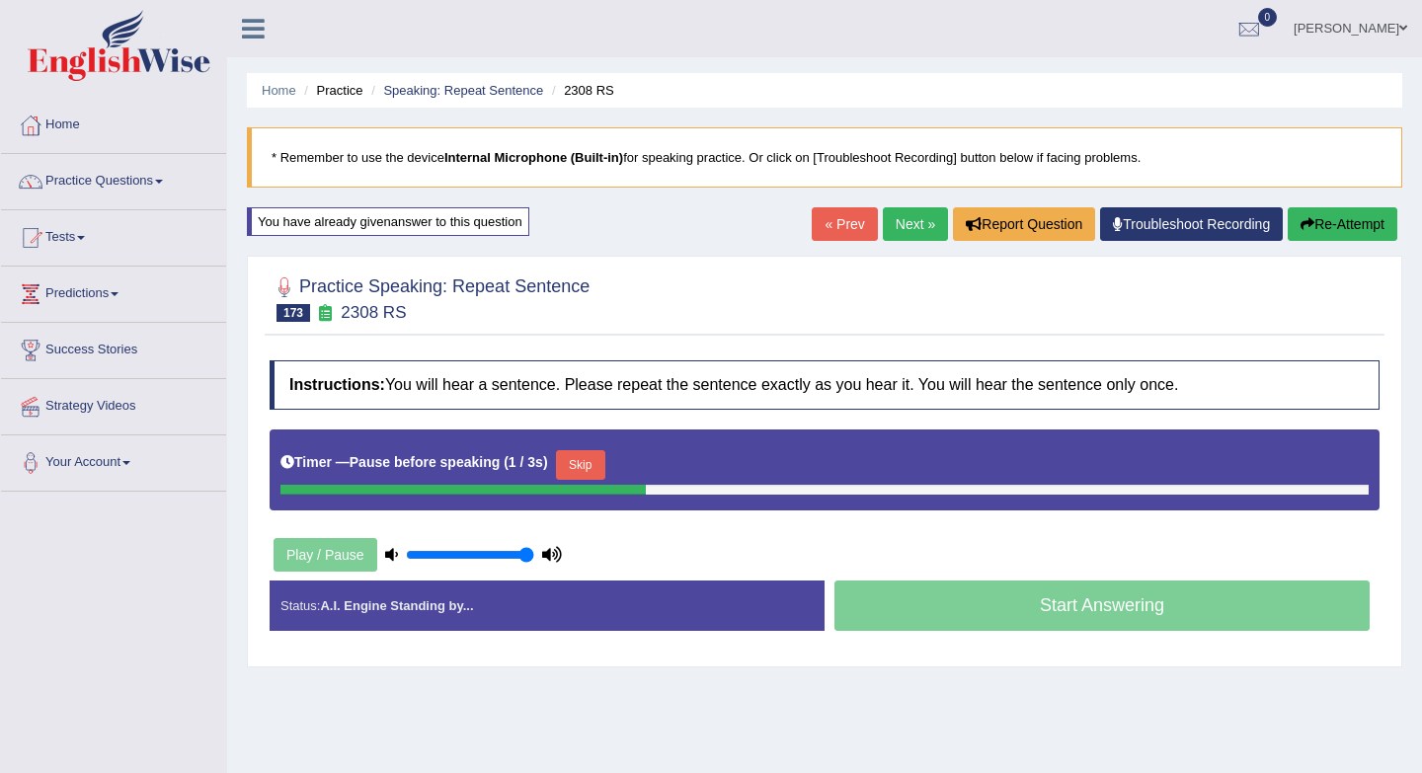
click at [579, 476] on button "Skip" at bounding box center [580, 465] width 49 height 30
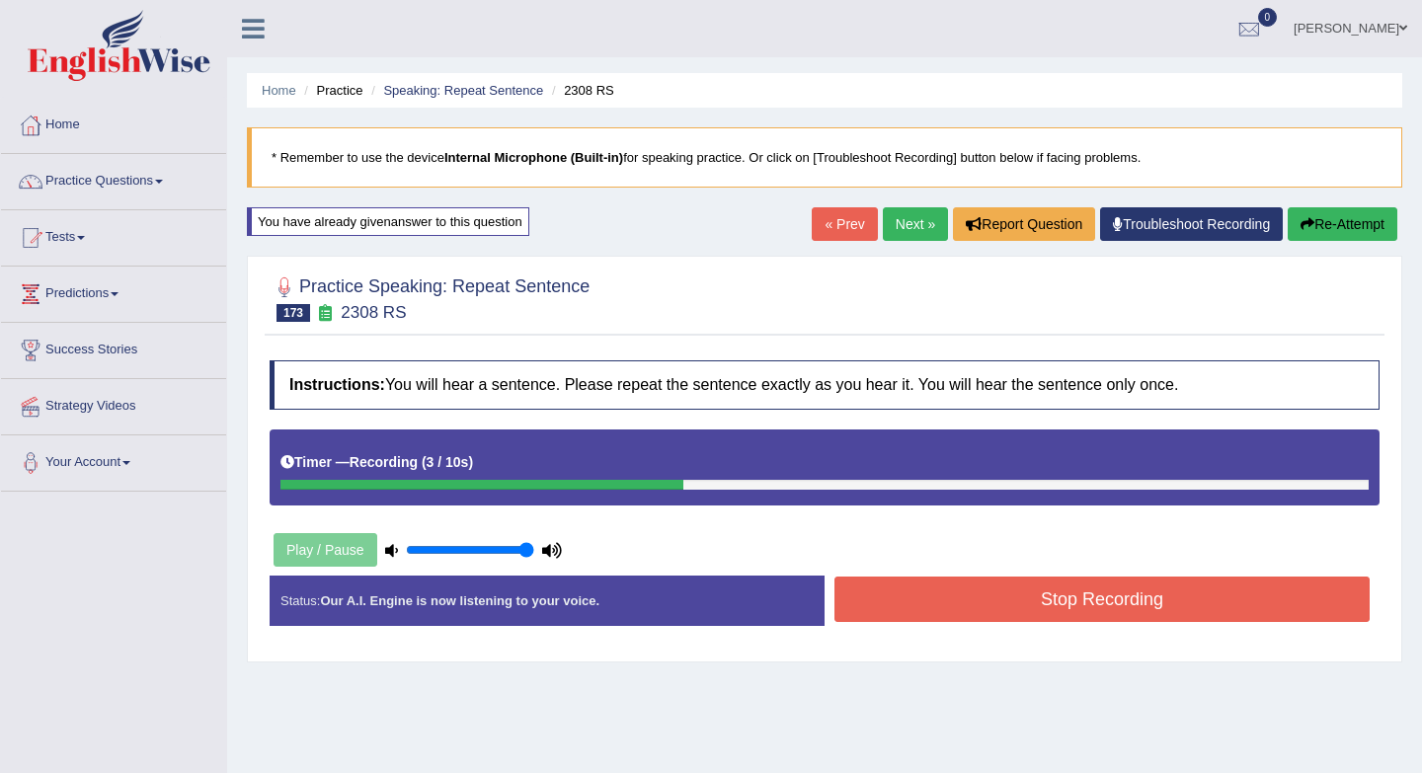
click at [875, 615] on button "Stop Recording" at bounding box center [1101, 599] width 535 height 45
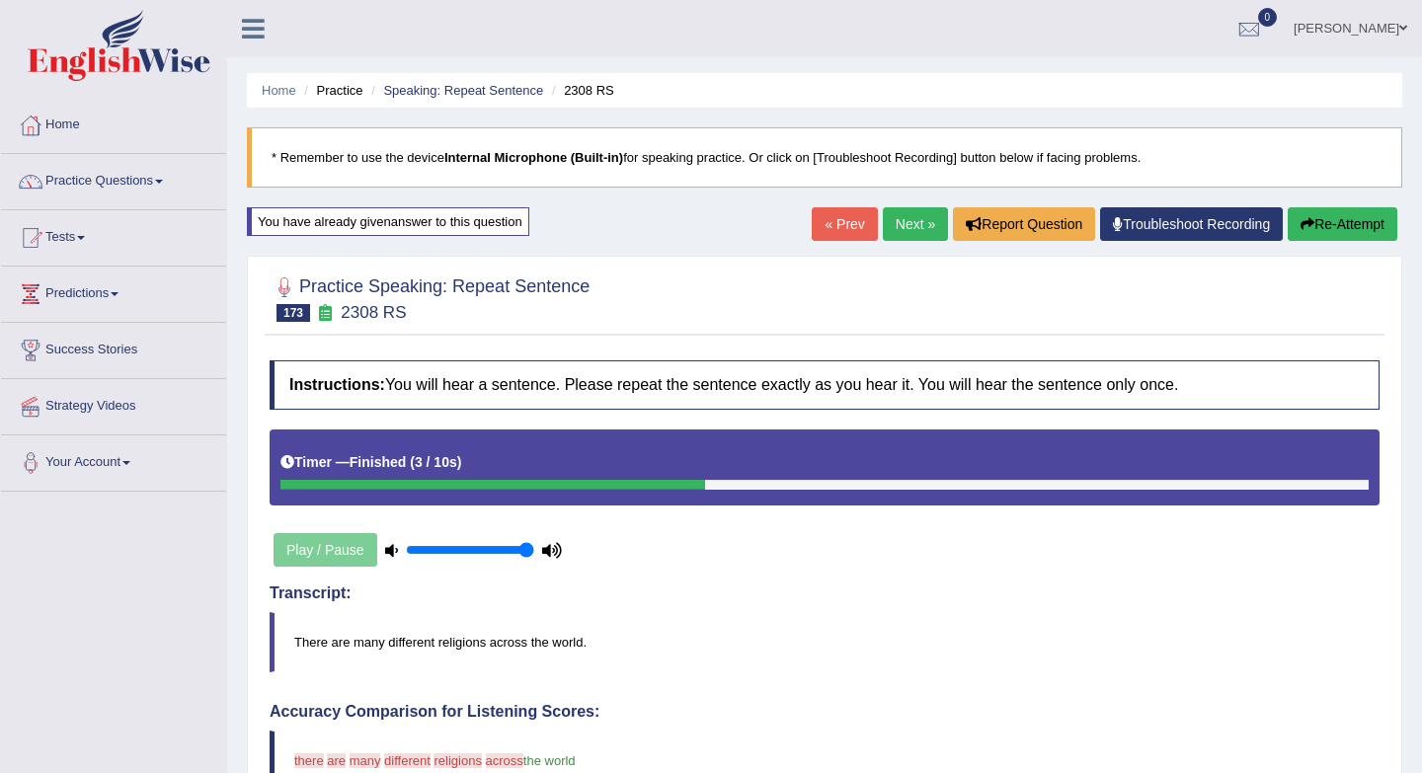
click at [821, 222] on link "« Prev" at bounding box center [843, 224] width 65 height 34
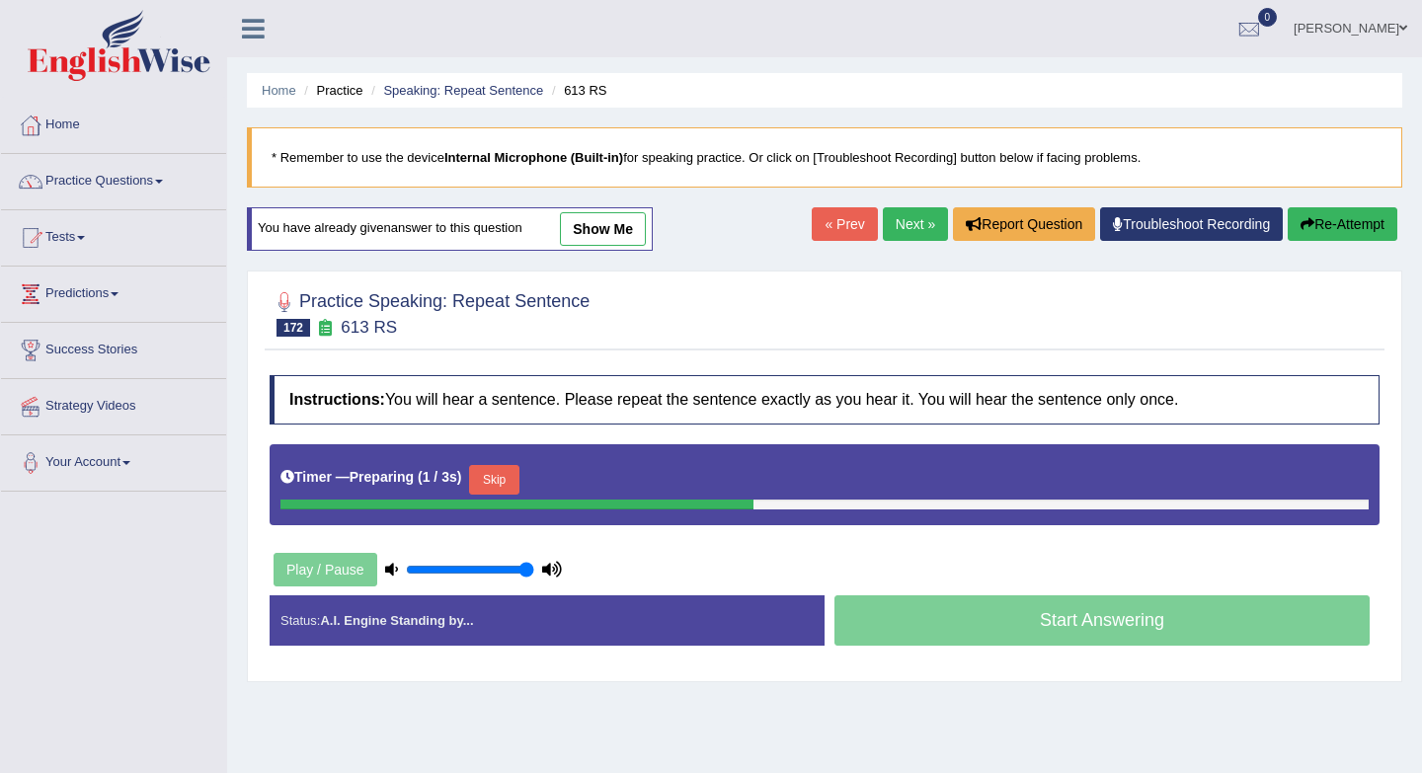
click at [501, 483] on button "Skip" at bounding box center [493, 480] width 49 height 30
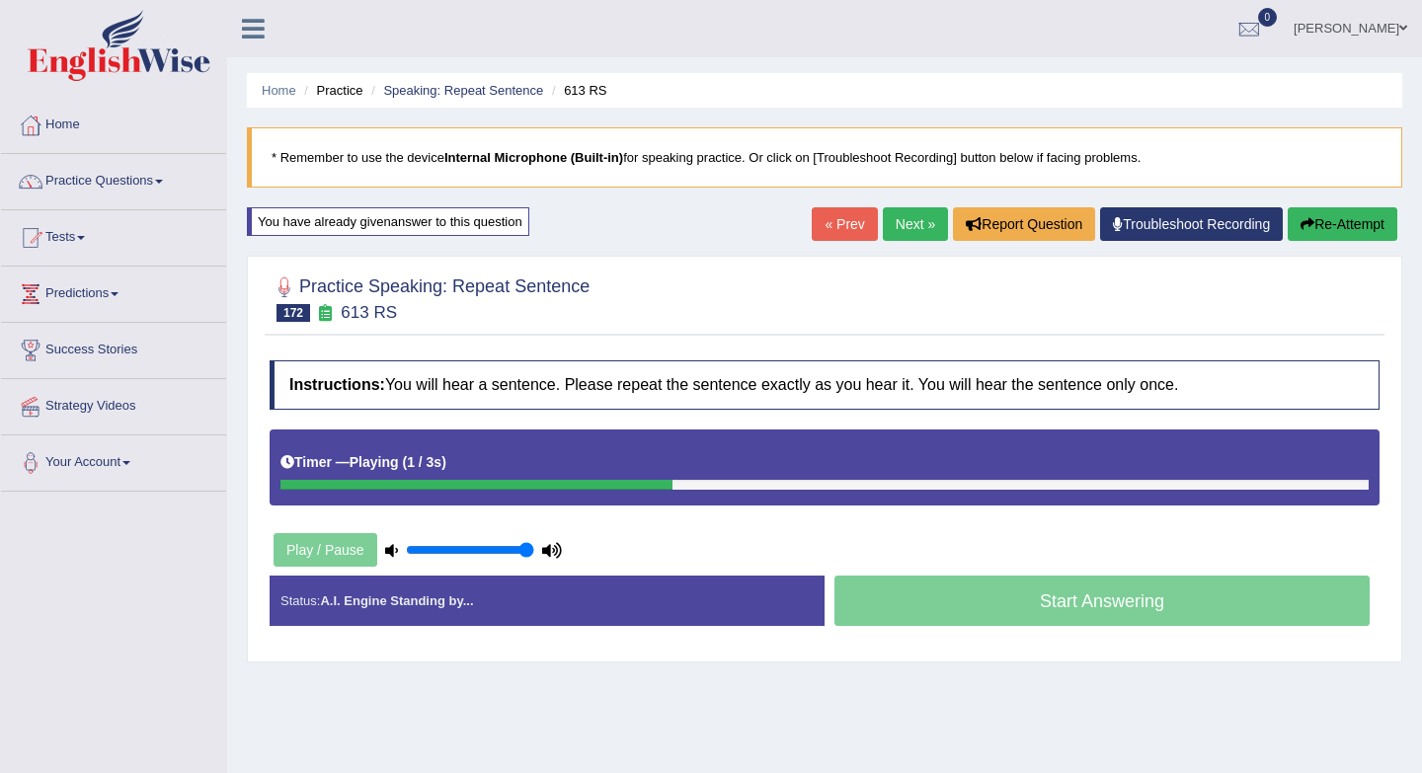
click at [904, 222] on link "Next »" at bounding box center [915, 224] width 65 height 34
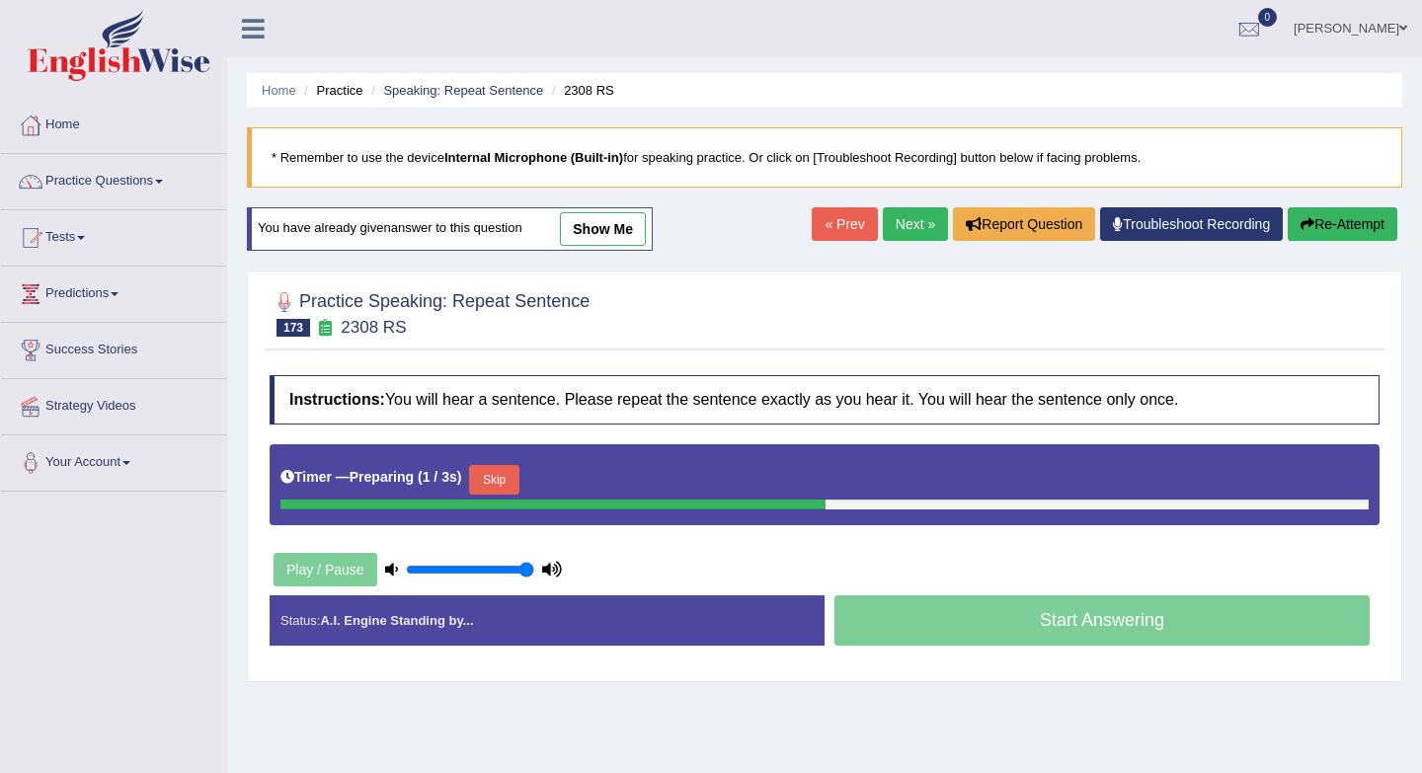
click at [513, 482] on button "Skip" at bounding box center [493, 480] width 49 height 30
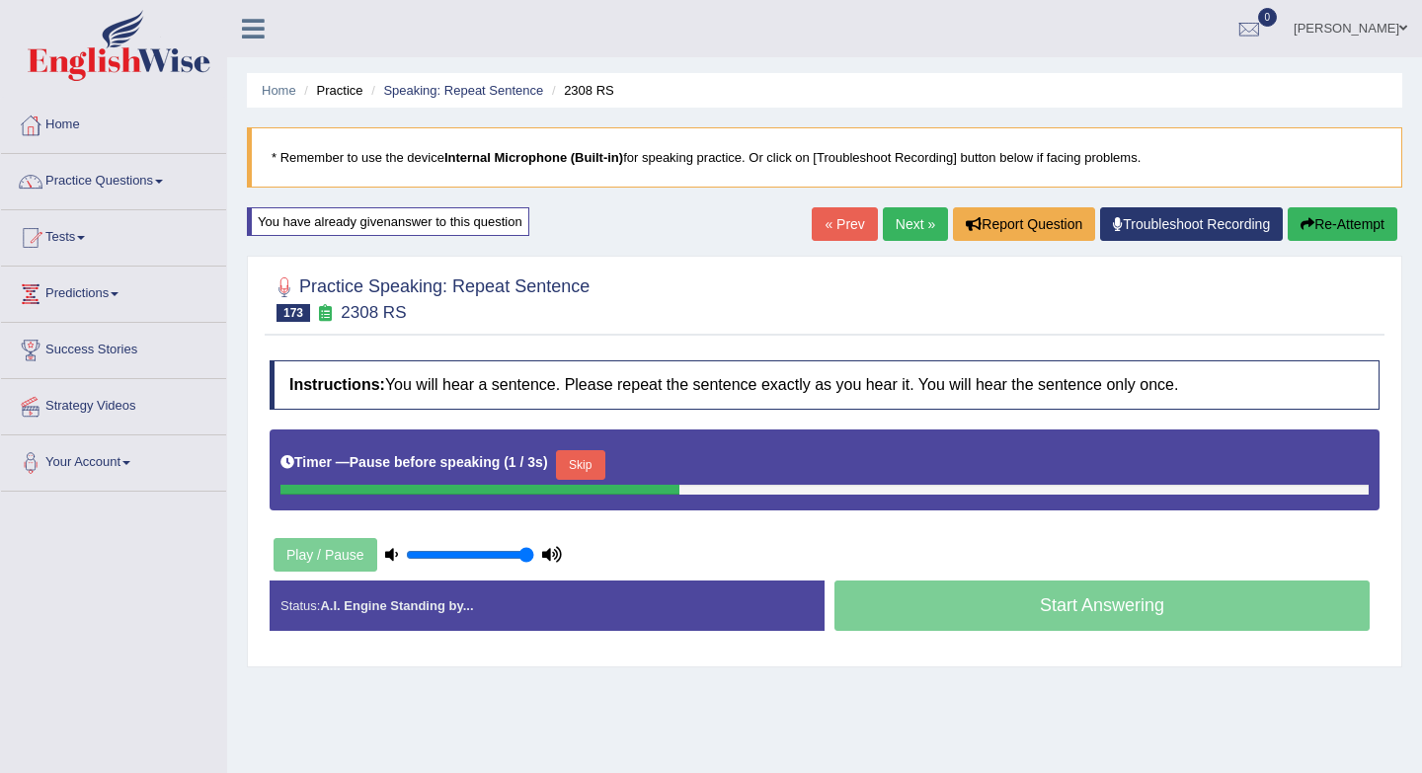
click at [584, 473] on button "Skip" at bounding box center [580, 465] width 49 height 30
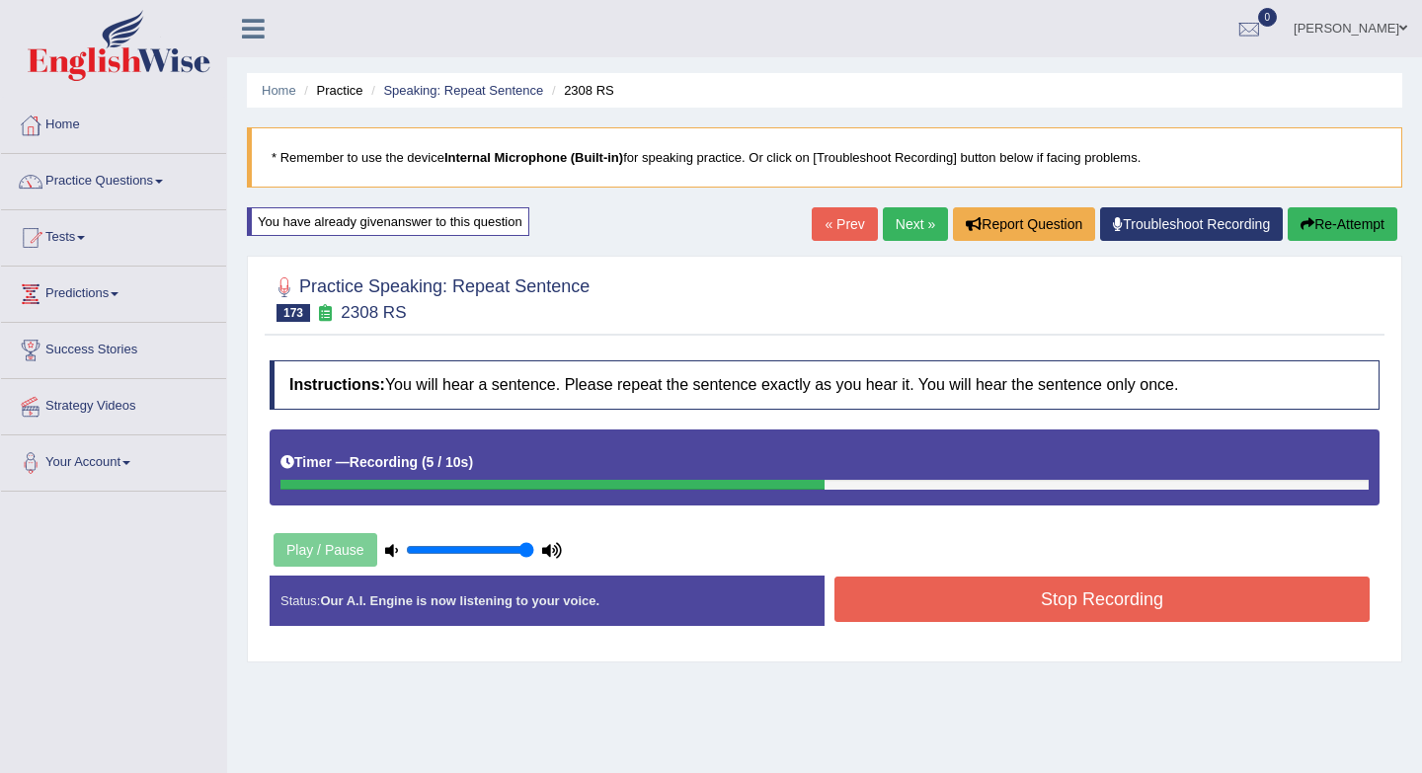
click at [887, 602] on button "Stop Recording" at bounding box center [1101, 599] width 535 height 45
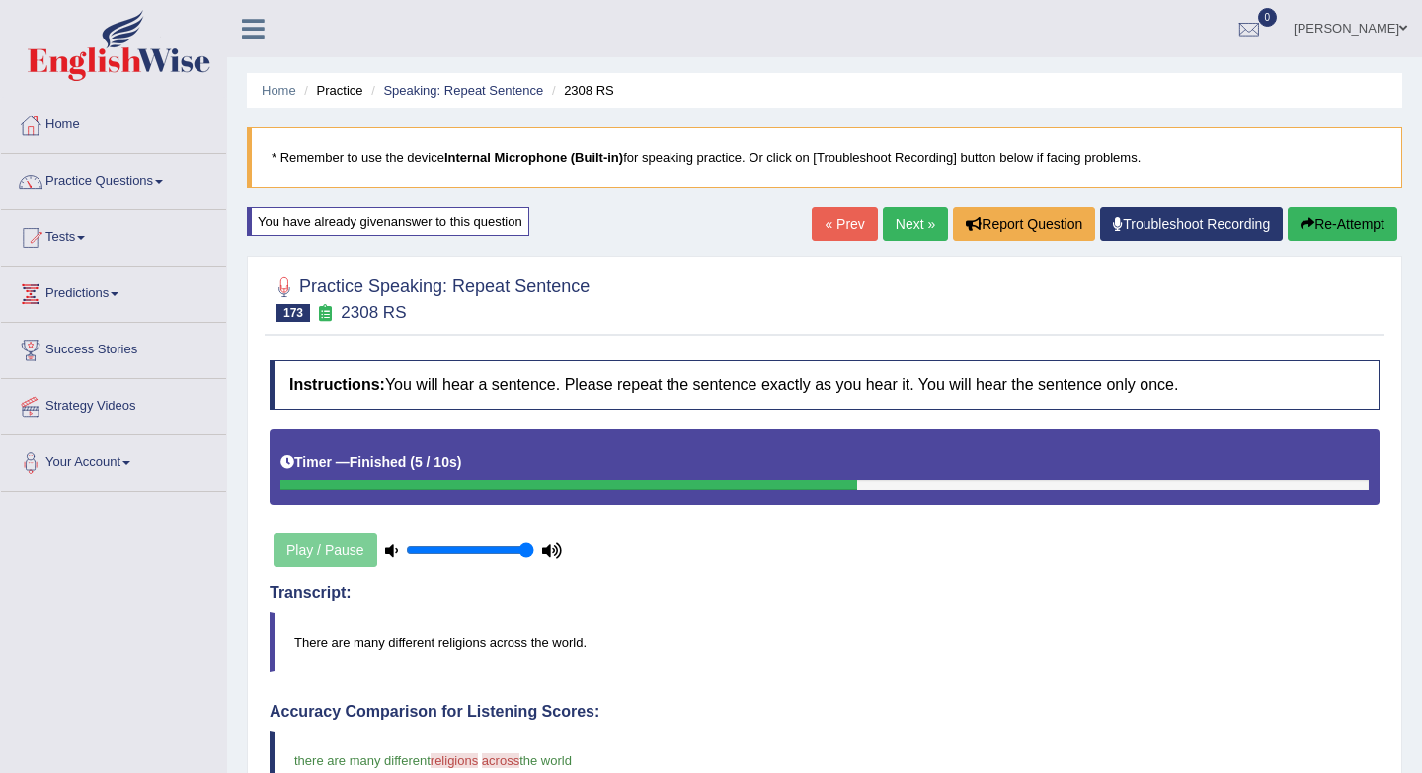
click at [894, 224] on link "Next »" at bounding box center [915, 224] width 65 height 34
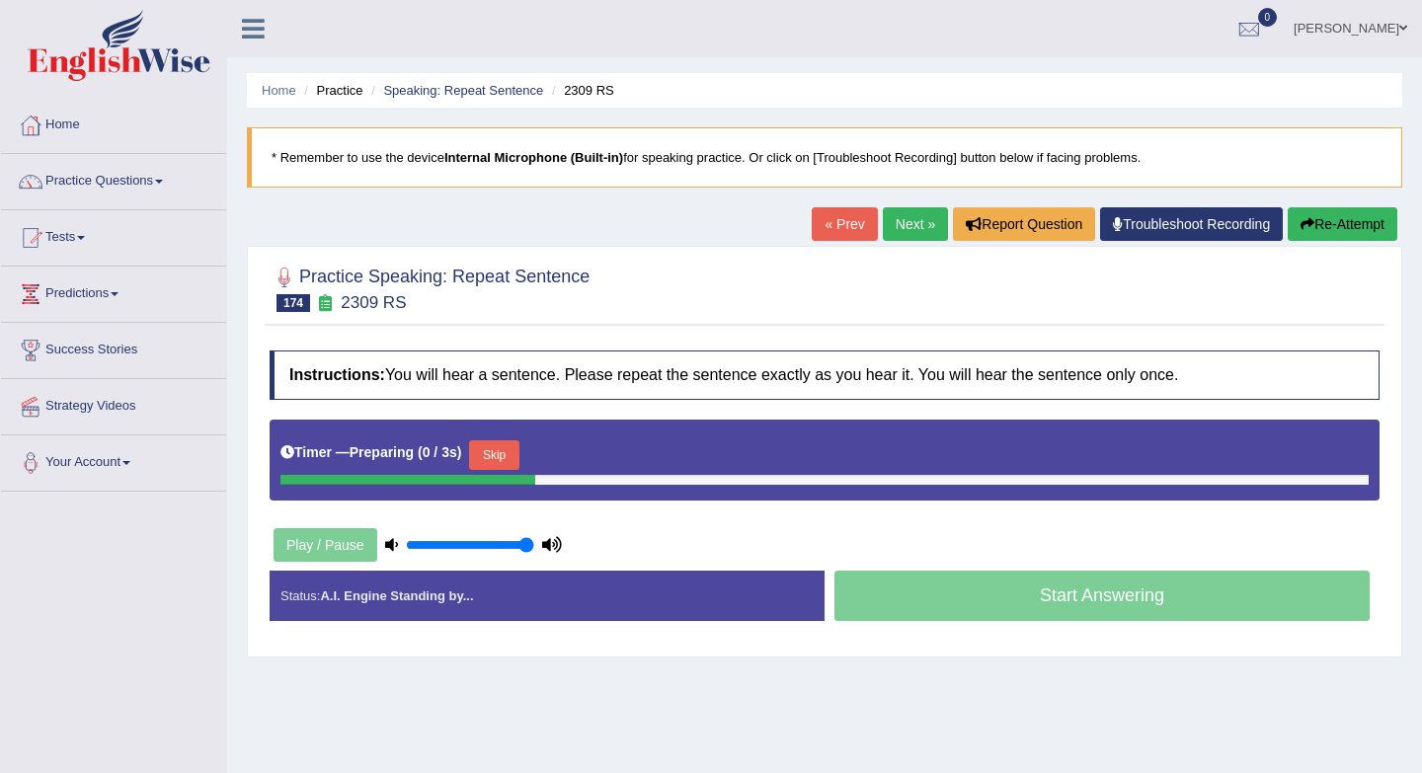
click at [495, 460] on button "Skip" at bounding box center [493, 455] width 49 height 30
click at [578, 452] on button "Skip" at bounding box center [580, 455] width 49 height 30
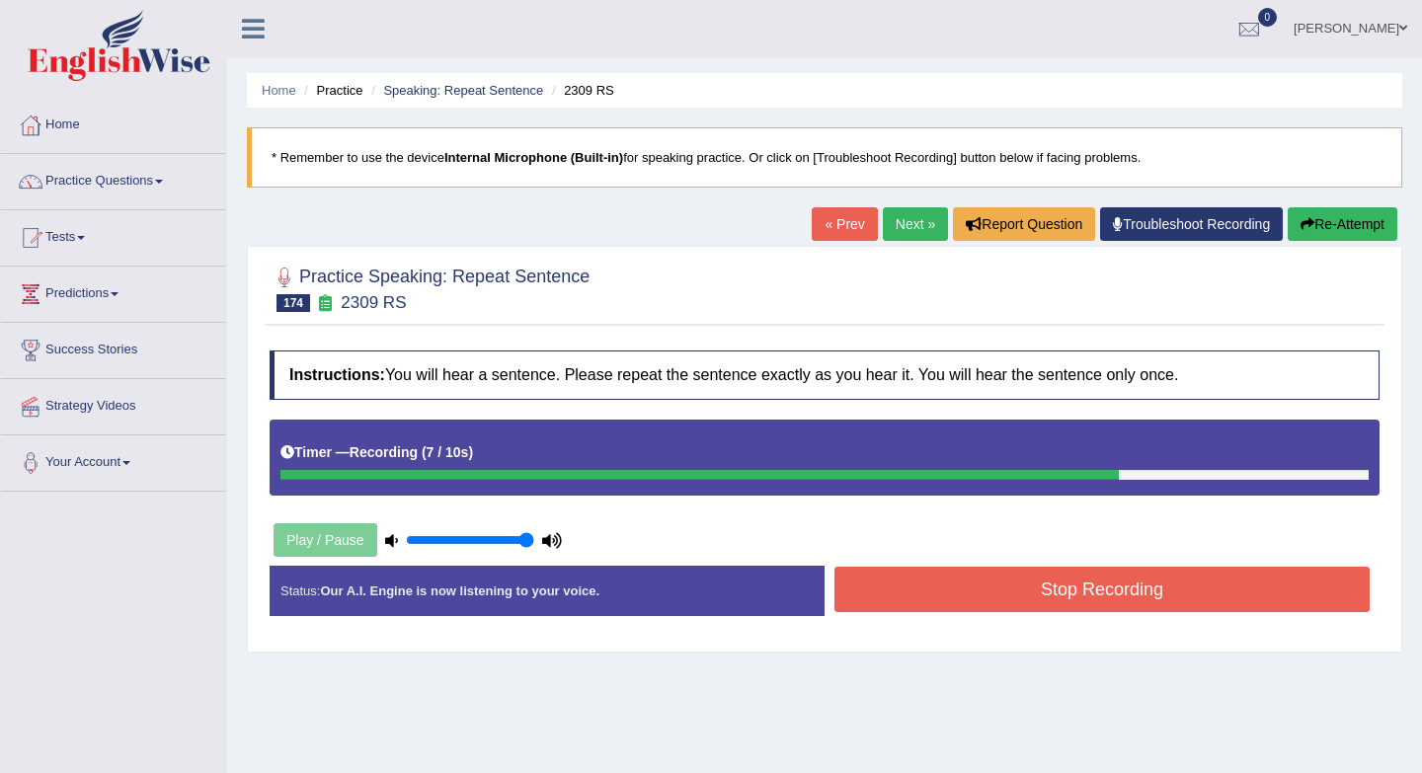
click at [1054, 593] on button "Stop Recording" at bounding box center [1101, 589] width 535 height 45
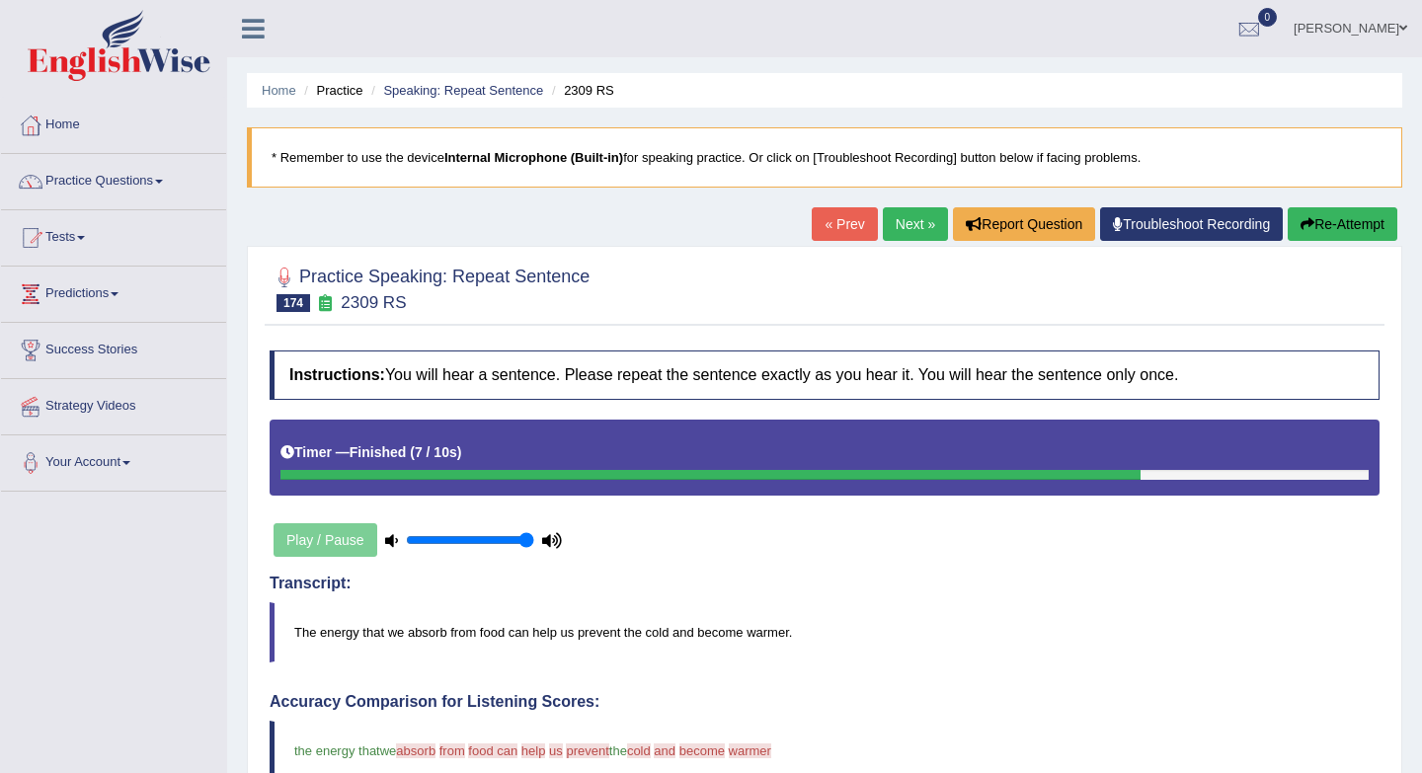
click at [894, 234] on link "Next »" at bounding box center [915, 224] width 65 height 34
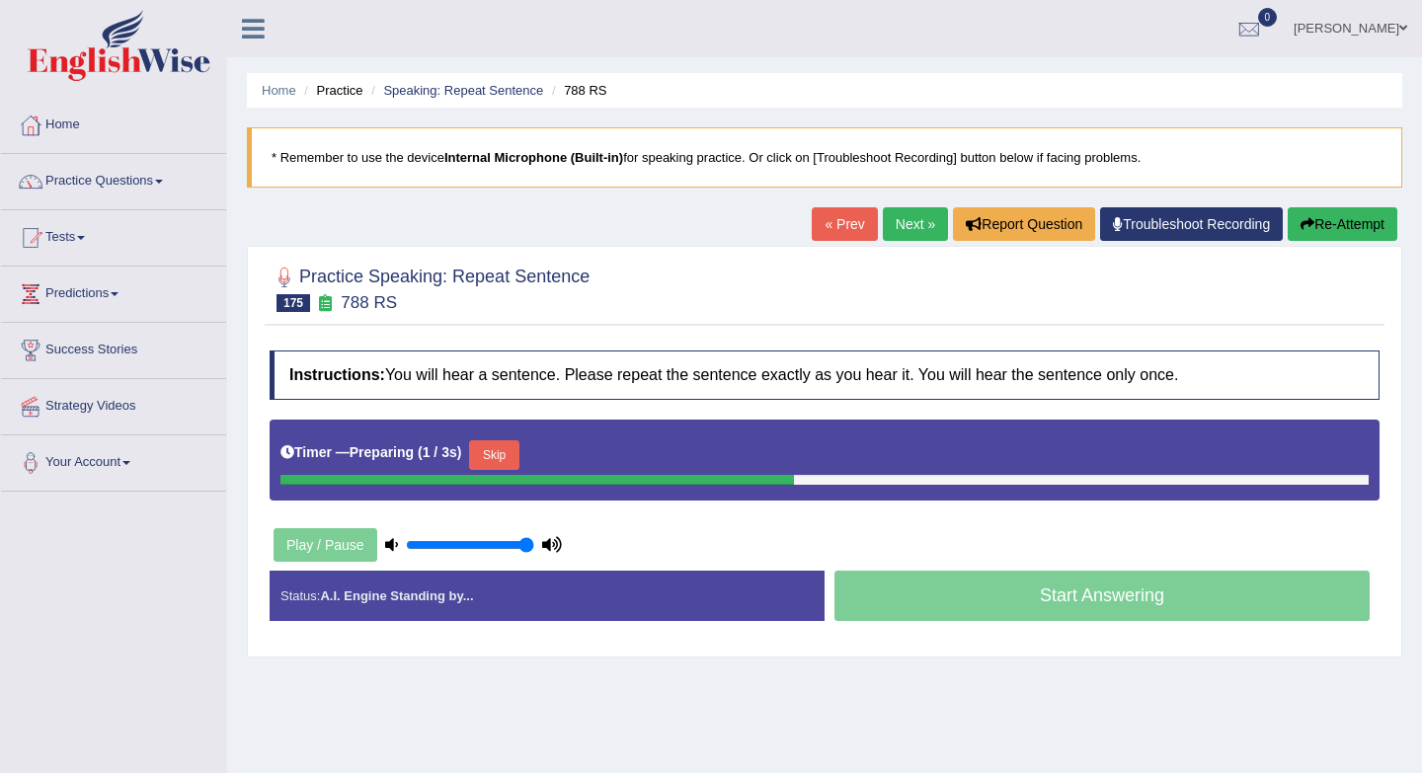
click at [505, 460] on button "Skip" at bounding box center [493, 455] width 49 height 30
click at [600, 462] on button "Skip" at bounding box center [580, 455] width 49 height 30
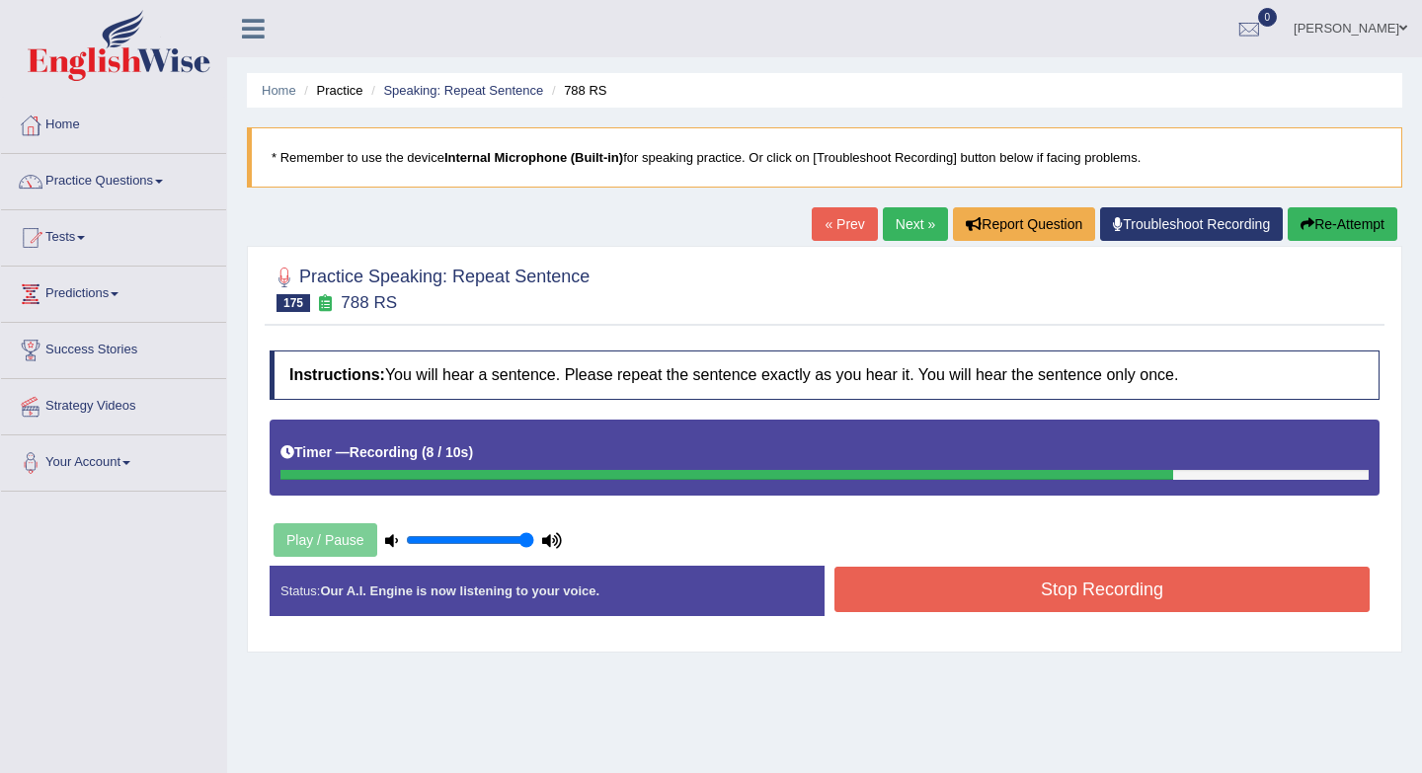
click at [904, 602] on button "Stop Recording" at bounding box center [1101, 589] width 535 height 45
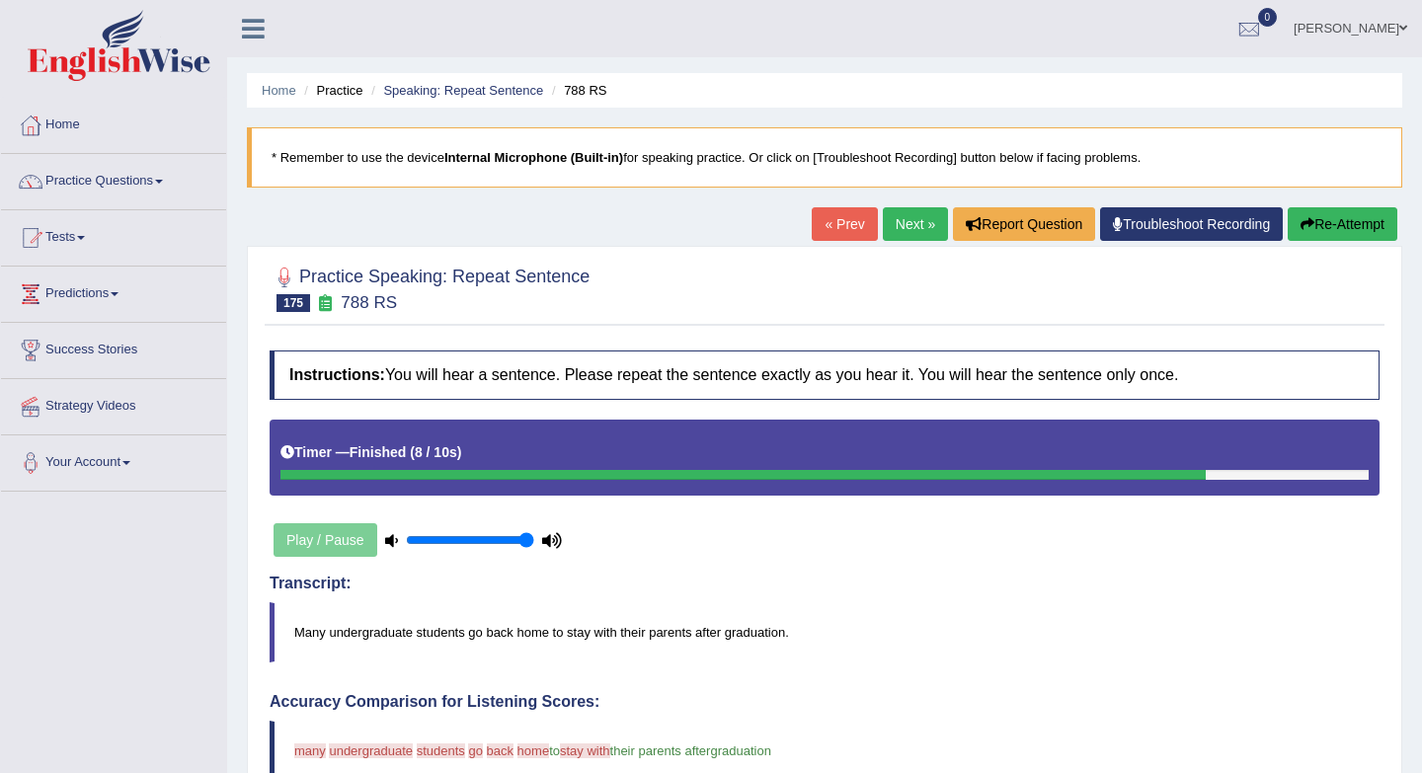
click at [907, 217] on link "Next »" at bounding box center [915, 224] width 65 height 34
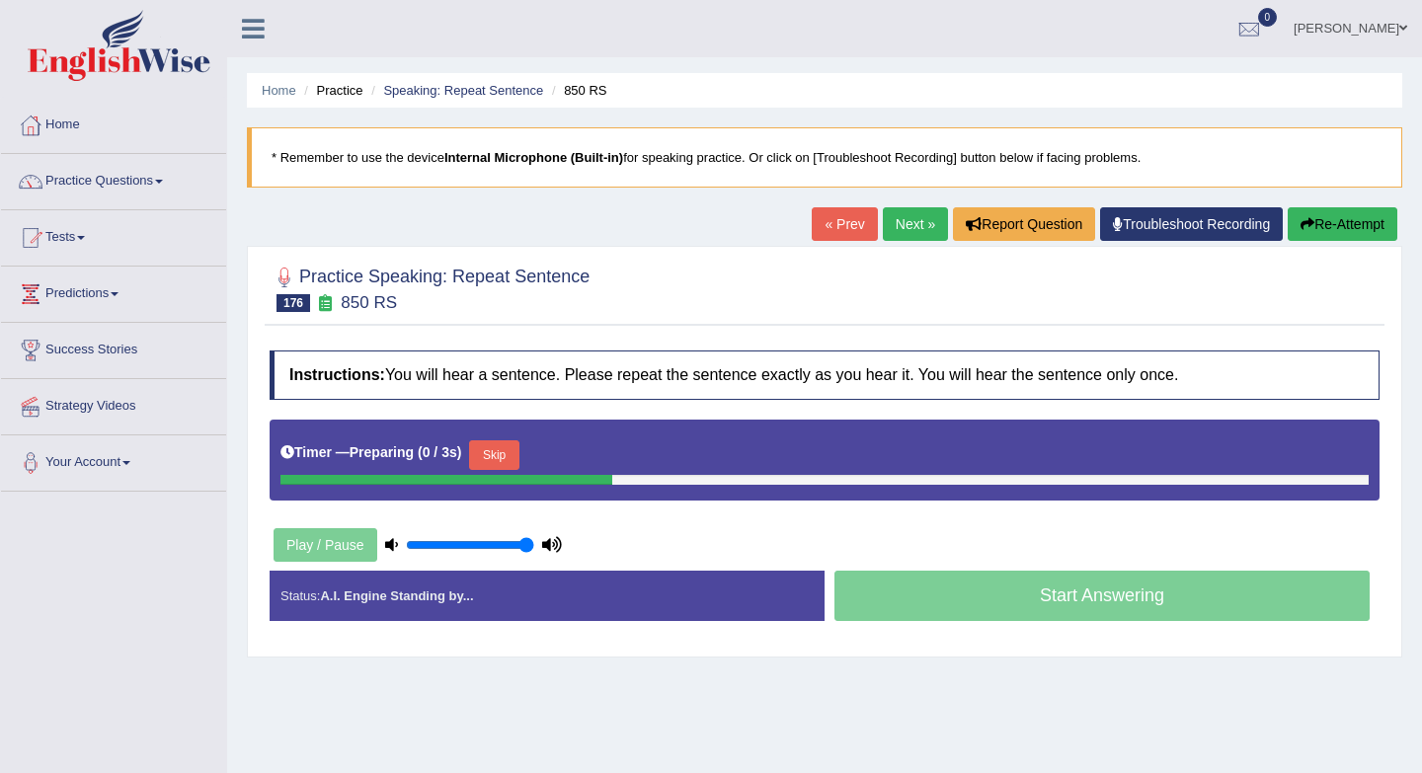
click at [514, 456] on button "Skip" at bounding box center [493, 455] width 49 height 30
click at [575, 471] on div "Skip" at bounding box center [580, 457] width 49 height 35
click at [581, 457] on button "Skip" at bounding box center [580, 455] width 49 height 30
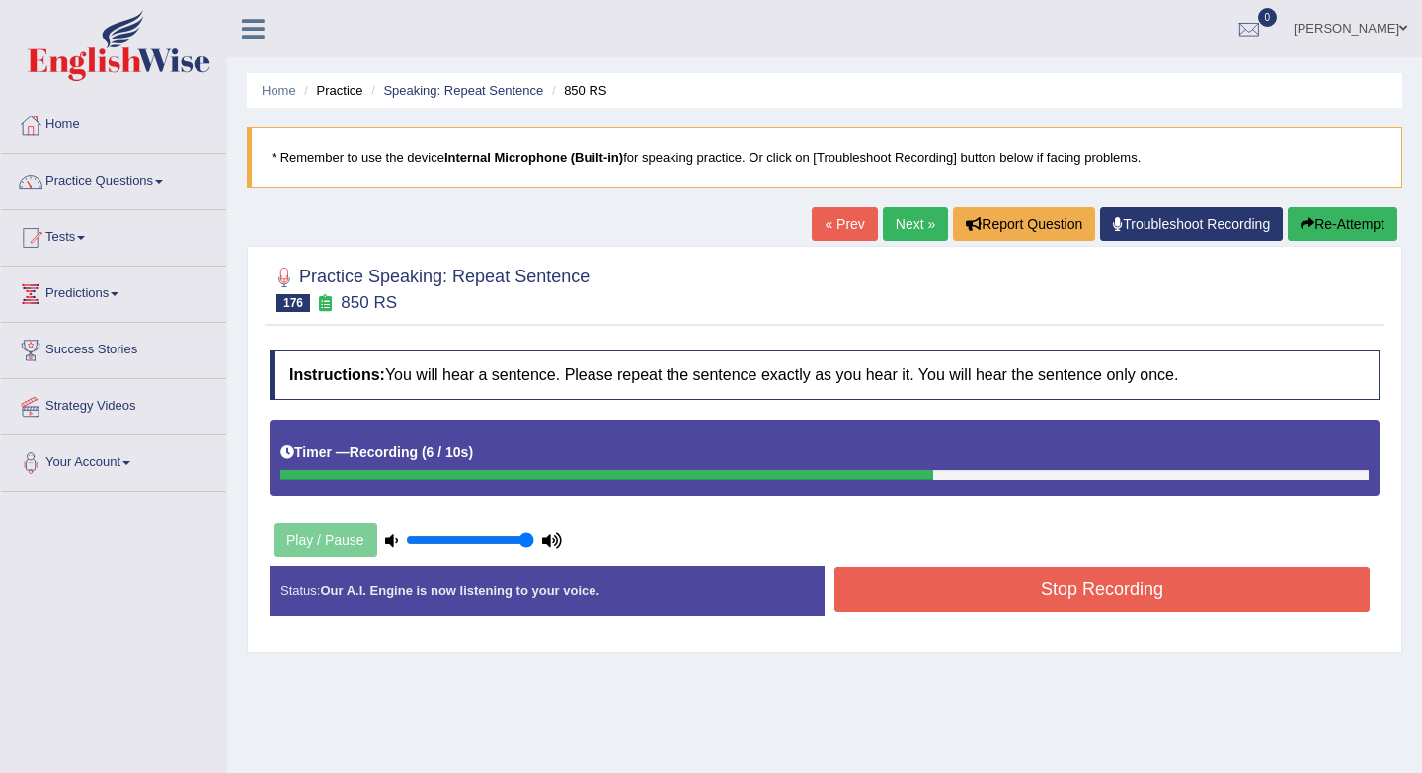
click at [971, 586] on button "Stop Recording" at bounding box center [1101, 589] width 535 height 45
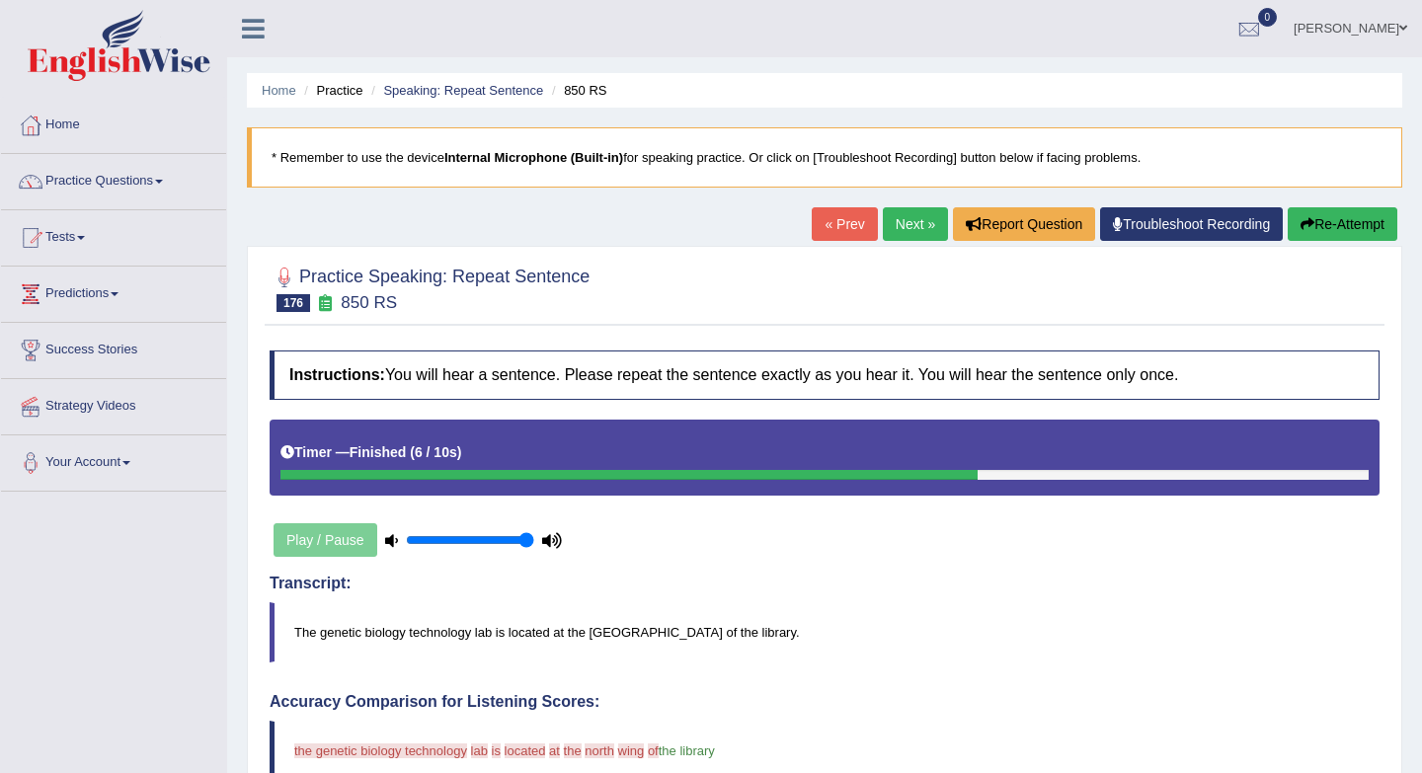
click at [839, 221] on link "« Prev" at bounding box center [843, 224] width 65 height 34
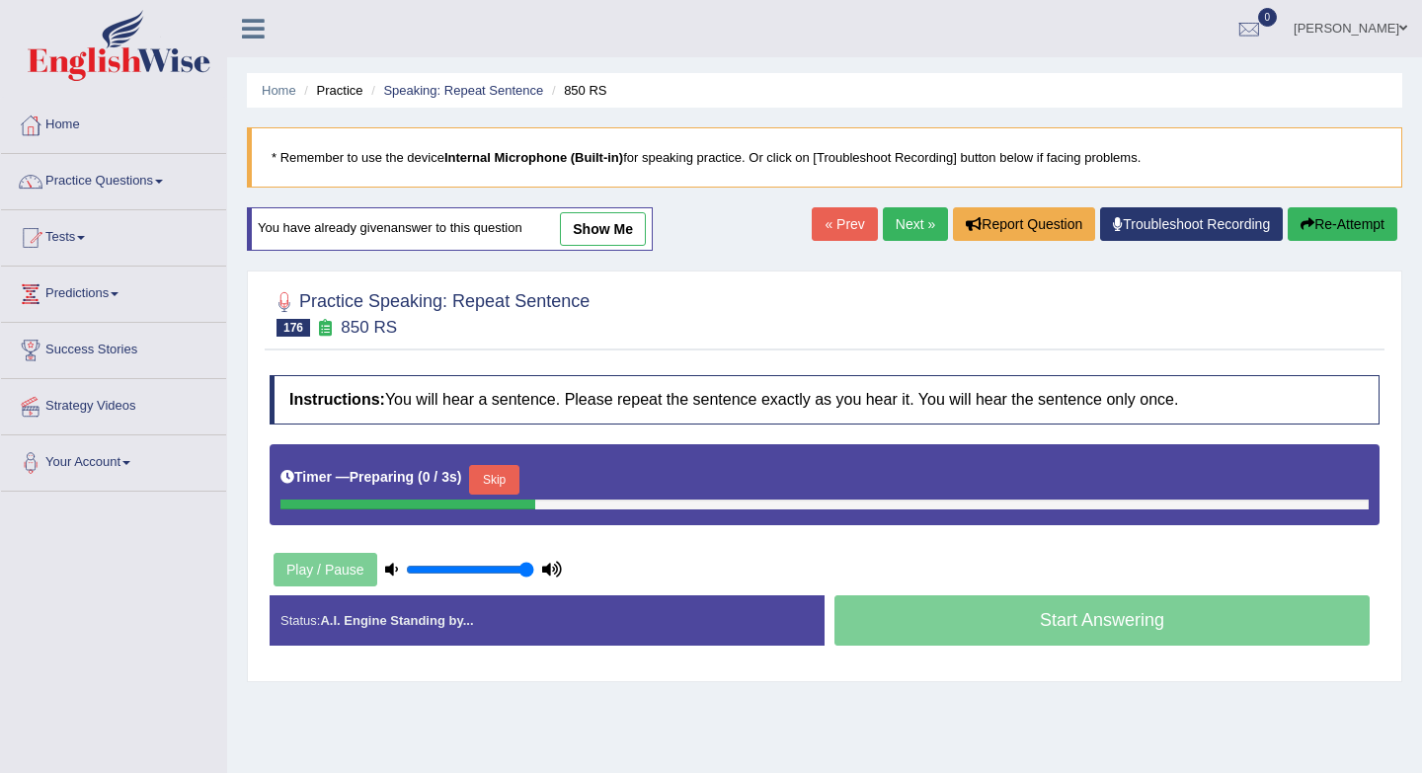
click at [505, 476] on button "Skip" at bounding box center [493, 480] width 49 height 30
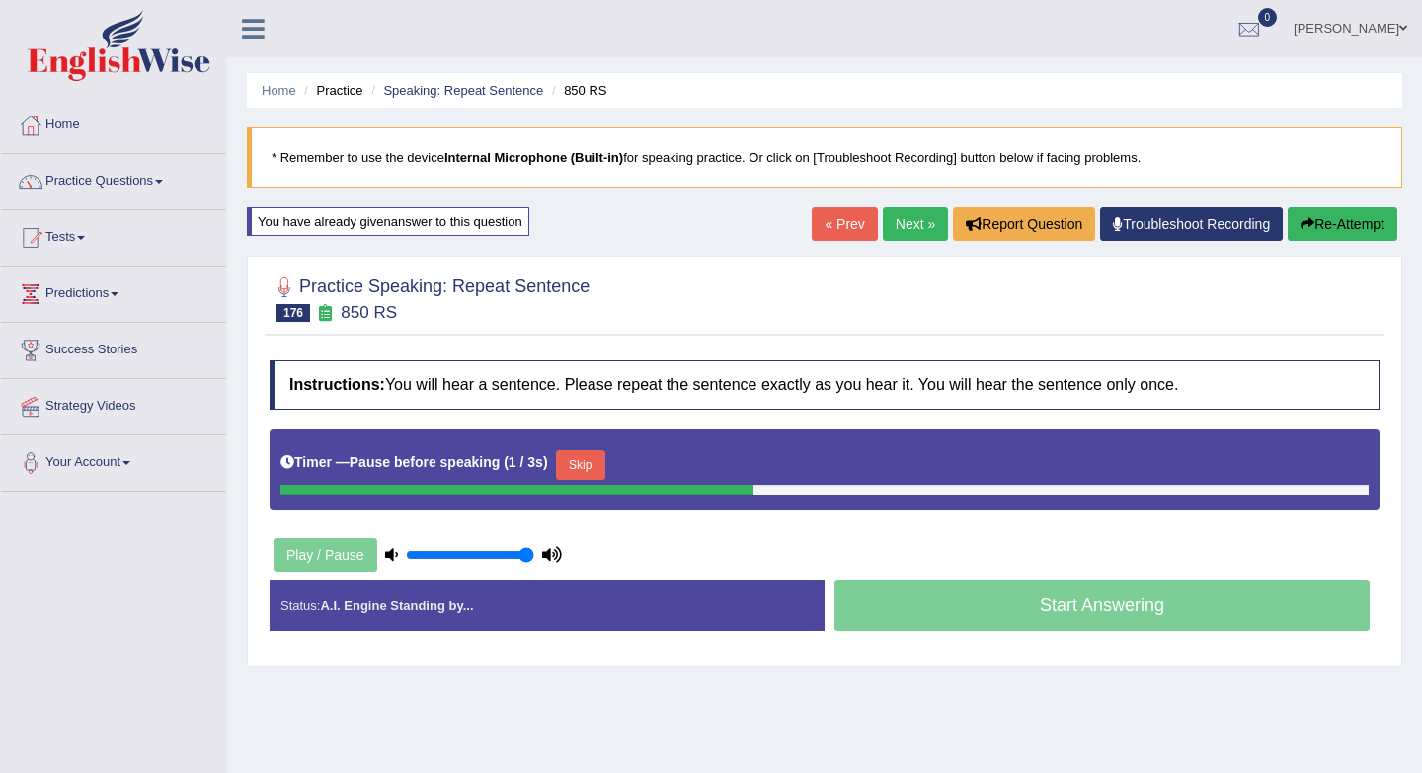
click at [590, 471] on button "Skip" at bounding box center [580, 465] width 49 height 30
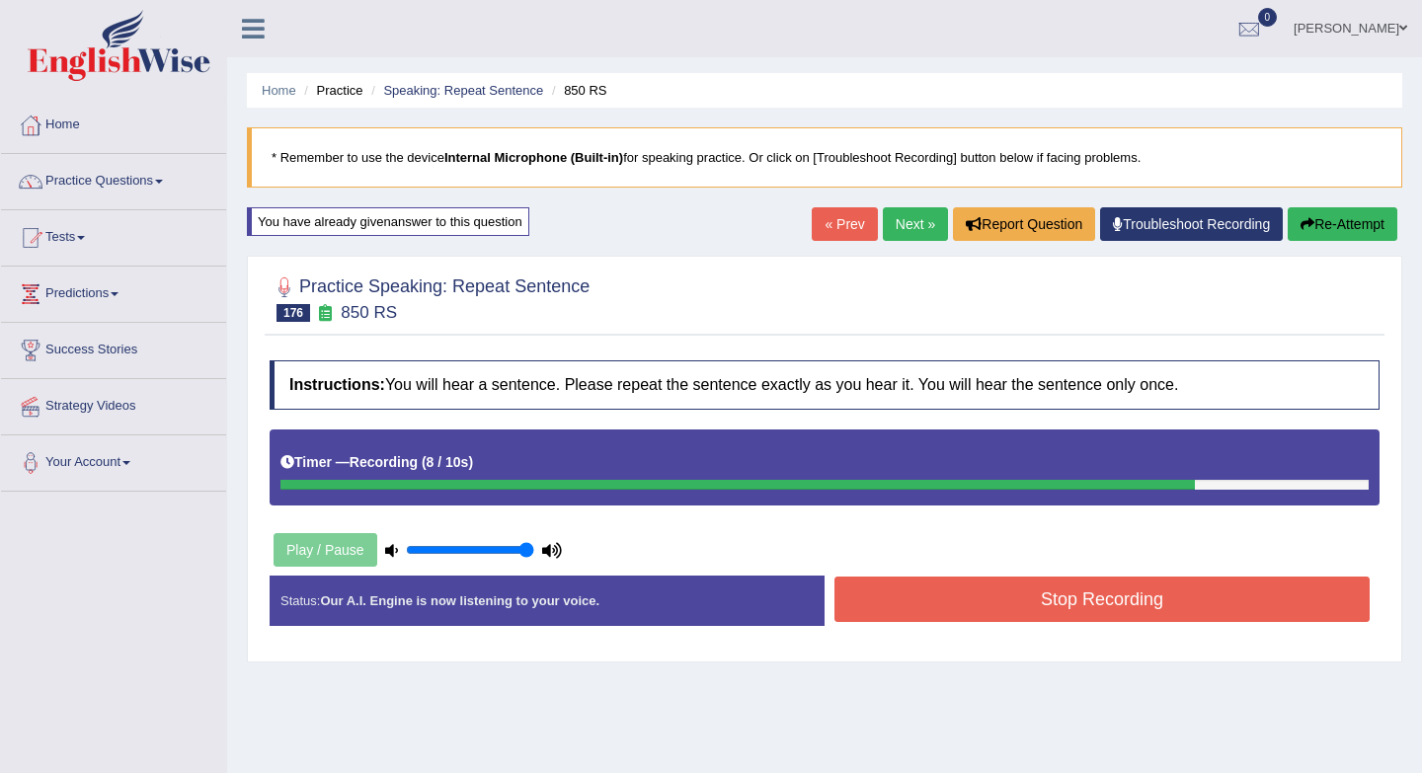
click at [981, 599] on button "Stop Recording" at bounding box center [1101, 599] width 535 height 45
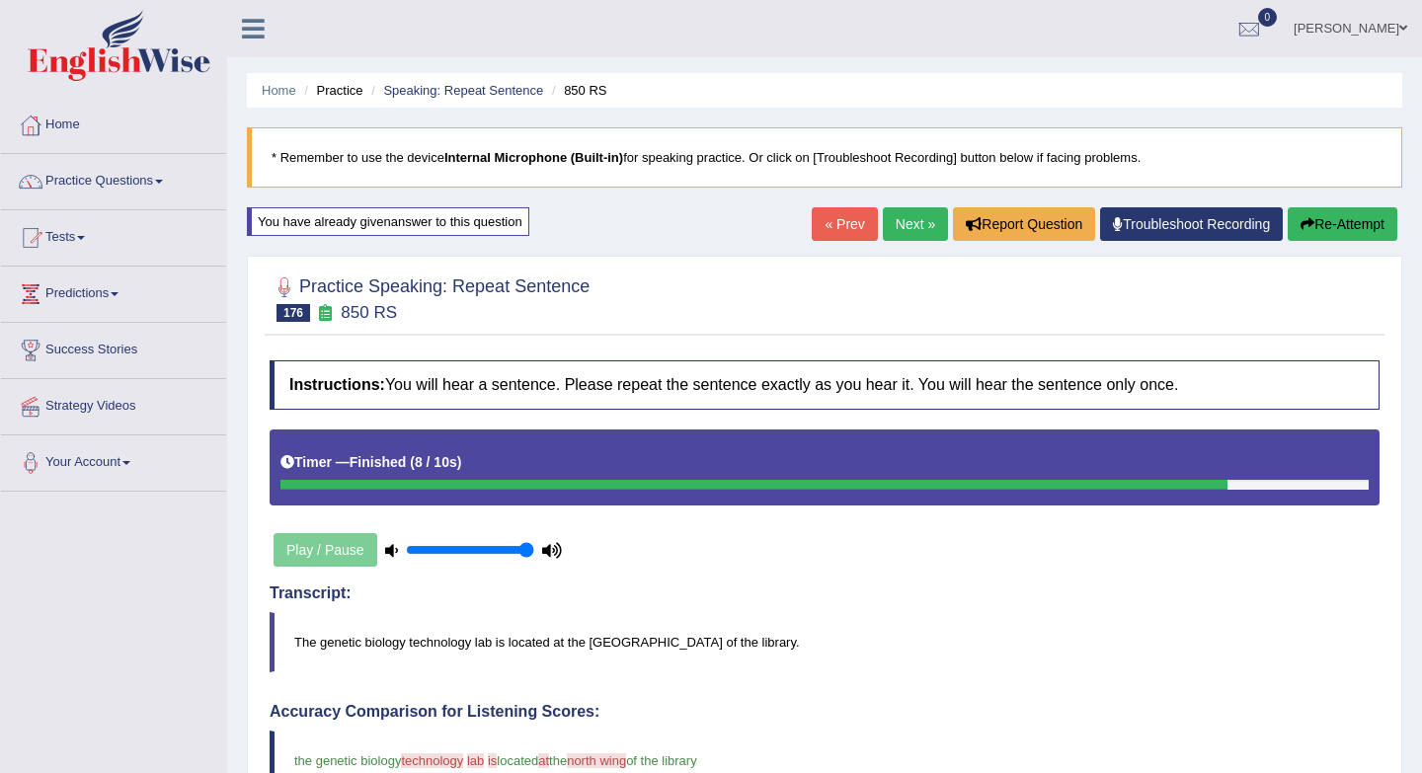
click at [893, 219] on link "Next »" at bounding box center [915, 224] width 65 height 34
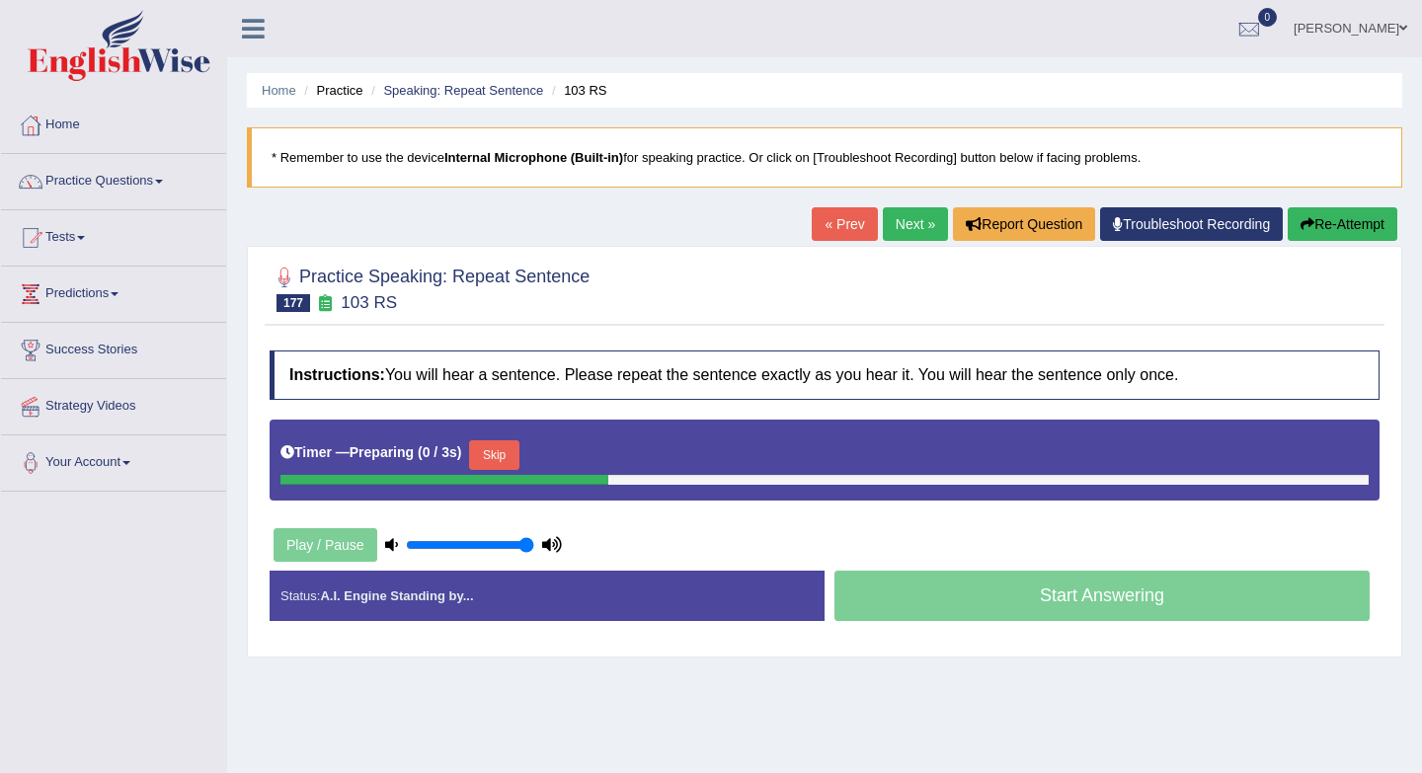
click at [503, 455] on button "Skip" at bounding box center [493, 455] width 49 height 30
click at [601, 461] on button "Skip" at bounding box center [580, 455] width 49 height 30
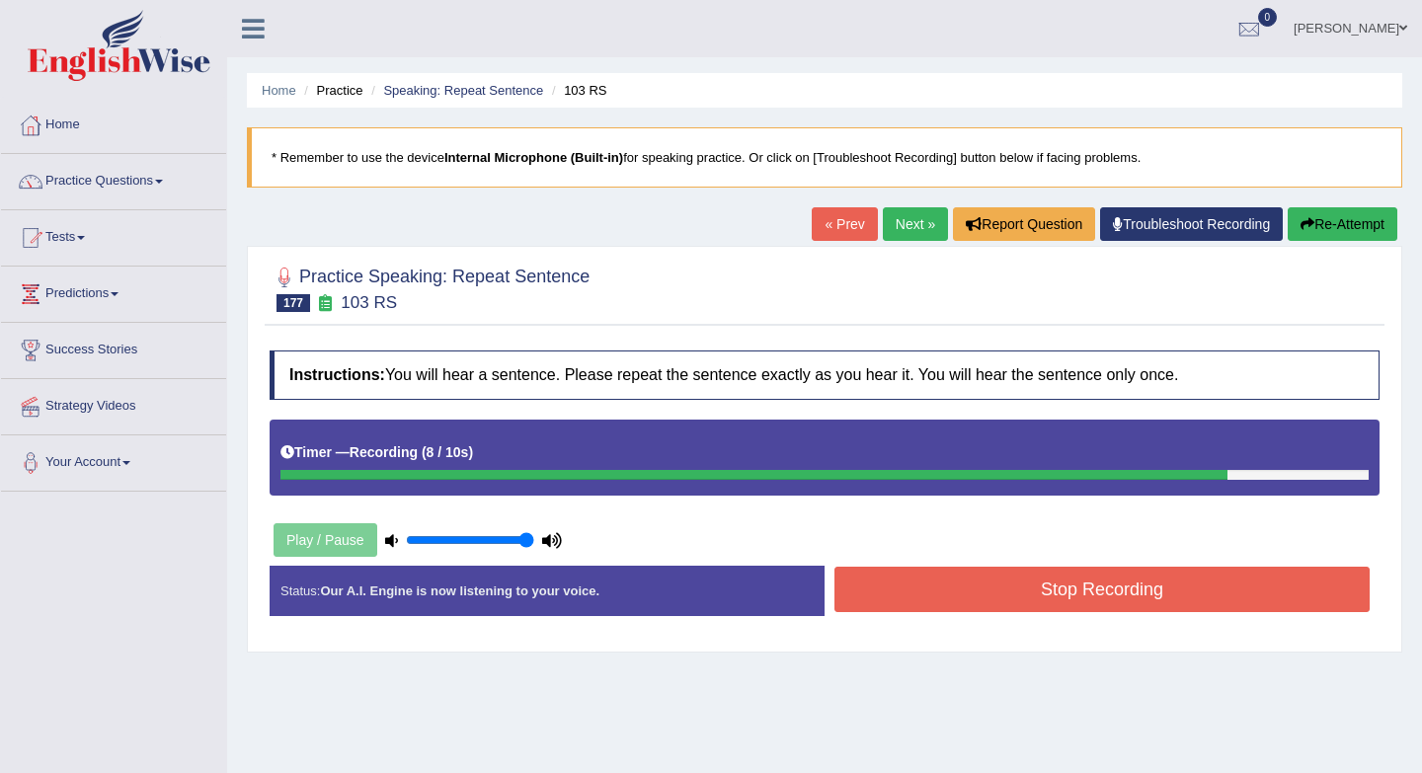
click at [966, 589] on button "Stop Recording" at bounding box center [1101, 589] width 535 height 45
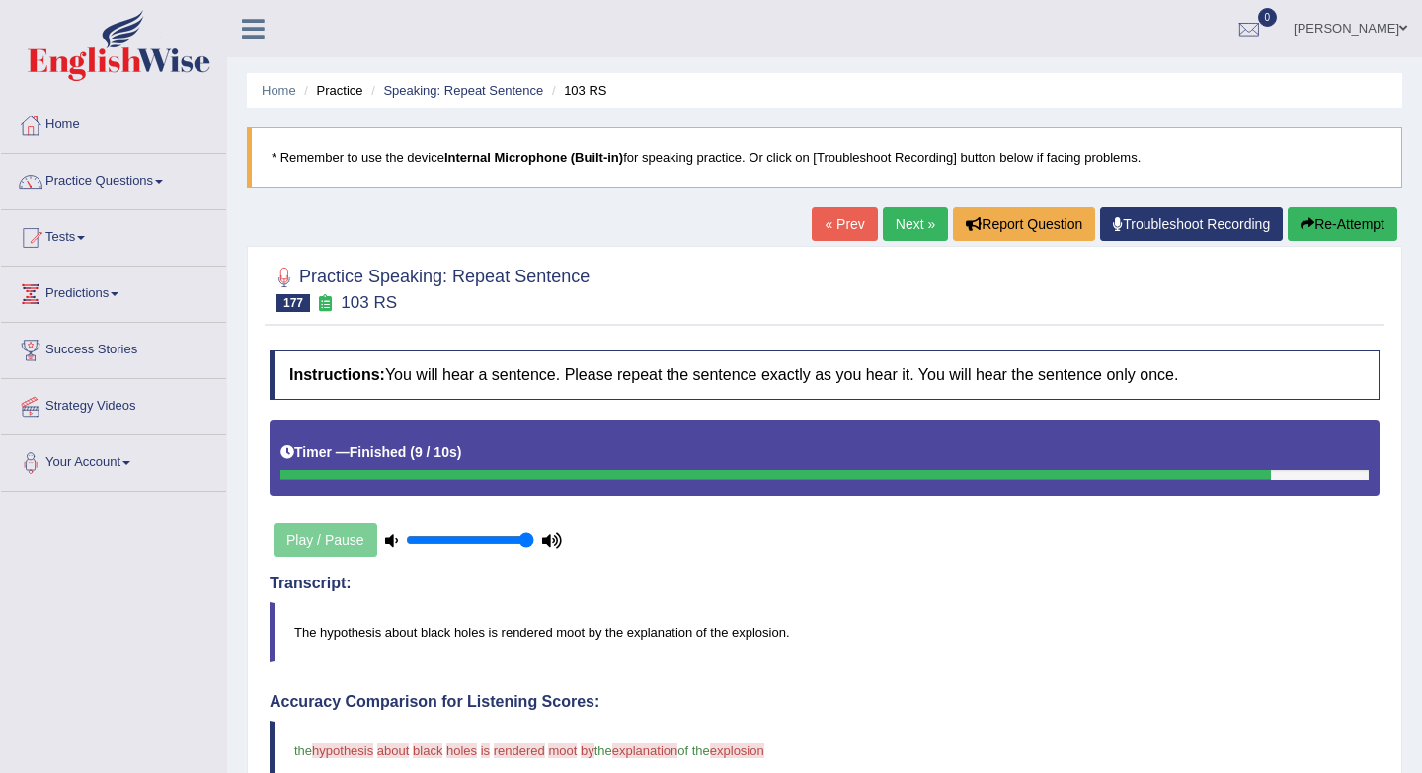
click at [75, 202] on link "Practice Questions" at bounding box center [113, 178] width 225 height 49
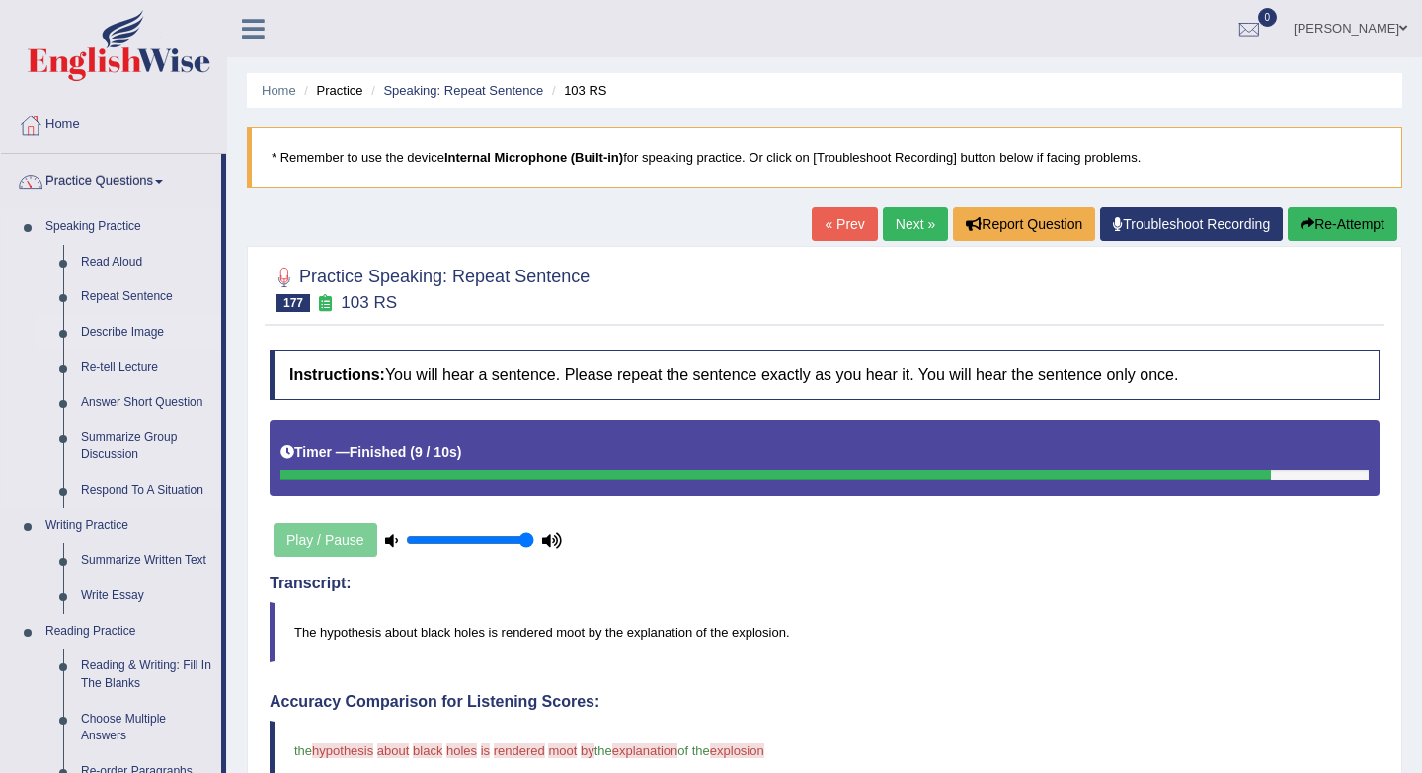
click at [136, 335] on link "Describe Image" at bounding box center [146, 333] width 149 height 36
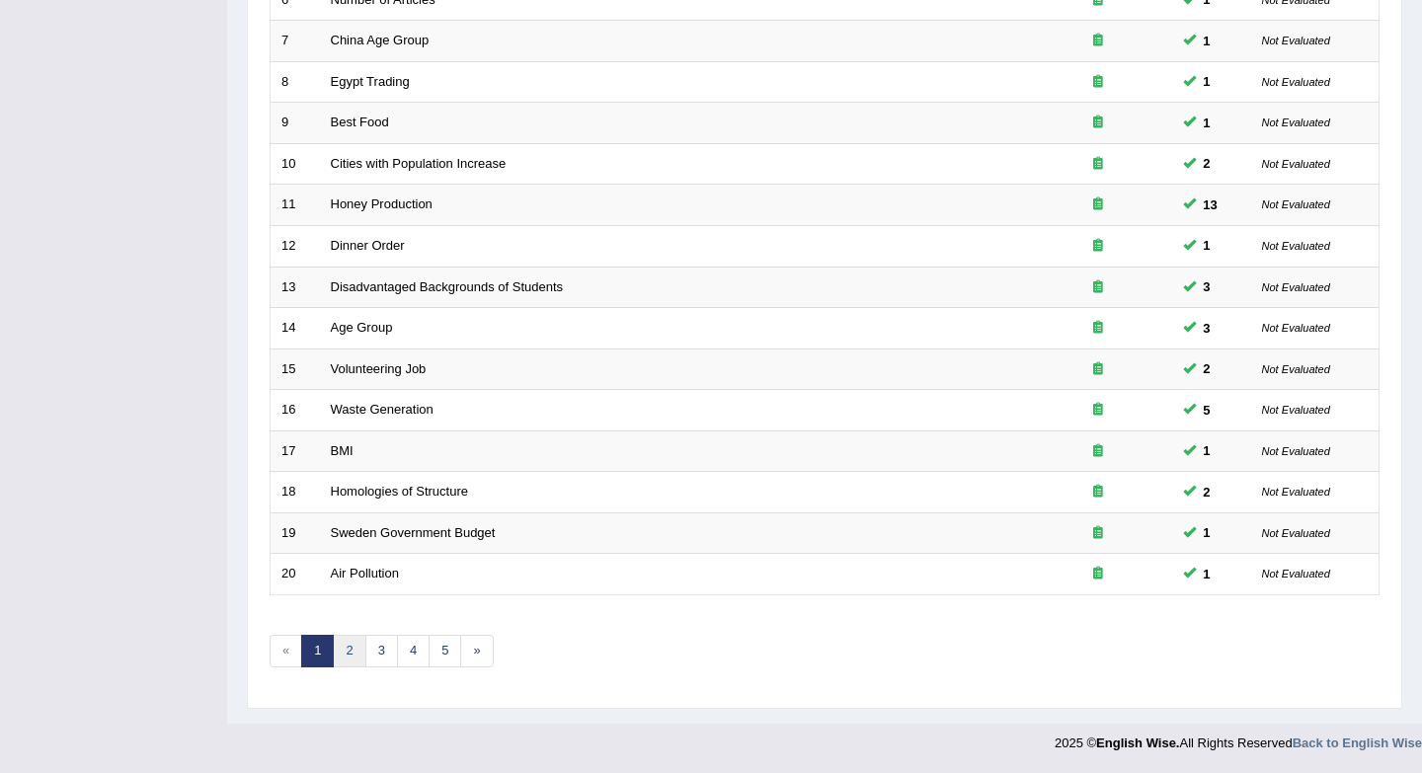
click at [347, 657] on link "2" at bounding box center [349, 651] width 33 height 33
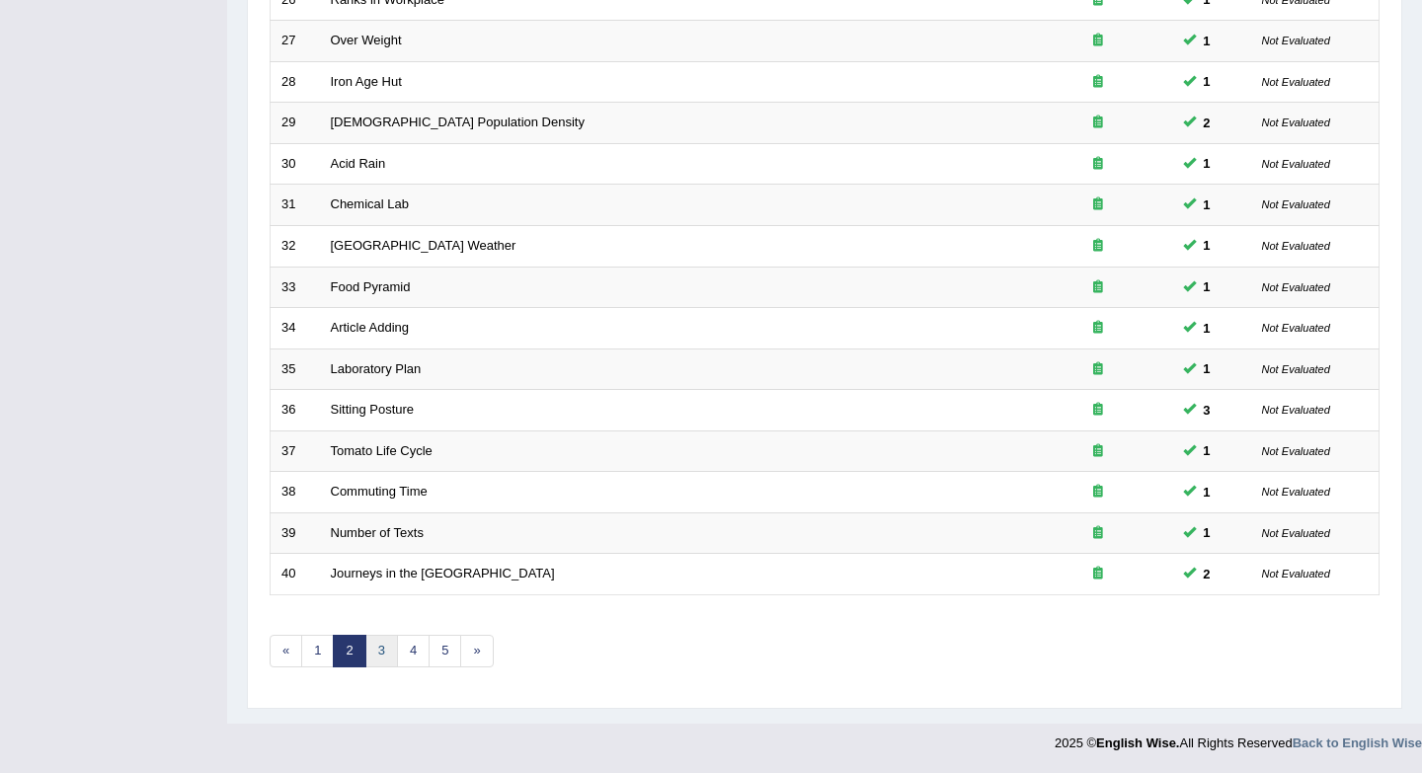
scroll to position [534, 0]
click at [387, 656] on link "3" at bounding box center [381, 651] width 33 height 33
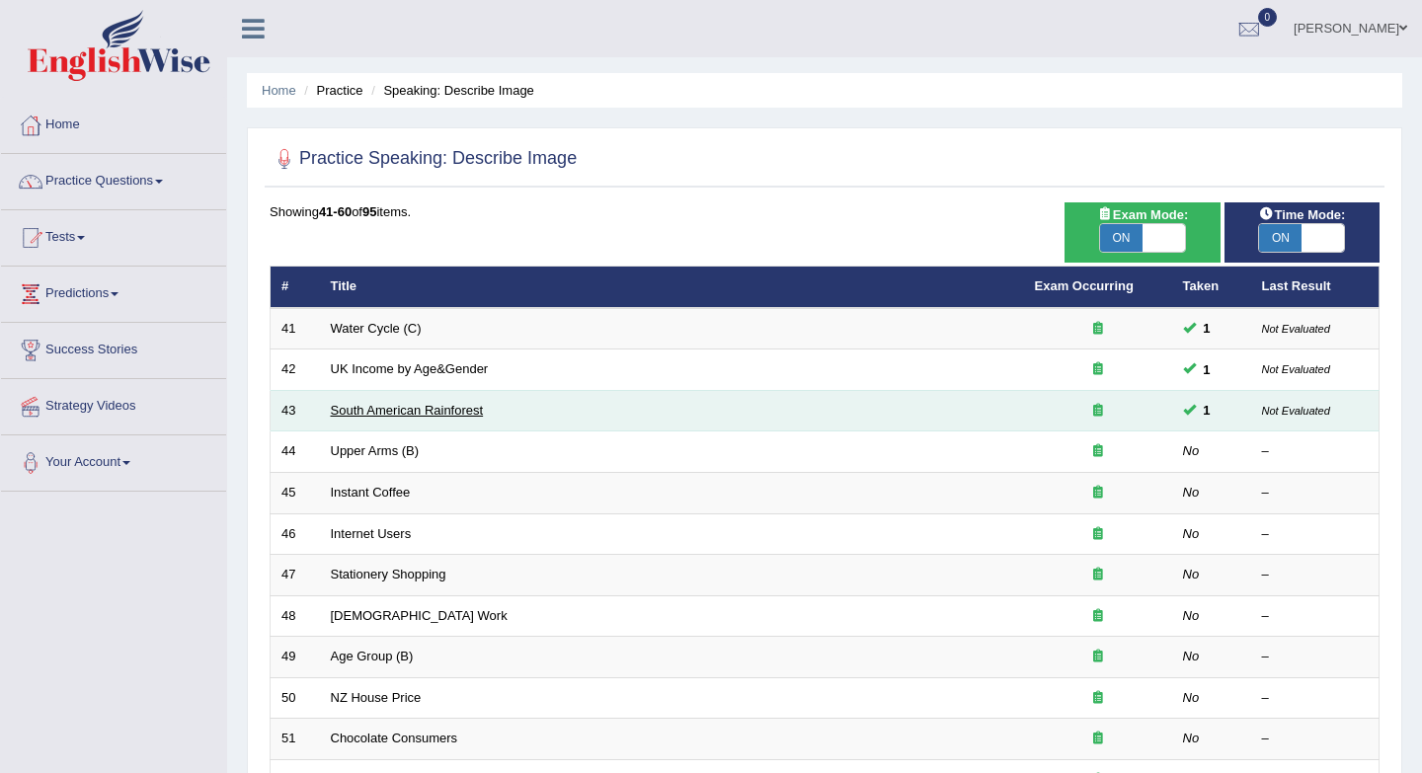
click at [352, 413] on link "South American Rainforest" at bounding box center [407, 410] width 153 height 15
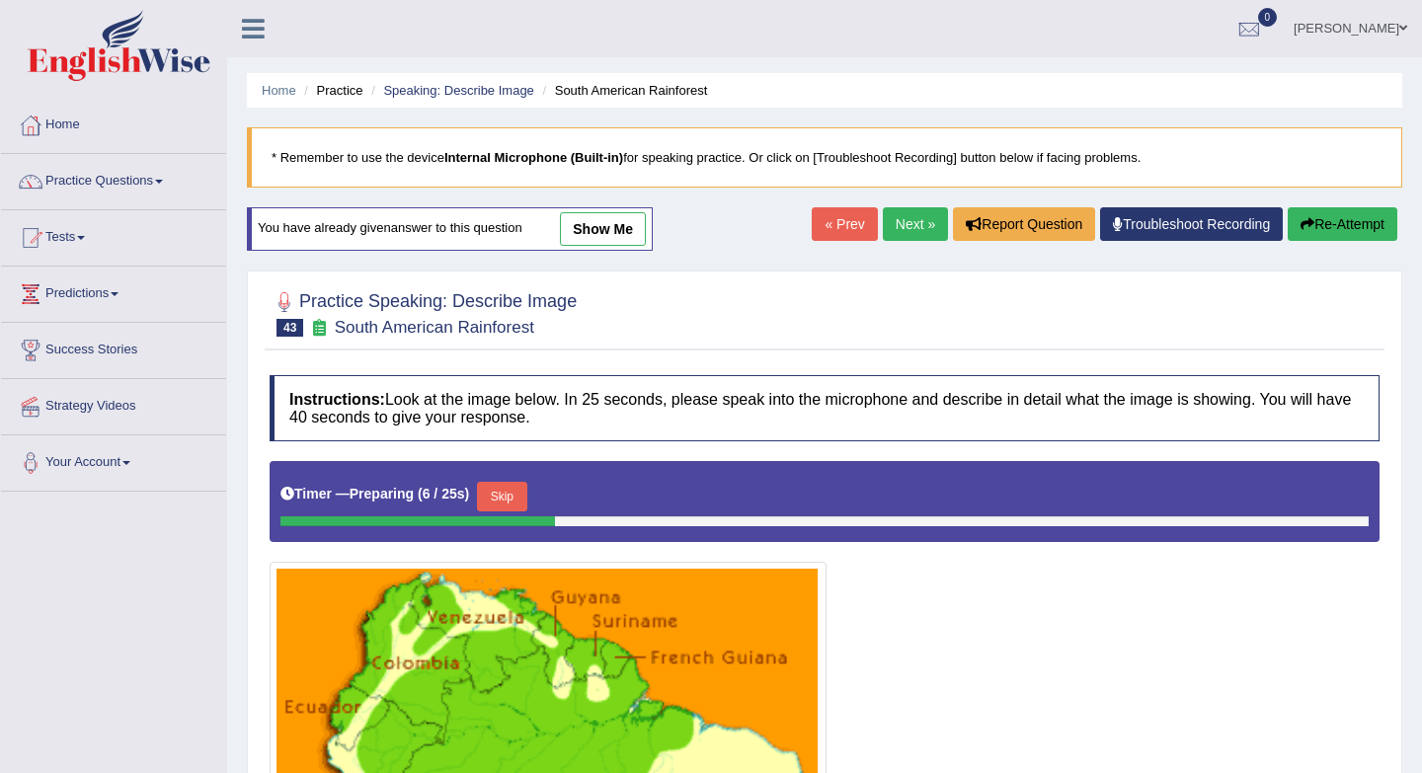
click at [918, 226] on link "Next »" at bounding box center [915, 224] width 65 height 34
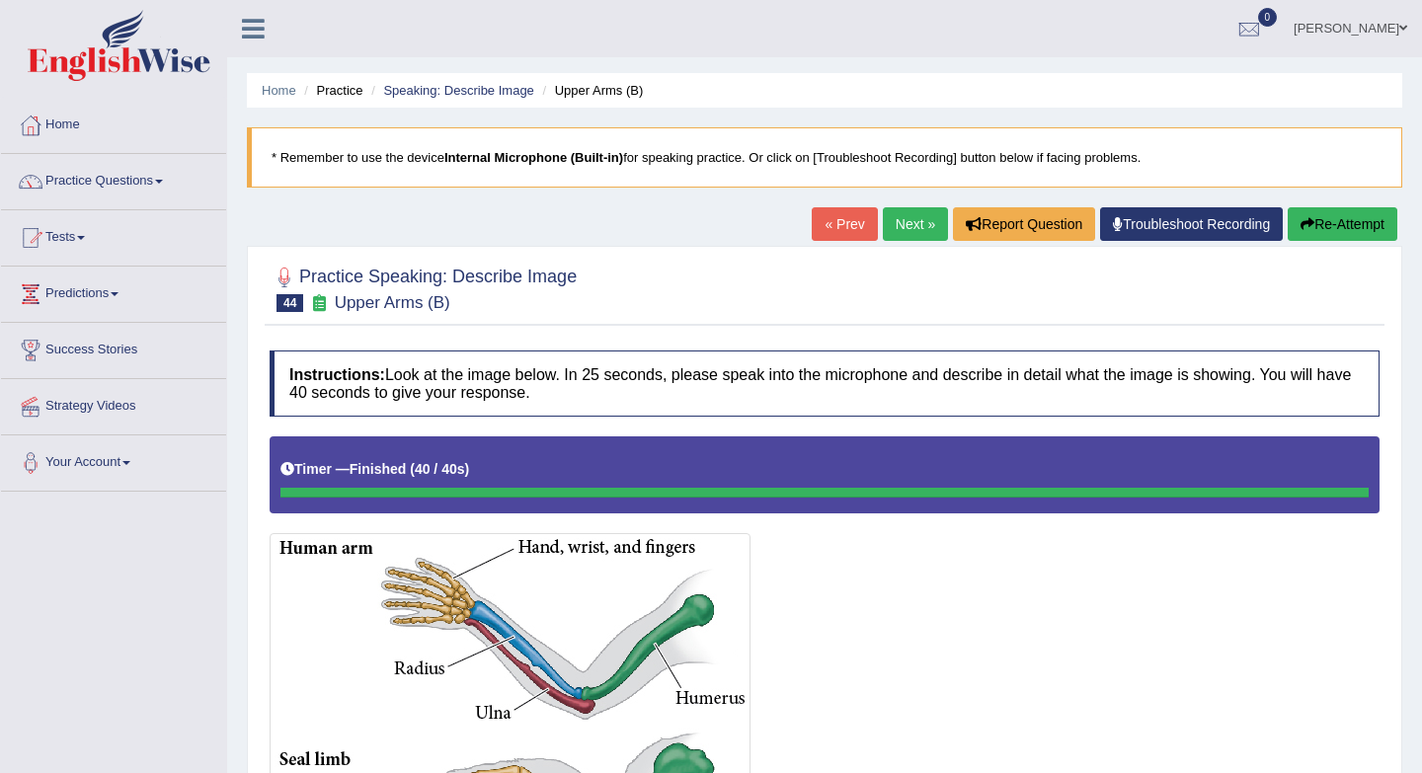
click at [837, 235] on link "« Prev" at bounding box center [843, 224] width 65 height 34
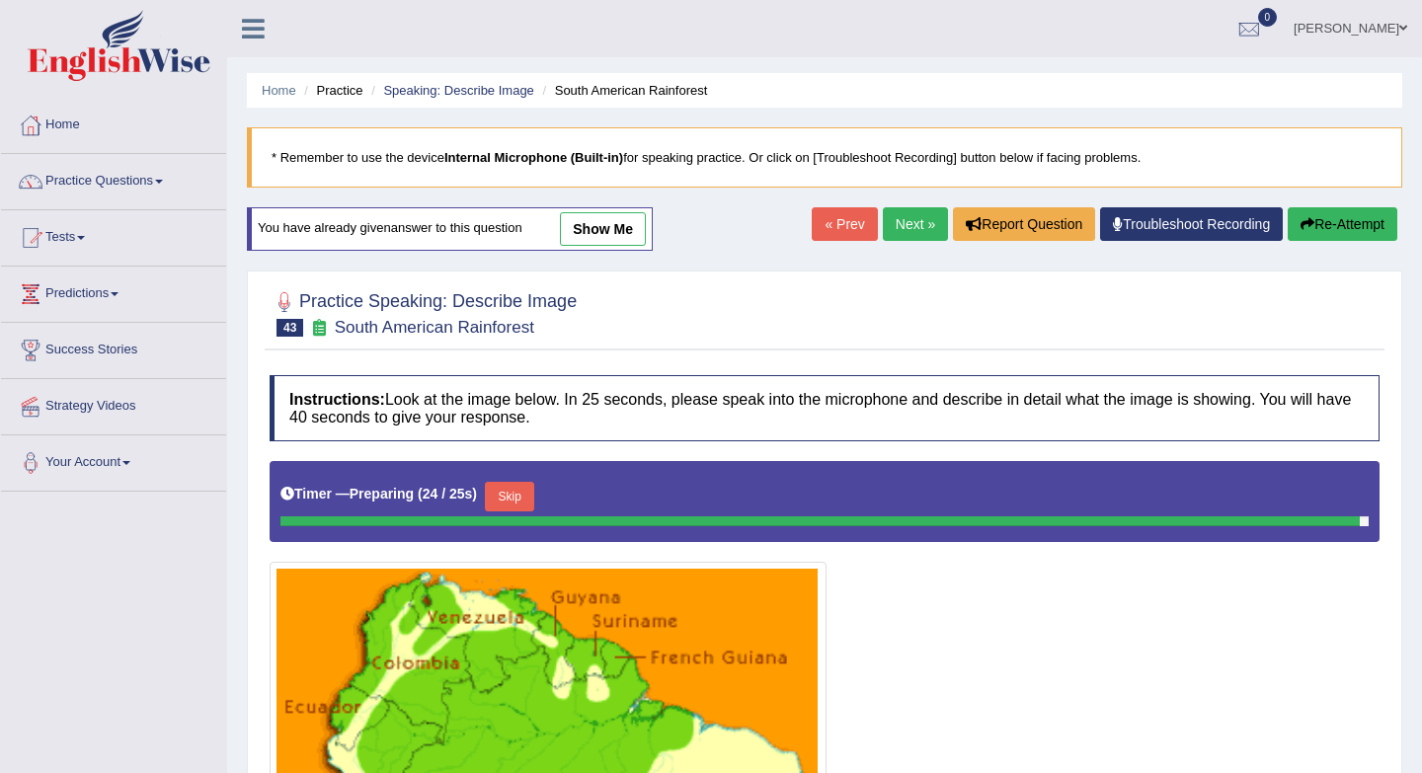
click at [899, 212] on link "Next »" at bounding box center [915, 224] width 65 height 34
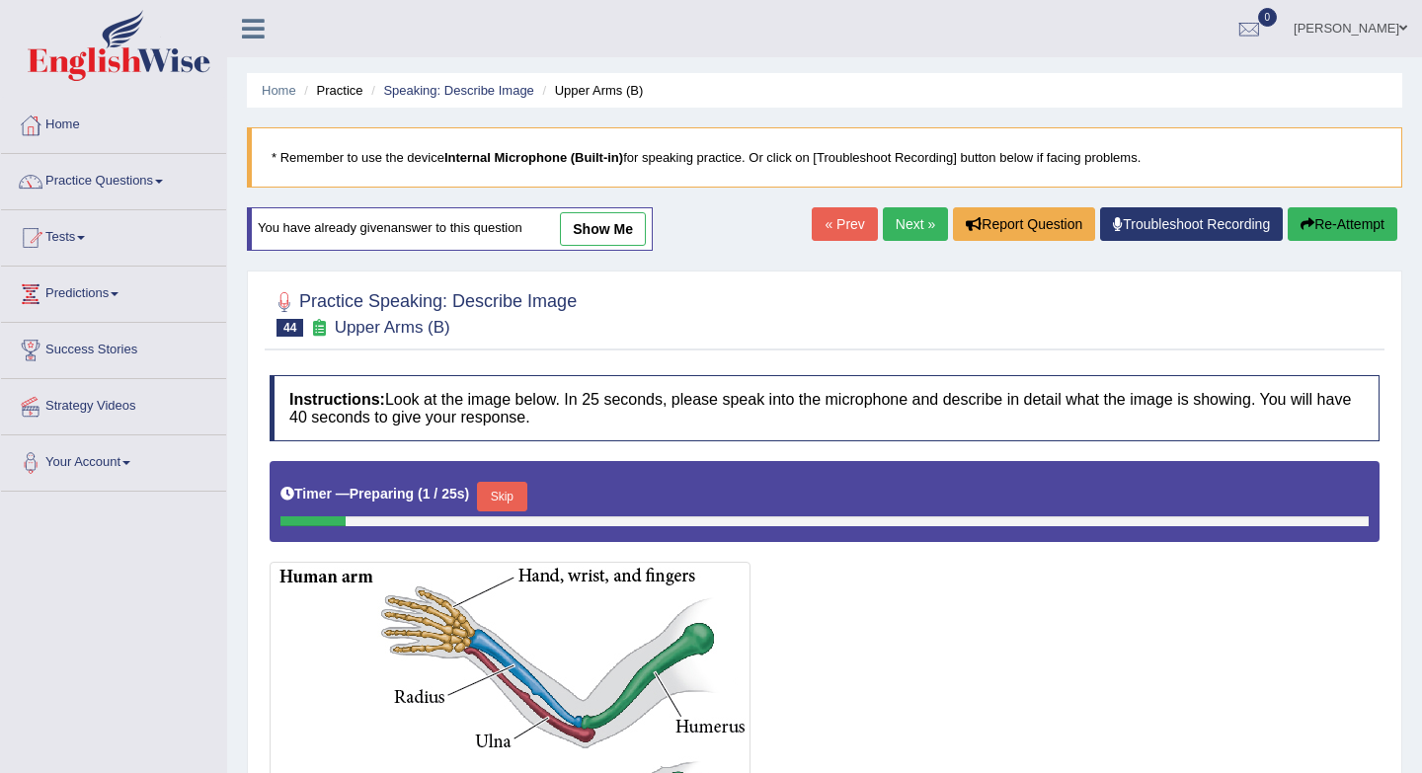
click at [501, 491] on button "Skip" at bounding box center [501, 497] width 49 height 30
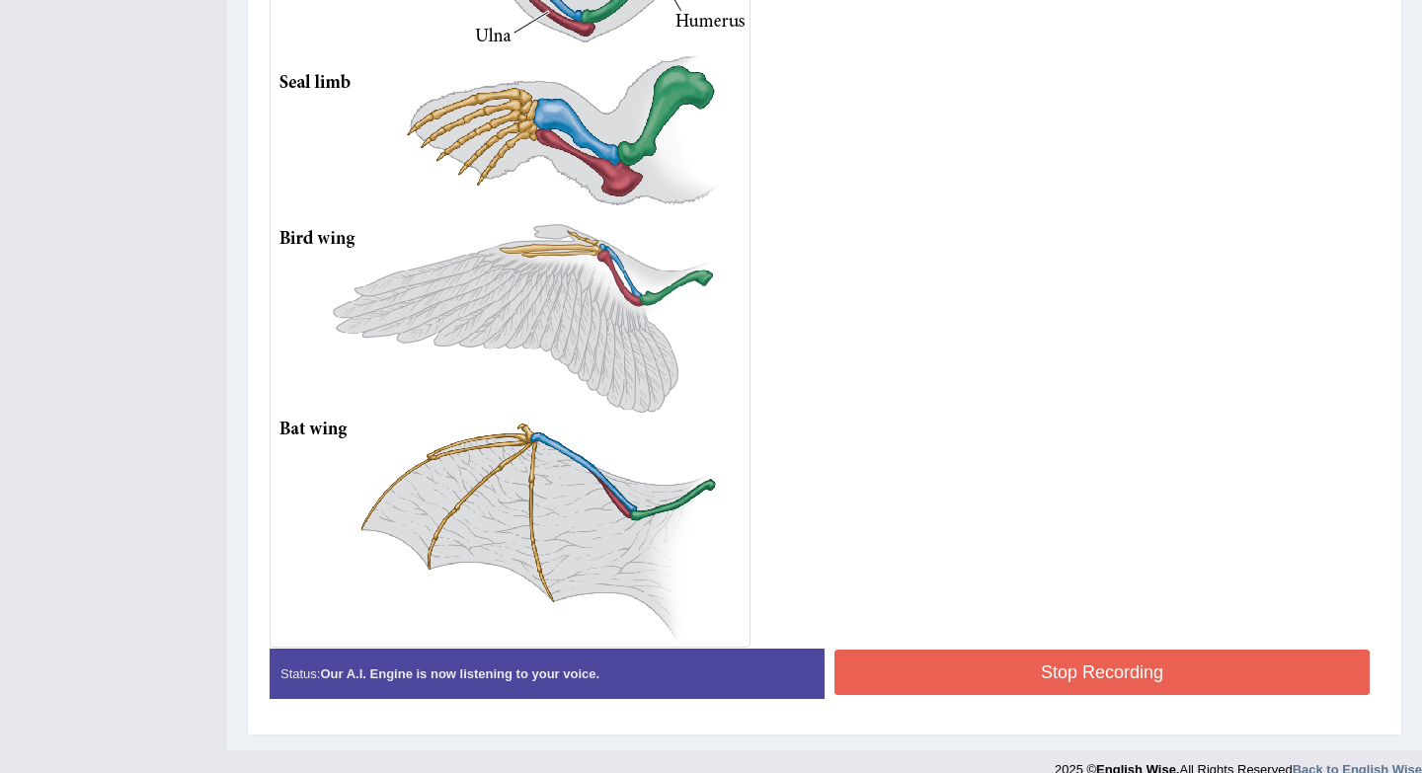
scroll to position [715, 0]
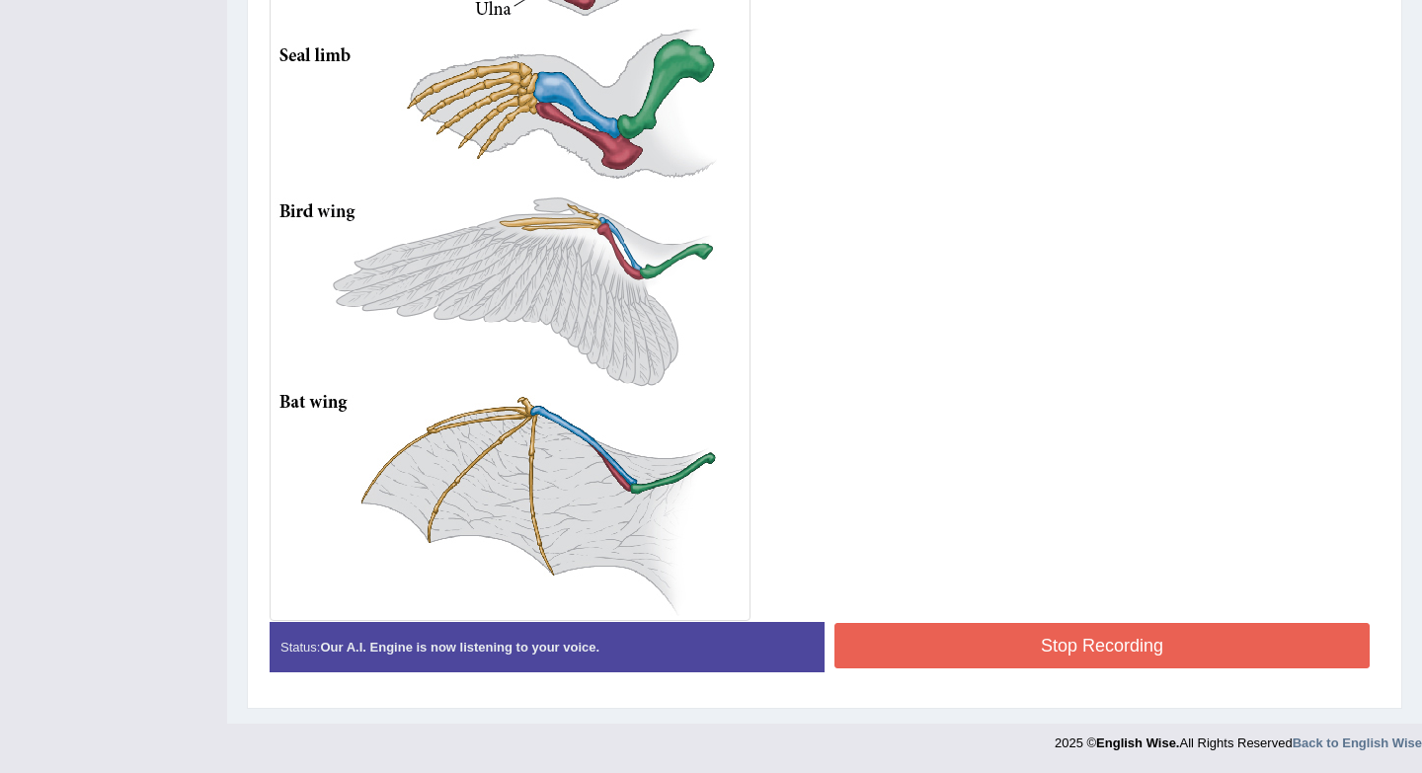
click at [914, 655] on div "Instructions: Look at the image below. In 25 seconds, please speak into the mic…" at bounding box center [825, 167] width 1120 height 1061
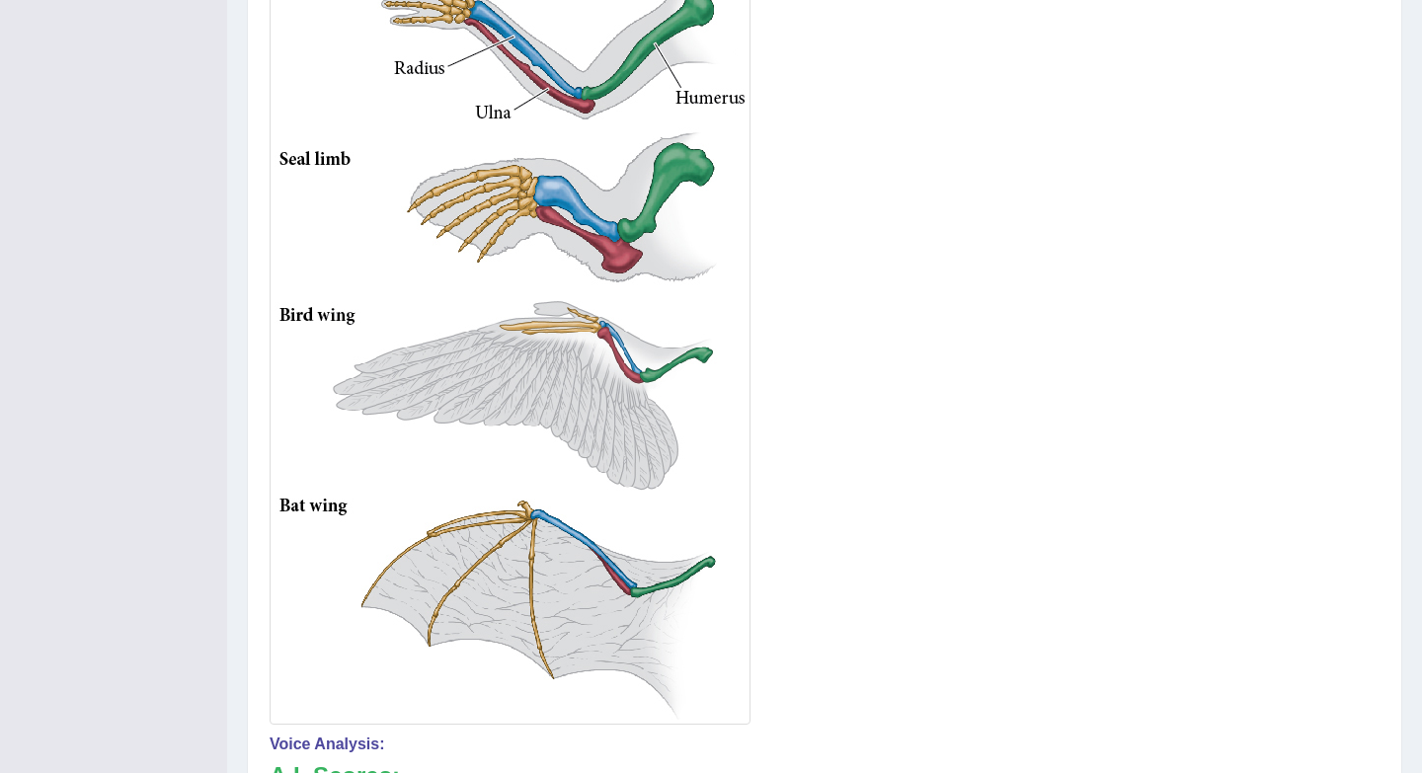
scroll to position [0, 0]
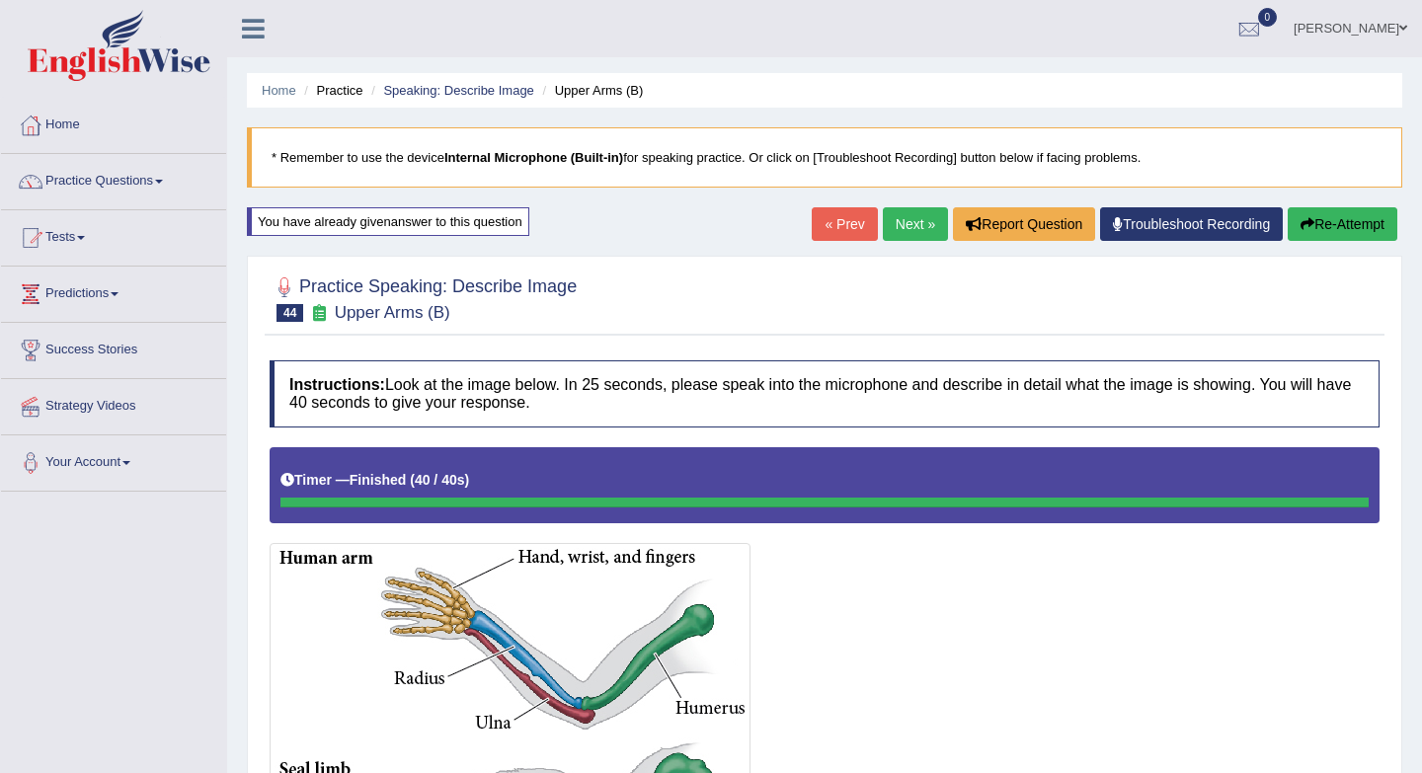
click at [899, 226] on link "Next »" at bounding box center [915, 224] width 65 height 34
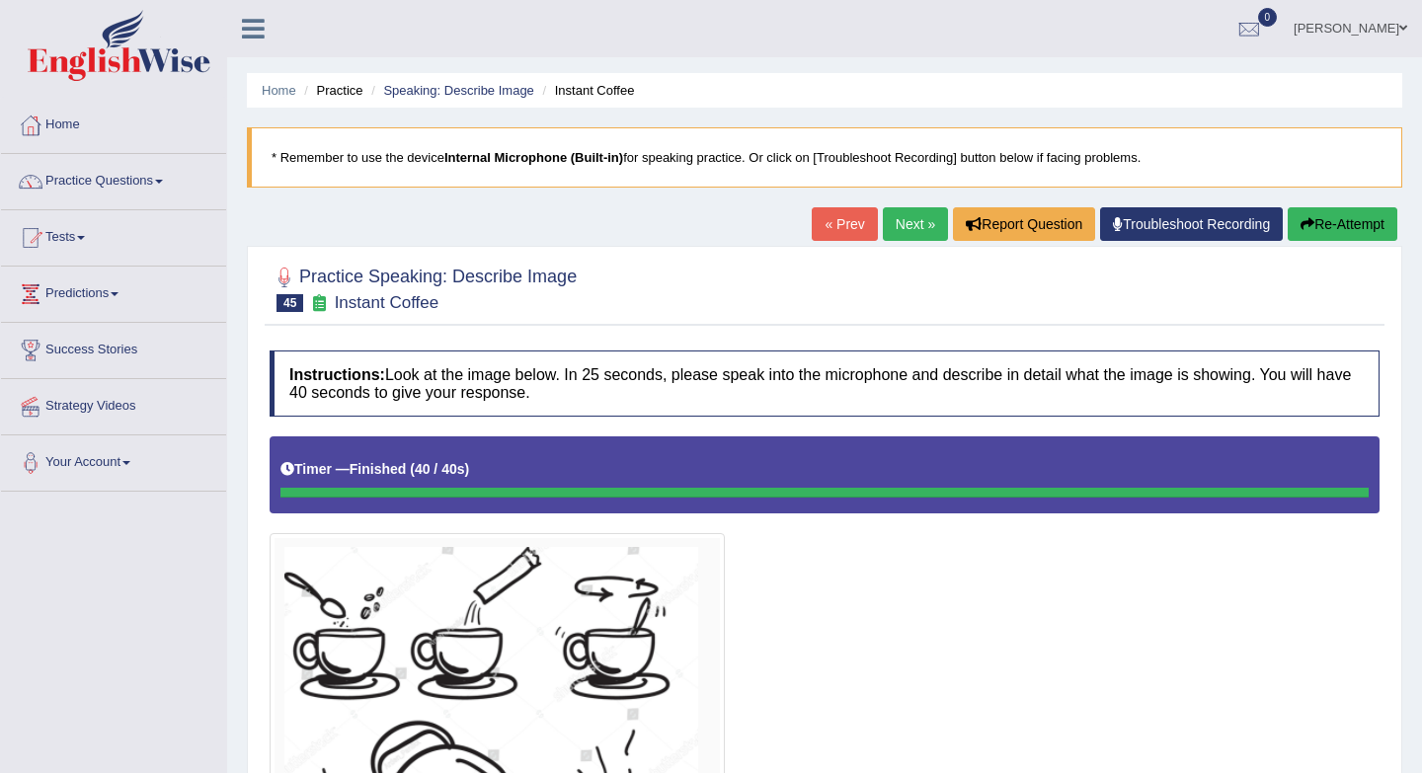
click at [903, 216] on link "Next »" at bounding box center [915, 224] width 65 height 34
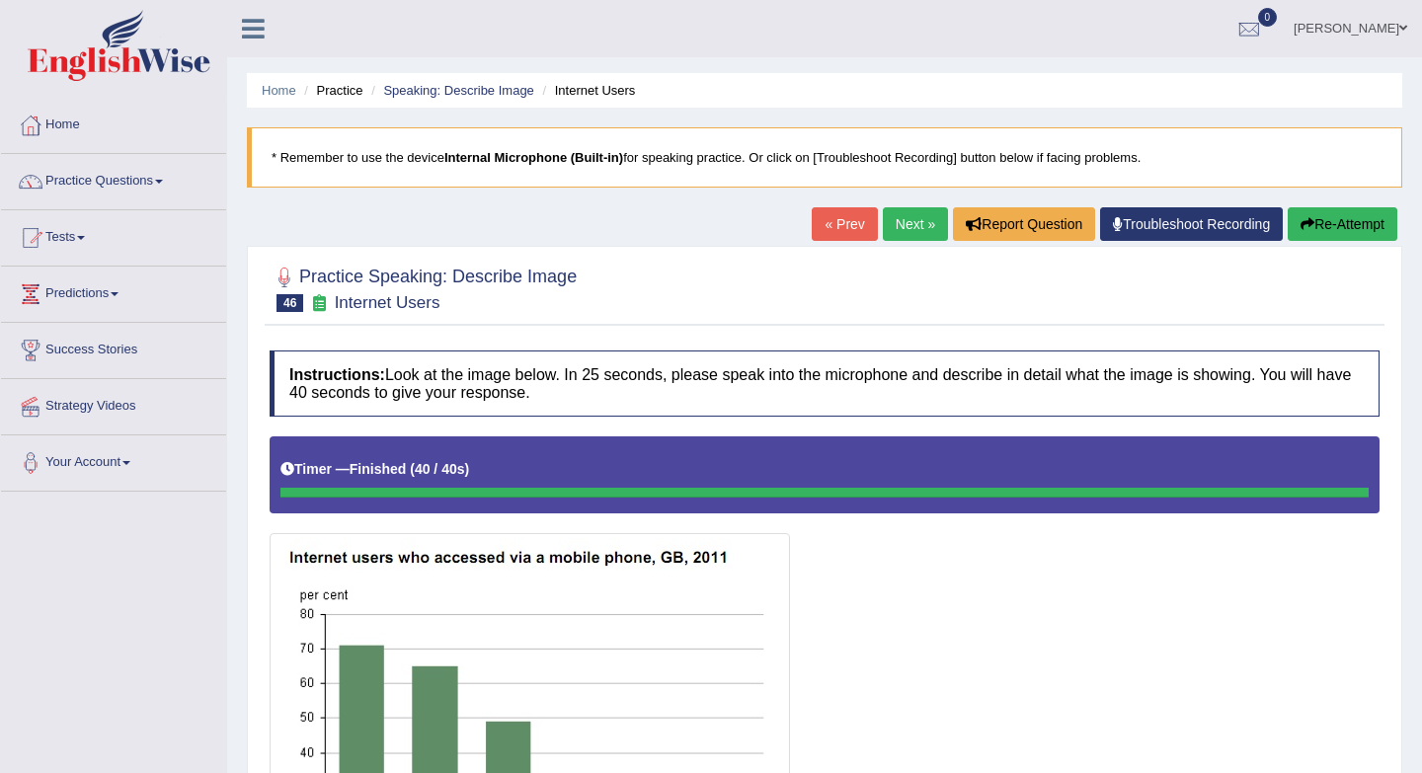
click at [833, 239] on link "« Prev" at bounding box center [843, 224] width 65 height 34
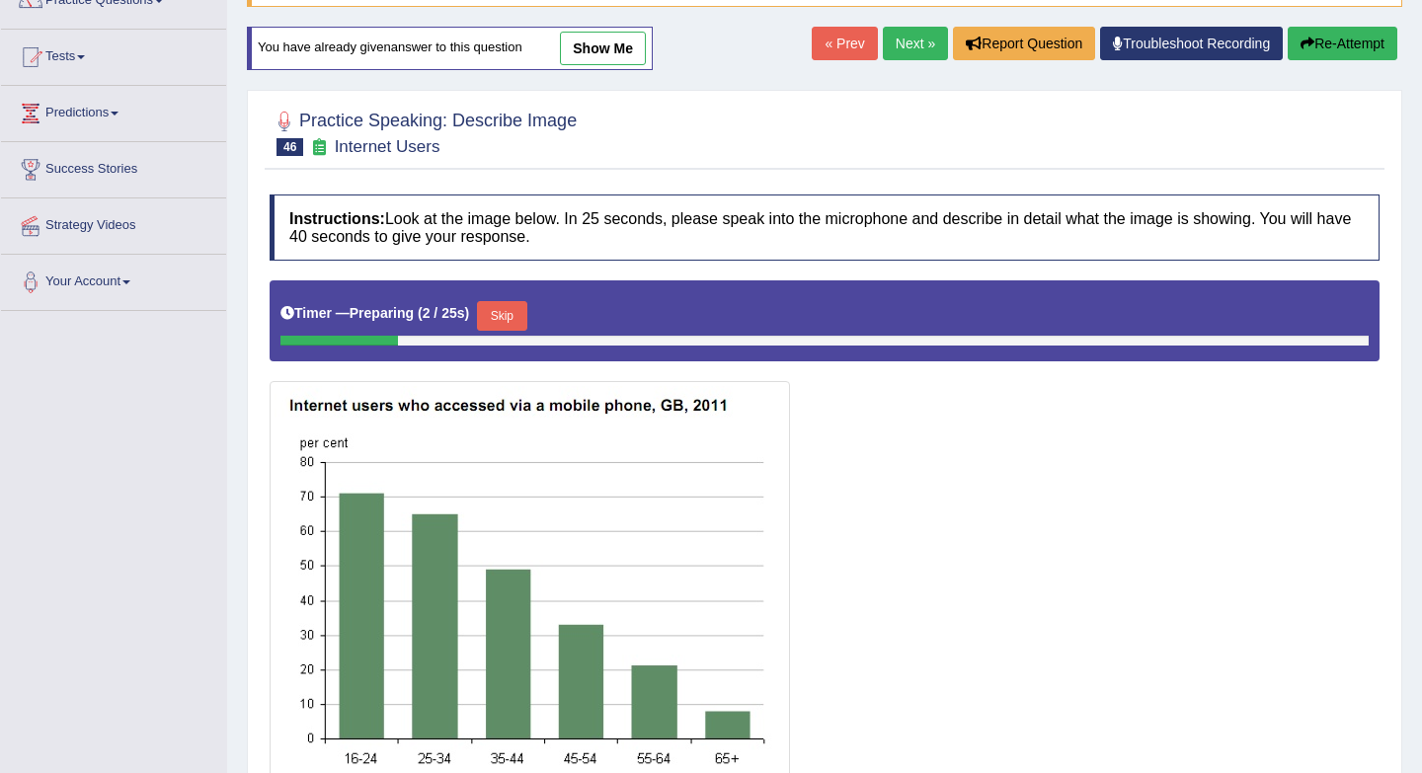
click at [503, 324] on button "Skip" at bounding box center [501, 316] width 49 height 30
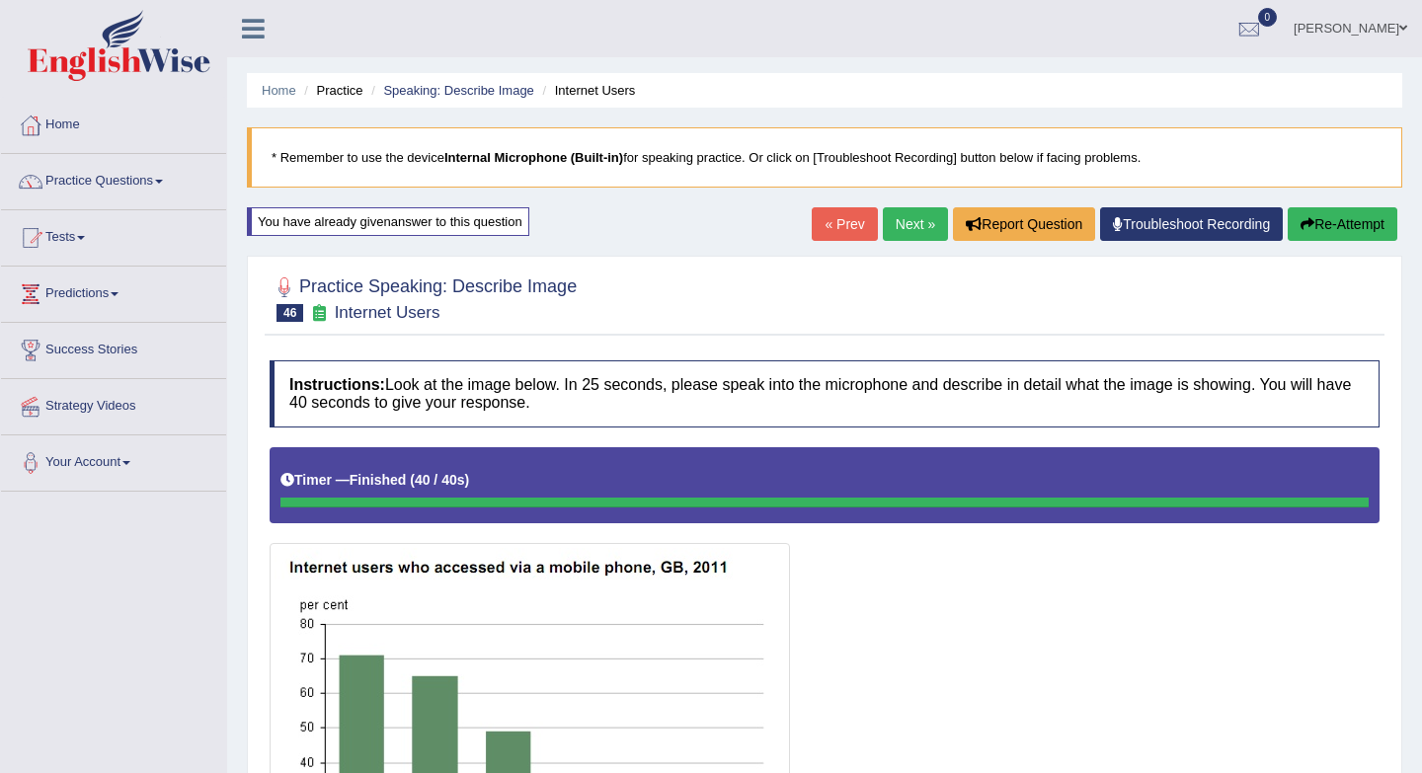
click at [883, 237] on link "Next »" at bounding box center [915, 224] width 65 height 34
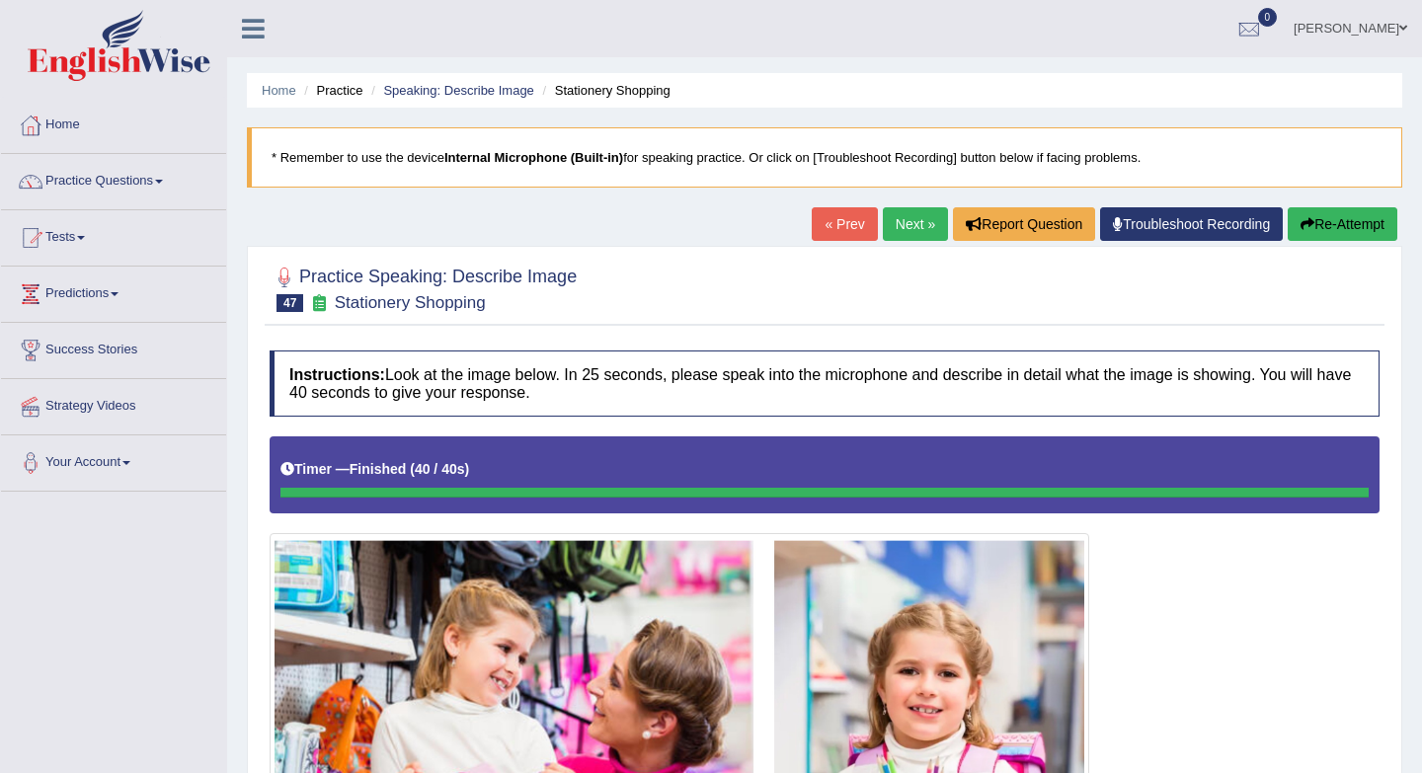
click at [889, 222] on link "Next »" at bounding box center [915, 224] width 65 height 34
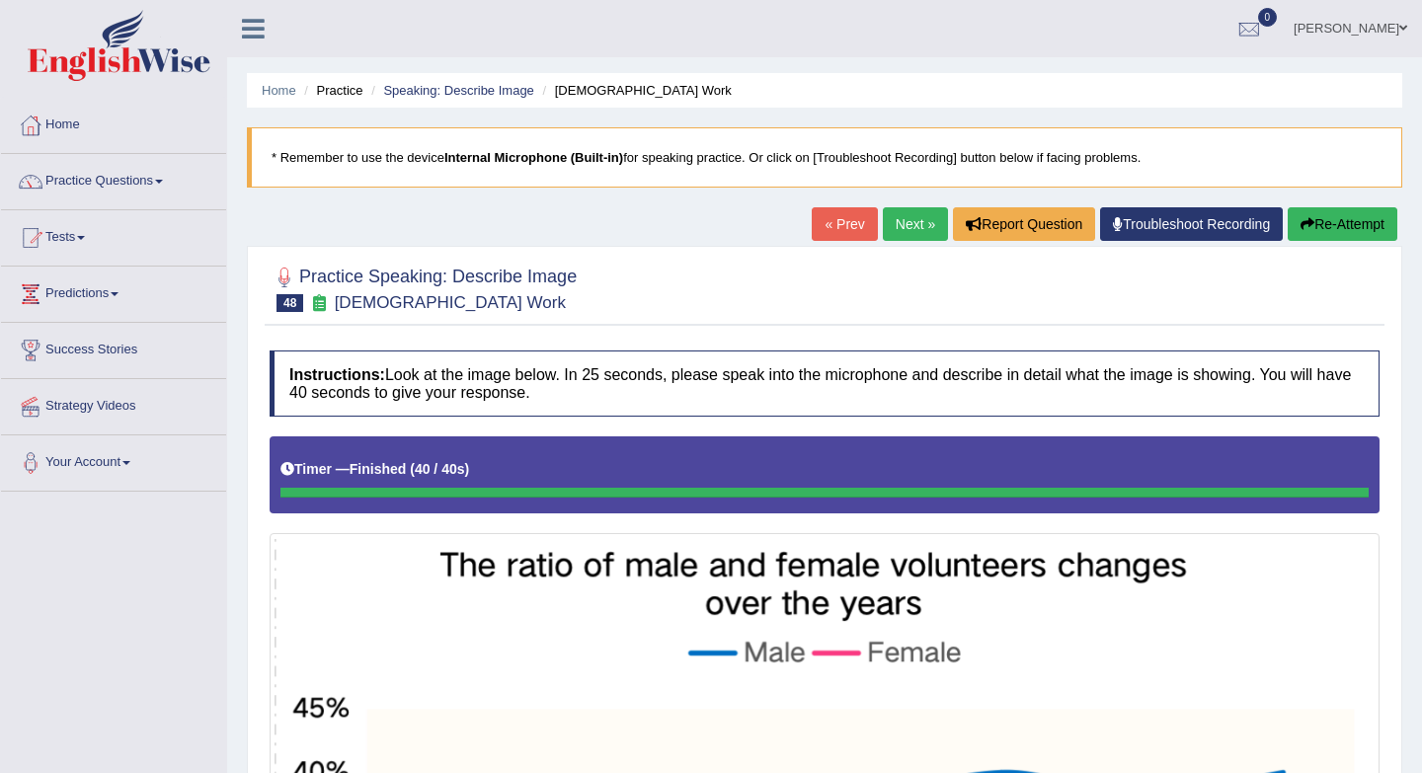
click at [887, 232] on link "Next »" at bounding box center [915, 224] width 65 height 34
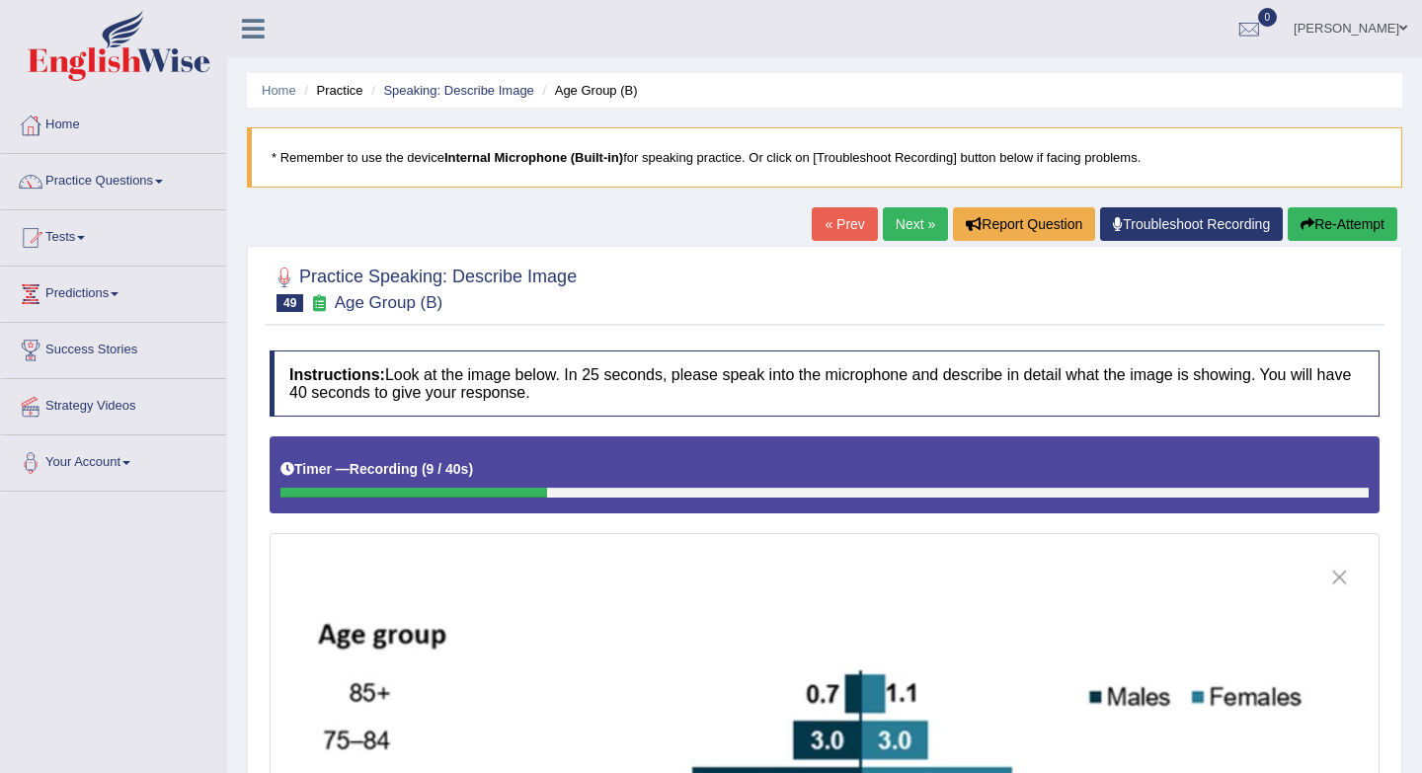
click at [827, 233] on link "« Prev" at bounding box center [843, 224] width 65 height 34
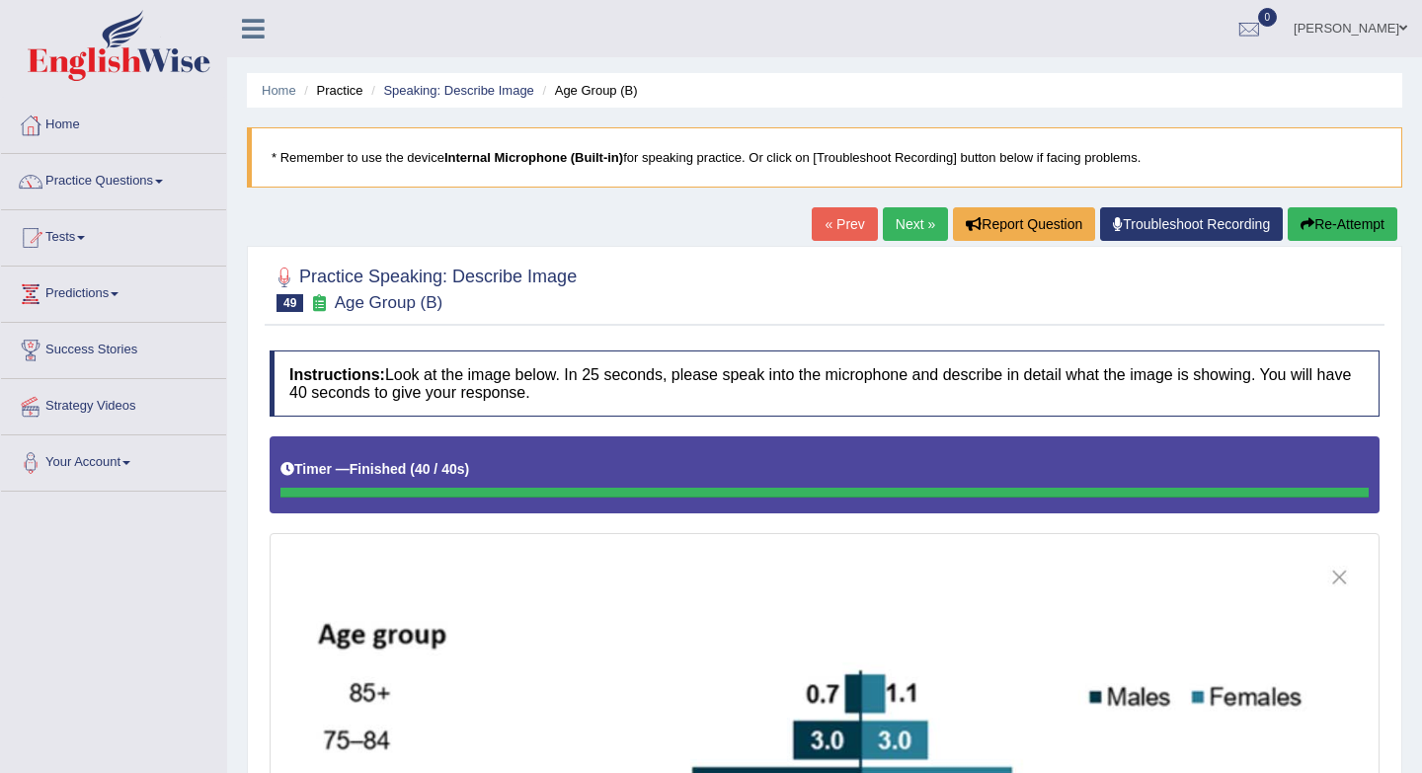
click at [899, 228] on link "Next »" at bounding box center [915, 224] width 65 height 34
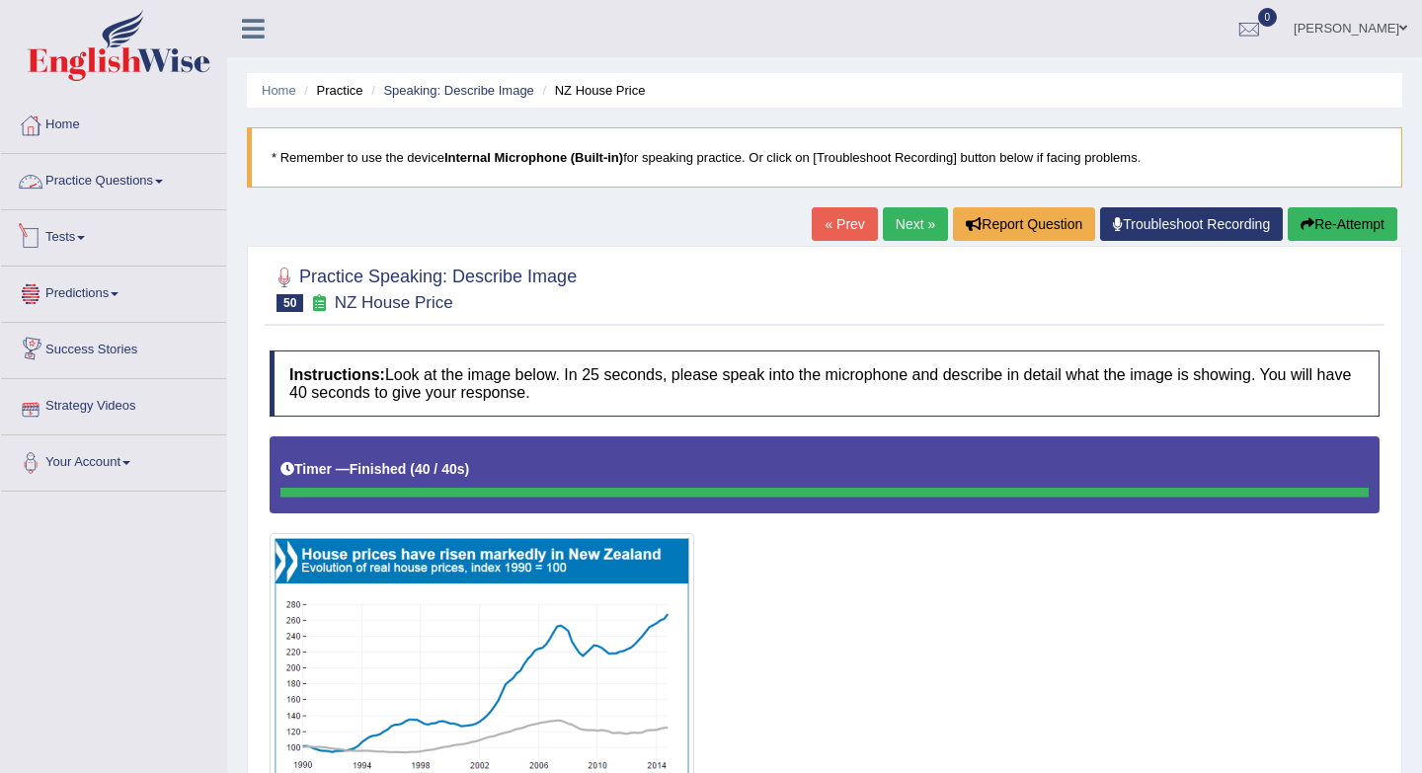
click at [117, 174] on link "Practice Questions" at bounding box center [113, 178] width 225 height 49
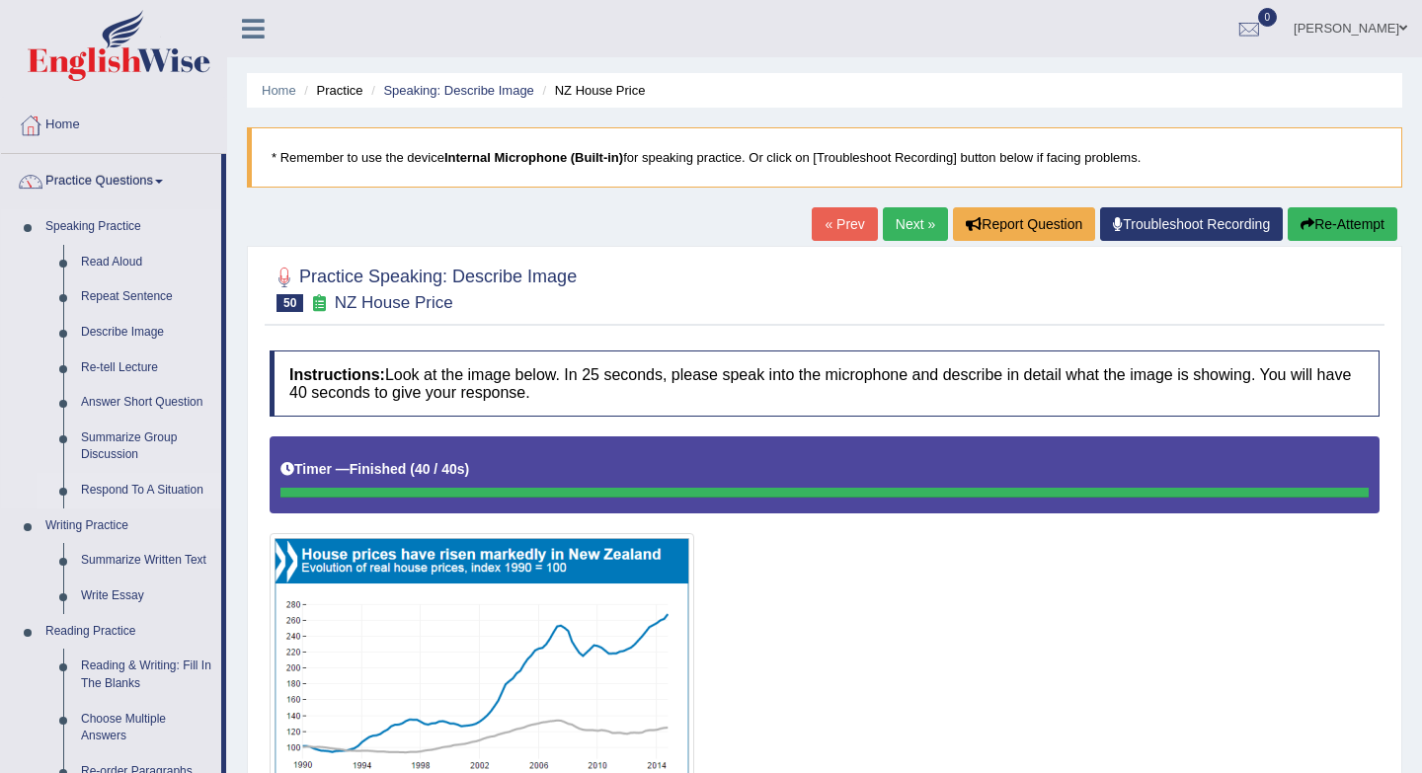
click at [116, 479] on link "Respond To A Situation" at bounding box center [146, 491] width 149 height 36
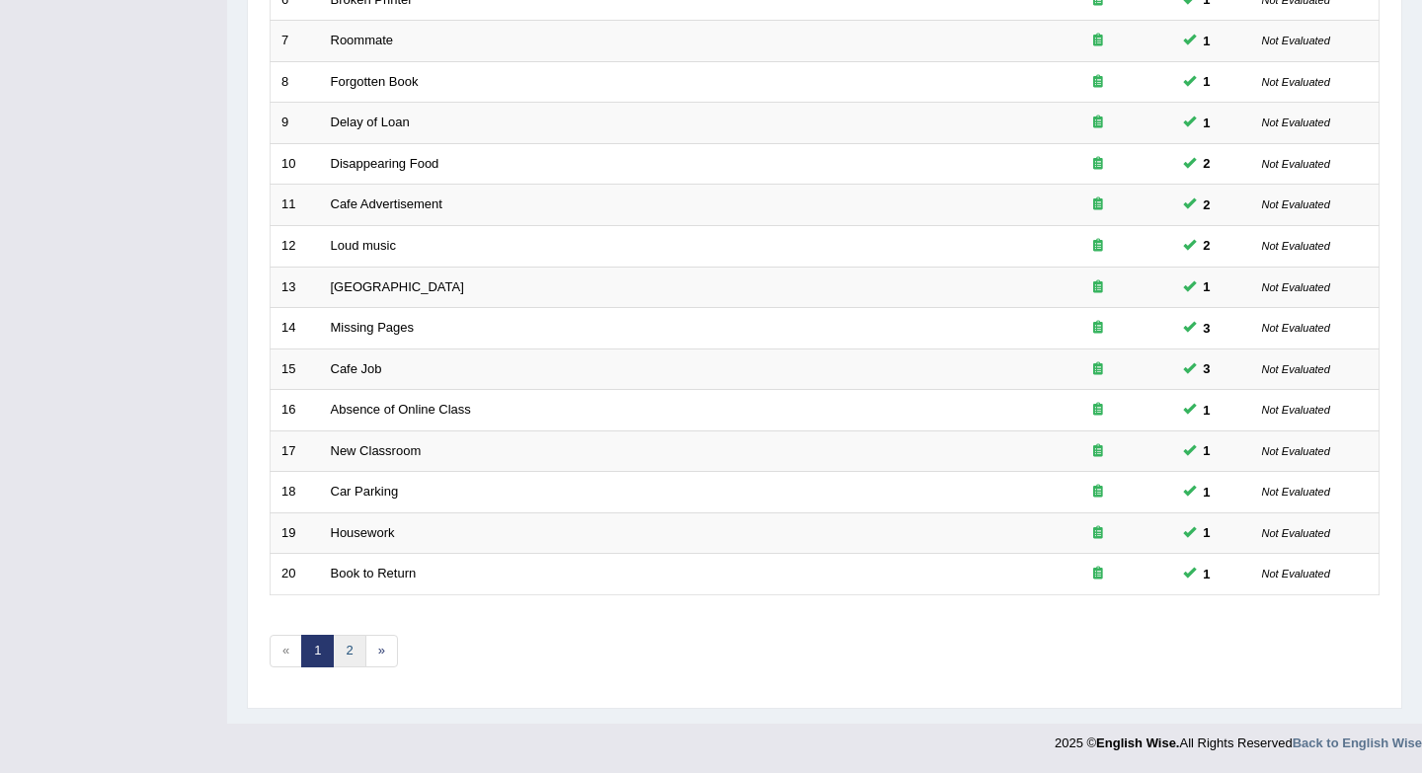
click at [347, 645] on link "2" at bounding box center [349, 651] width 33 height 33
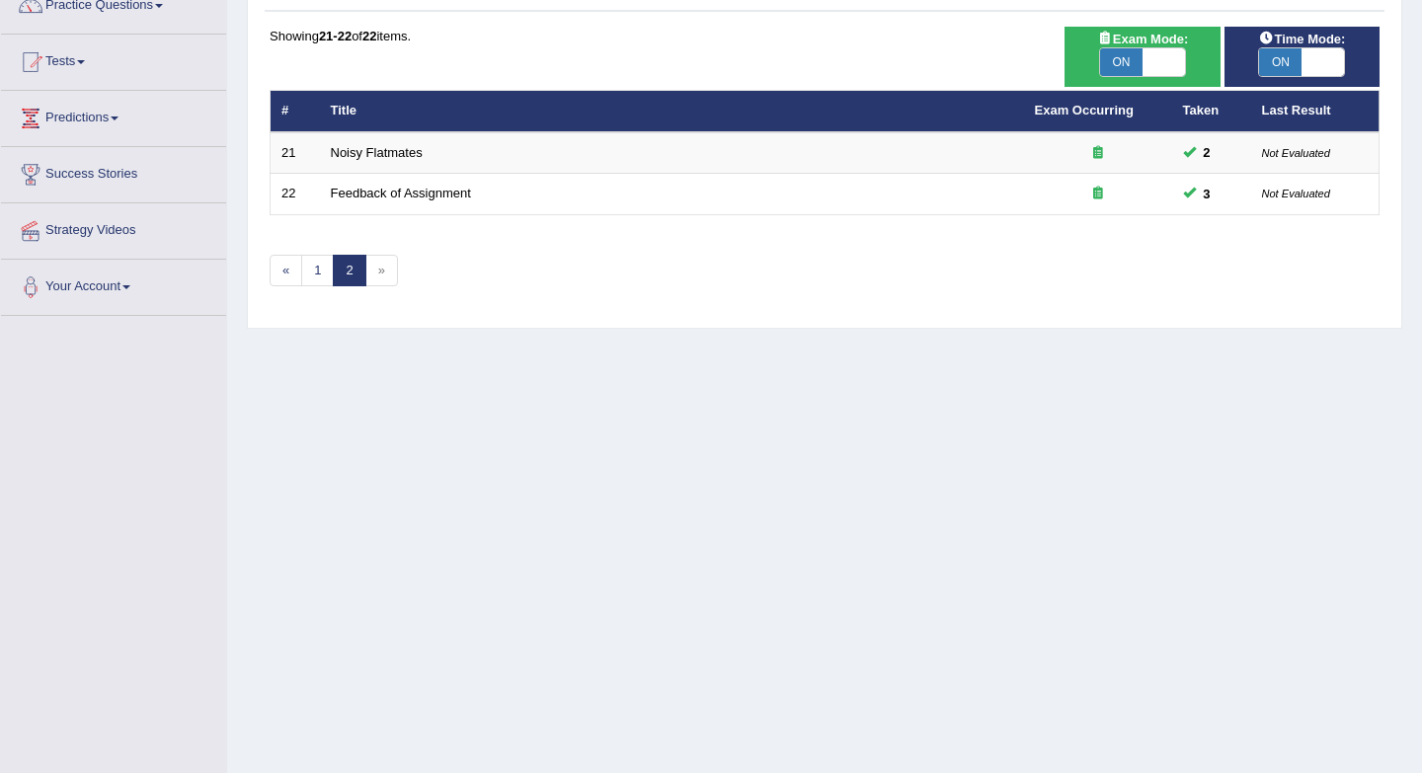
click at [1127, 67] on span "ON" at bounding box center [1121, 62] width 42 height 28
checkbox input "false"
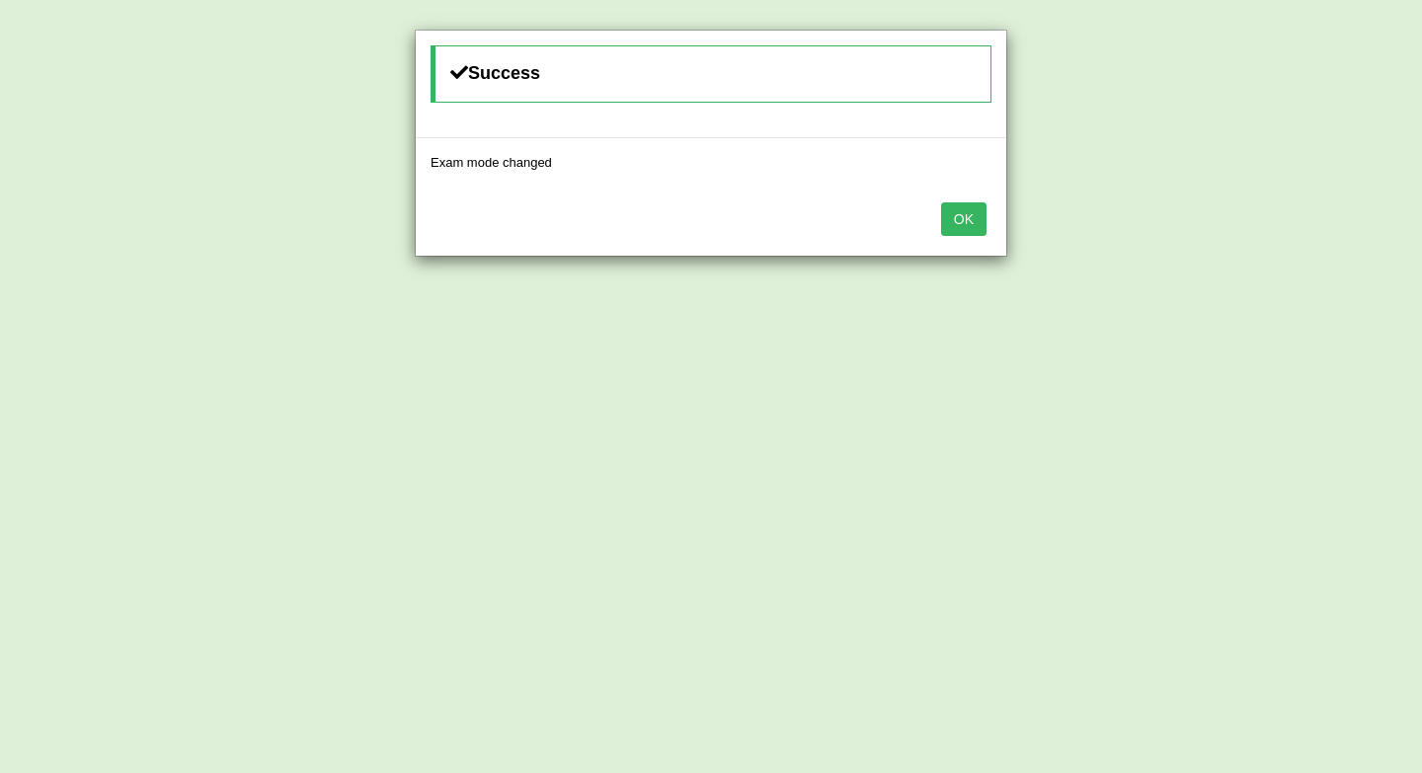
click at [964, 222] on button "OK" at bounding box center [963, 219] width 45 height 34
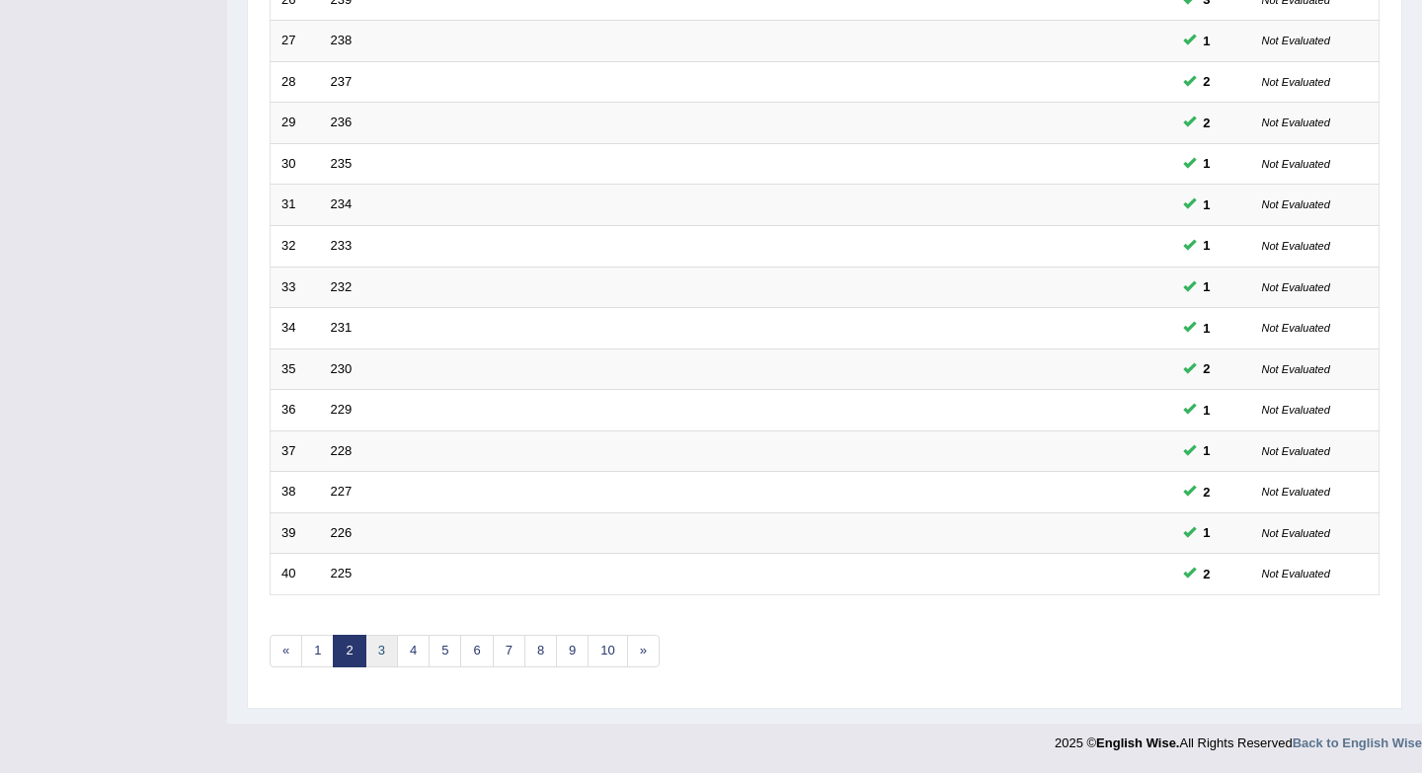
click at [388, 655] on link "3" at bounding box center [381, 651] width 33 height 33
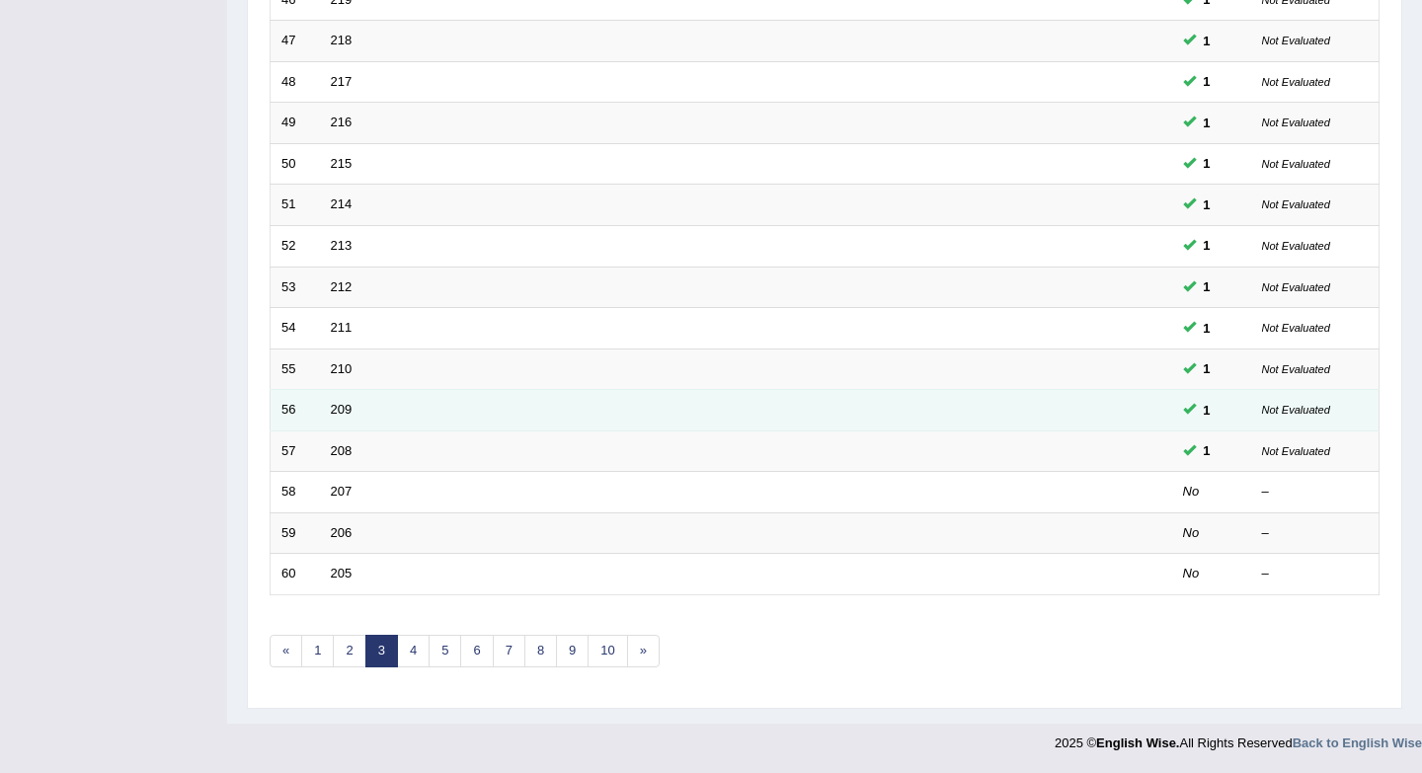
scroll to position [534, 0]
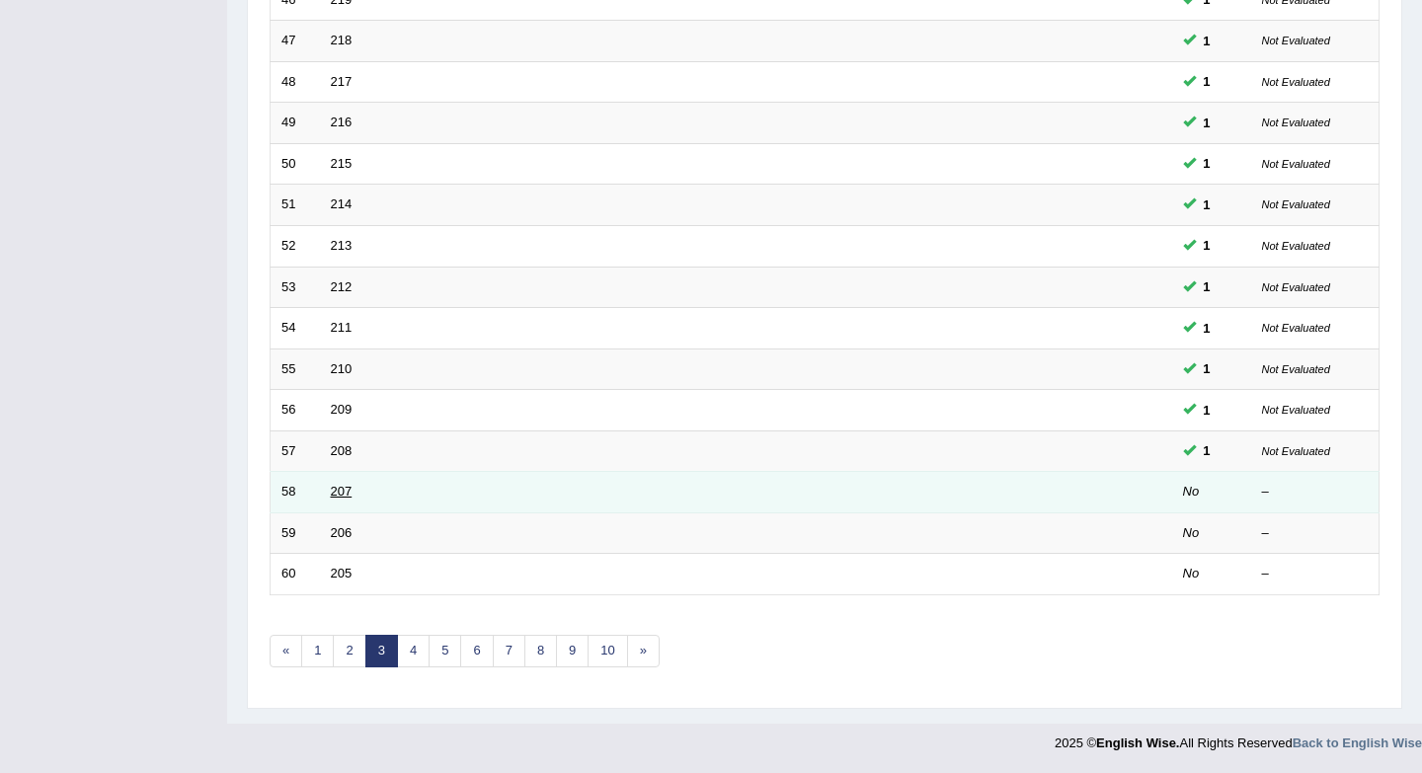
click at [341, 495] on link "207" at bounding box center [342, 491] width 22 height 15
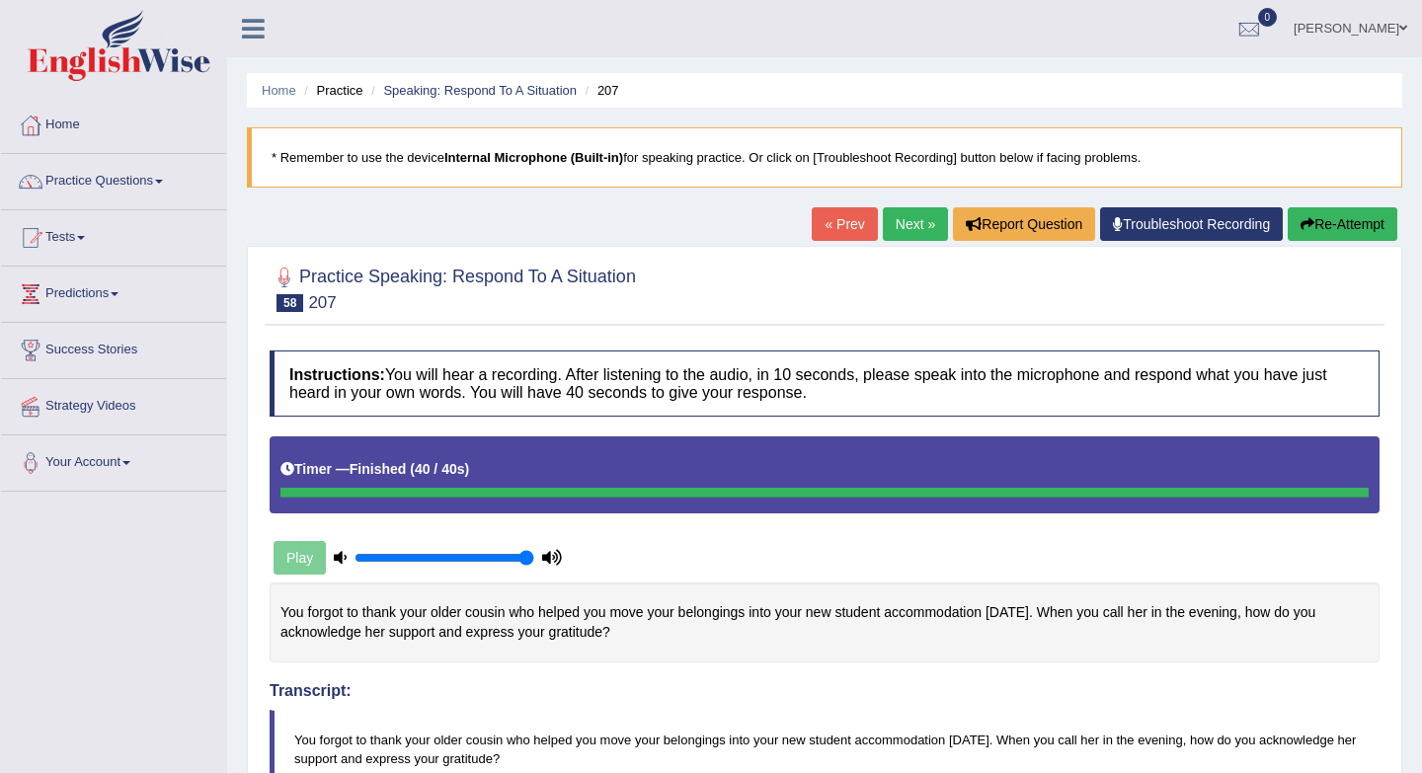
click at [888, 214] on link "Next »" at bounding box center [915, 224] width 65 height 34
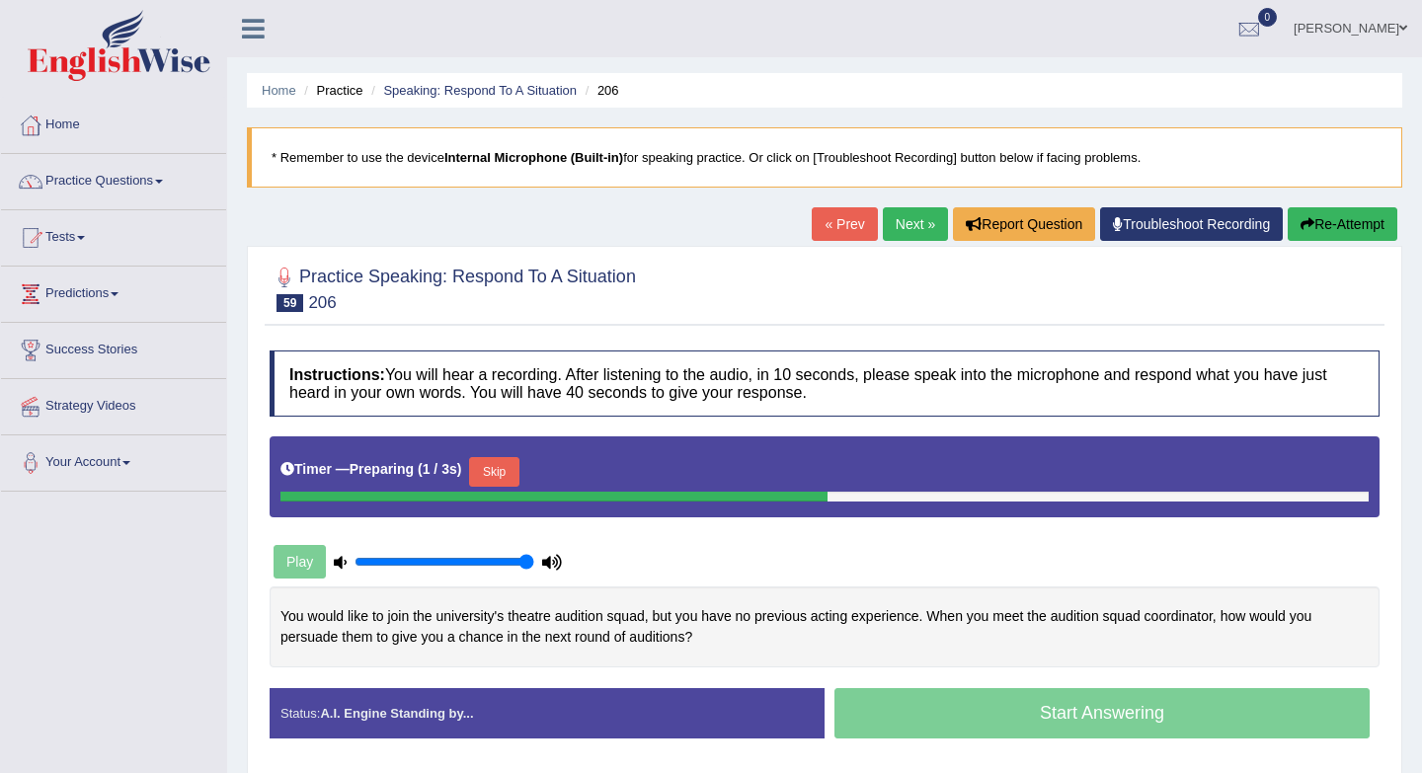
click at [495, 483] on button "Skip" at bounding box center [493, 472] width 49 height 30
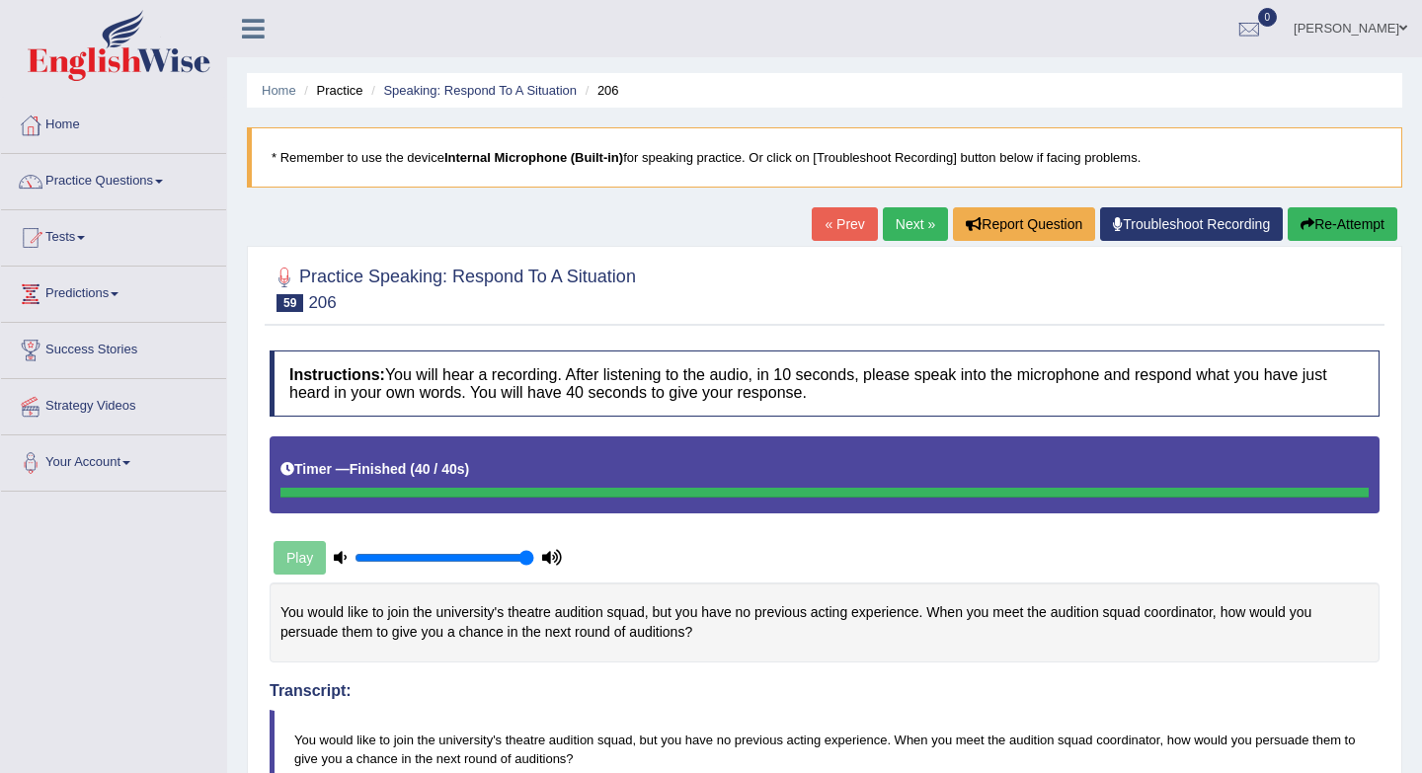
click at [832, 223] on link "« Prev" at bounding box center [843, 224] width 65 height 34
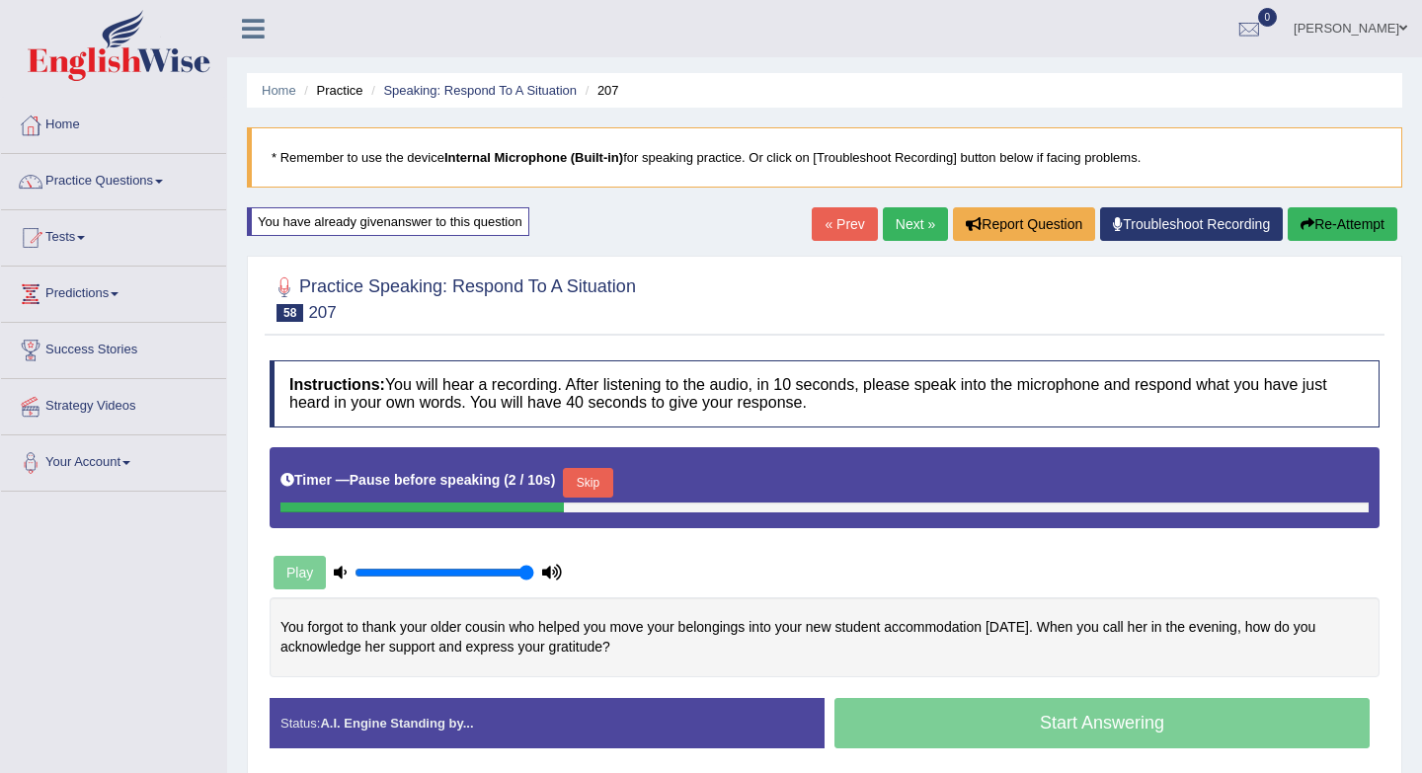
click at [608, 497] on button "Skip" at bounding box center [587, 483] width 49 height 30
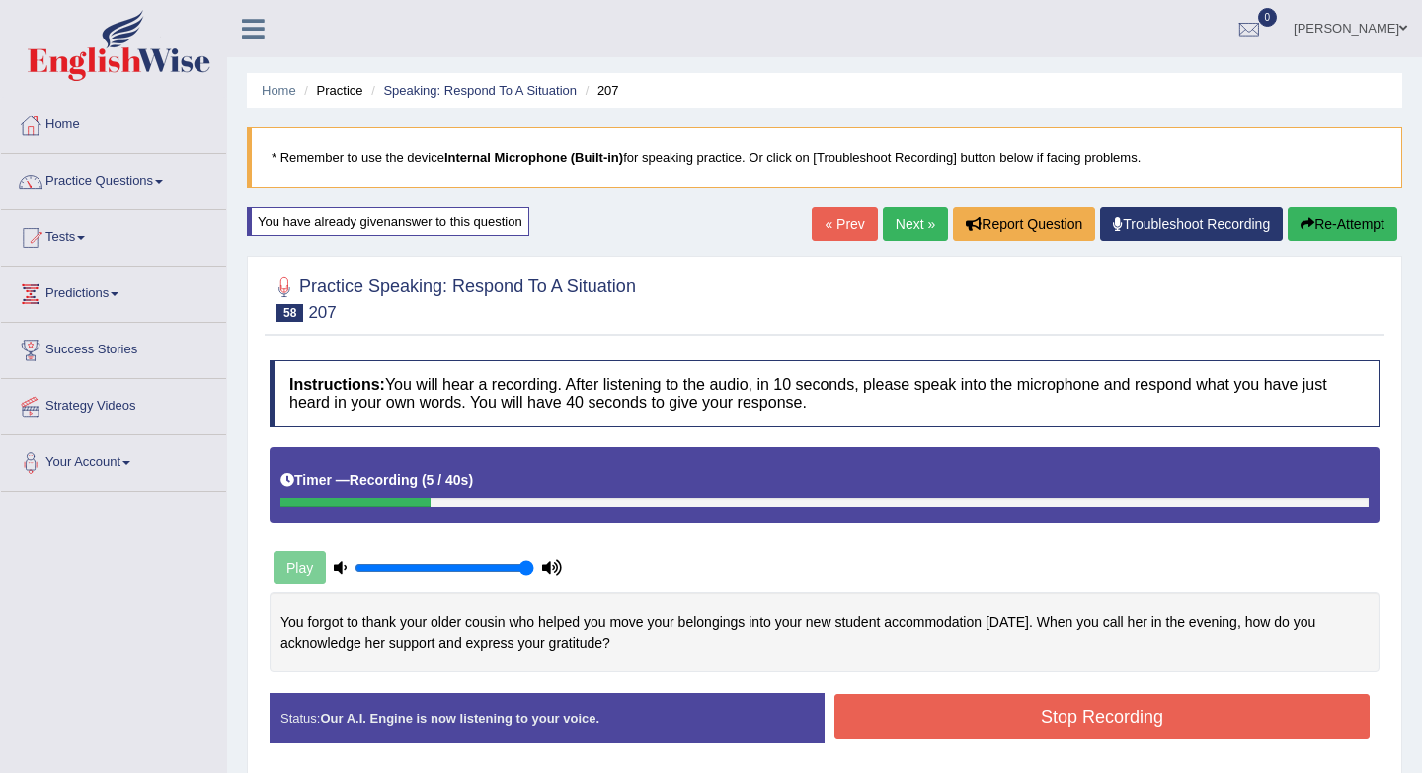
click at [834, 233] on link "« Prev" at bounding box center [843, 224] width 65 height 34
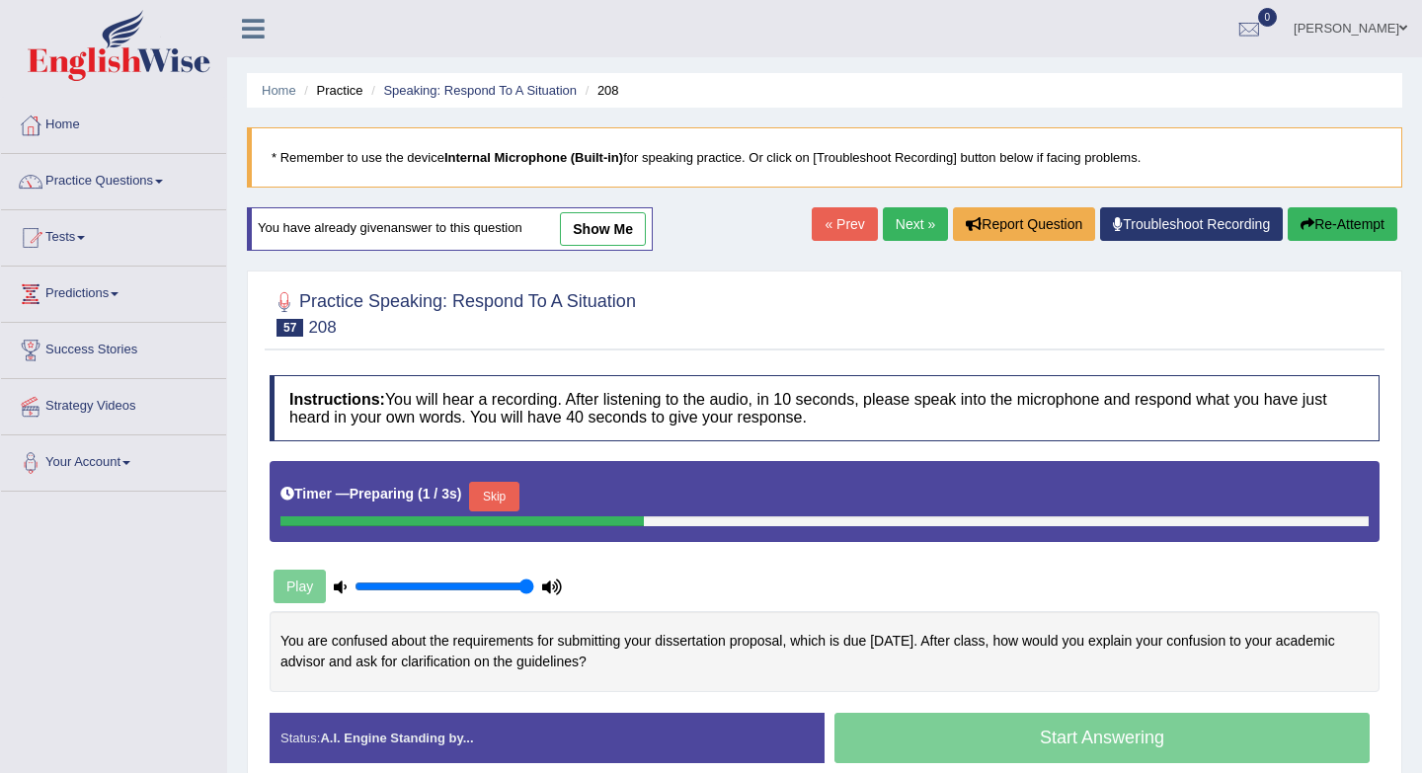
click at [893, 230] on link "Next »" at bounding box center [915, 224] width 65 height 34
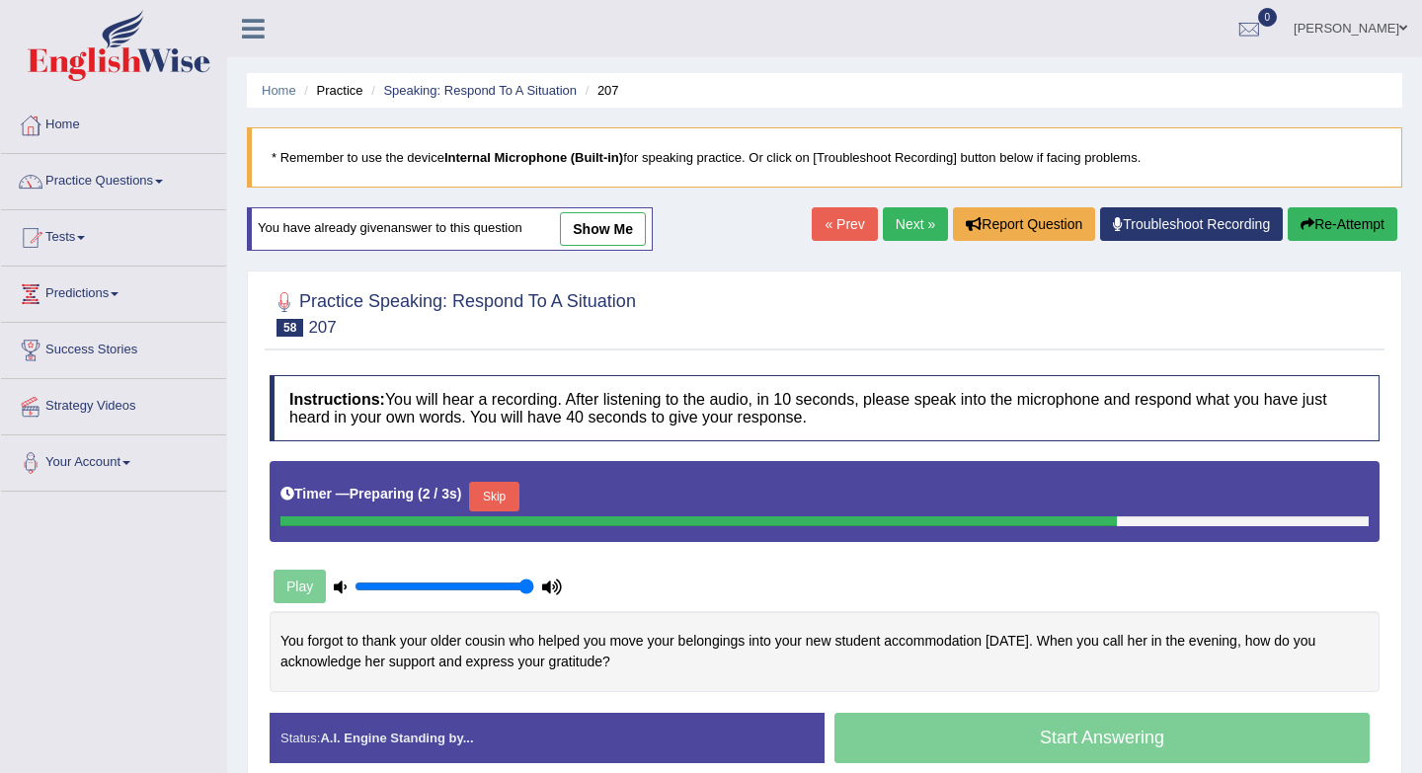
click at [518, 497] on button "Skip" at bounding box center [493, 497] width 49 height 30
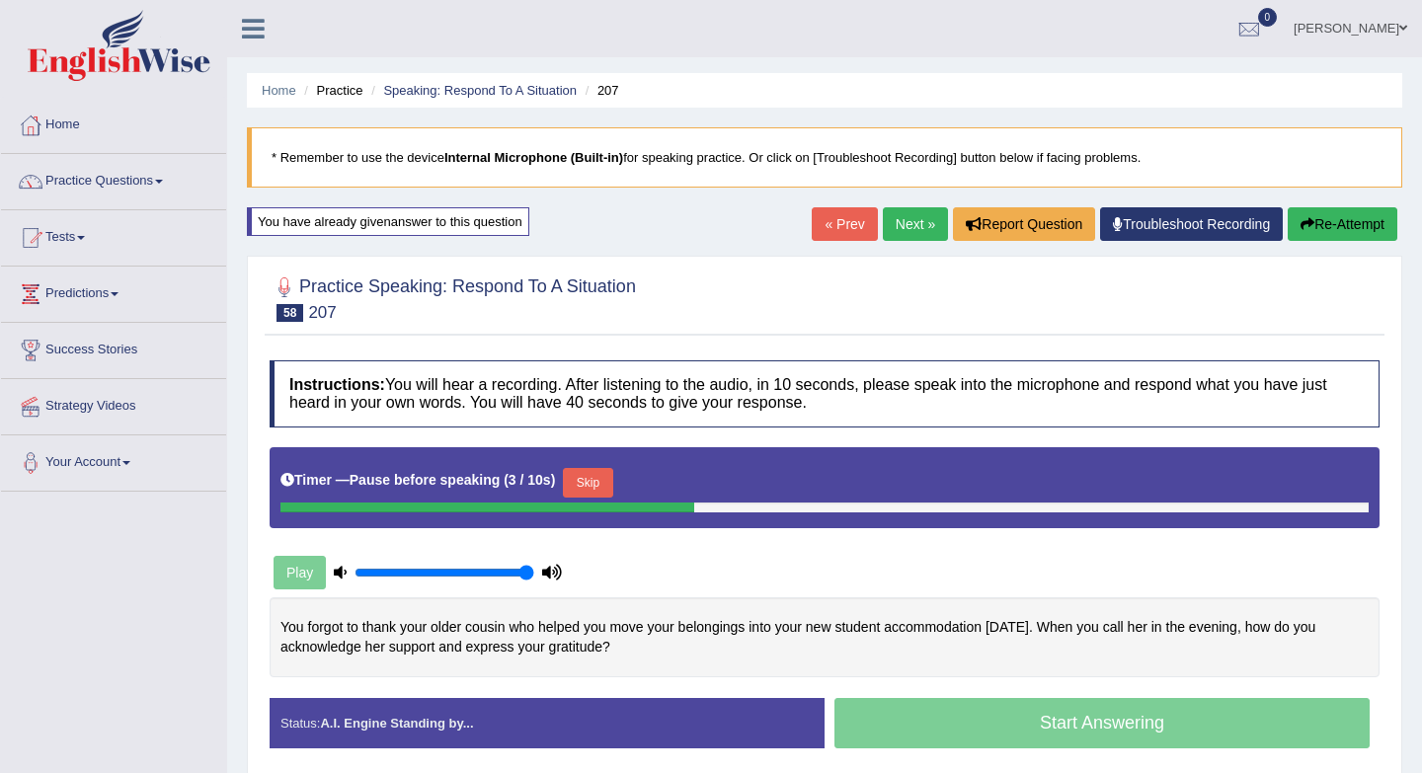
click at [604, 486] on button "Skip" at bounding box center [587, 483] width 49 height 30
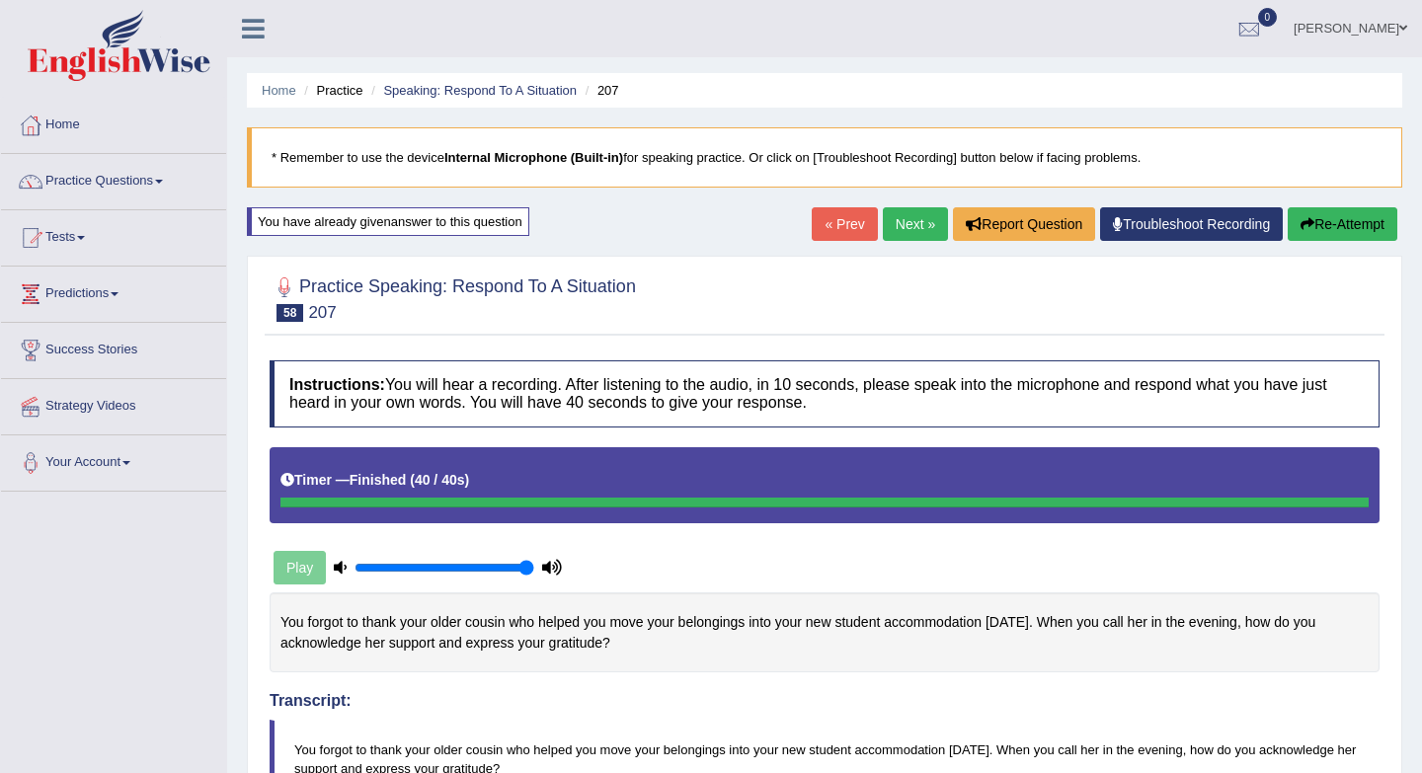
click at [895, 237] on link "Next »" at bounding box center [915, 224] width 65 height 34
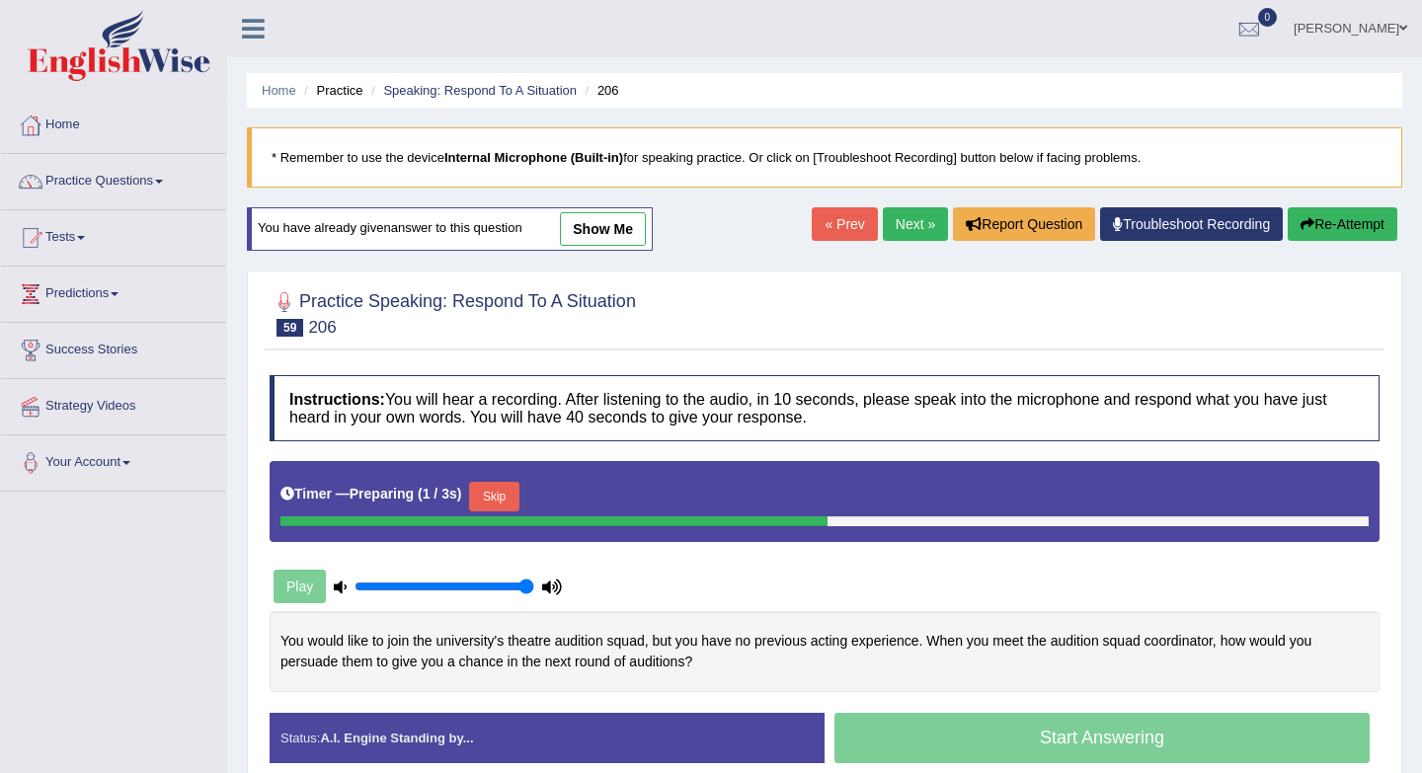
click at [911, 232] on link "Next »" at bounding box center [915, 224] width 65 height 34
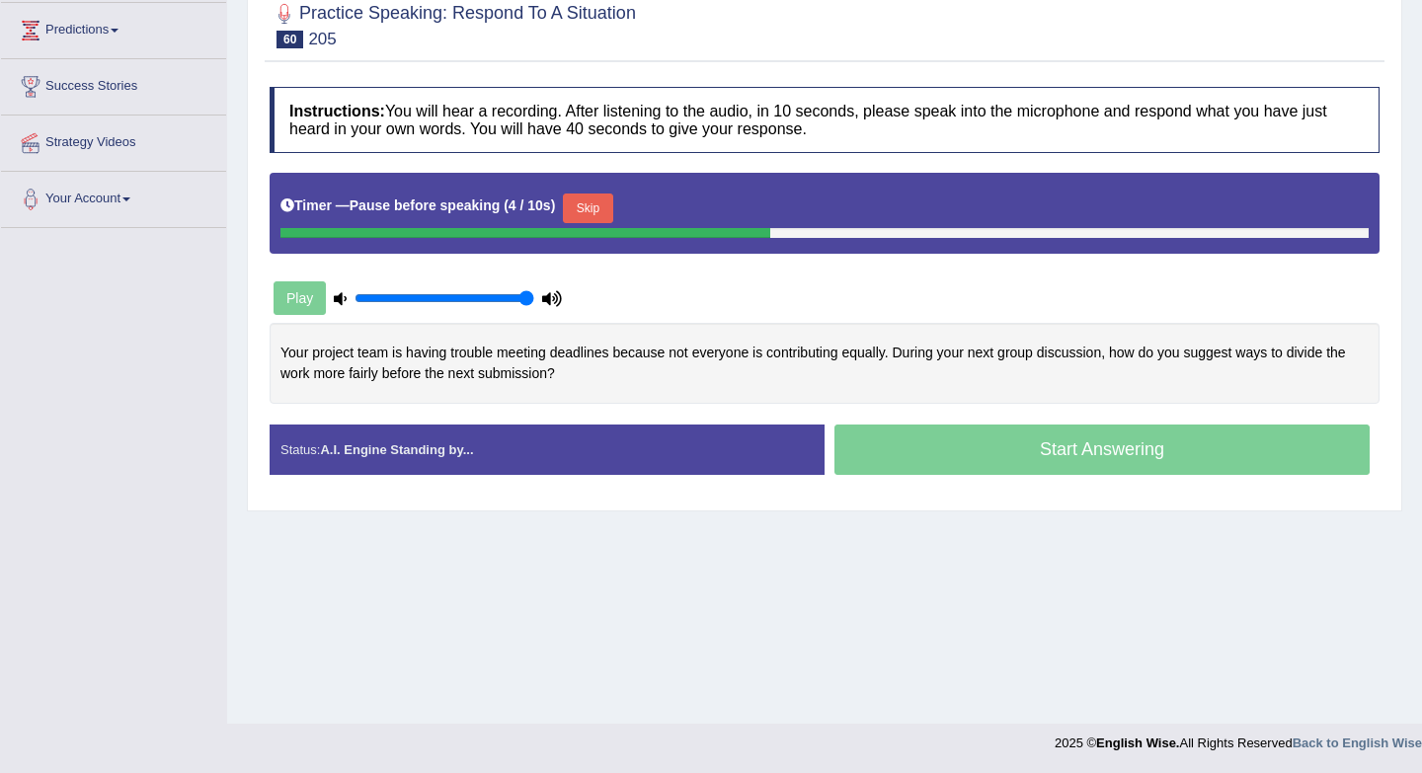
click at [599, 204] on button "Skip" at bounding box center [587, 208] width 49 height 30
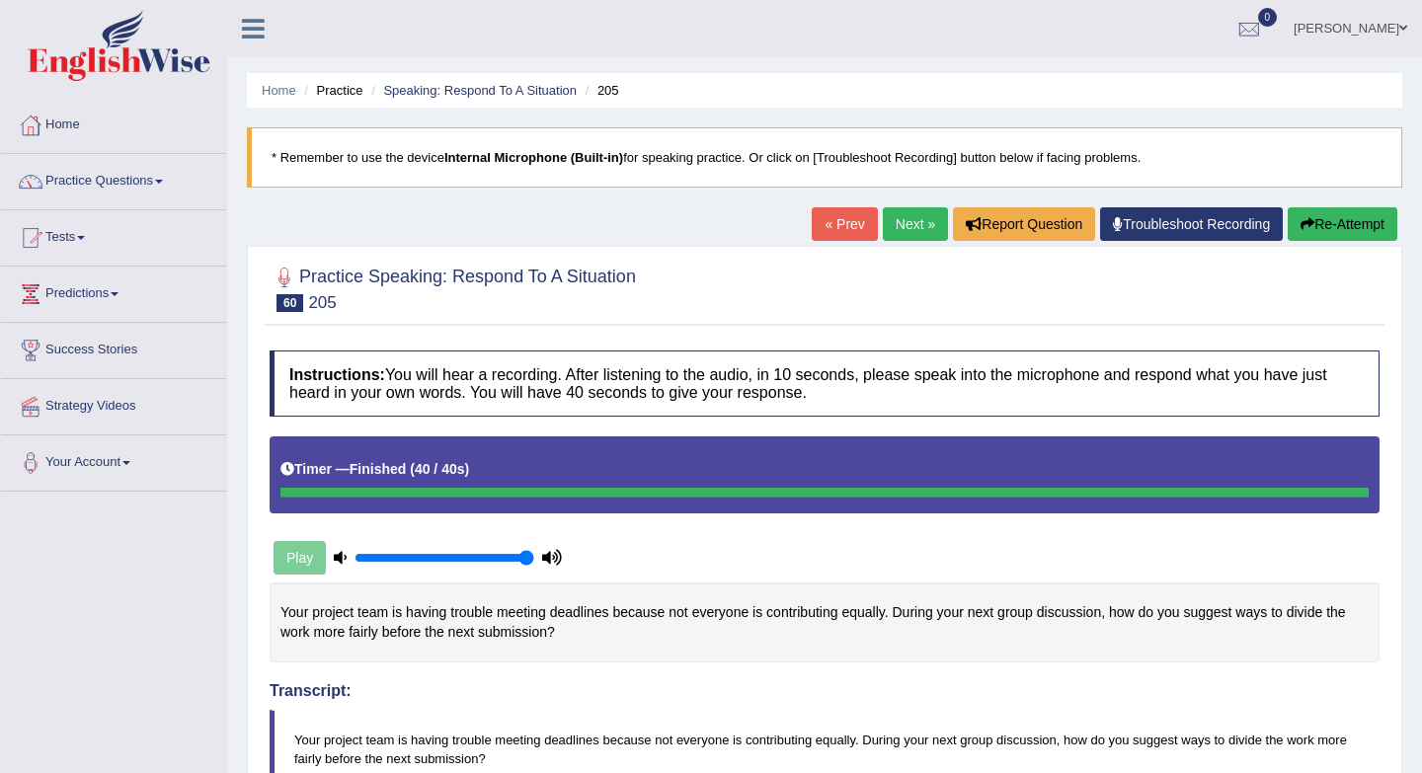
click at [908, 229] on link "Next »" at bounding box center [915, 224] width 65 height 34
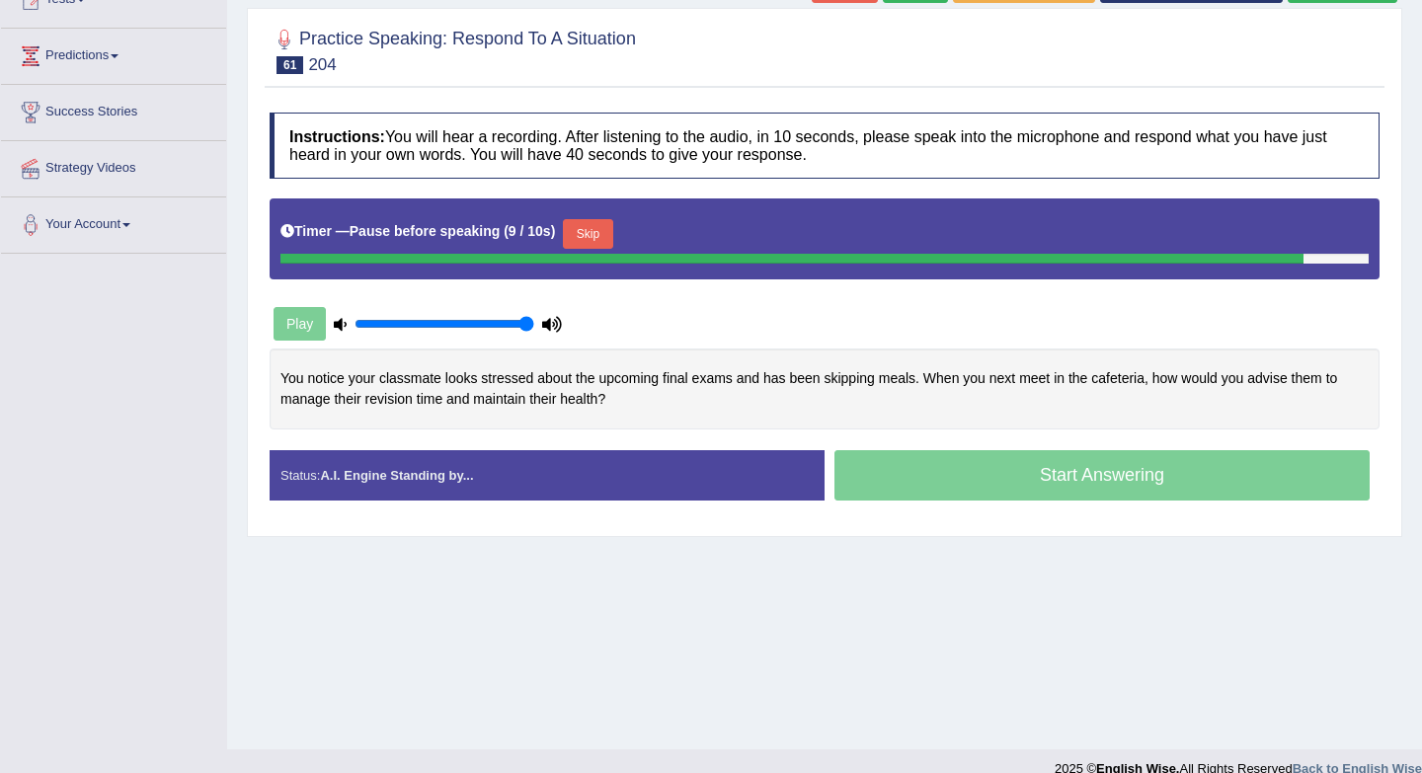
click at [597, 244] on button "Skip" at bounding box center [587, 234] width 49 height 30
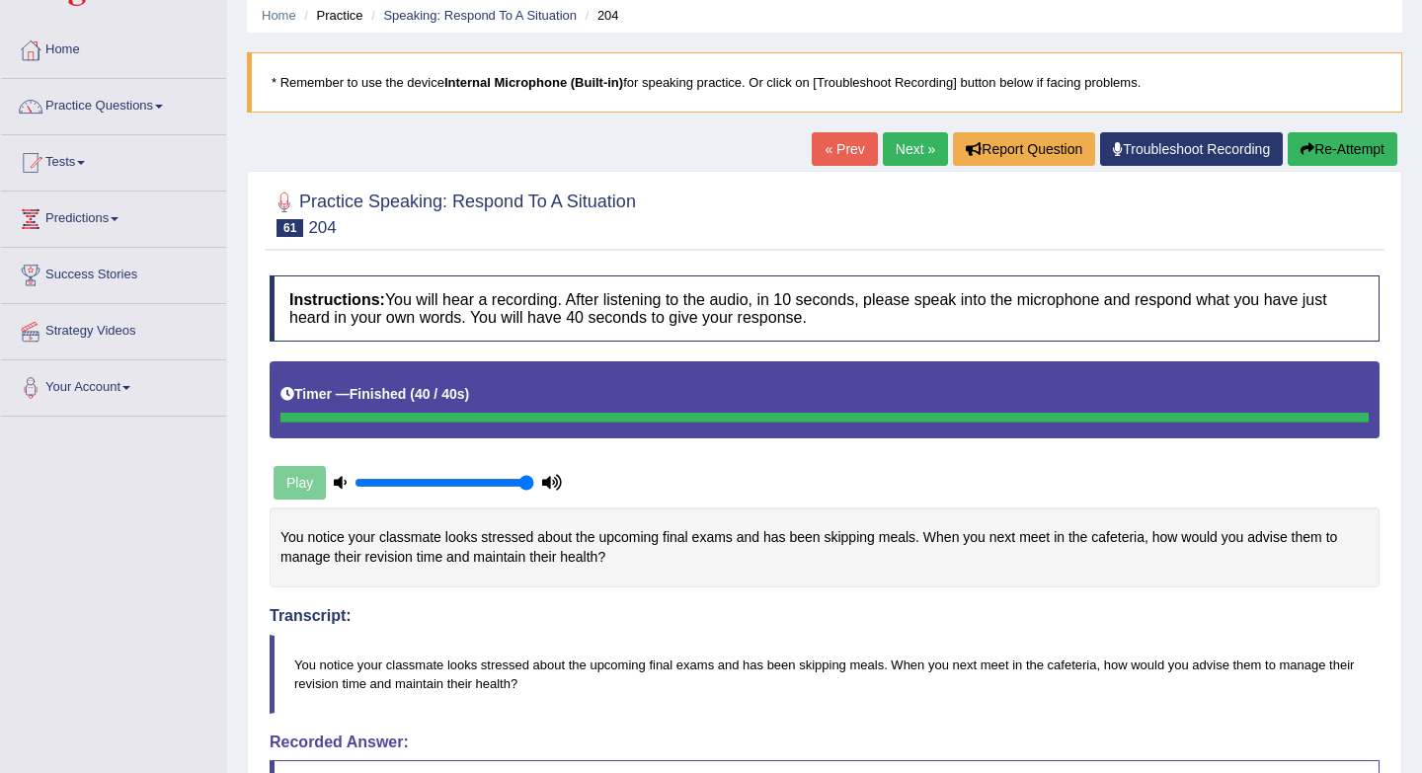
scroll to position [26, 0]
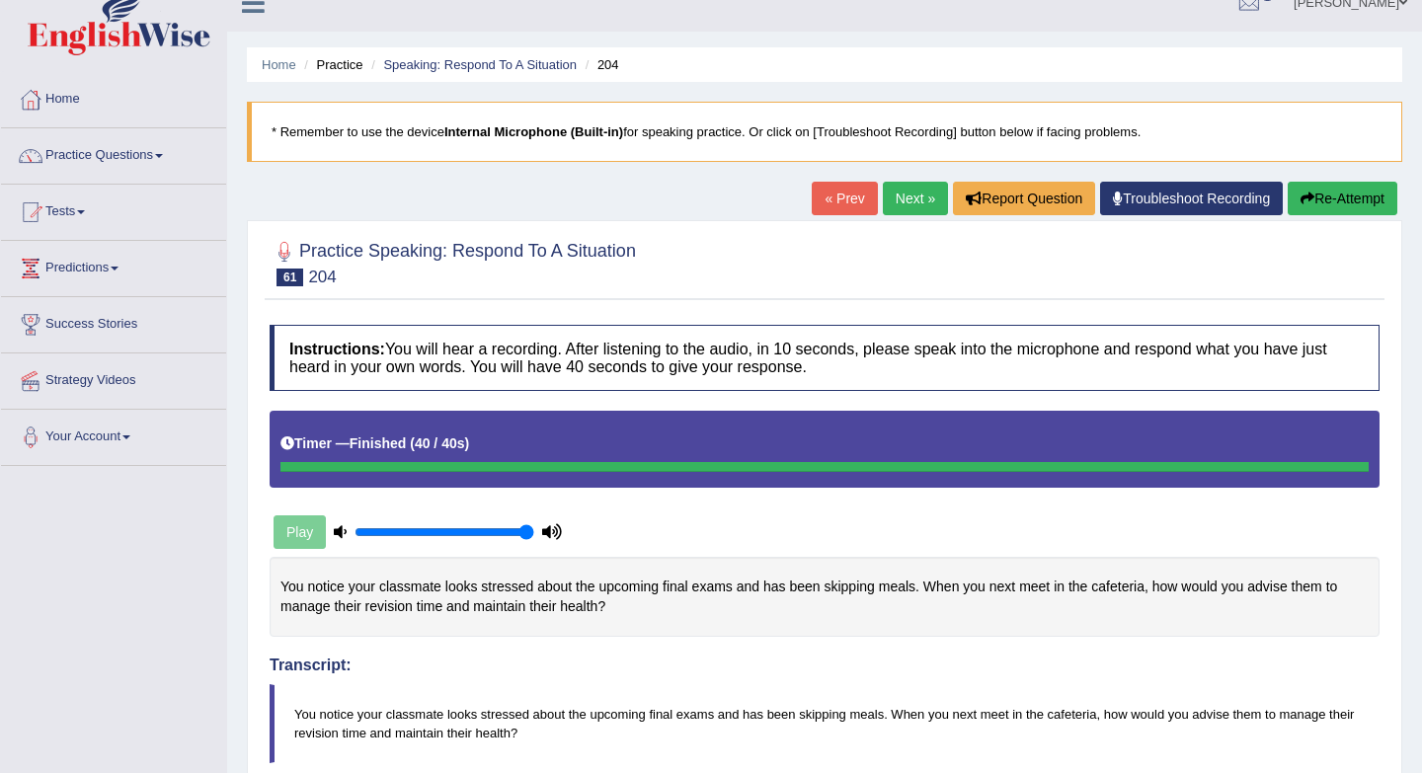
click at [908, 204] on link "Next »" at bounding box center [915, 199] width 65 height 34
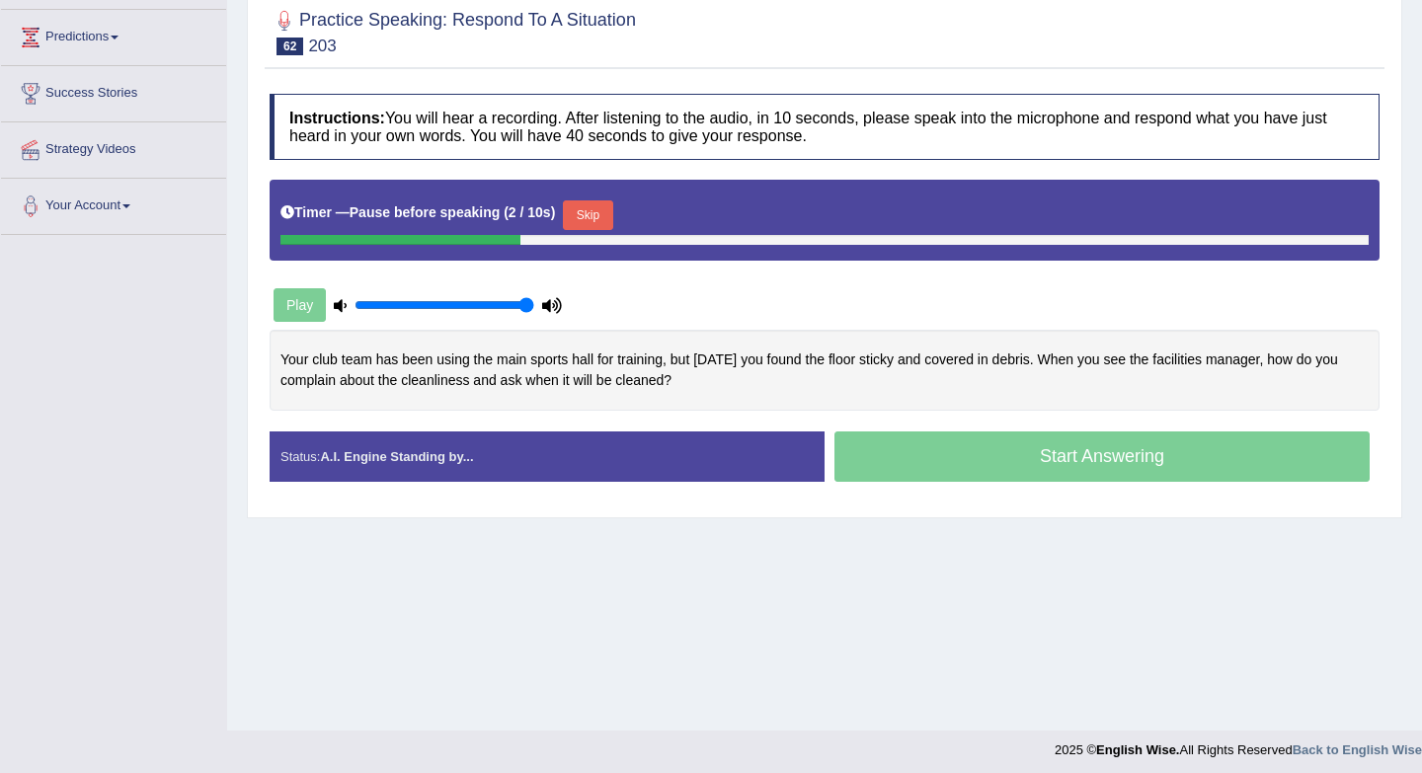
click at [612, 201] on button "Skip" at bounding box center [587, 215] width 49 height 30
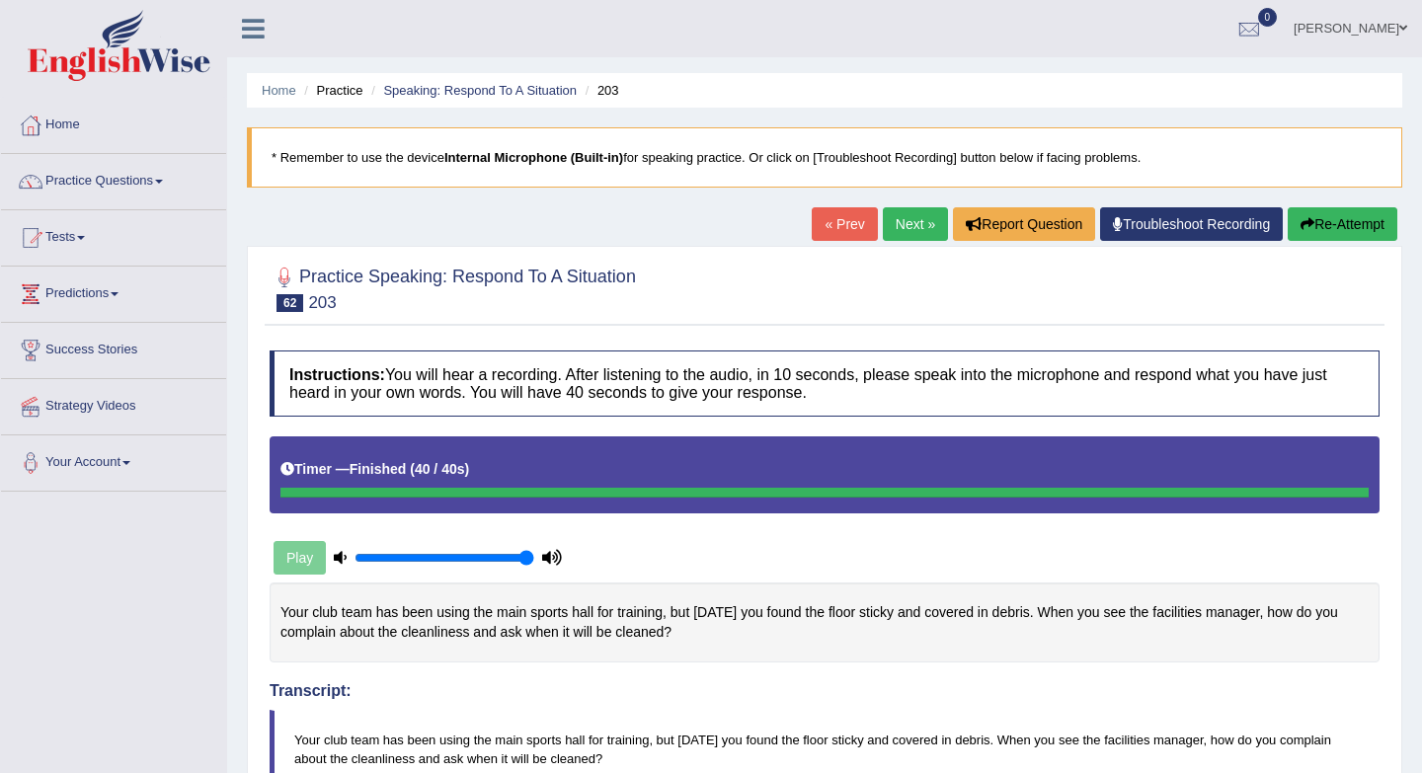
click at [891, 237] on link "Next »" at bounding box center [915, 224] width 65 height 34
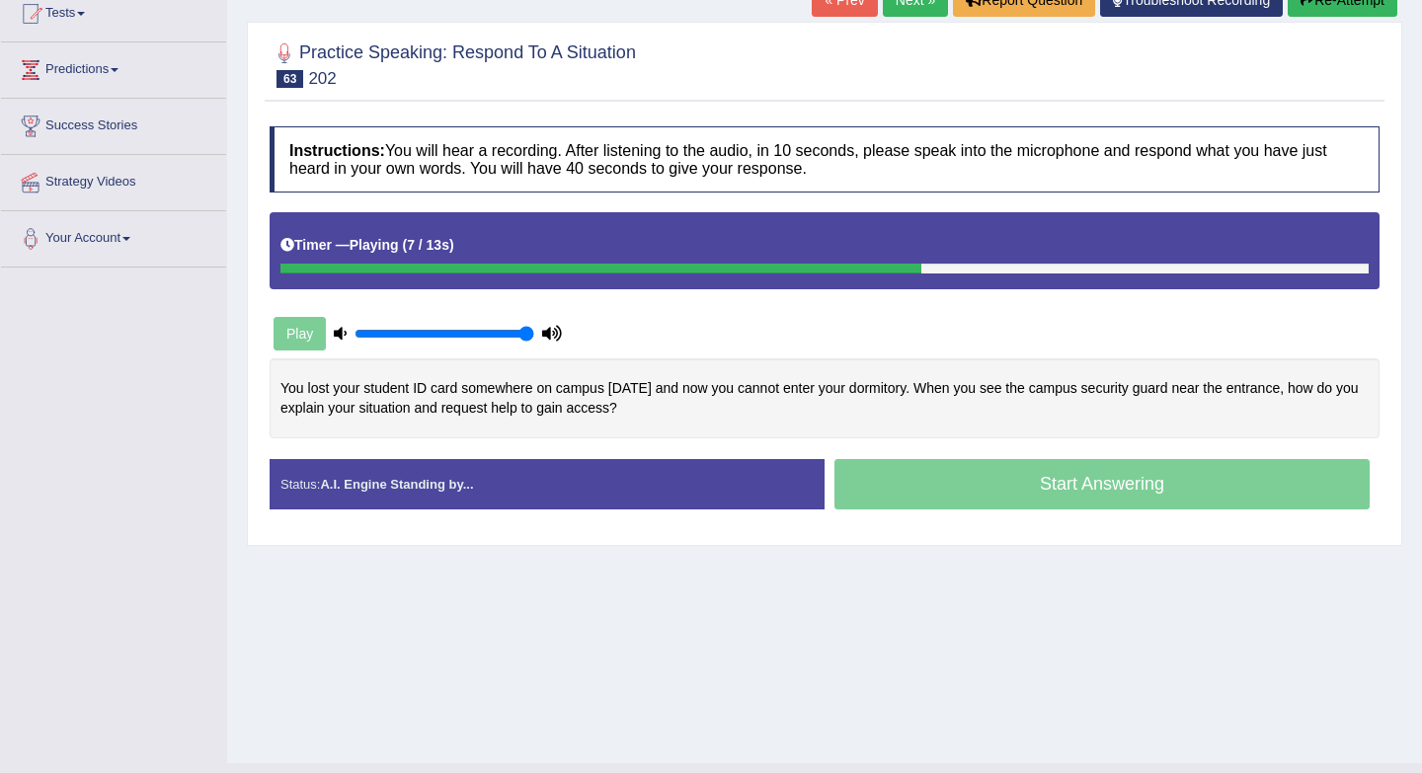
scroll to position [216, 0]
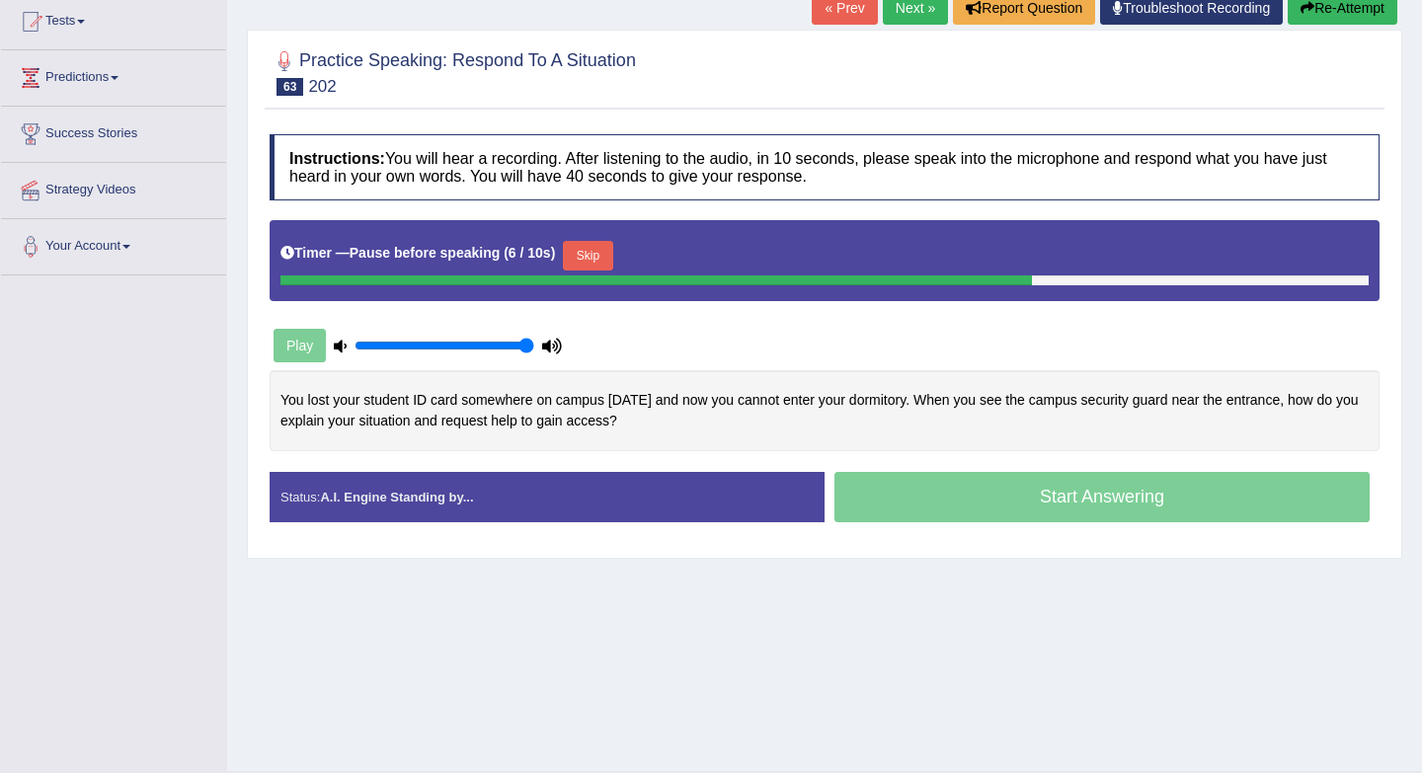
click at [599, 256] on button "Skip" at bounding box center [587, 256] width 49 height 30
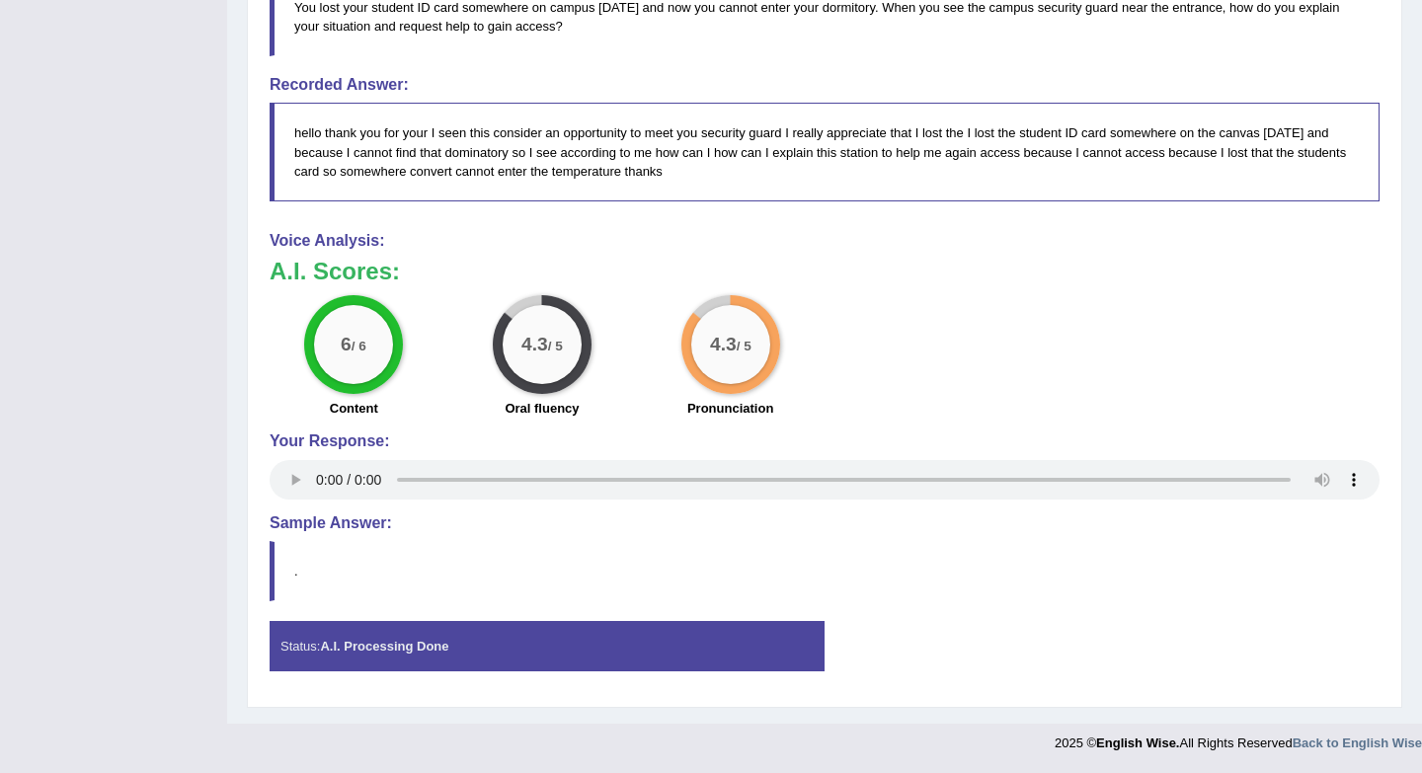
scroll to position [0, 0]
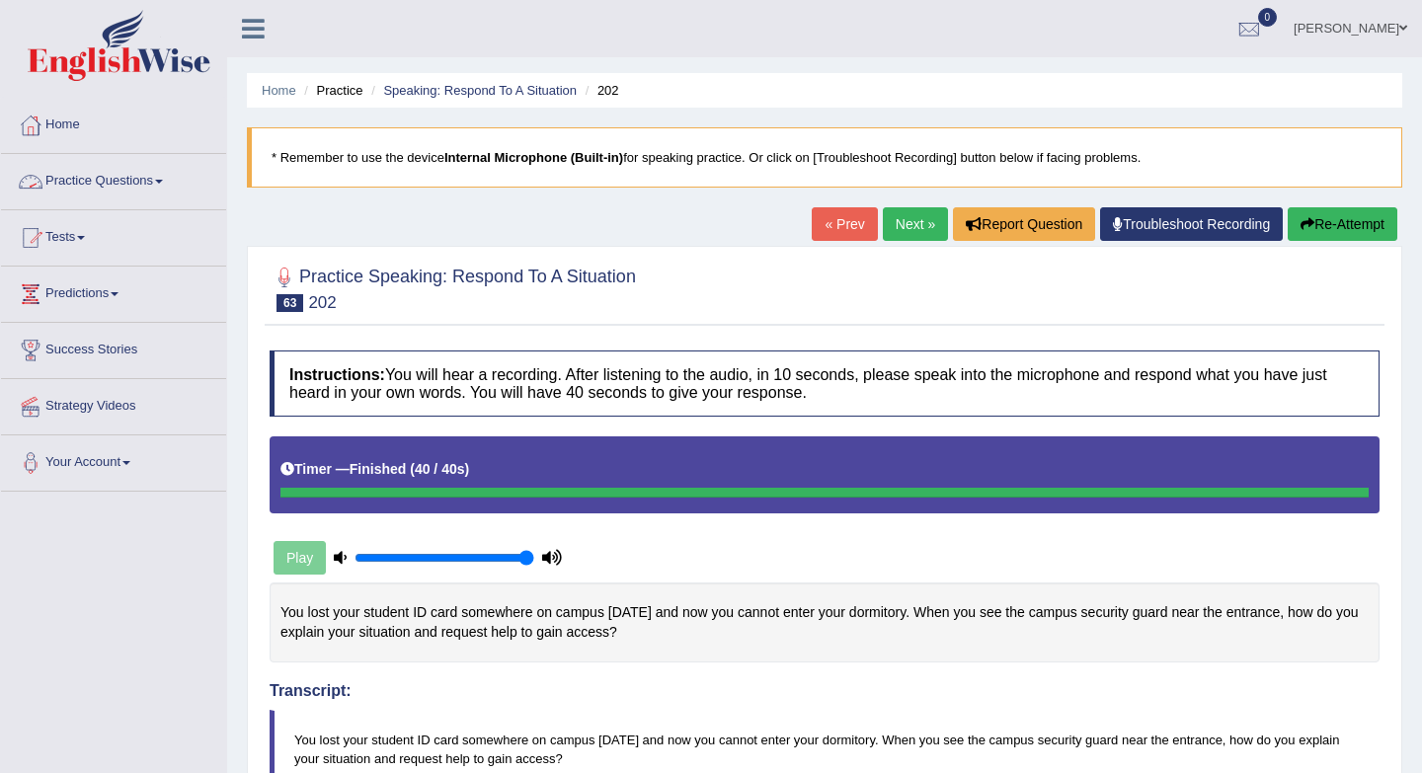
click at [154, 180] on link "Practice Questions" at bounding box center [113, 178] width 225 height 49
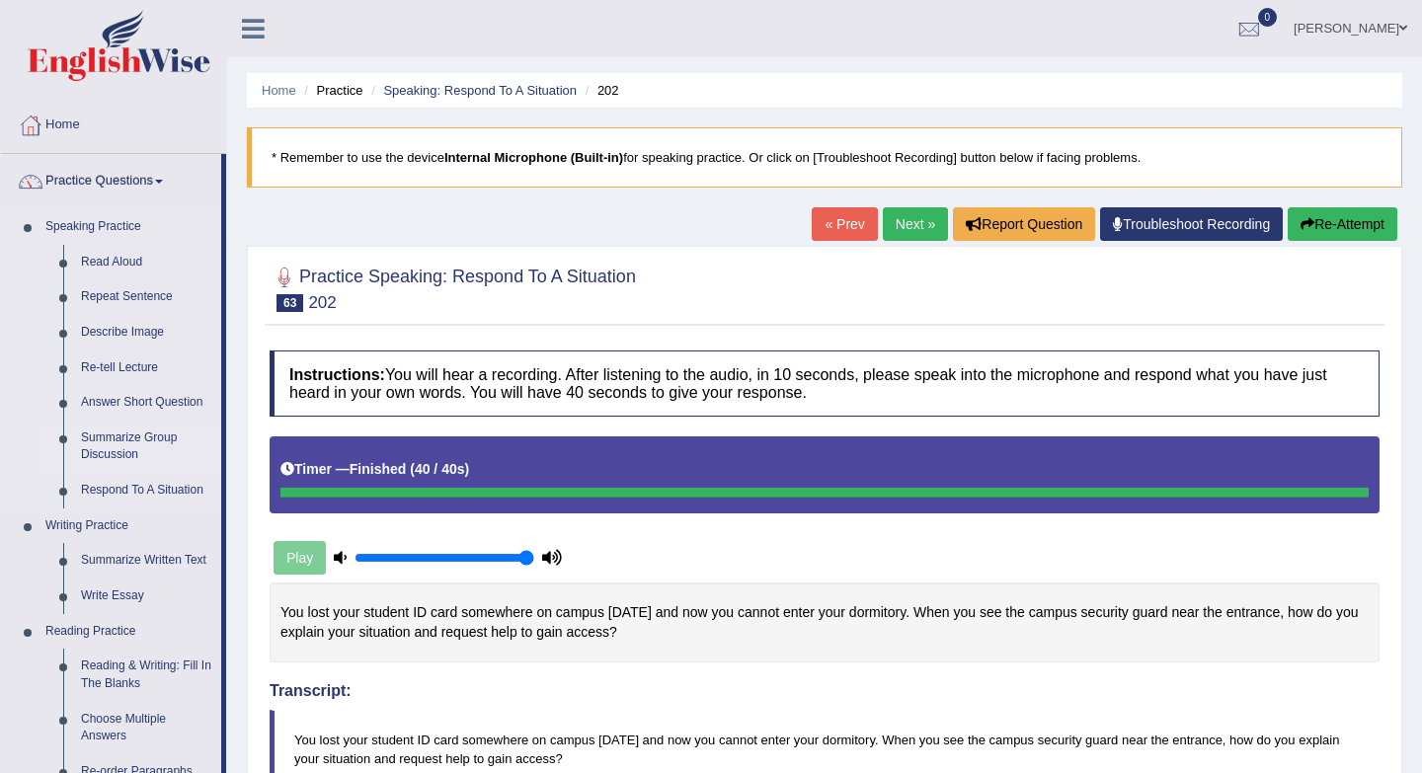
click at [152, 447] on link "Summarize Group Discussion" at bounding box center [146, 447] width 149 height 52
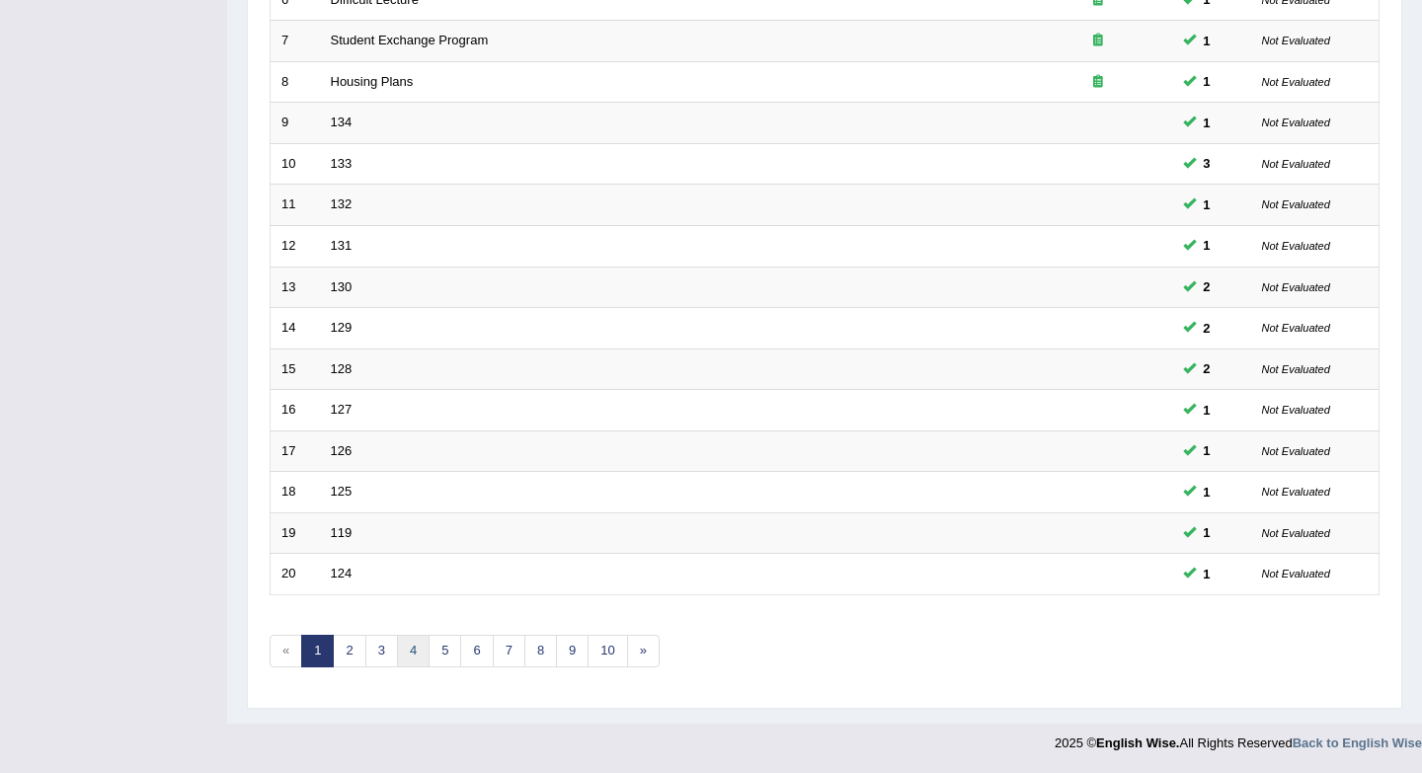
click at [416, 652] on link "4" at bounding box center [413, 651] width 33 height 33
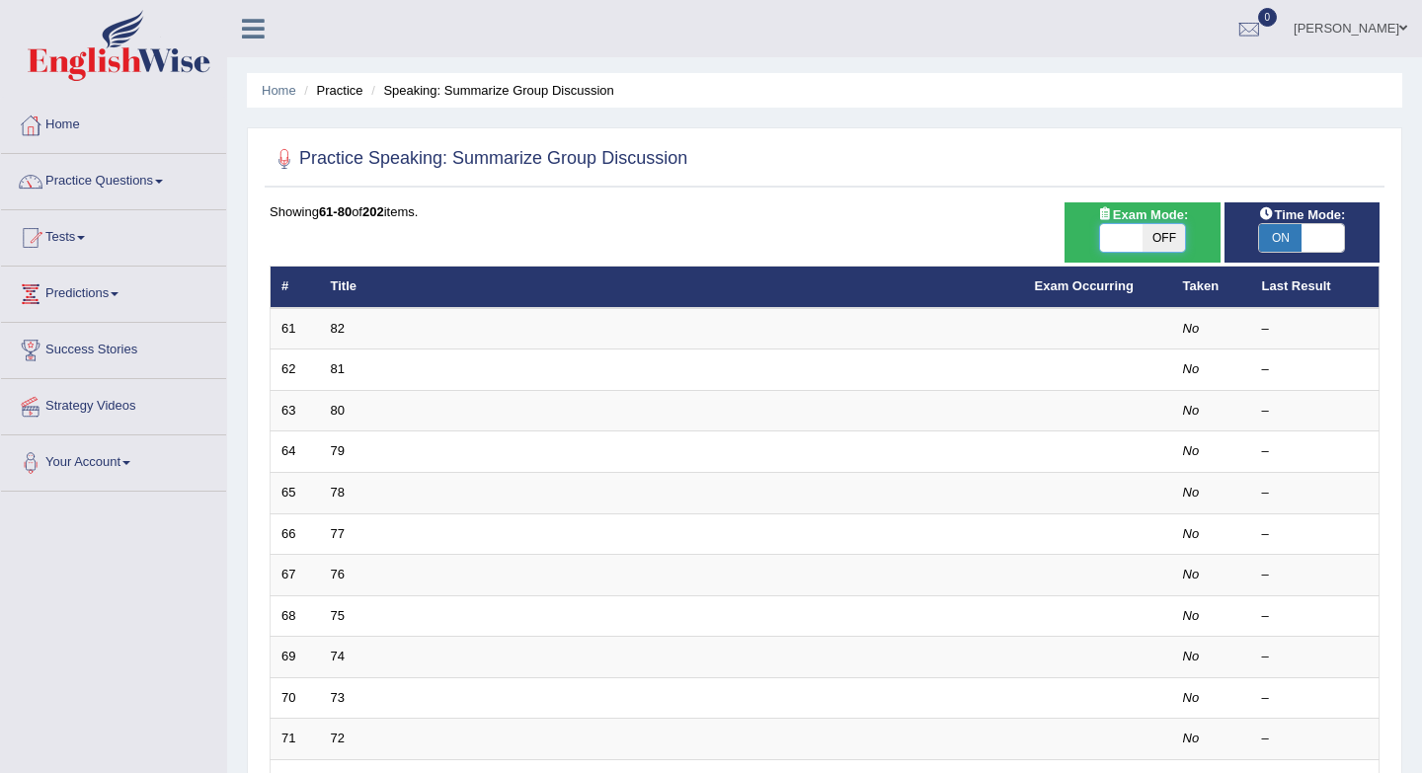
click at [1132, 234] on span at bounding box center [1121, 238] width 42 height 28
checkbox input "true"
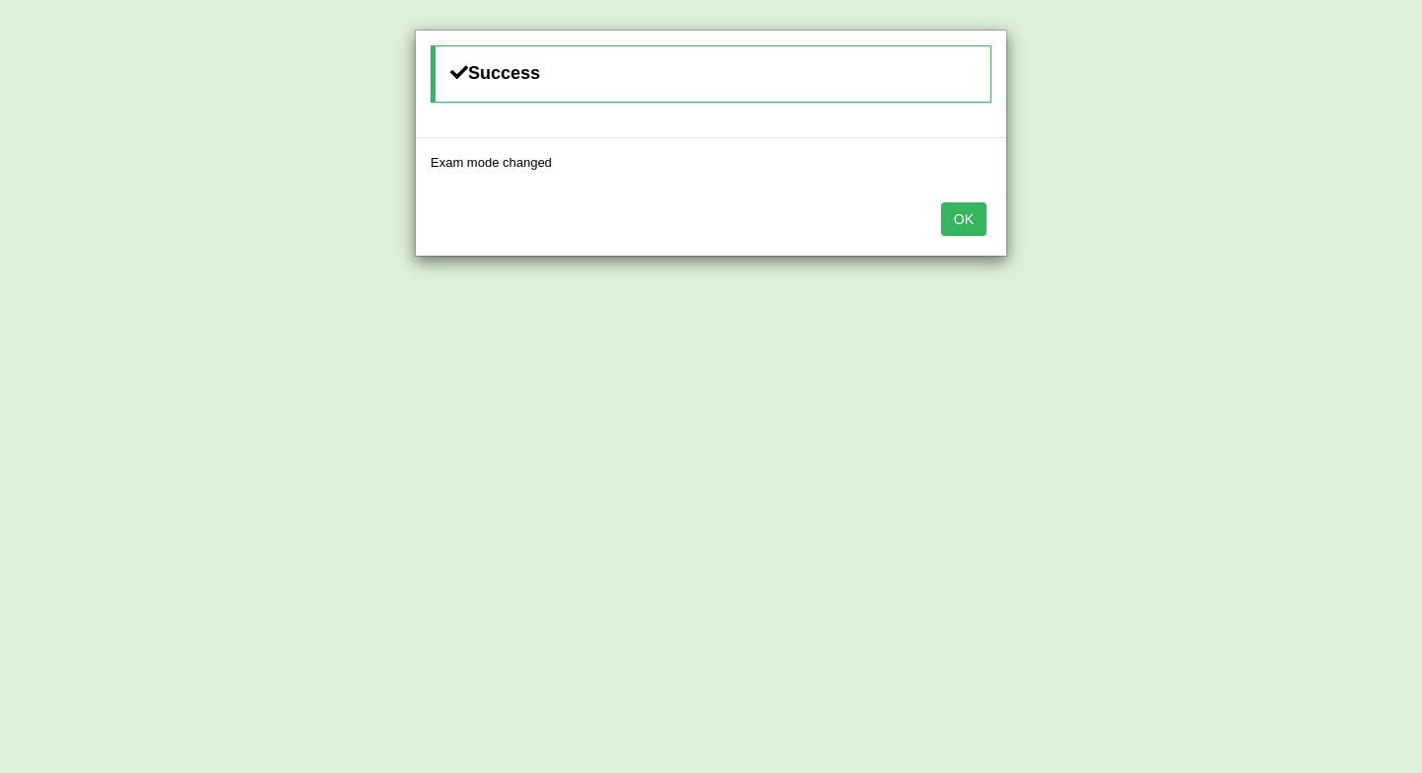
click at [965, 219] on button "OK" at bounding box center [963, 219] width 45 height 34
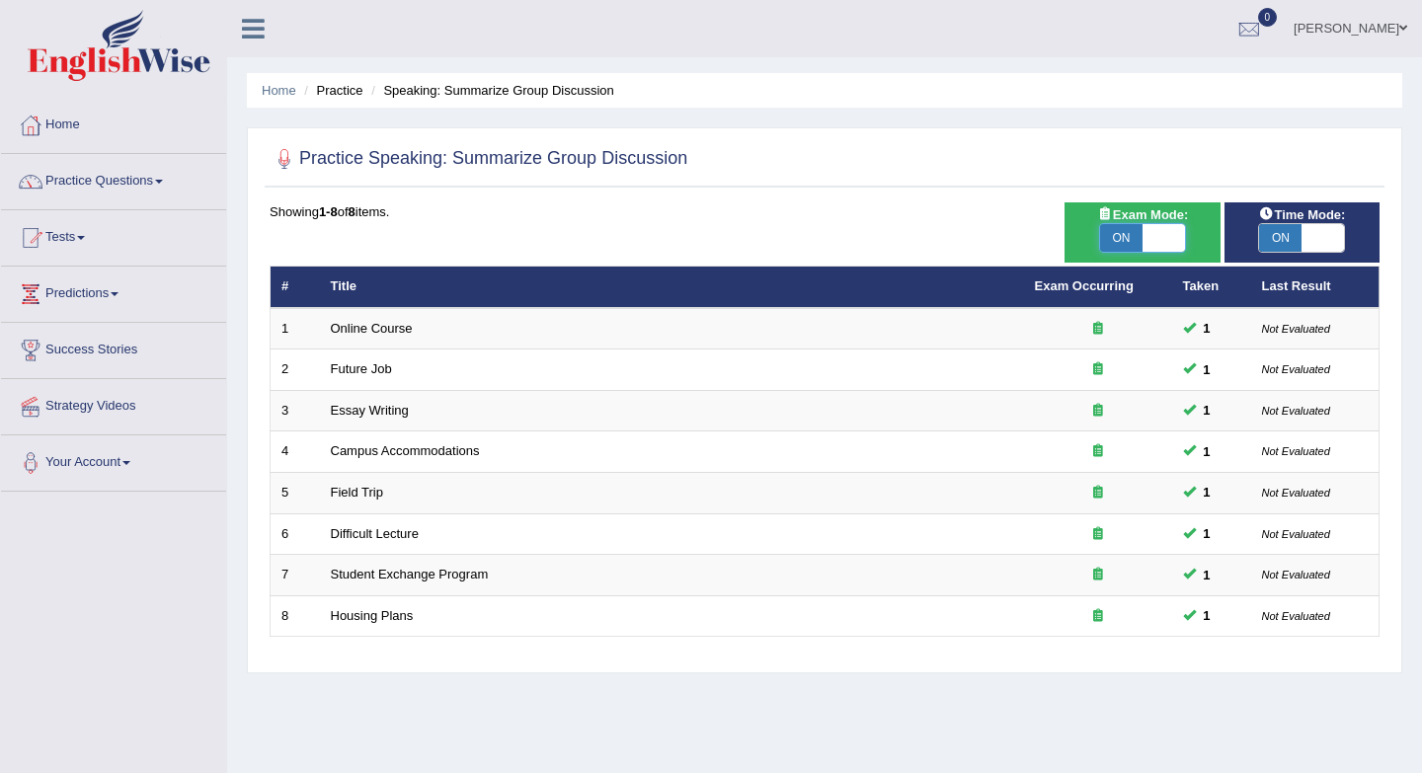
click at [1156, 235] on span at bounding box center [1163, 238] width 42 height 28
checkbox input "false"
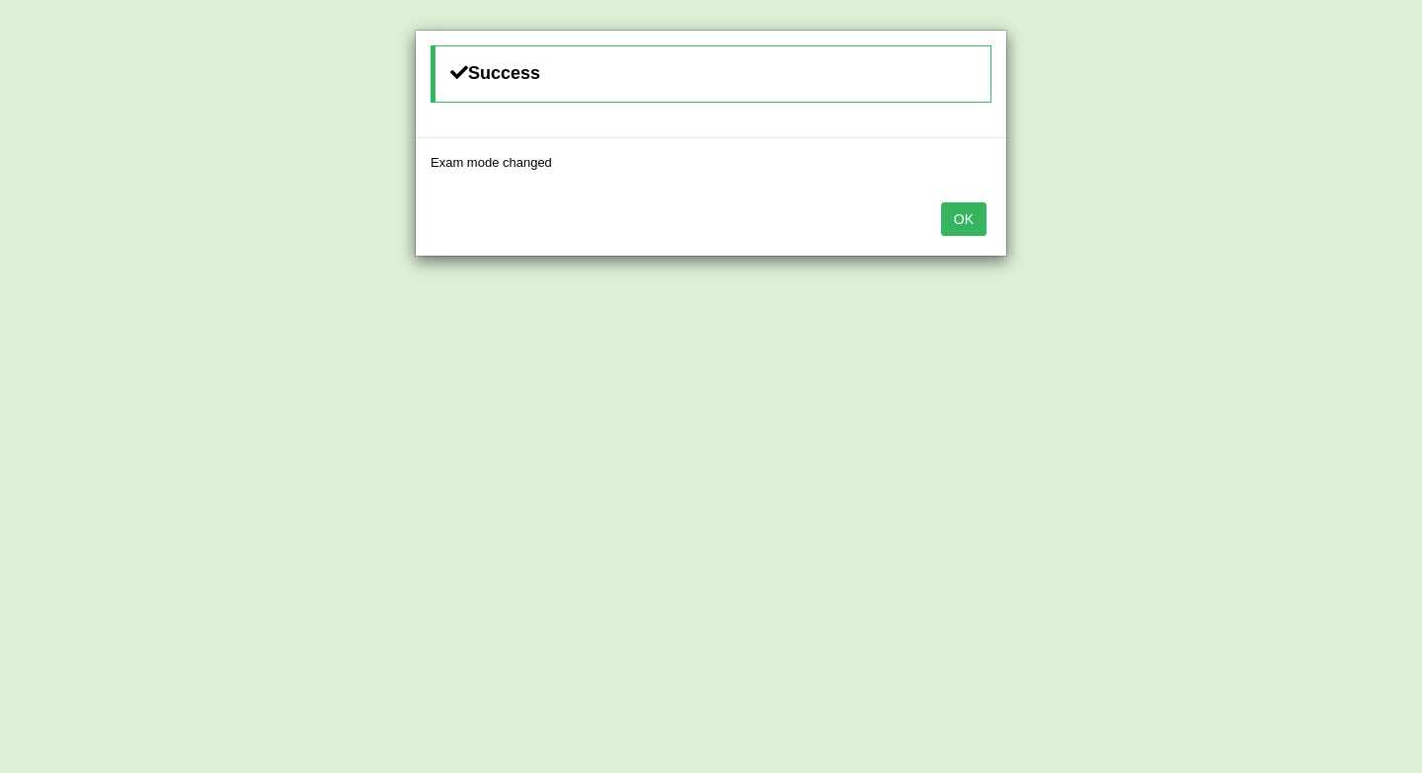
click at [972, 219] on button "OK" at bounding box center [963, 219] width 45 height 34
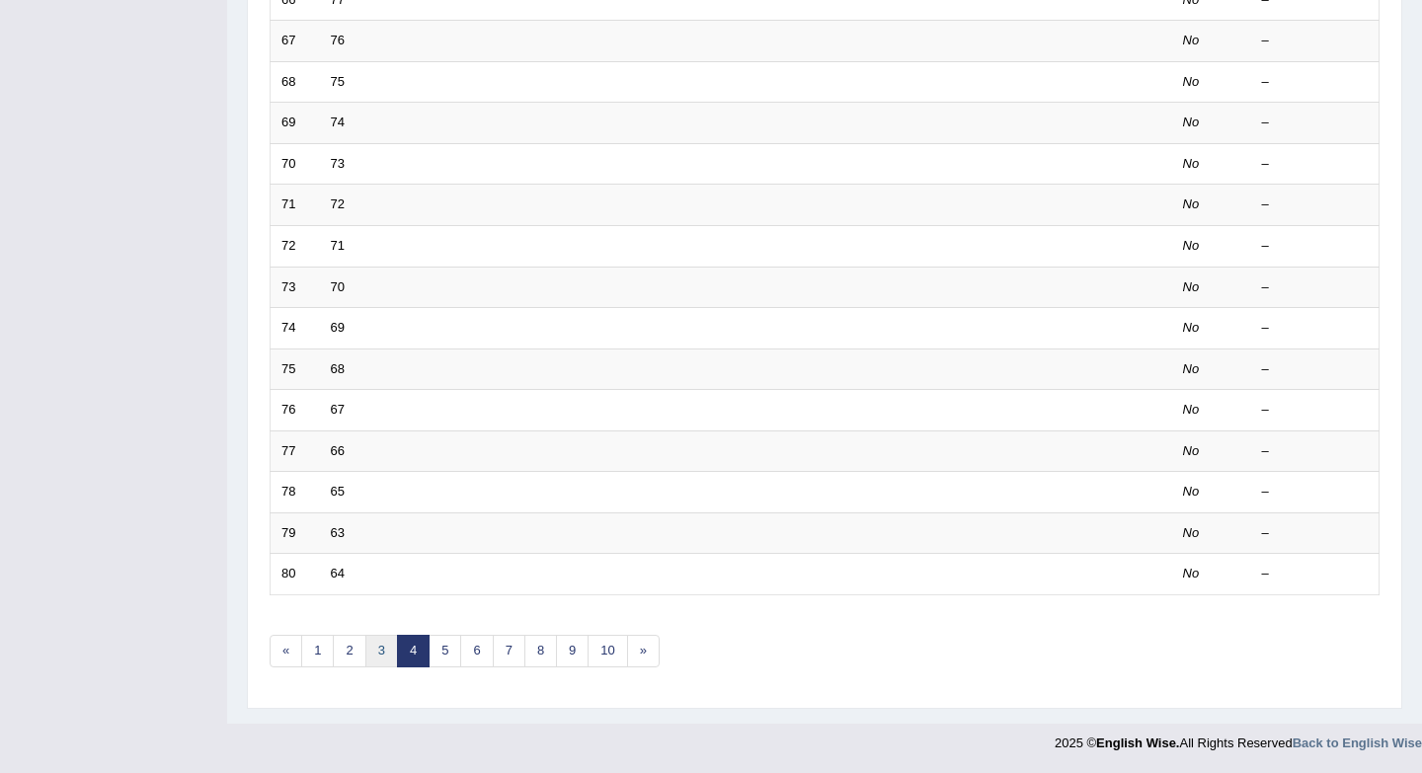
click at [385, 646] on link "3" at bounding box center [381, 651] width 33 height 33
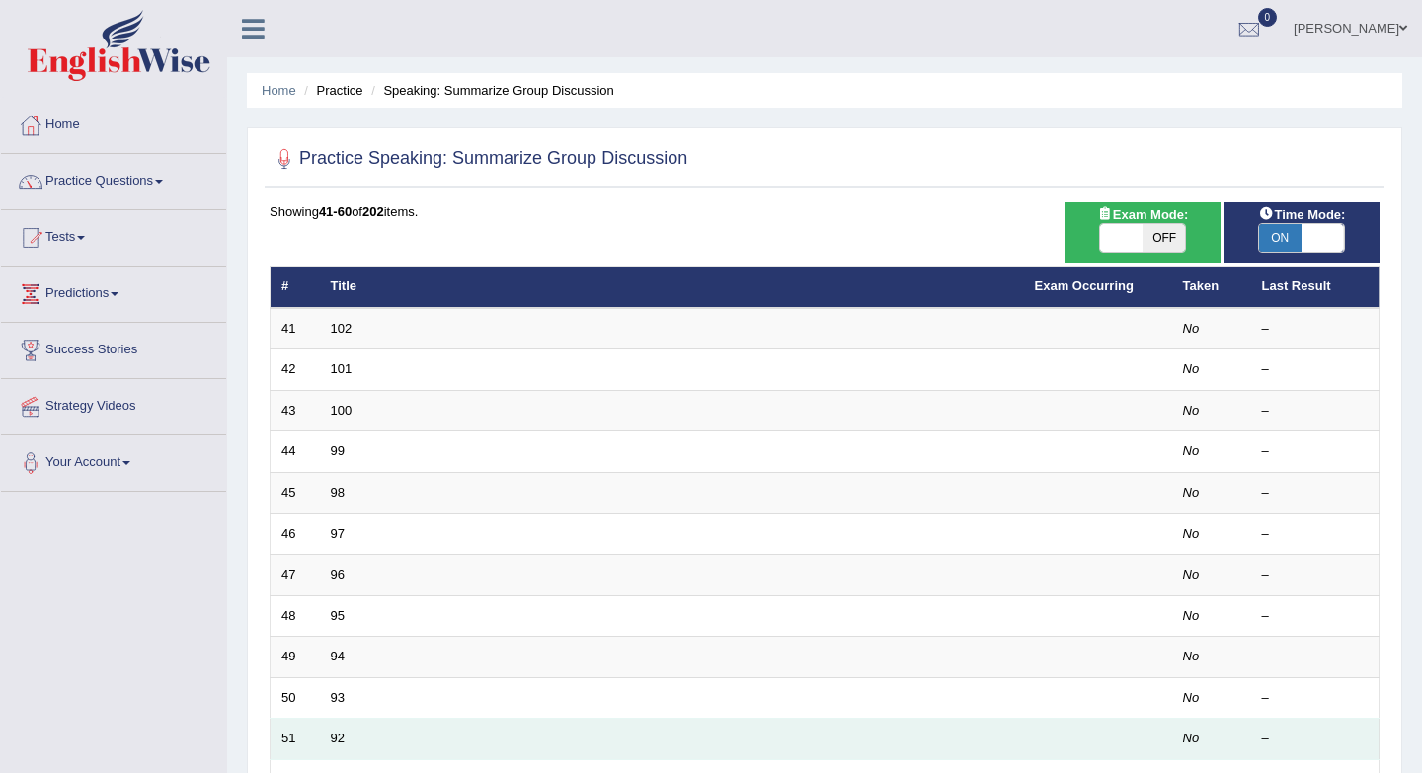
scroll to position [534, 0]
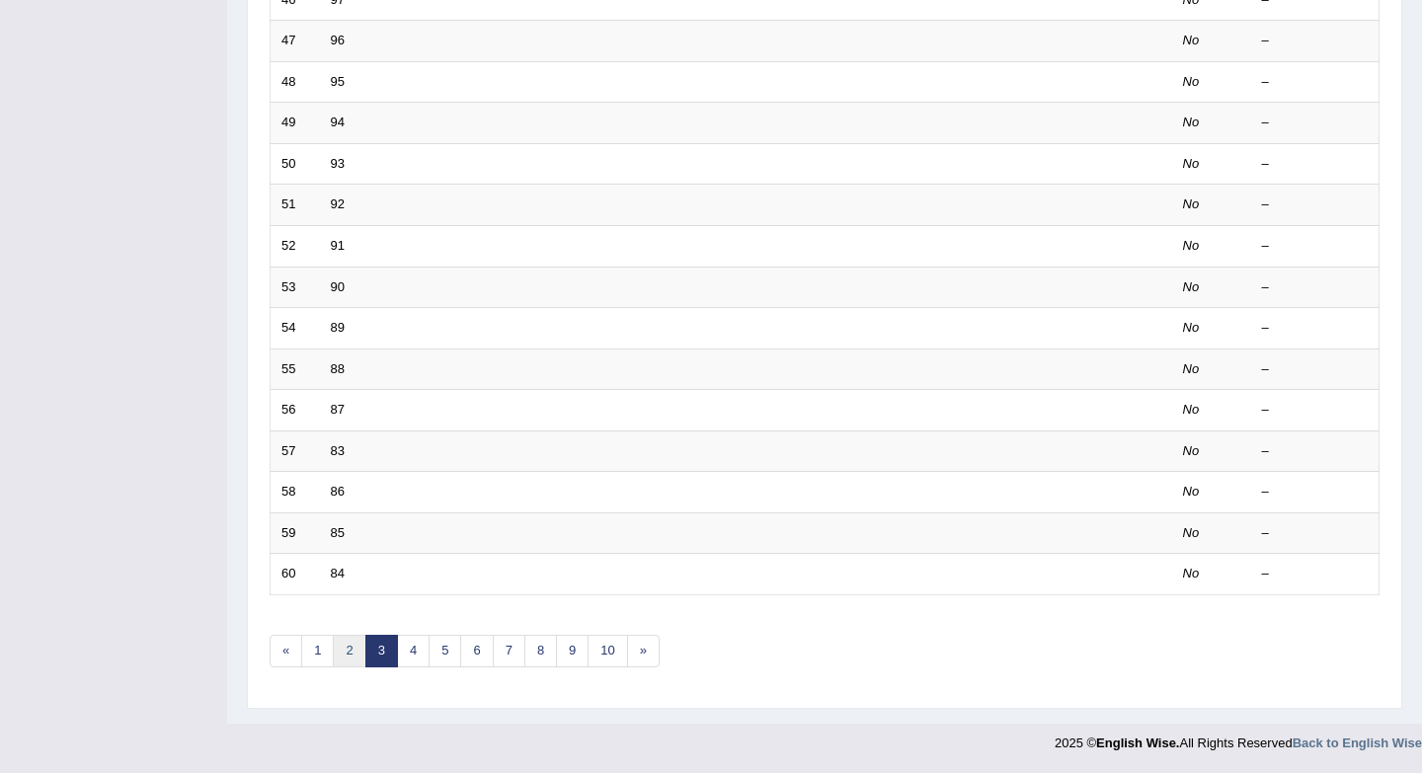
click at [351, 656] on link "2" at bounding box center [349, 651] width 33 height 33
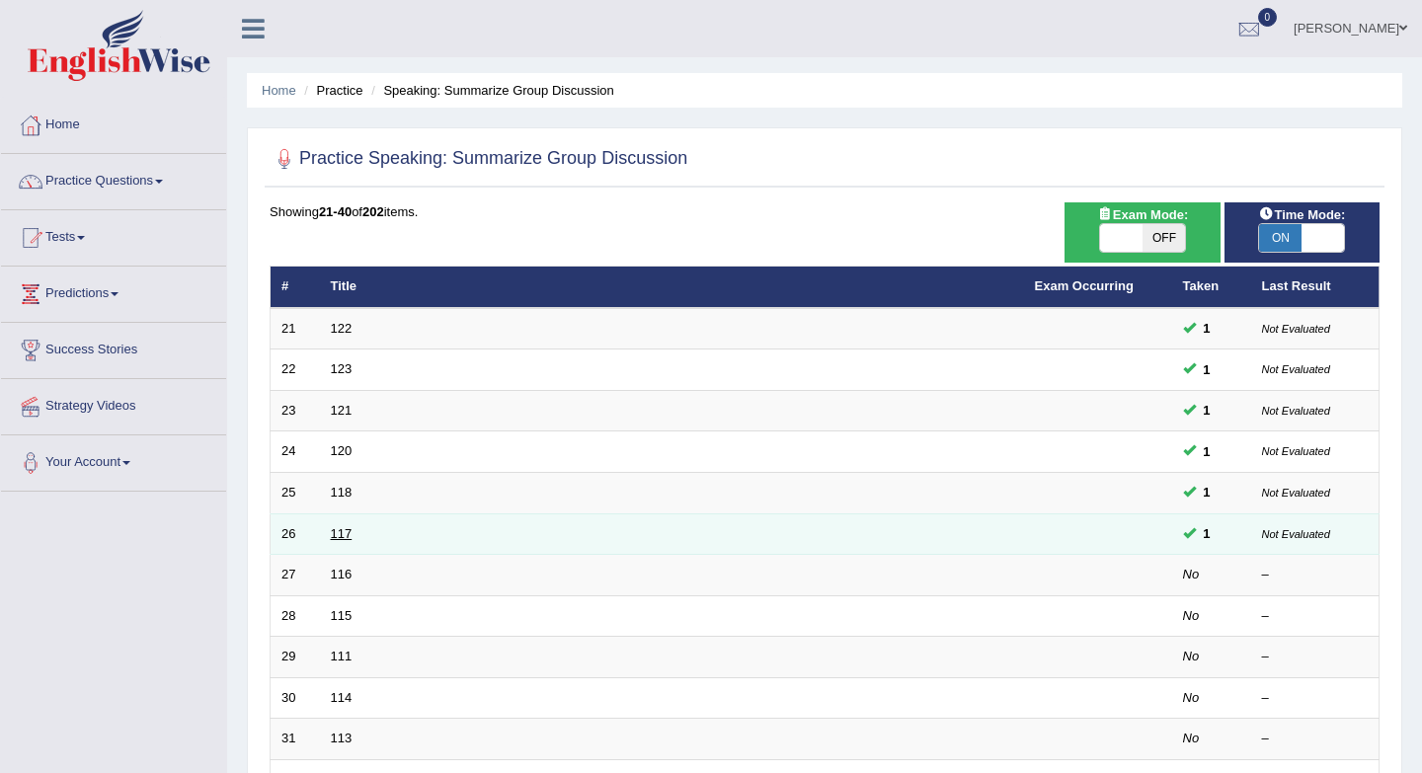
click at [347, 529] on link "117" at bounding box center [342, 533] width 22 height 15
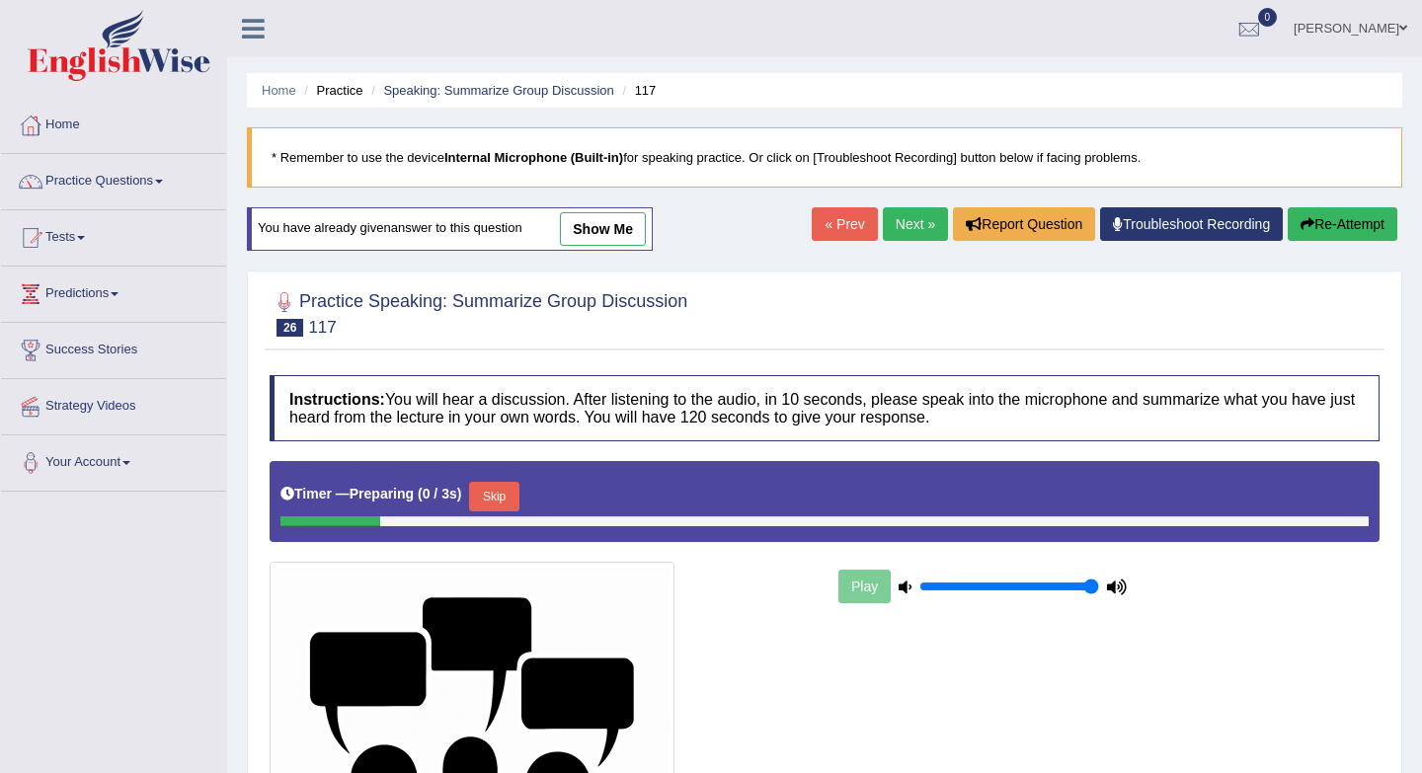
click at [907, 222] on link "Next »" at bounding box center [915, 224] width 65 height 34
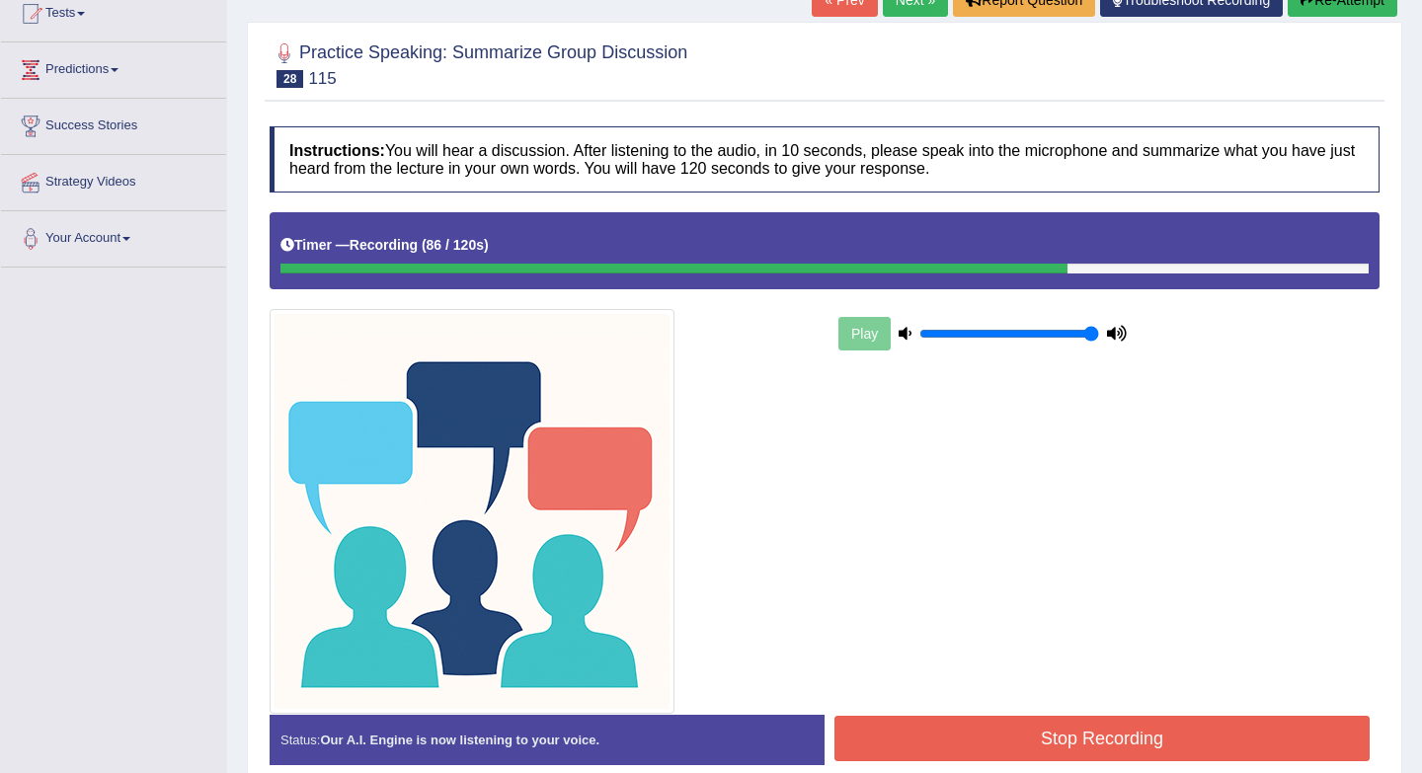
scroll to position [318, 0]
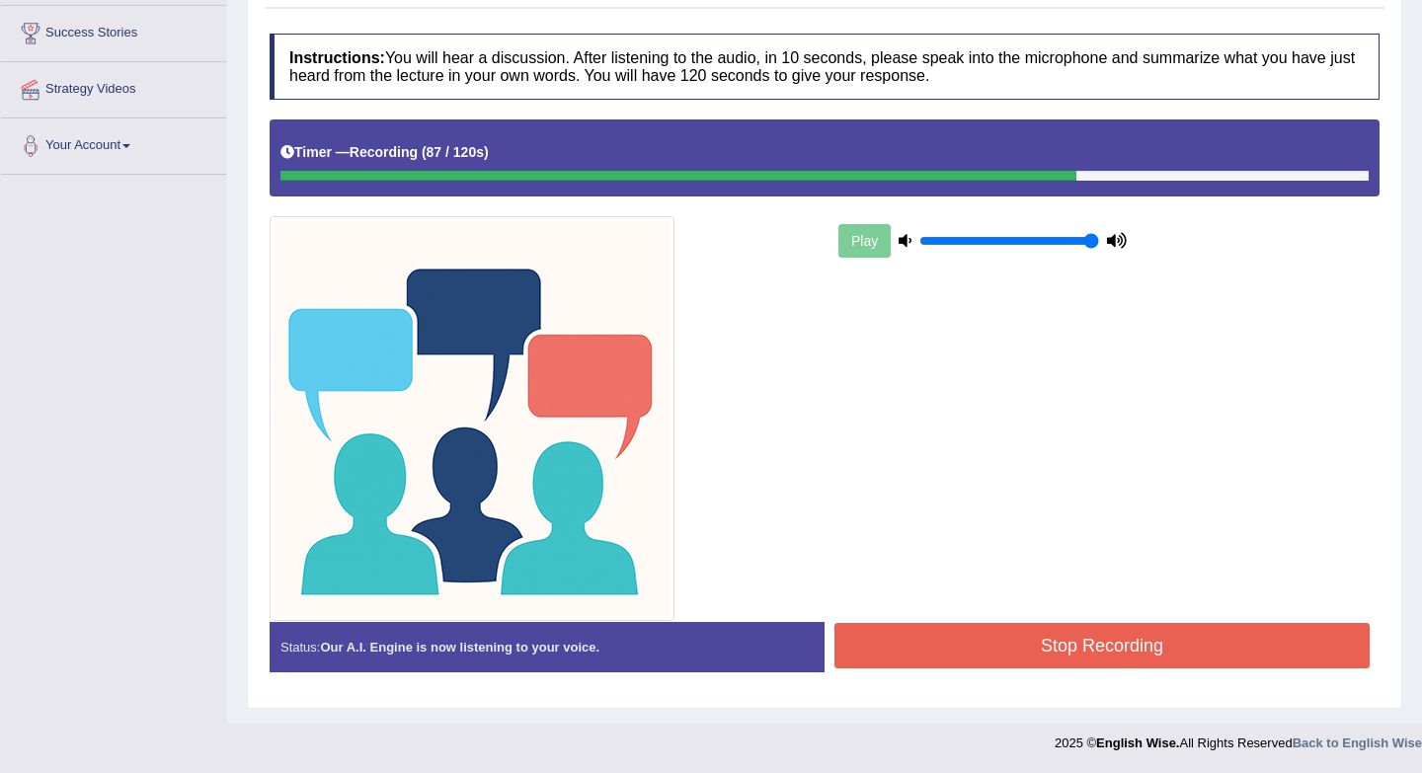
click at [1061, 633] on button "Stop Recording" at bounding box center [1101, 645] width 535 height 45
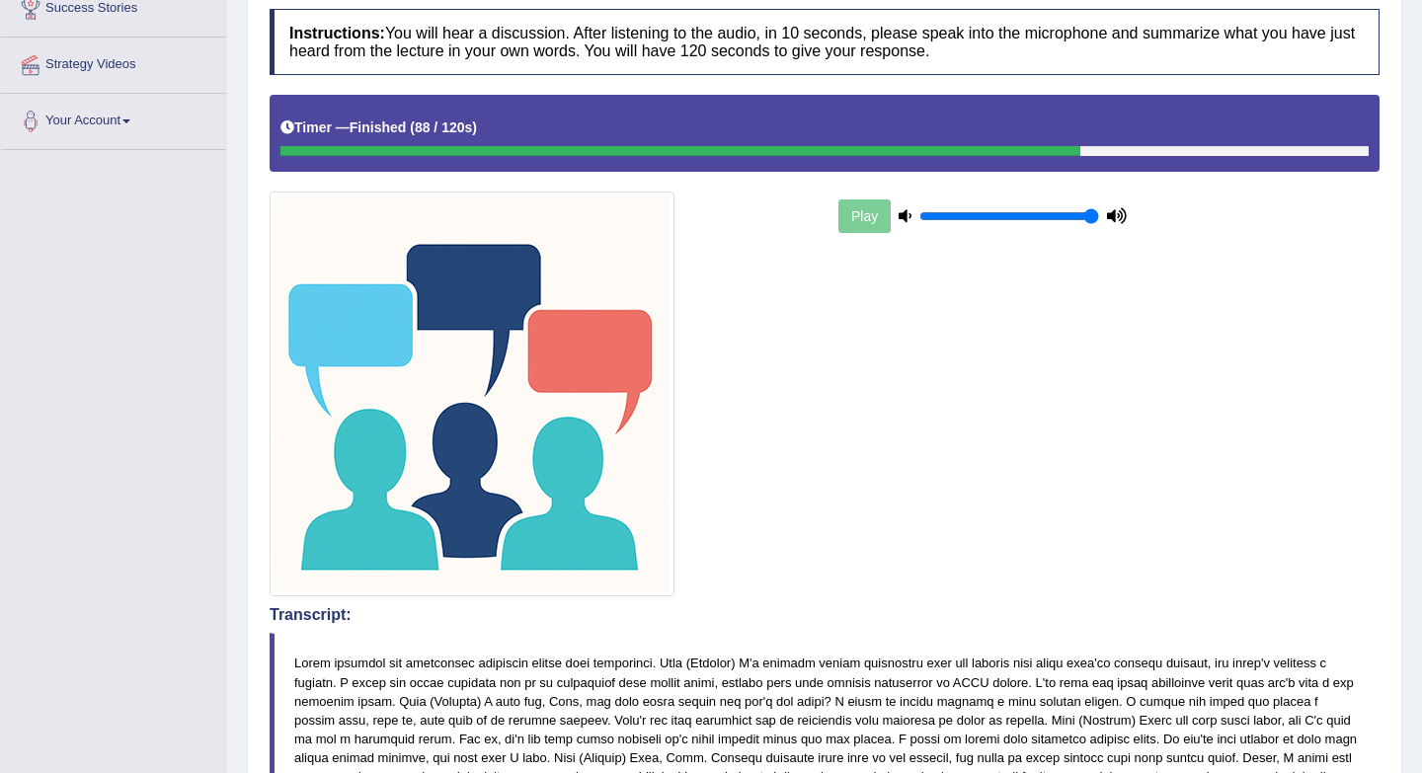
scroll to position [0, 0]
